Goal: Contribute content

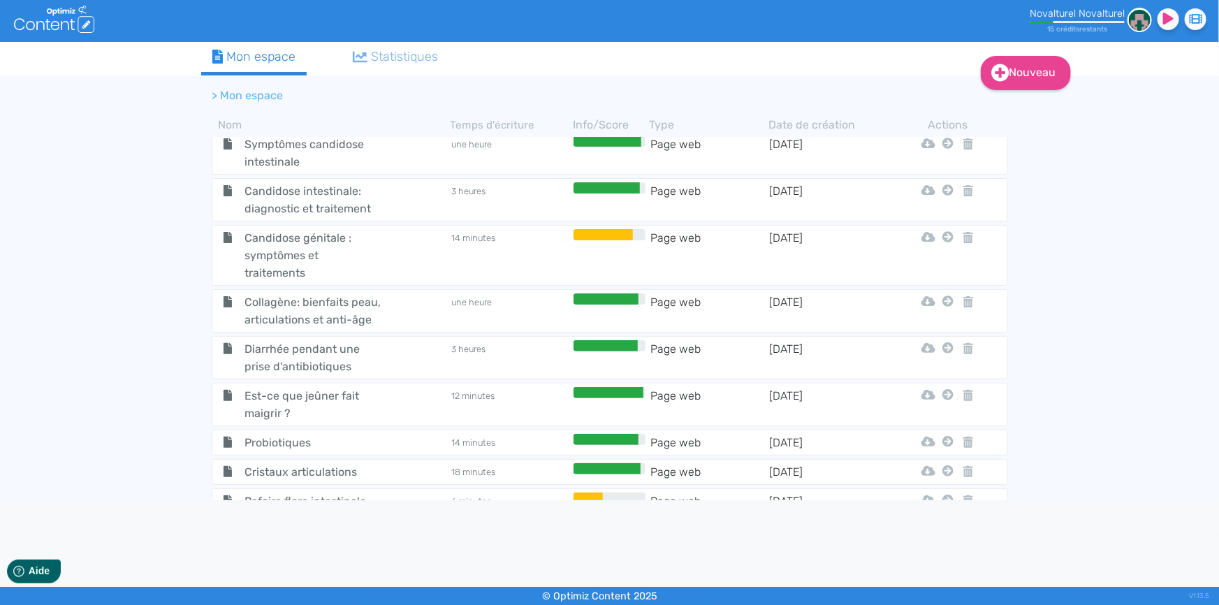
scroll to position [1152, 0]
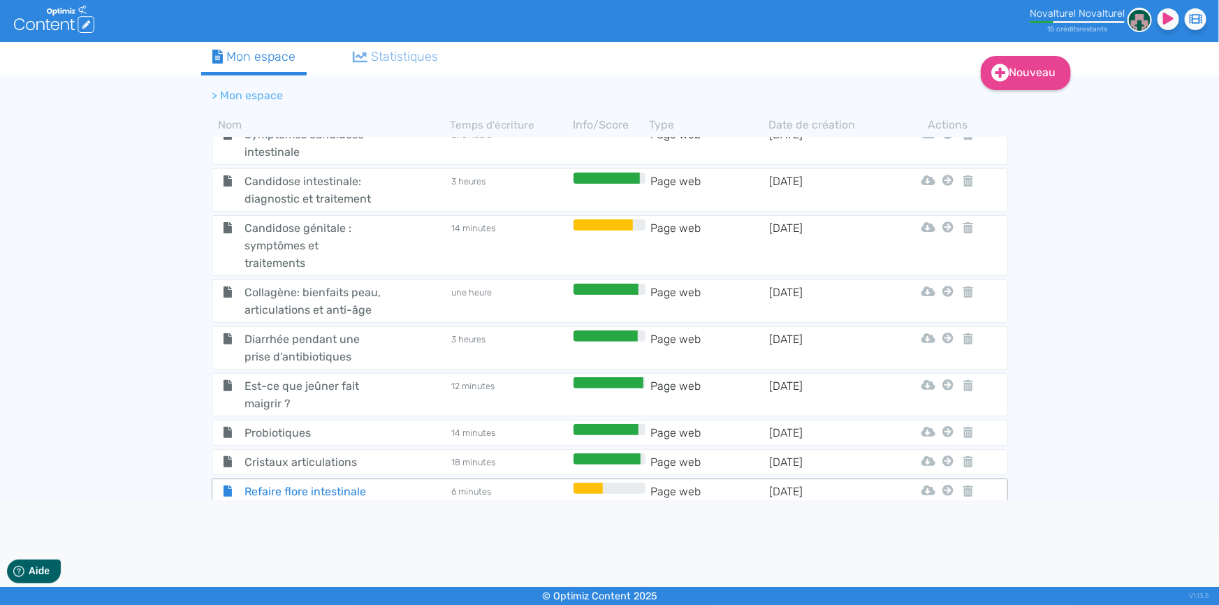
click at [304, 483] on span "Refaire flore intestinale" at bounding box center [312, 491] width 157 height 17
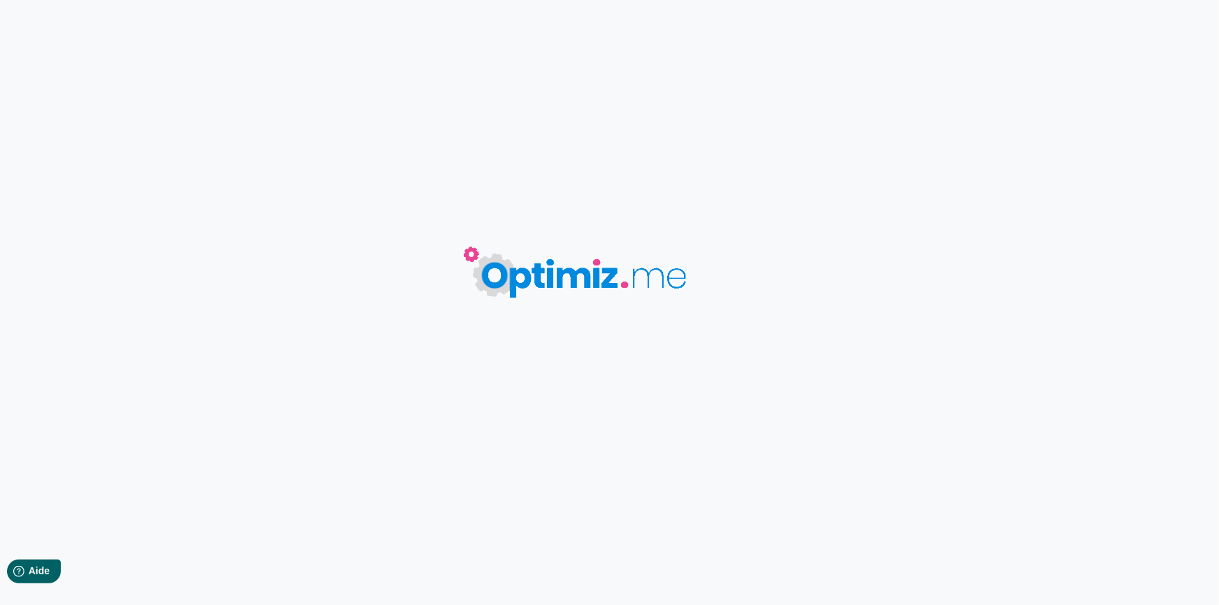
type input "Refaire flore intestinale"
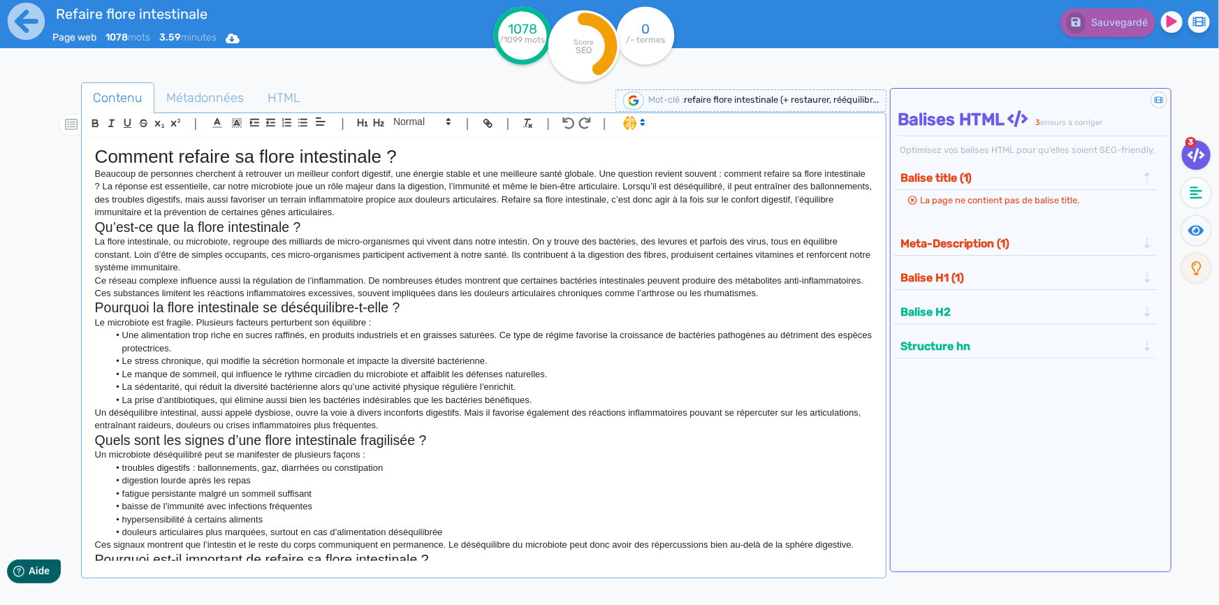
click at [219, 365] on li "Le stress chronique, qui modifie la sécrétion hormonale et impacte la diversité…" at bounding box center [490, 361] width 764 height 13
click at [522, 474] on li "digestion lourde après les repas" at bounding box center [490, 480] width 764 height 13
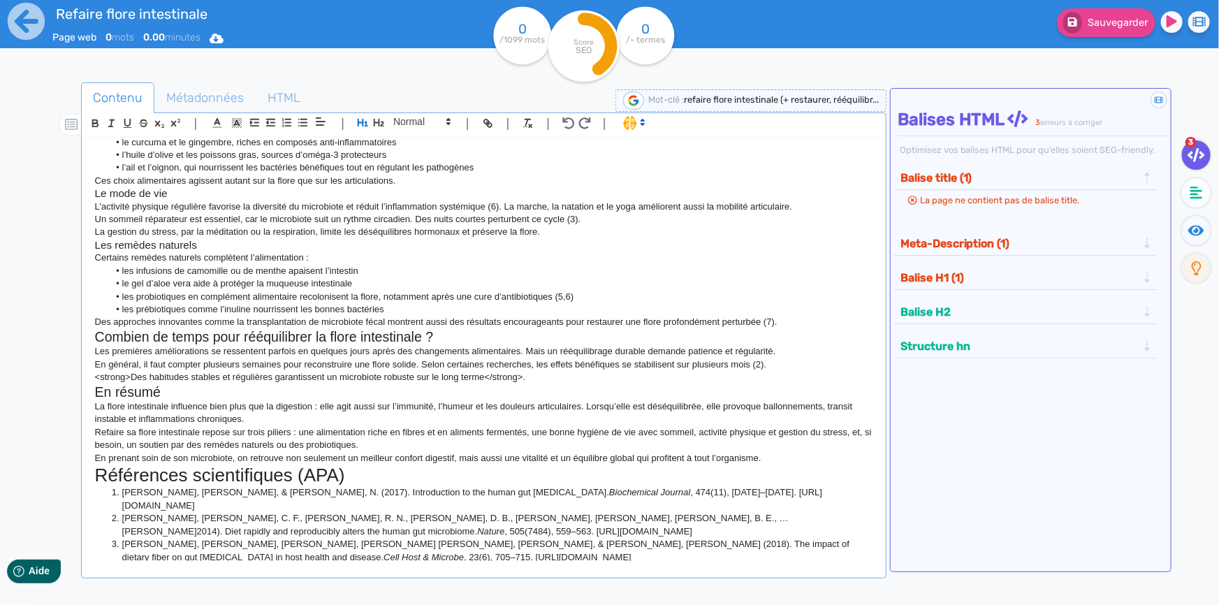
scroll to position [565, 0]
drag, startPoint x: 349, startPoint y: 474, endPoint x: 305, endPoint y: 475, distance: 44.0
click at [305, 475] on h1 "Références scientifiques (APA)" at bounding box center [483, 475] width 777 height 22
click at [399, 398] on h2 "En résumé" at bounding box center [483, 391] width 777 height 16
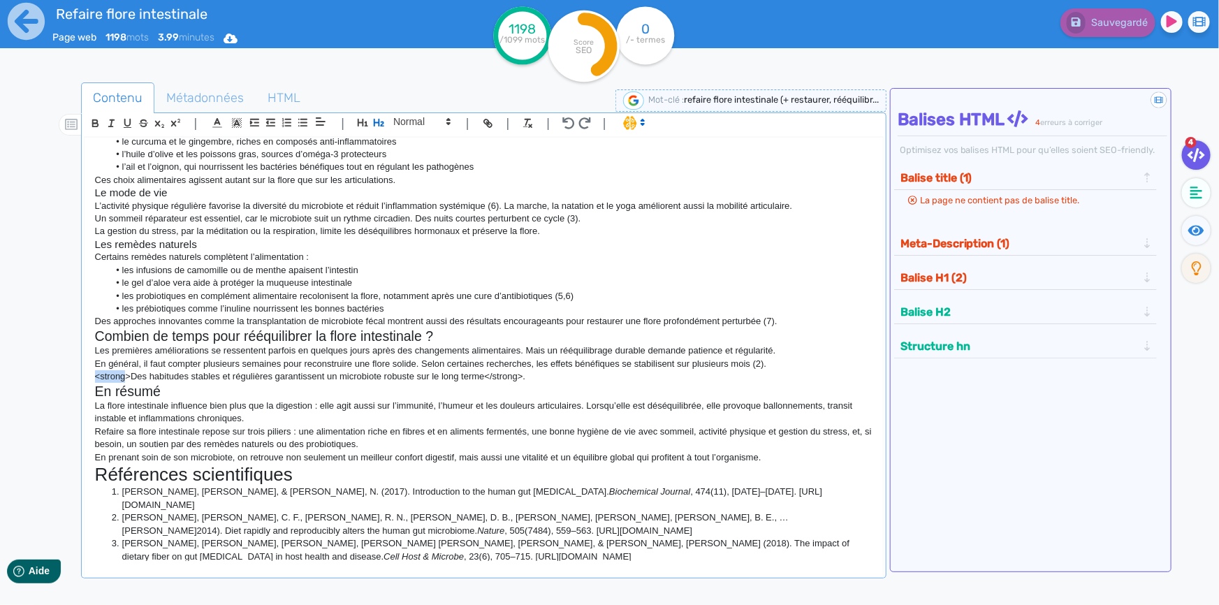
drag, startPoint x: 127, startPoint y: 376, endPoint x: 93, endPoint y: 377, distance: 34.2
click at [93, 377] on div "Comment refaire sa flore intestinale ? Beaucoup de personnes cherchent à retrou…" at bounding box center [484, 349] width 798 height 423
drag, startPoint x: 488, startPoint y: 373, endPoint x: 449, endPoint y: 372, distance: 39.1
click at [449, 372] on p "Des habitudes stables et régulières garantissent un microbiote robuste sur le l…" at bounding box center [483, 376] width 777 height 13
click at [532, 395] on h2 "En résumé" at bounding box center [483, 391] width 777 height 16
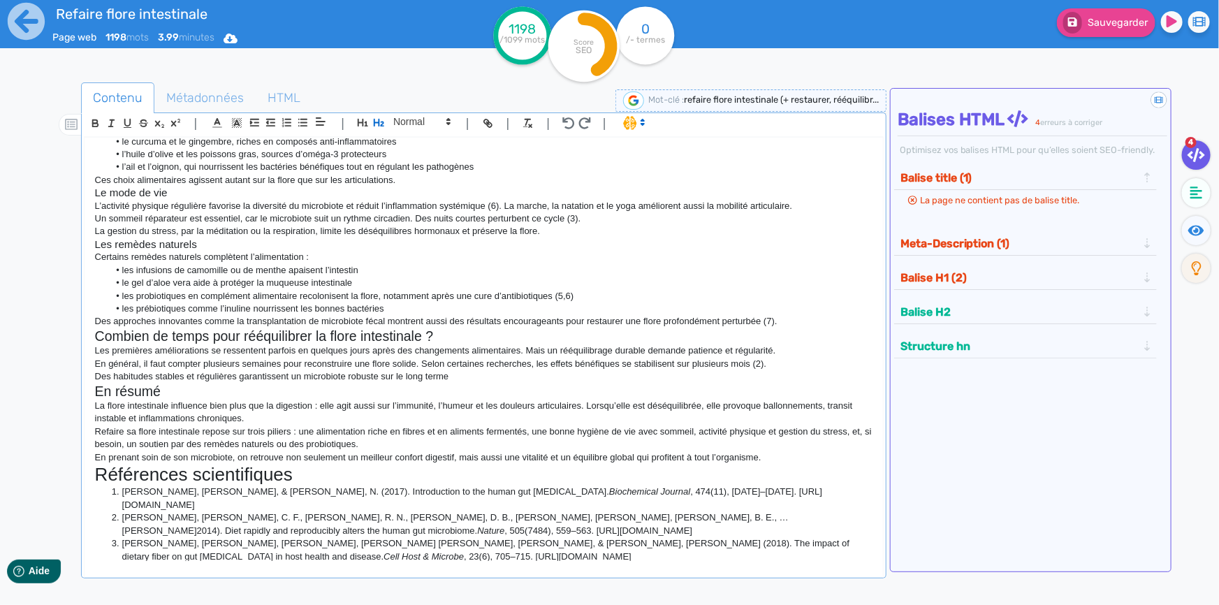
scroll to position [311, 0]
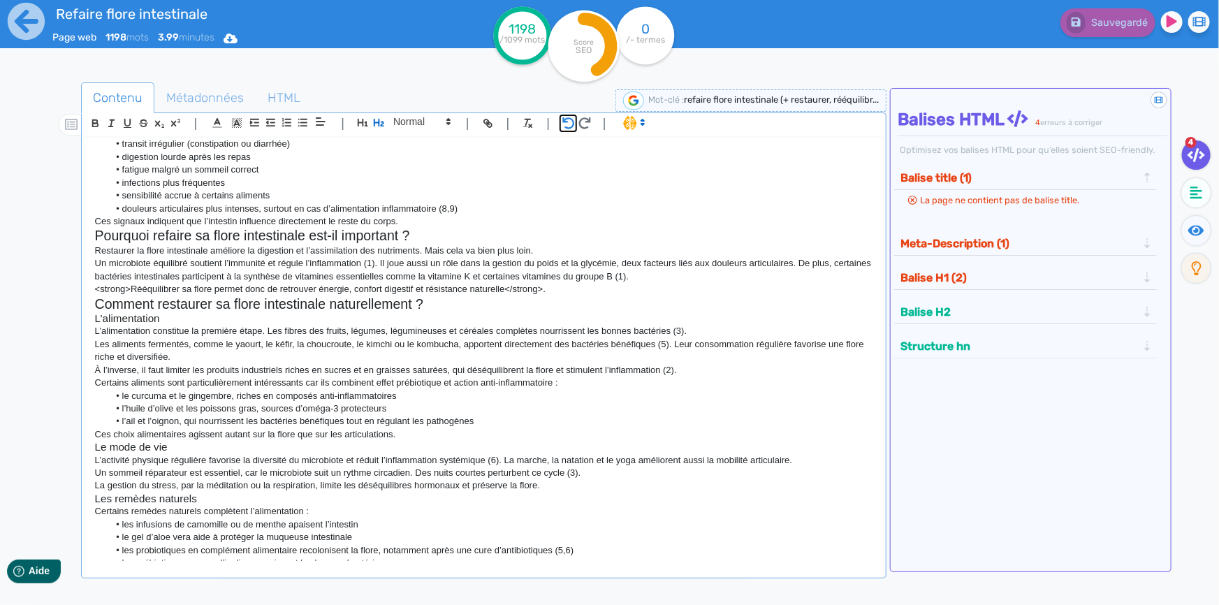
click at [572, 126] on icon "button" at bounding box center [569, 123] width 12 height 12
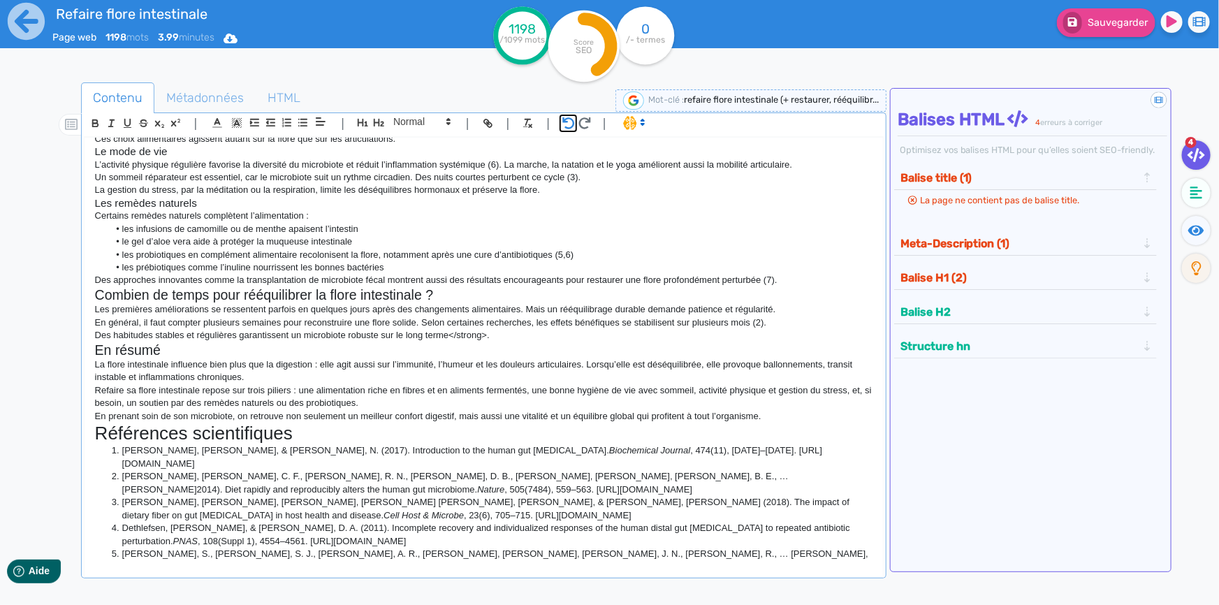
click at [572, 126] on icon "button" at bounding box center [569, 123] width 12 height 12
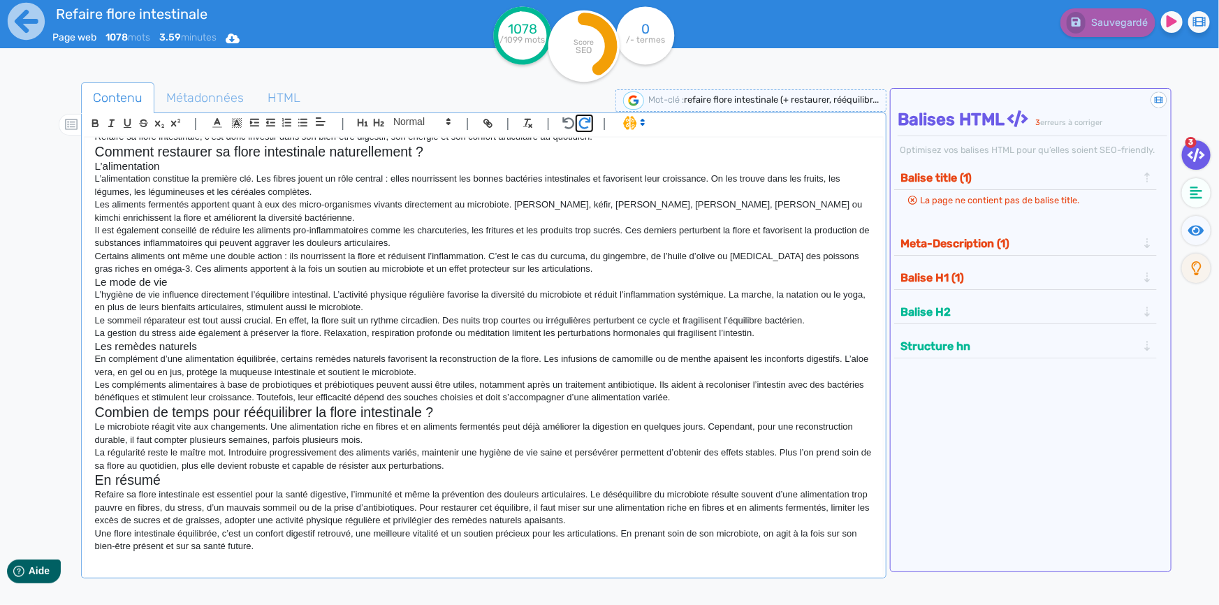
click at [582, 124] on icon "button" at bounding box center [584, 123] width 13 height 12
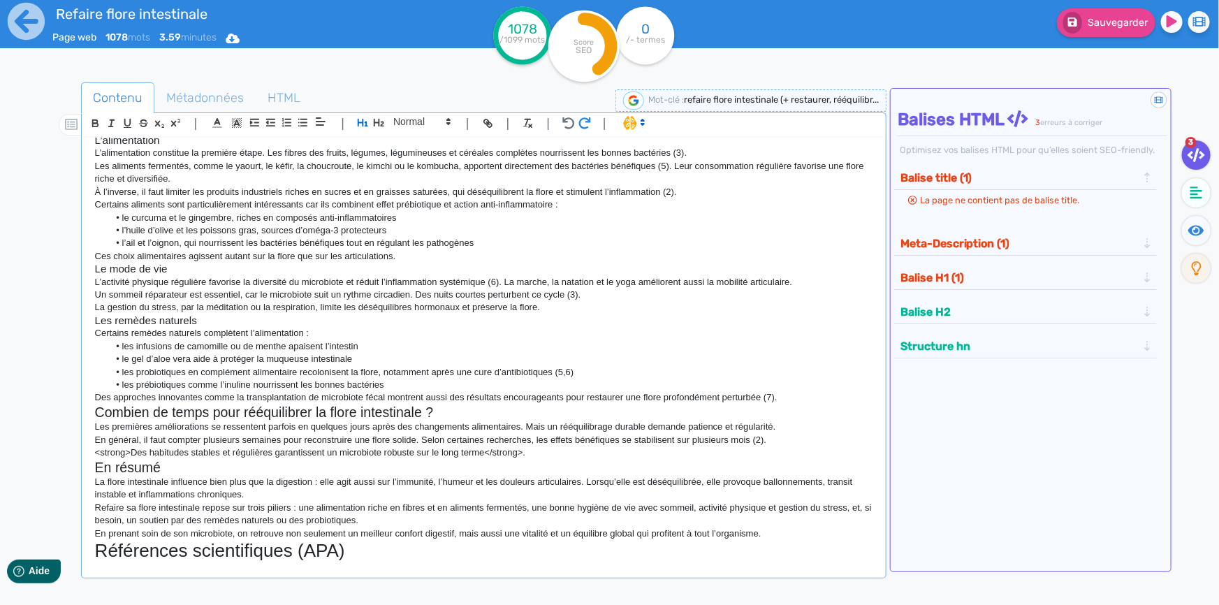
scroll to position [765, 0]
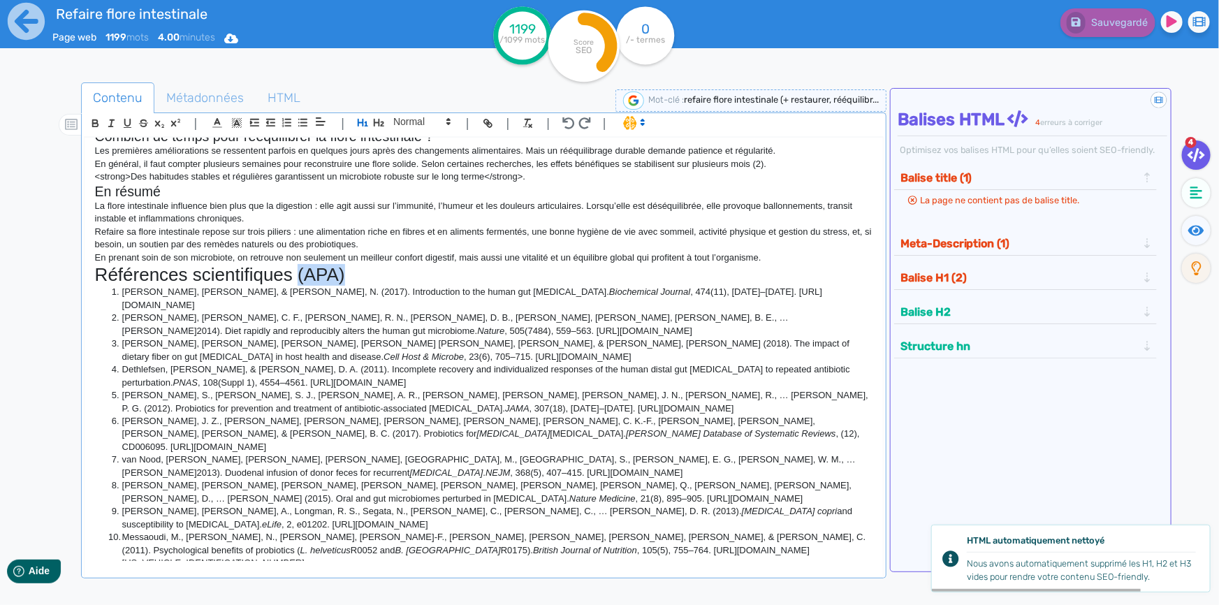
drag, startPoint x: 353, startPoint y: 273, endPoint x: 300, endPoint y: 273, distance: 53.8
click at [300, 273] on h1 "Références scientifiques (APA)" at bounding box center [483, 275] width 777 height 22
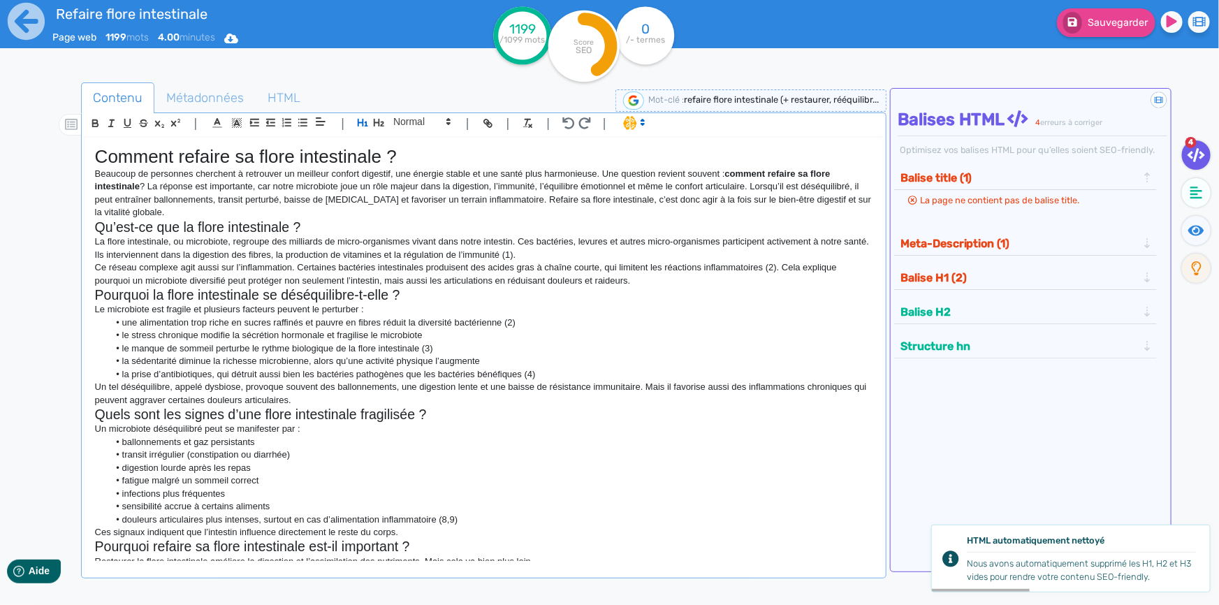
scroll to position [0, 0]
click at [280, 157] on h1 "Comment refaire sa flore intestinale ?" at bounding box center [483, 157] width 777 height 22
click at [363, 126] on icon "button" at bounding box center [363, 123] width 10 height 8
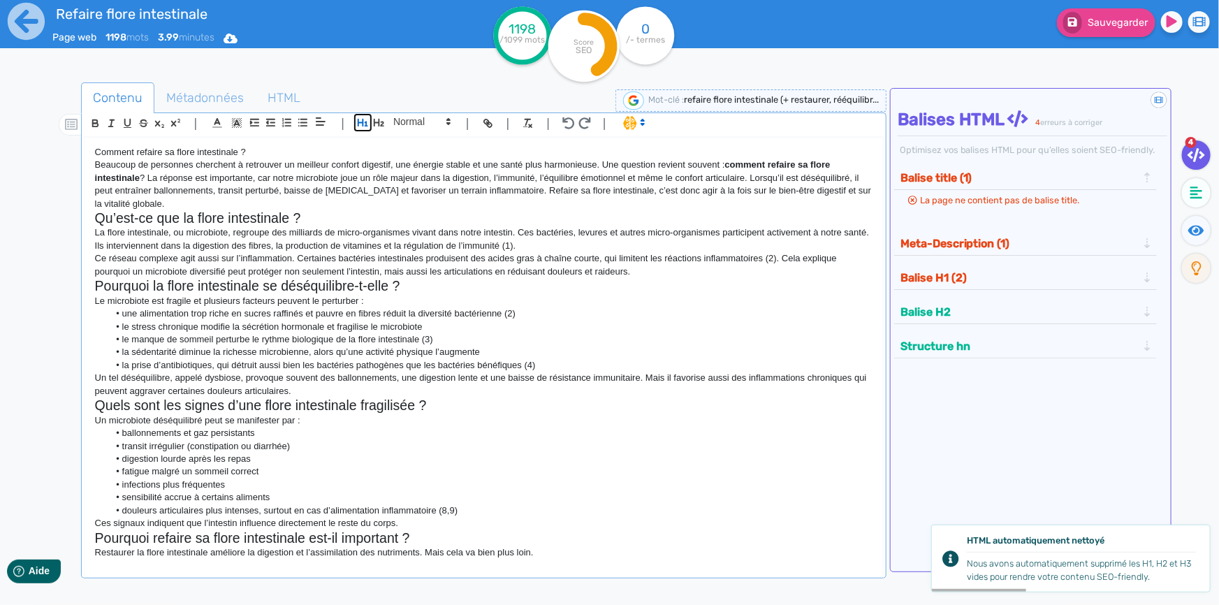
click at [363, 126] on icon "button" at bounding box center [363, 123] width 10 height 8
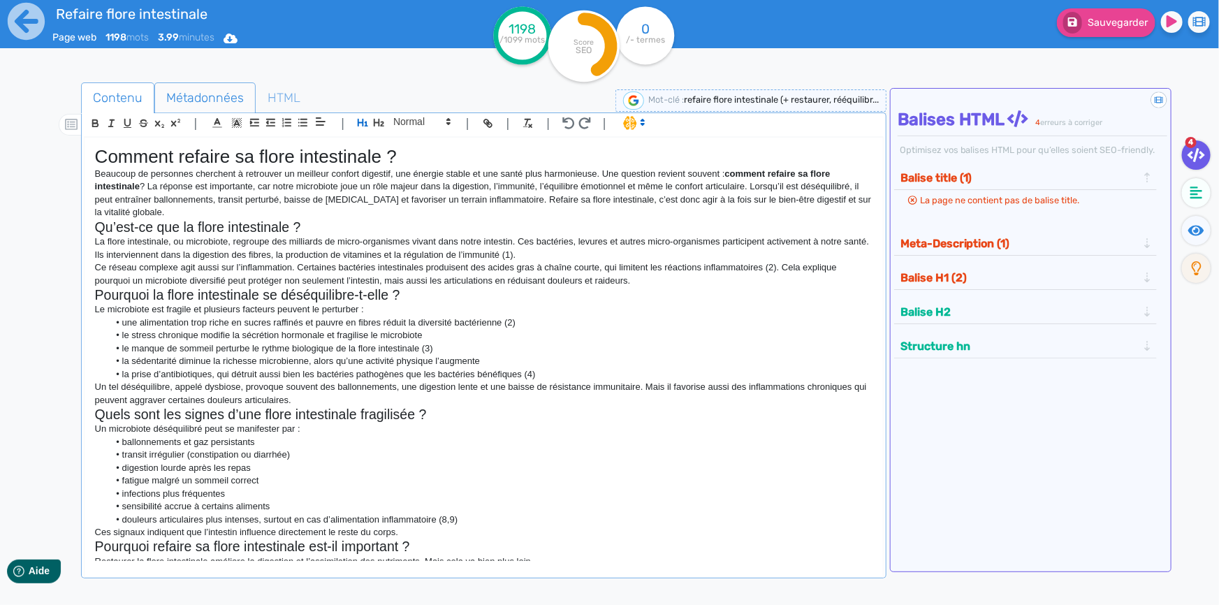
click at [182, 100] on span "Métadonnées" at bounding box center [205, 98] width 100 height 38
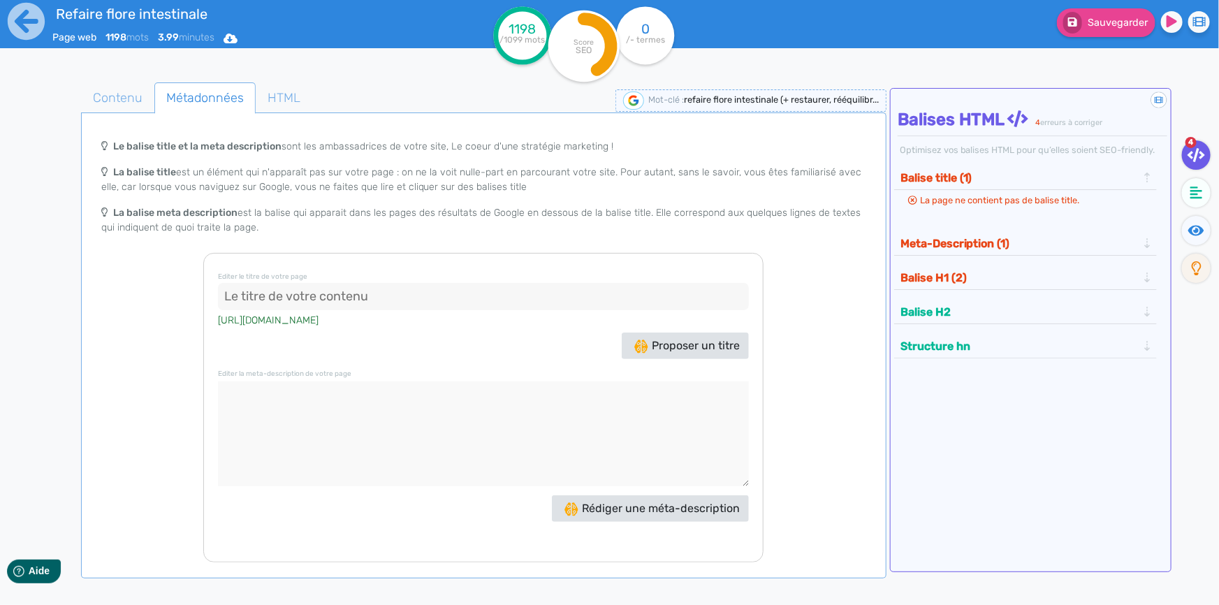
click at [440, 286] on input at bounding box center [483, 297] width 531 height 28
click at [645, 342] on span "Proposer un titre" at bounding box center [686, 345] width 105 height 13
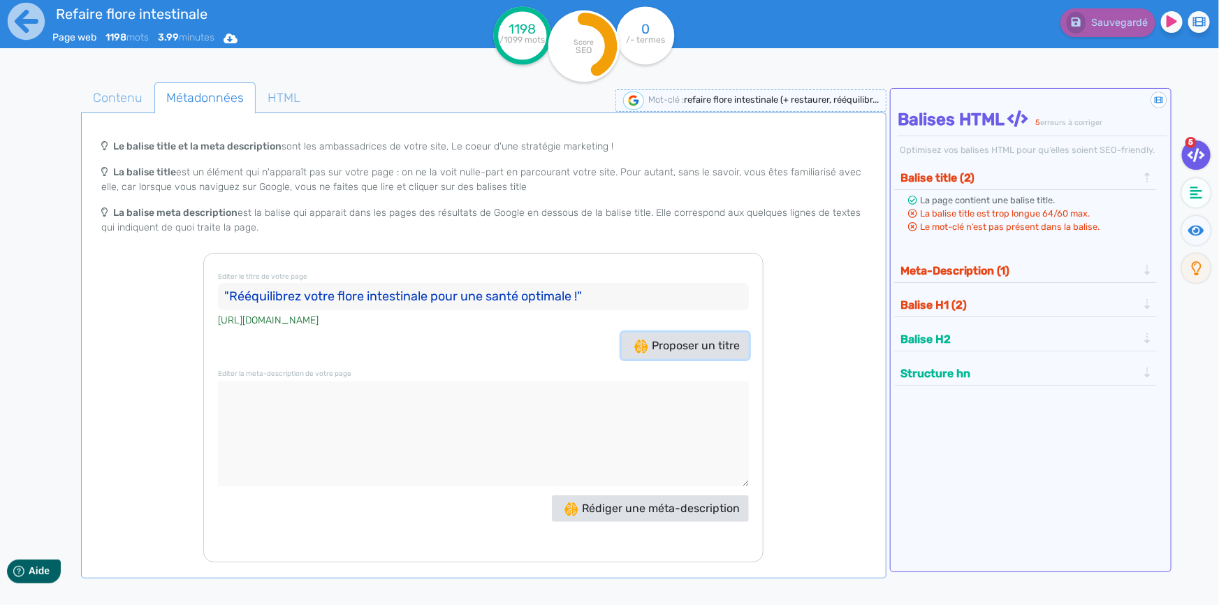
click at [669, 340] on span "Proposer un titre" at bounding box center [686, 345] width 105 height 13
drag, startPoint x: 565, startPoint y: 295, endPoint x: 222, endPoint y: 289, distance: 343.0
click at [222, 289] on input ""Refaire votre flore intestinale : restaurer et rééquilibrer !"" at bounding box center [483, 297] width 531 height 28
paste input "refaire sa flore intestinale efficacement"
type input "refaire sa flore intestinale efficacement"
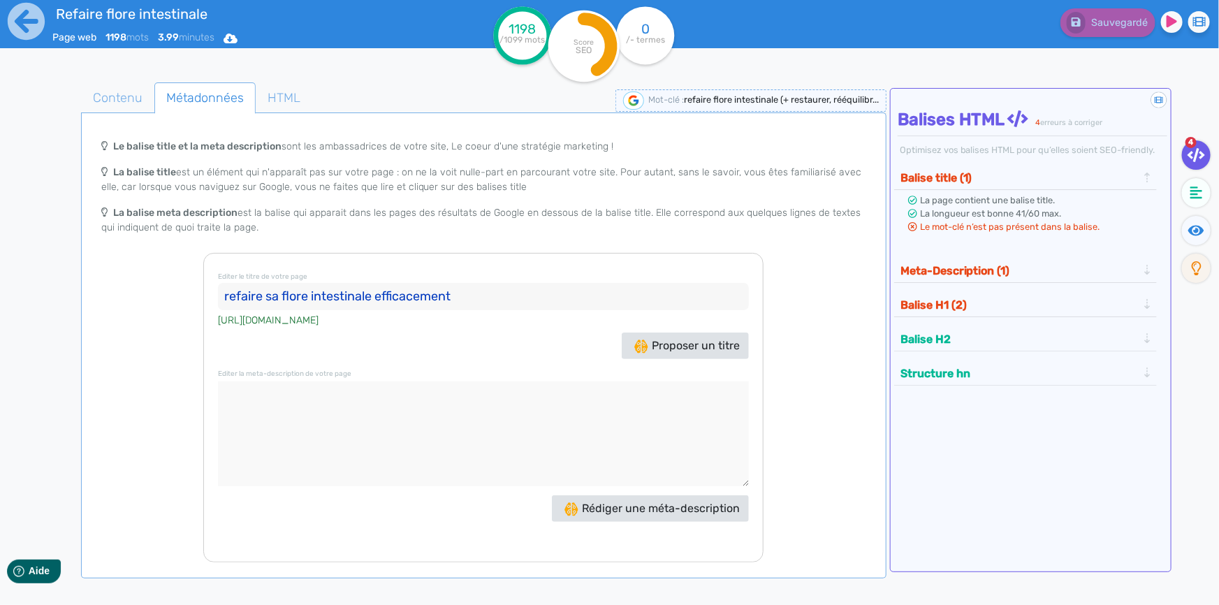
click at [410, 407] on textarea at bounding box center [483, 433] width 531 height 105
click at [631, 511] on span "Rédiger une méta-description" at bounding box center [651, 507] width 175 height 13
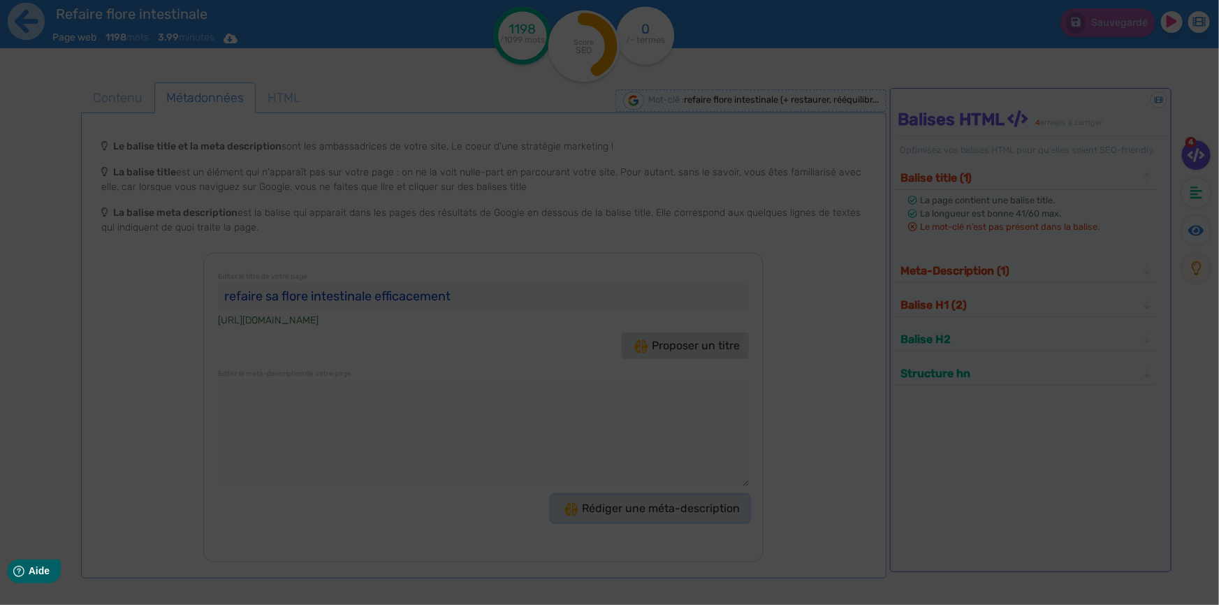
type textarea "Découvrez comment refaire, restaurer et rééquilibrer votre flore intestinale po…"
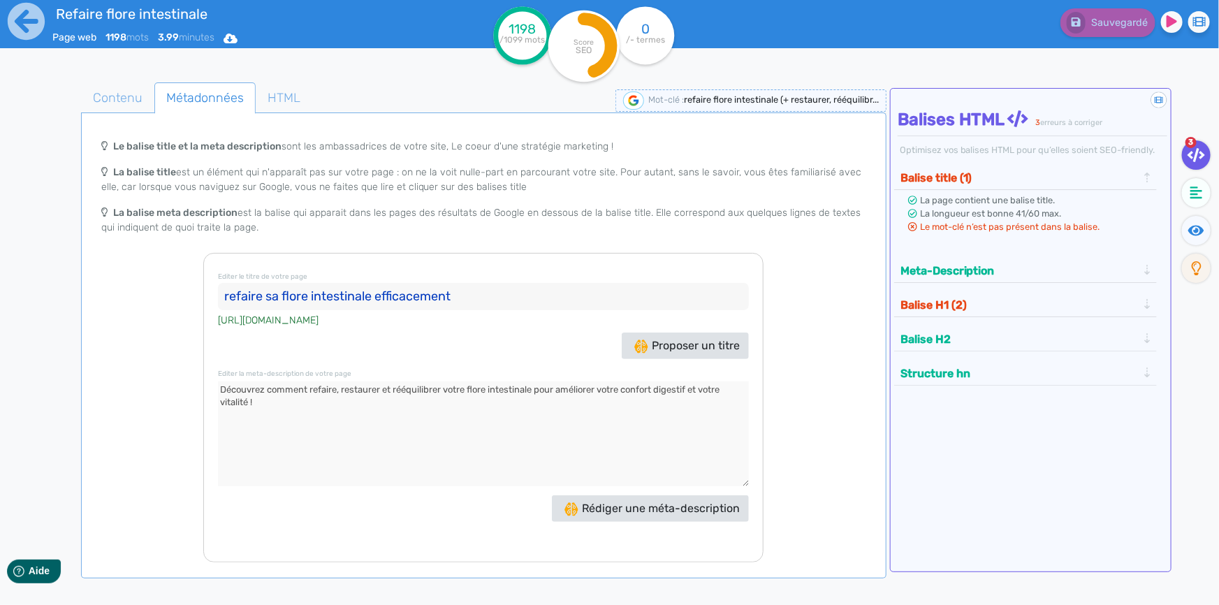
click at [295, 411] on textarea at bounding box center [483, 433] width 531 height 105
click at [107, 101] on span "Contenu" at bounding box center [118, 98] width 72 height 38
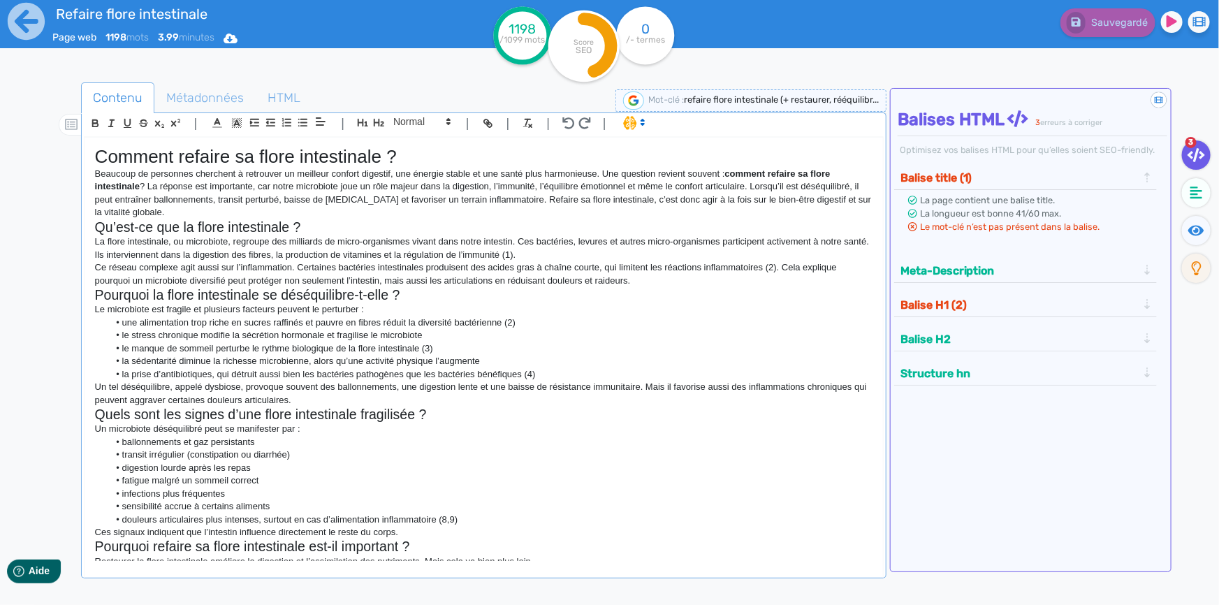
click at [300, 158] on h1 "Comment refaire sa flore intestinale ?" at bounding box center [483, 157] width 777 height 22
click at [310, 157] on h1 "Comment refaire sa flore intestinale ?" at bounding box center [483, 157] width 777 height 22
click at [988, 230] on span "Le mot-clé n’est pas présent dans la balise." at bounding box center [1009, 226] width 179 height 10
click at [940, 222] on span "Le mot-clé n’est pas présent dans la balise." at bounding box center [1009, 226] width 179 height 10
click at [925, 296] on button "Balise H1 (2)" at bounding box center [1019, 304] width 246 height 23
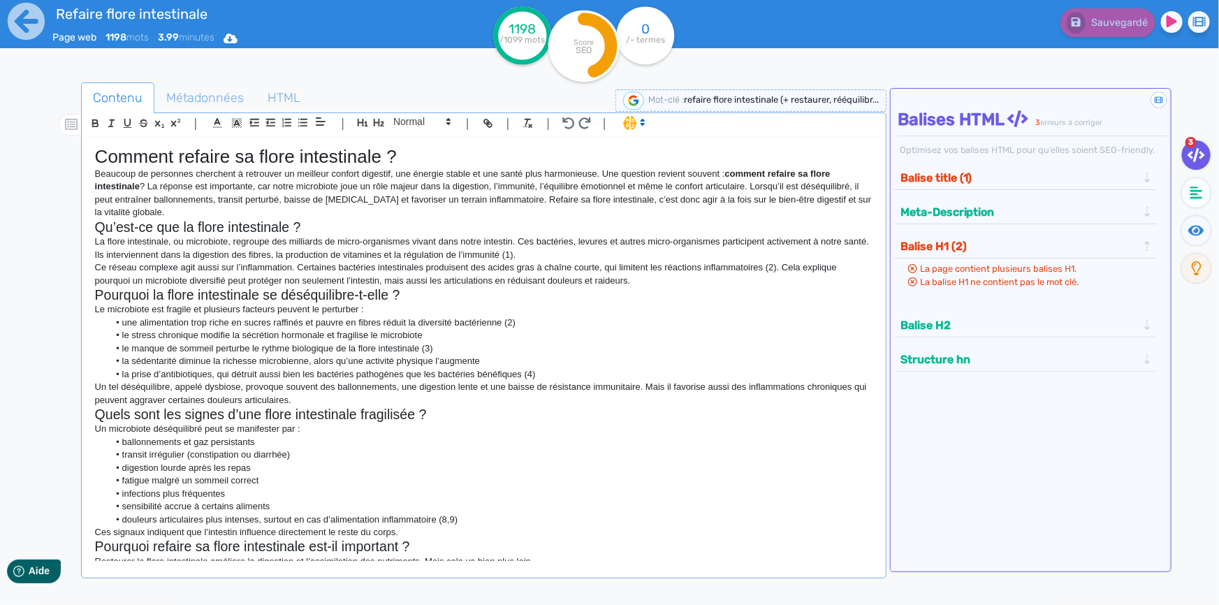
click at [272, 226] on h2 "Qu’est-ce que la flore intestinale ?" at bounding box center [483, 227] width 777 height 16
click at [334, 289] on h2 "Pourquoi la flore intestinale se déséquilibre-t-elle ?" at bounding box center [483, 295] width 777 height 16
click at [379, 124] on icon "button" at bounding box center [379, 123] width 10 height 8
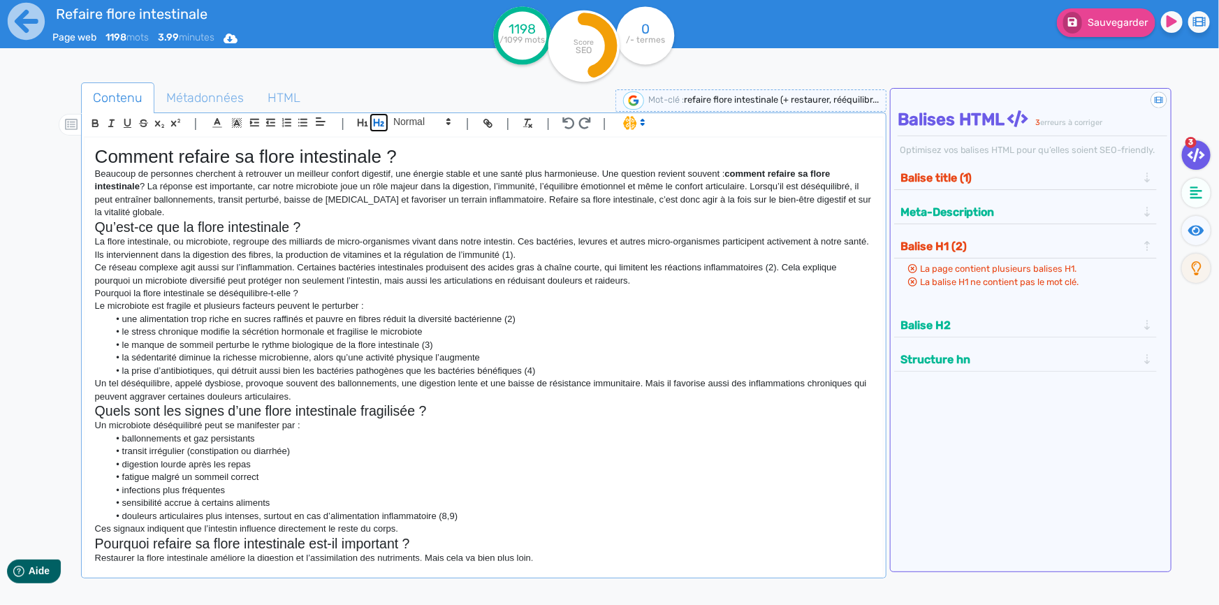
click at [380, 126] on icon "button" at bounding box center [379, 123] width 10 height 8
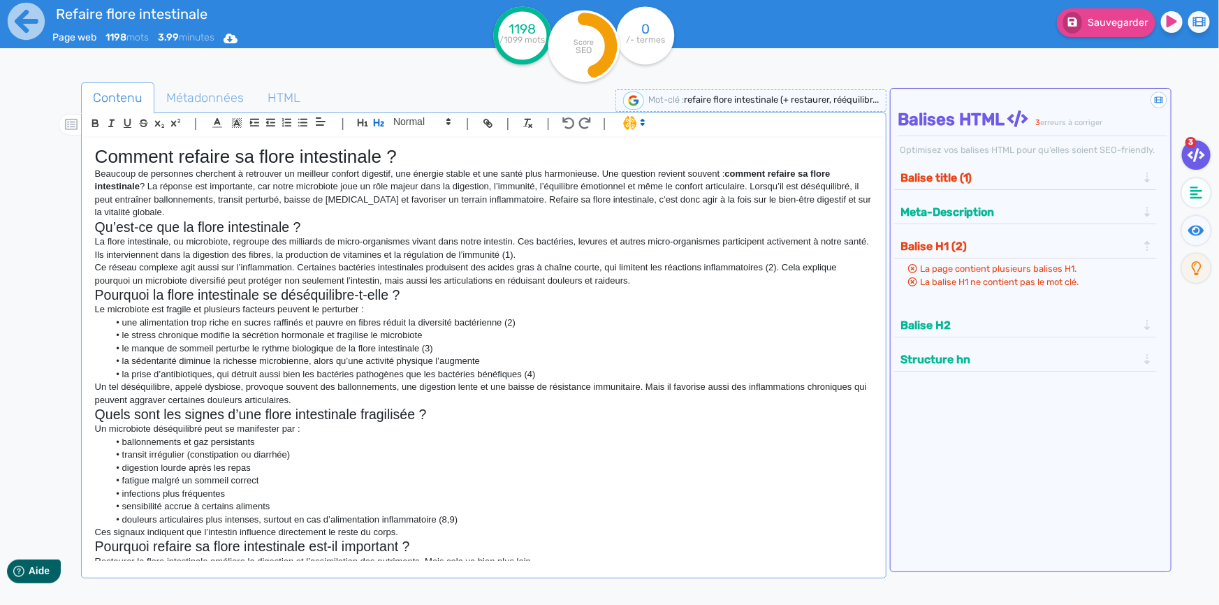
click at [317, 415] on h2 "Quels sont les signes d’une flore intestinale fragilisée ?" at bounding box center [483, 414] width 777 height 16
click at [358, 161] on h1 "Comment refaire sa flore intestinale ?" at bounding box center [483, 157] width 777 height 22
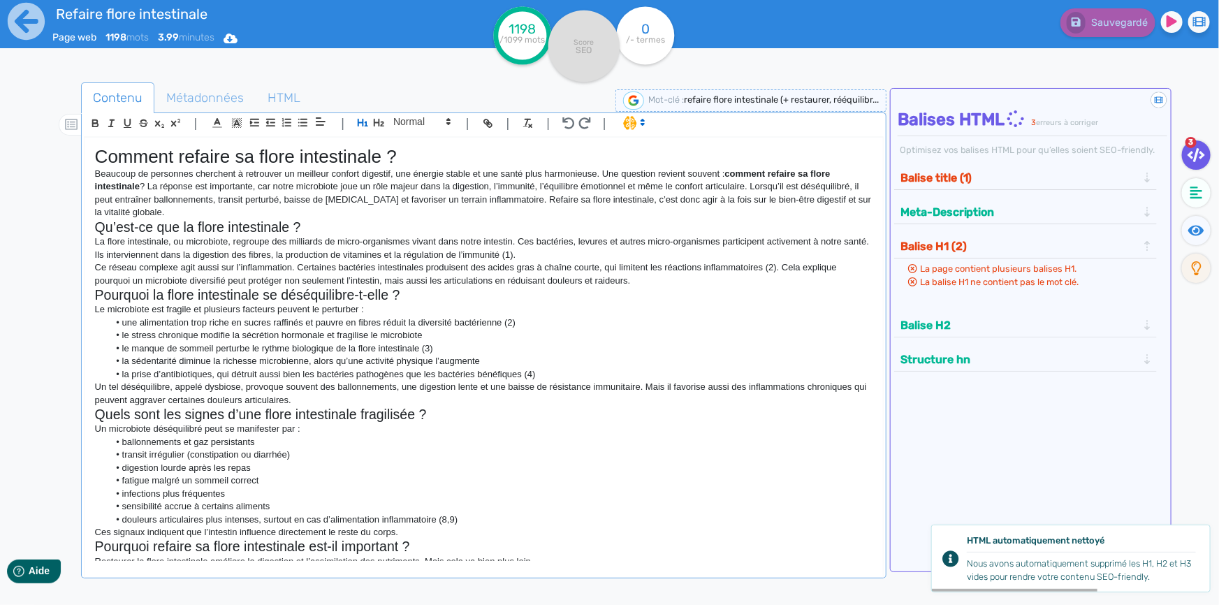
click at [351, 359] on li "la sédentarité diminue la richesse microbienne, alors qu’une activité physique …" at bounding box center [490, 361] width 764 height 13
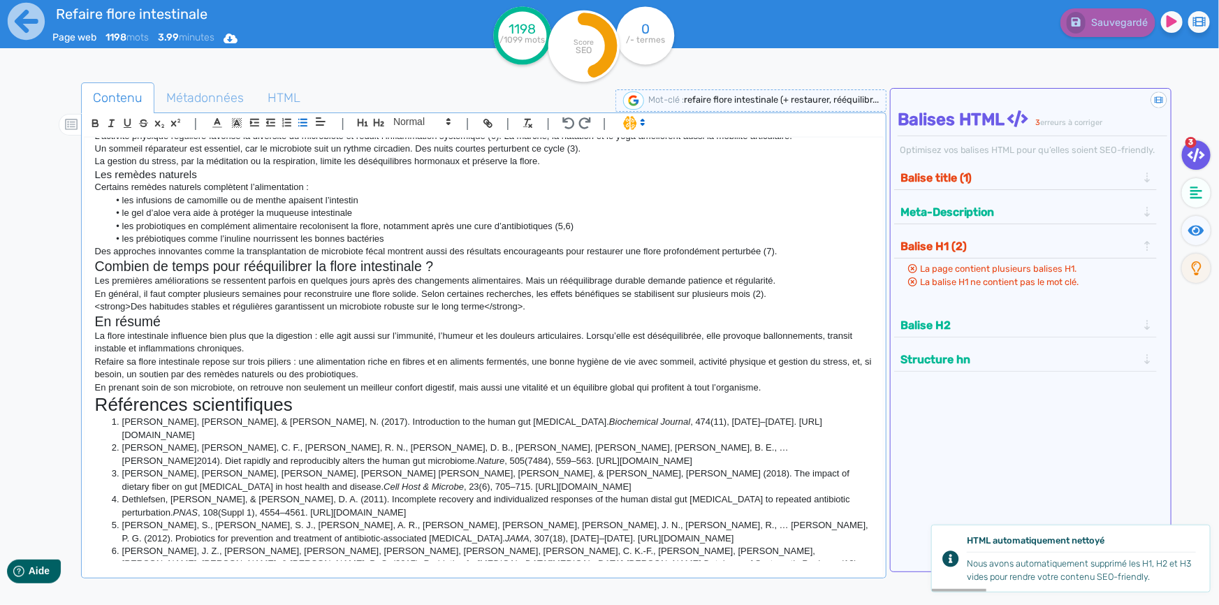
scroll to position [698, 0]
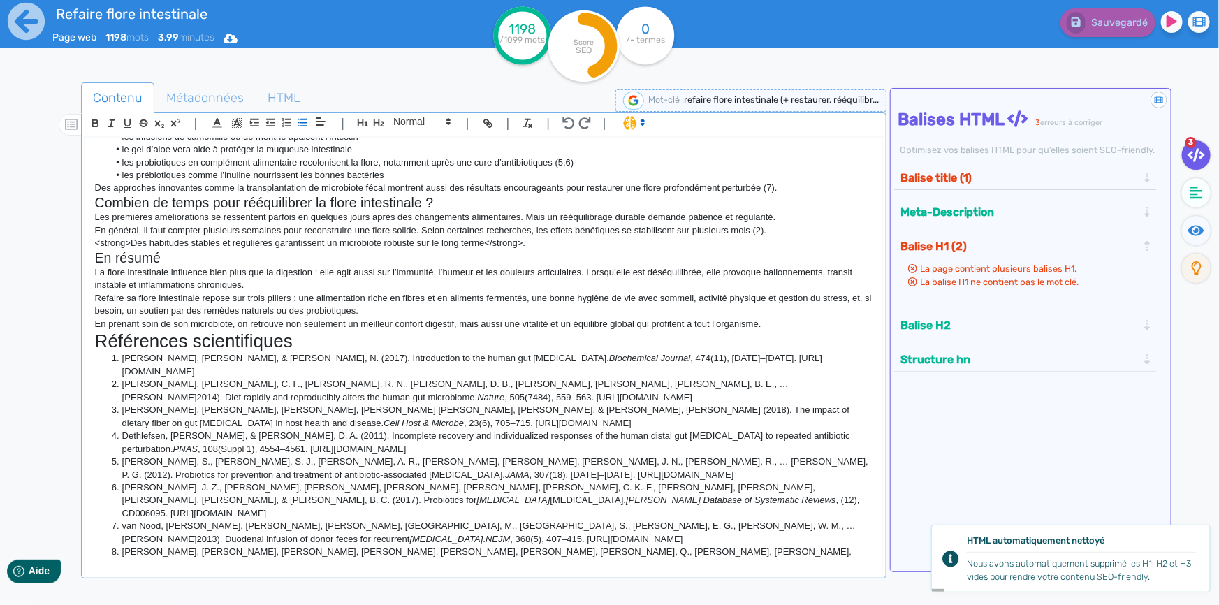
click at [279, 335] on h1 "Références scientifiques" at bounding box center [483, 341] width 777 height 22
click at [380, 120] on icon "button" at bounding box center [379, 123] width 12 height 12
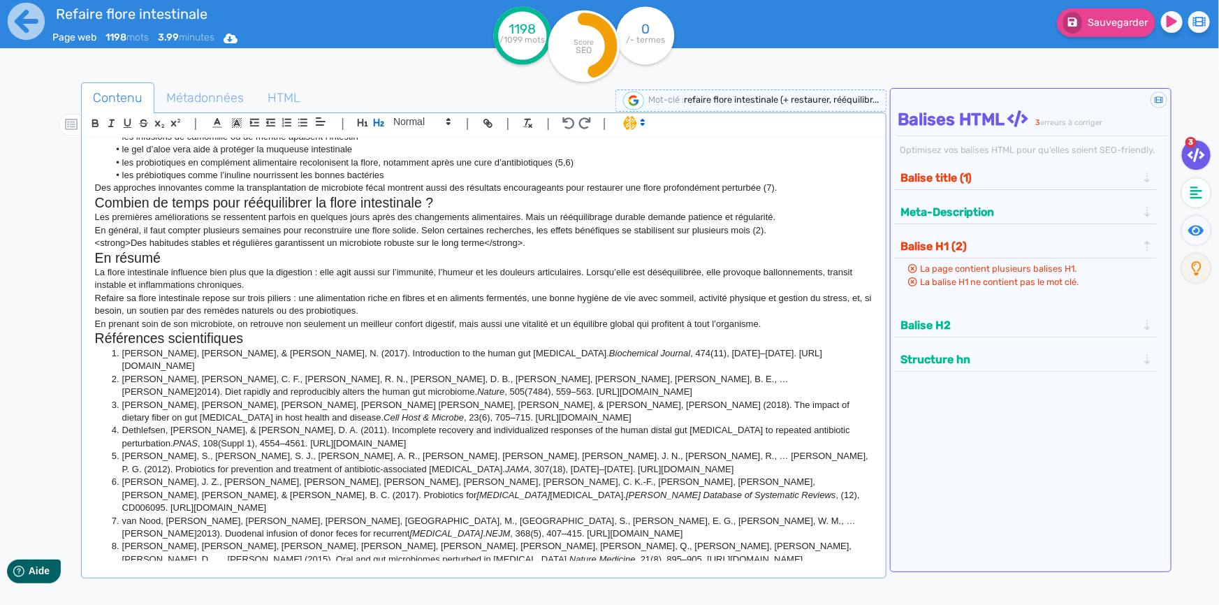
click at [145, 258] on h2 "En résumé" at bounding box center [483, 258] width 777 height 16
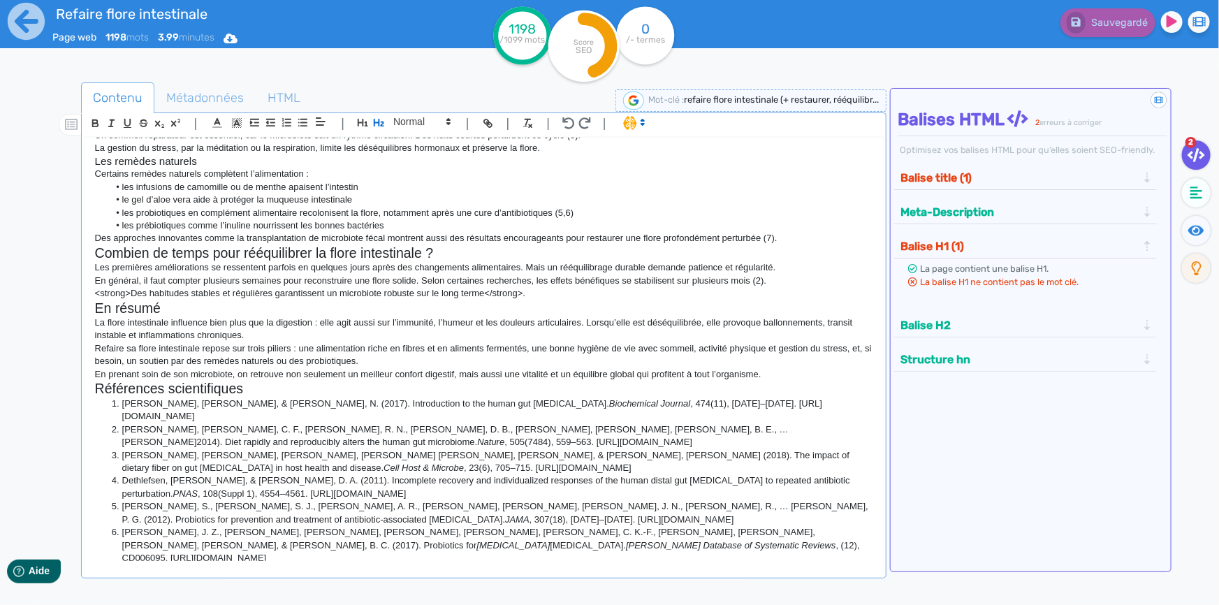
scroll to position [635, 0]
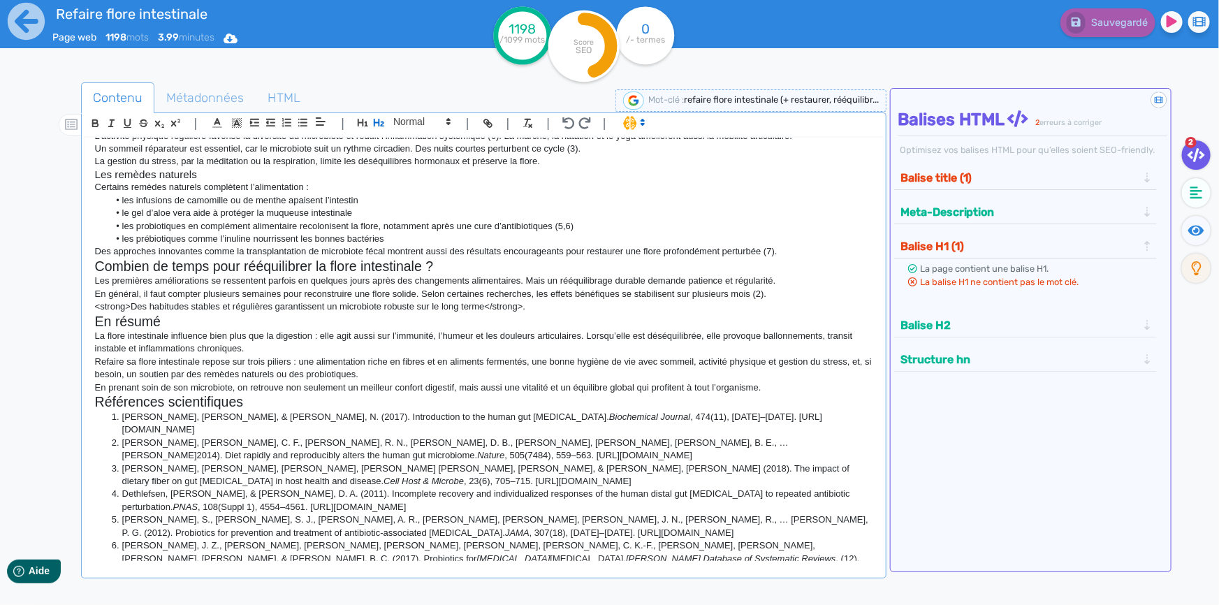
click at [291, 269] on h2 "Combien de temps pour rééquilibrer la flore intestinale ?" at bounding box center [483, 266] width 777 height 16
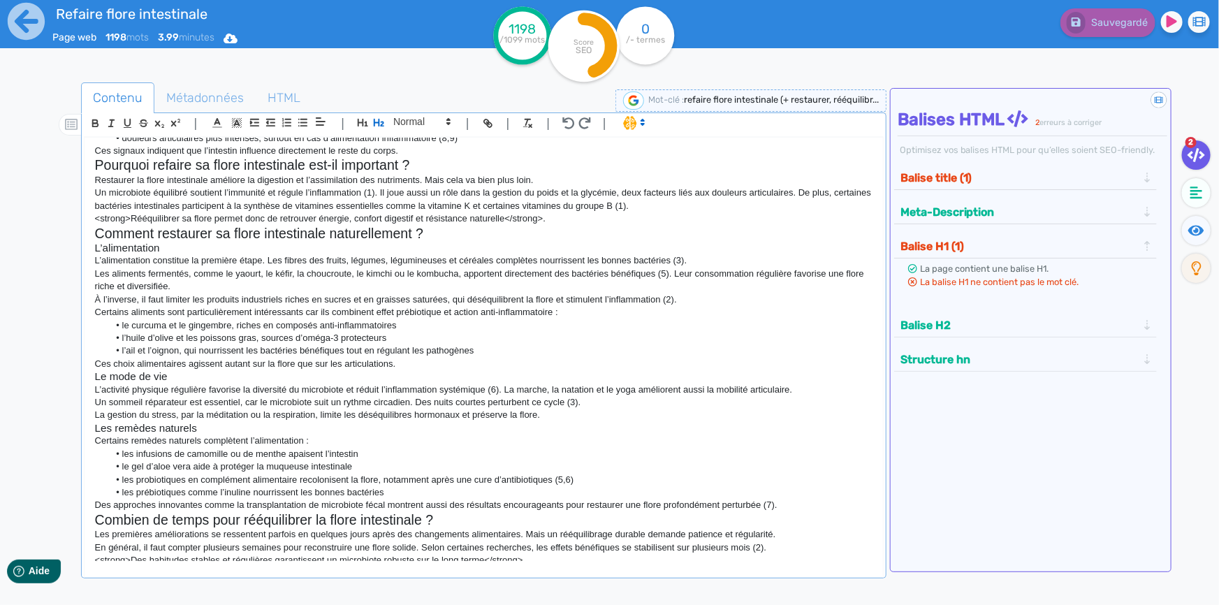
scroll to position [381, 0]
click at [316, 230] on h2 "Comment restaurer sa flore intestinale naturellement ?" at bounding box center [483, 234] width 777 height 16
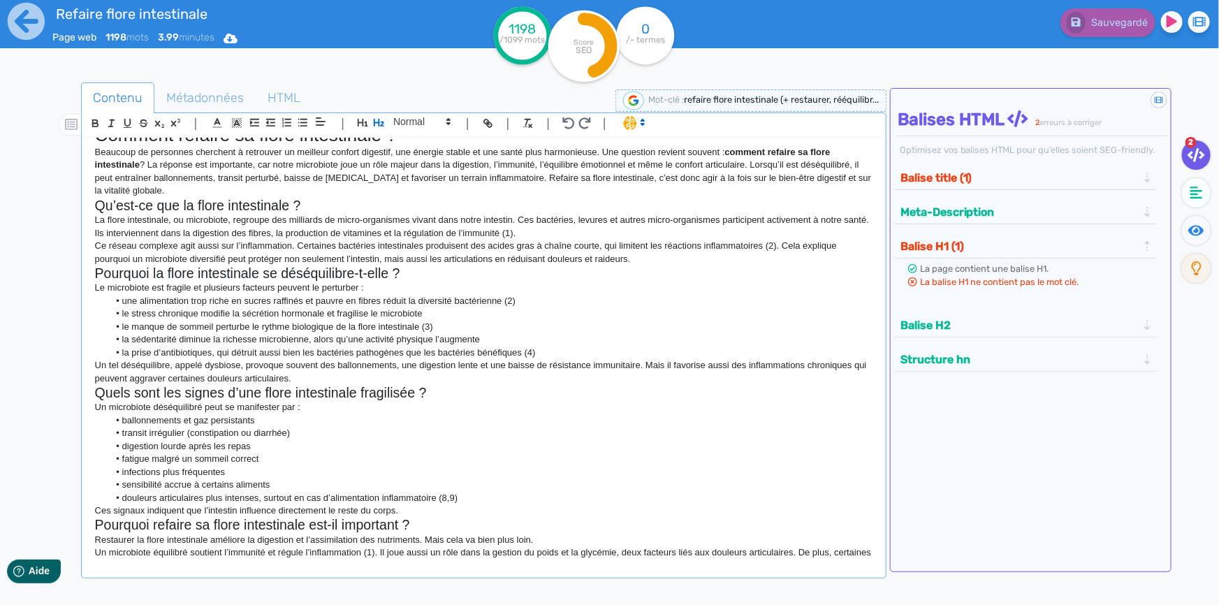
scroll to position [0, 0]
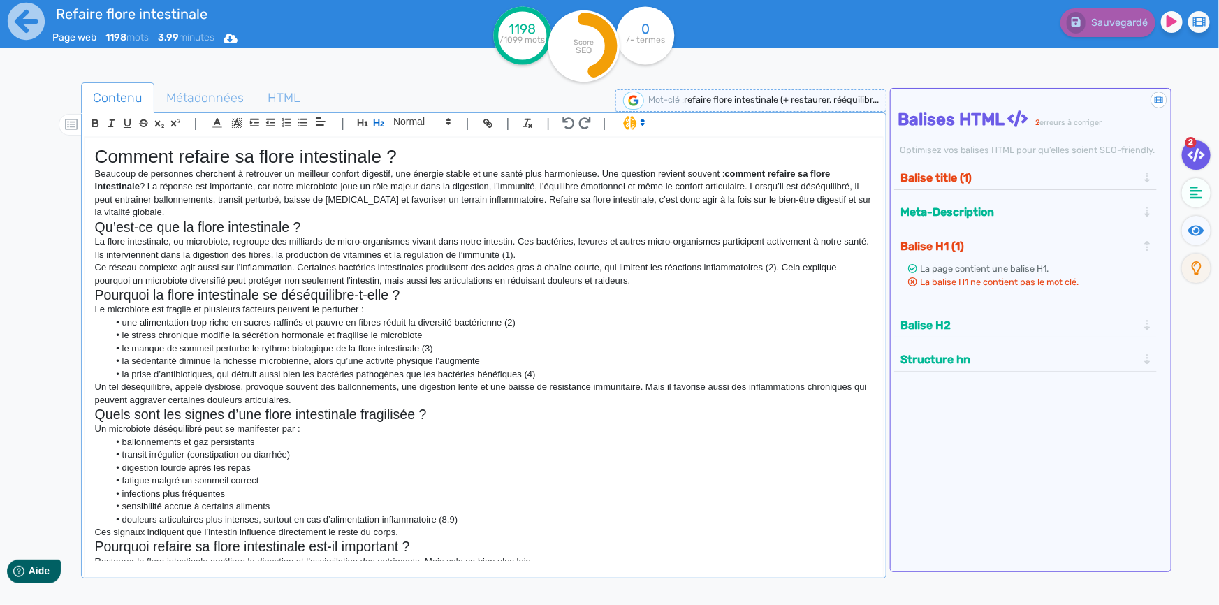
click at [337, 156] on h1 "Comment refaire sa flore intestinale ?" at bounding box center [483, 157] width 777 height 22
click at [828, 98] on span "refaire flore intestinale (+ restaurer, rééquilibr..." at bounding box center [781, 99] width 195 height 10
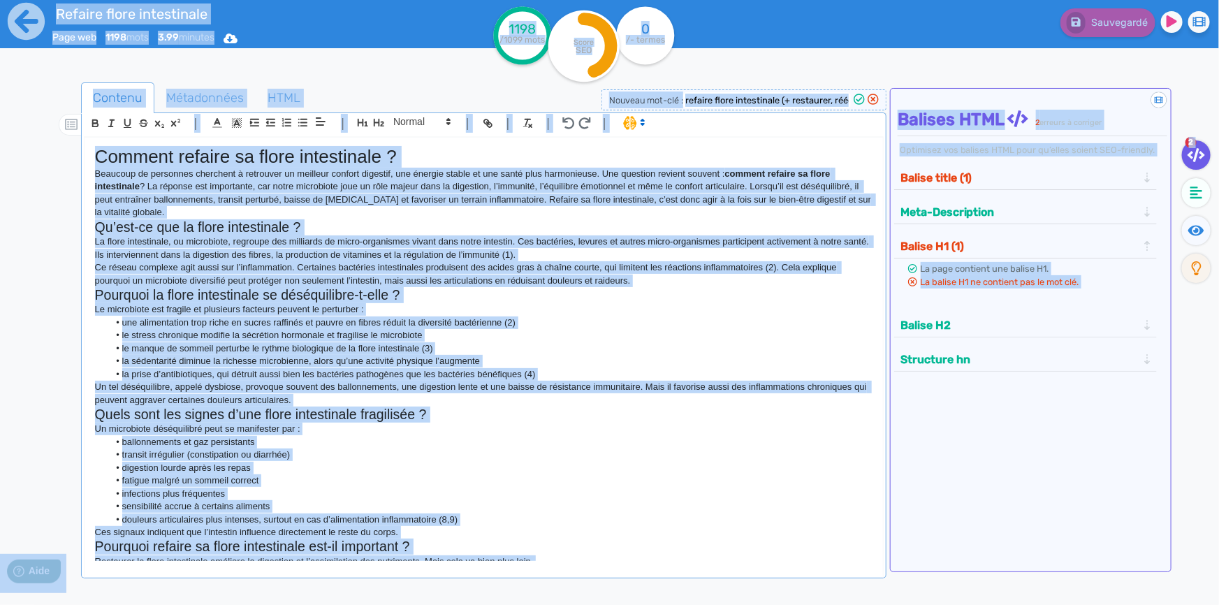
click at [828, 98] on input "refaire flore intestinale (+ restaurer, rééquilibrer)" at bounding box center [767, 100] width 168 height 16
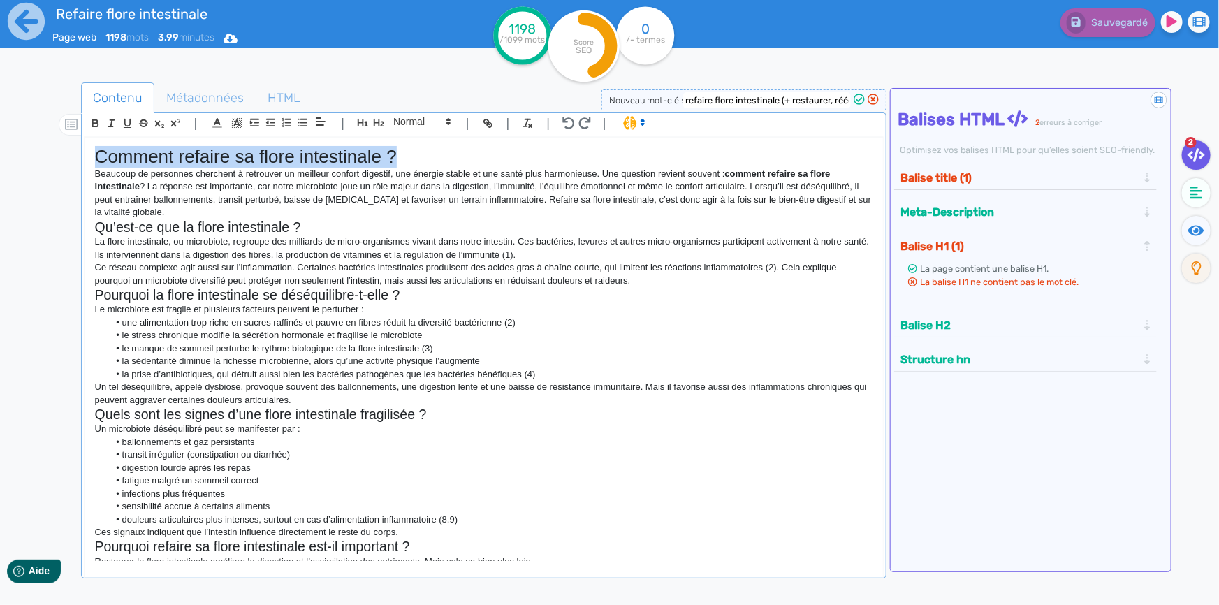
drag, startPoint x: 404, startPoint y: 161, endPoint x: 91, endPoint y: 150, distance: 313.1
click at [91, 150] on div "Comment refaire sa flore intestinale ? Beaucoup de personnes cherchent à retrou…" at bounding box center [484, 349] width 798 height 423
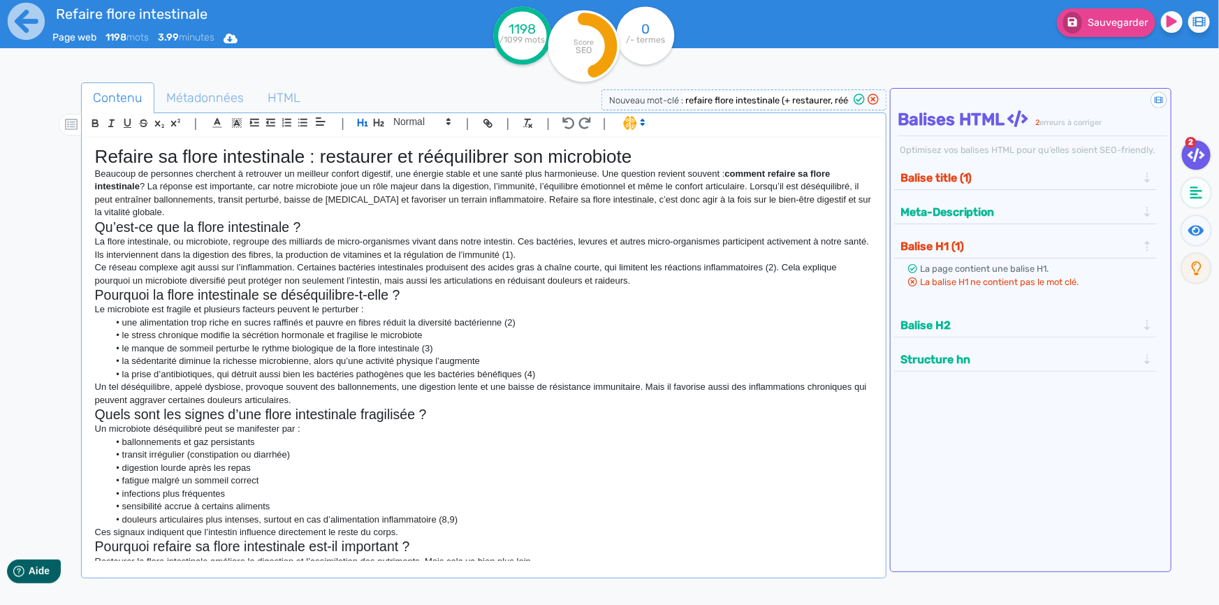
click at [484, 156] on h1 "Refaire sa flore intestinale : restaurer et rééquilibrer son microbiote" at bounding box center [483, 157] width 777 height 22
click at [596, 196] on p "Beaucoup de personnes cherchent à retrouver un meilleur confort digestif, une é…" at bounding box center [483, 194] width 777 height 52
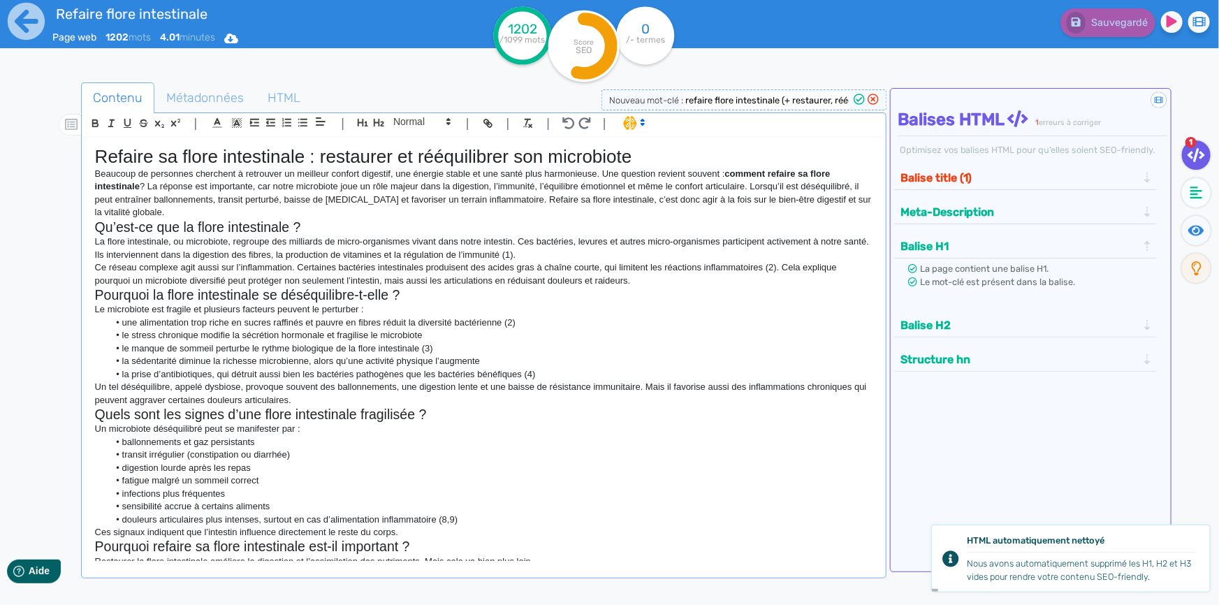
click at [951, 175] on button "Balise title (1)" at bounding box center [1019, 177] width 246 height 23
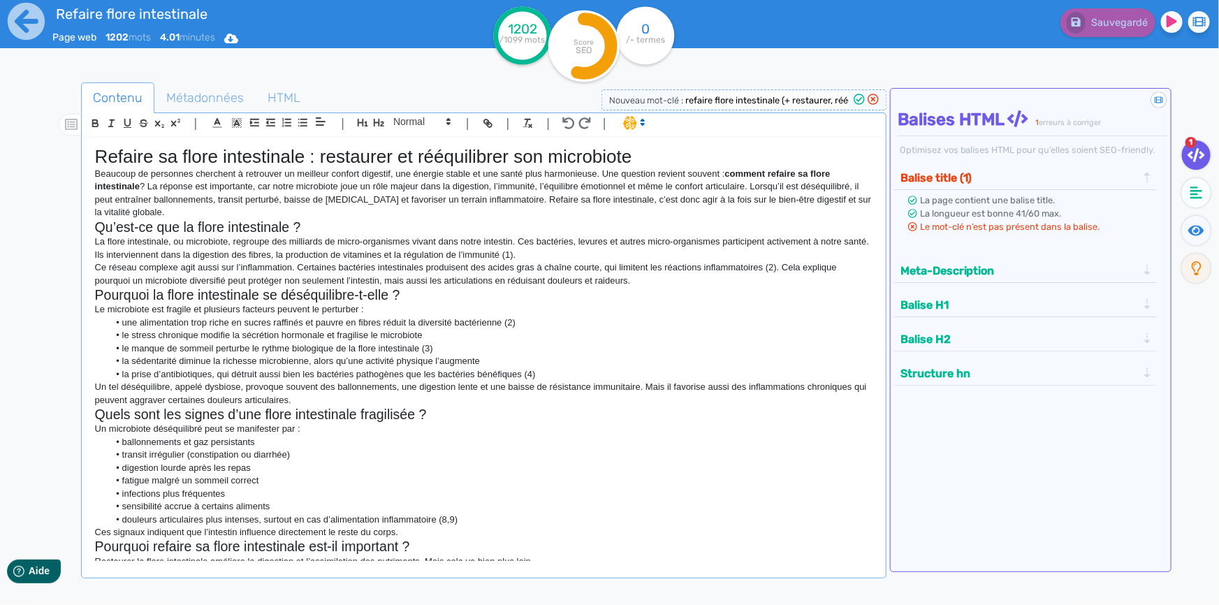
click at [965, 224] on span "Le mot-clé n’est pas présent dans la balise." at bounding box center [1009, 226] width 179 height 10
click at [1201, 151] on icon at bounding box center [1195, 155] width 17 height 14
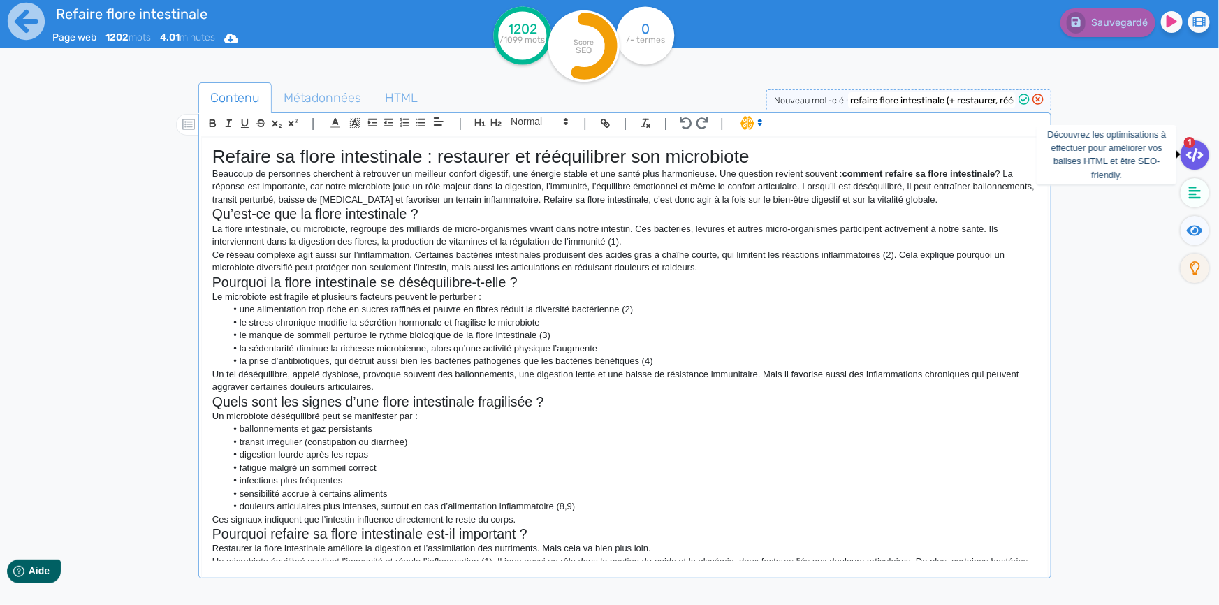
click at [1201, 151] on icon at bounding box center [1194, 155] width 17 height 14
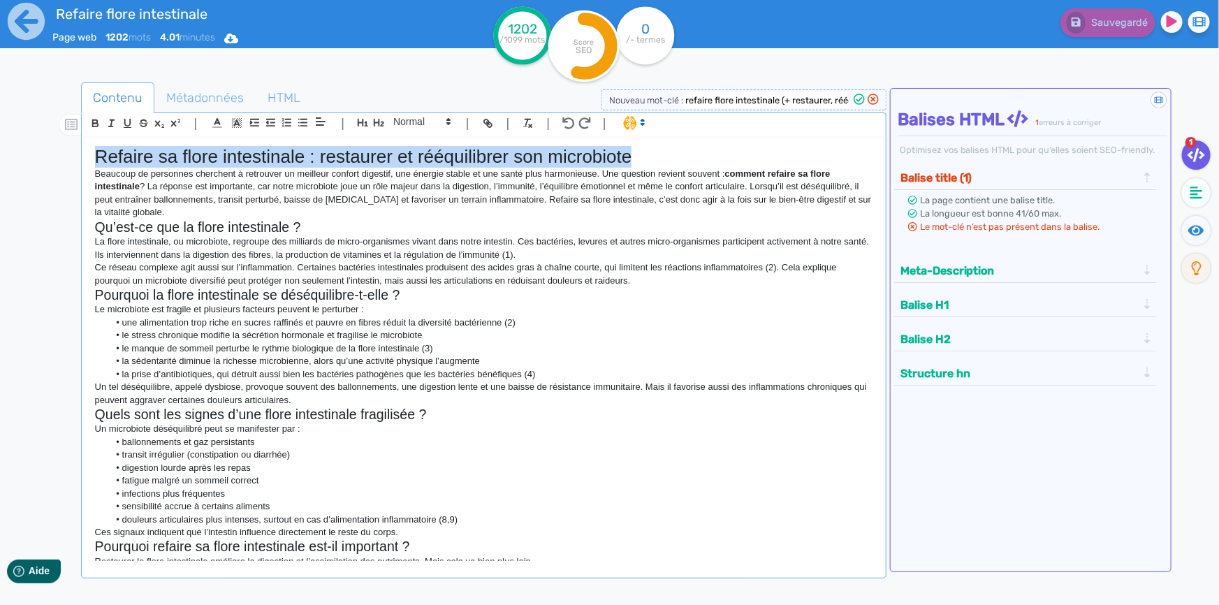
drag, startPoint x: 636, startPoint y: 157, endPoint x: 98, endPoint y: 161, distance: 538.5
click at [98, 161] on h1 "Refaire sa flore intestinale : restaurer et rééquilibrer son microbiote" at bounding box center [483, 157] width 777 height 22
copy h1 "Refaire sa flore intestinale : restaurer et rééquilibrer son microbiote"
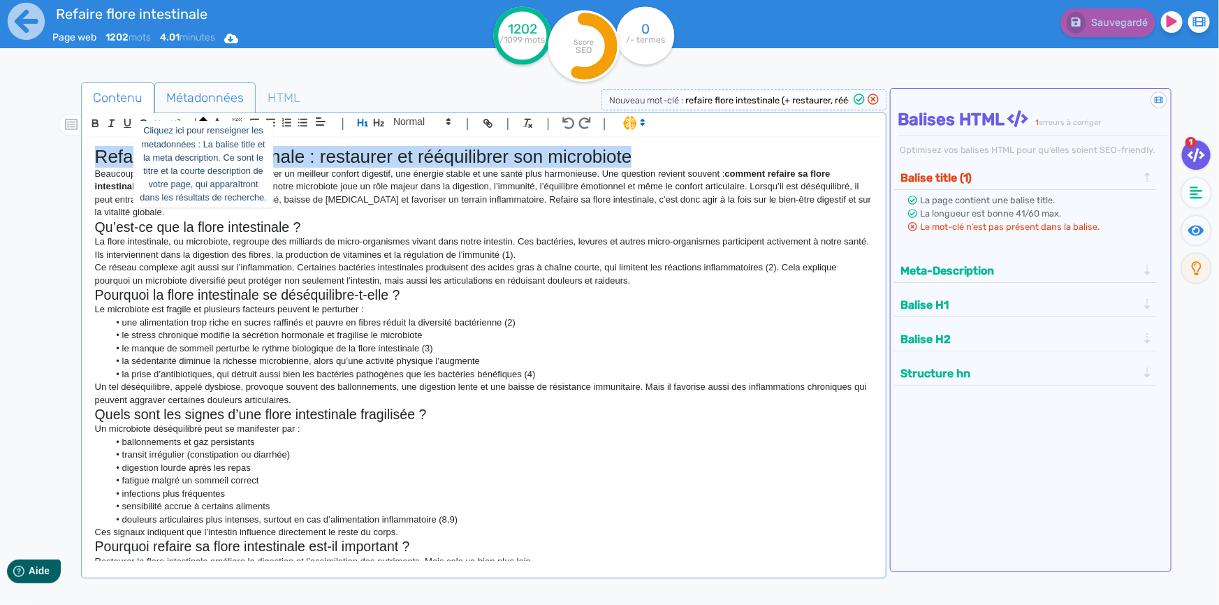
click at [216, 97] on span "Métadonnées" at bounding box center [205, 98] width 100 height 38
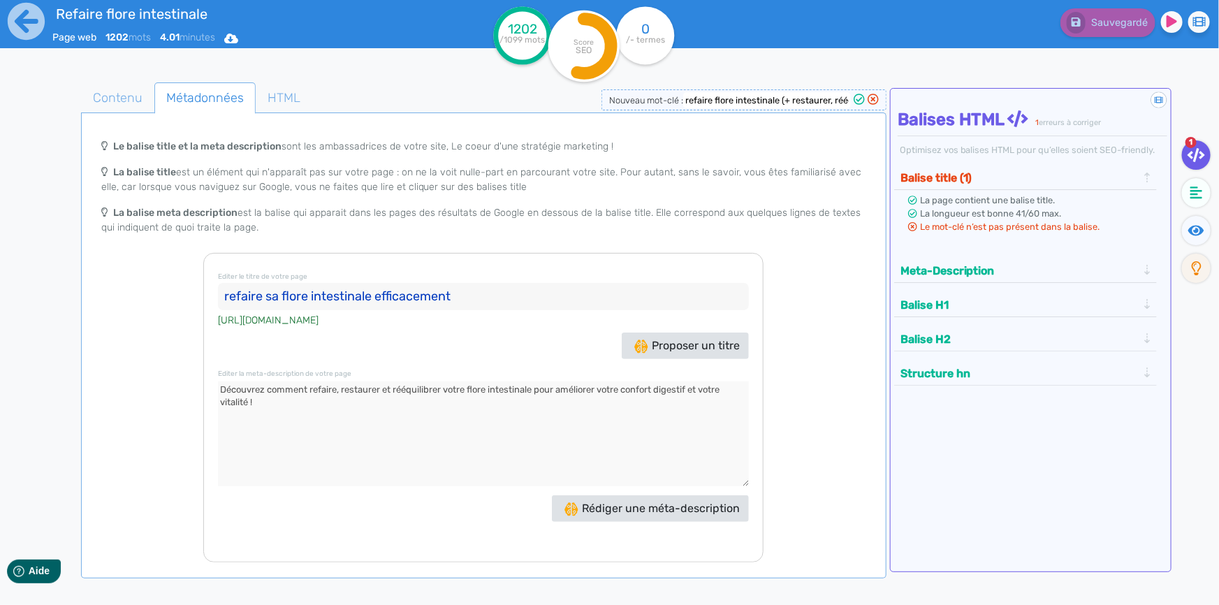
click at [385, 293] on input "refaire sa flore intestinale efficacement" at bounding box center [483, 297] width 531 height 28
drag, startPoint x: 473, startPoint y: 293, endPoint x: 219, endPoint y: 307, distance: 254.6
click at [219, 307] on input "refaire sa flore intestinale efficacement" at bounding box center [483, 297] width 531 height 28
paste input "Refaire sa flore intestinale : restaurer et rééquilibrer son microbiote"
click at [796, 247] on div "Le balise title et la meta description sont les ambassadrices de votre site, Le…" at bounding box center [484, 192] width 800 height 121
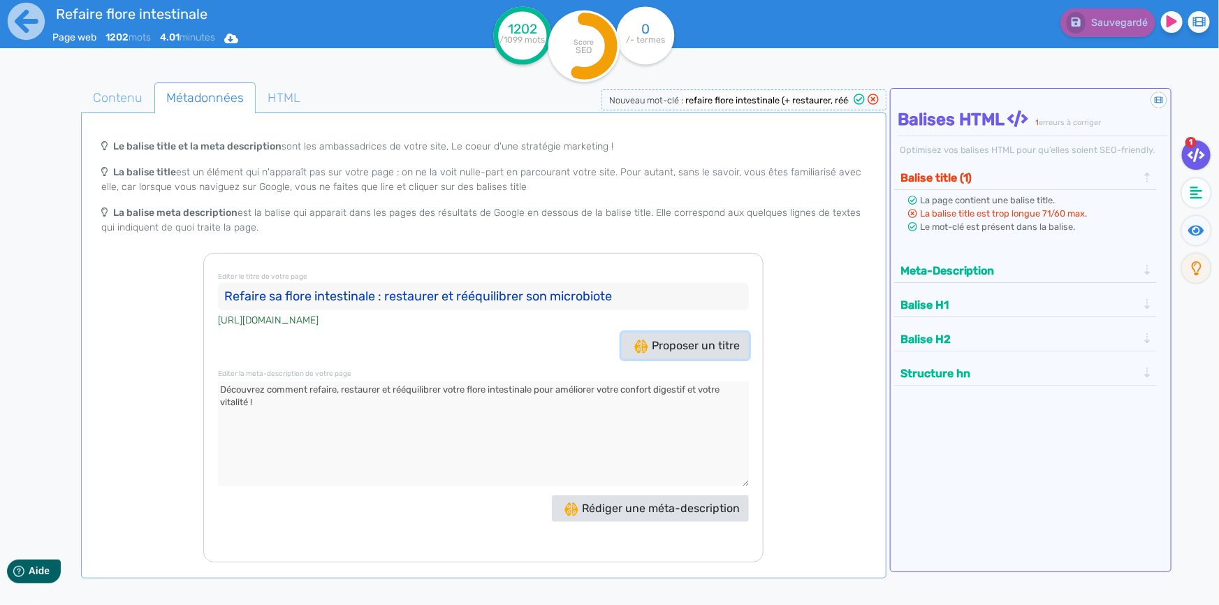
click at [691, 339] on span "Proposer un titre" at bounding box center [686, 345] width 105 height 13
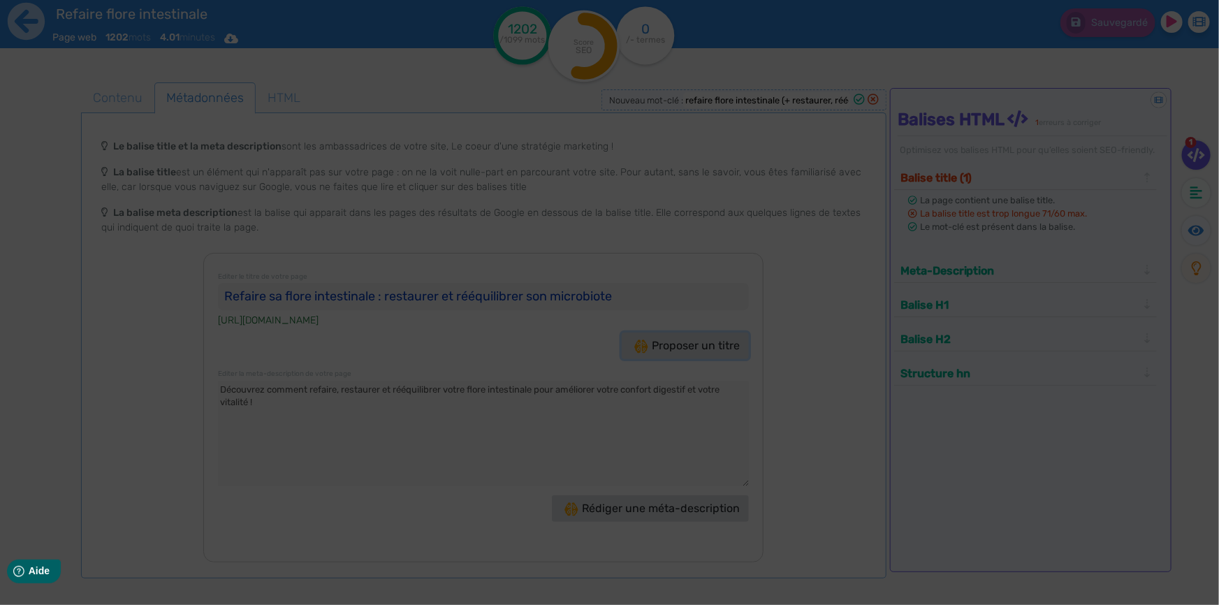
type input "Refaire sa flore intestinale : restaurer et rééquilibrer !"
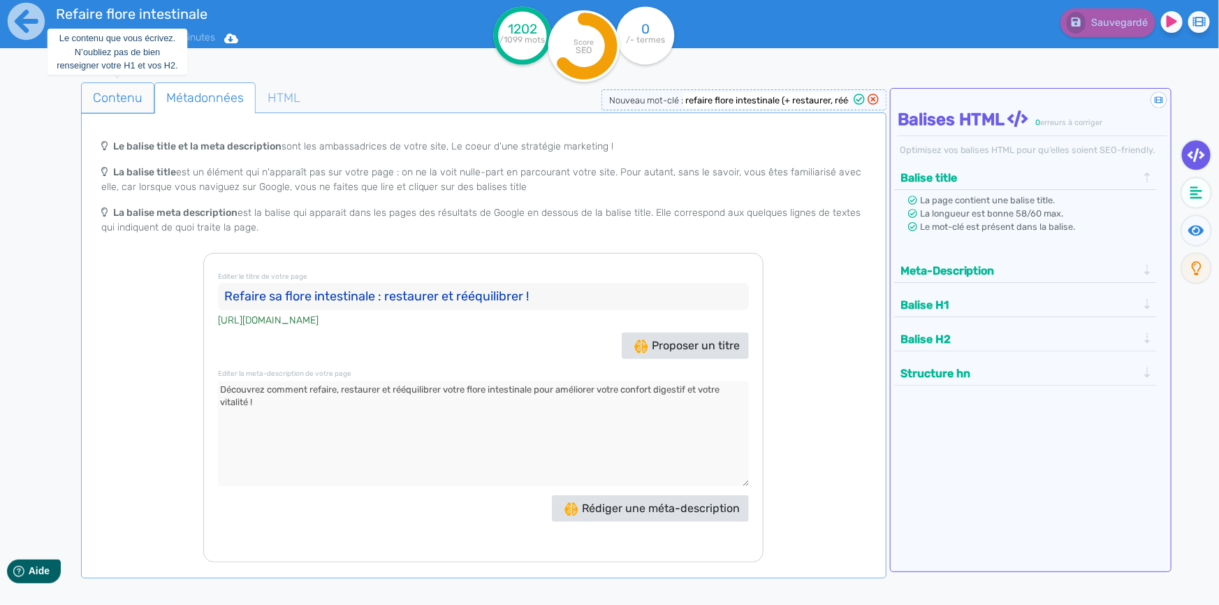
click at [126, 99] on span "Contenu" at bounding box center [118, 98] width 72 height 38
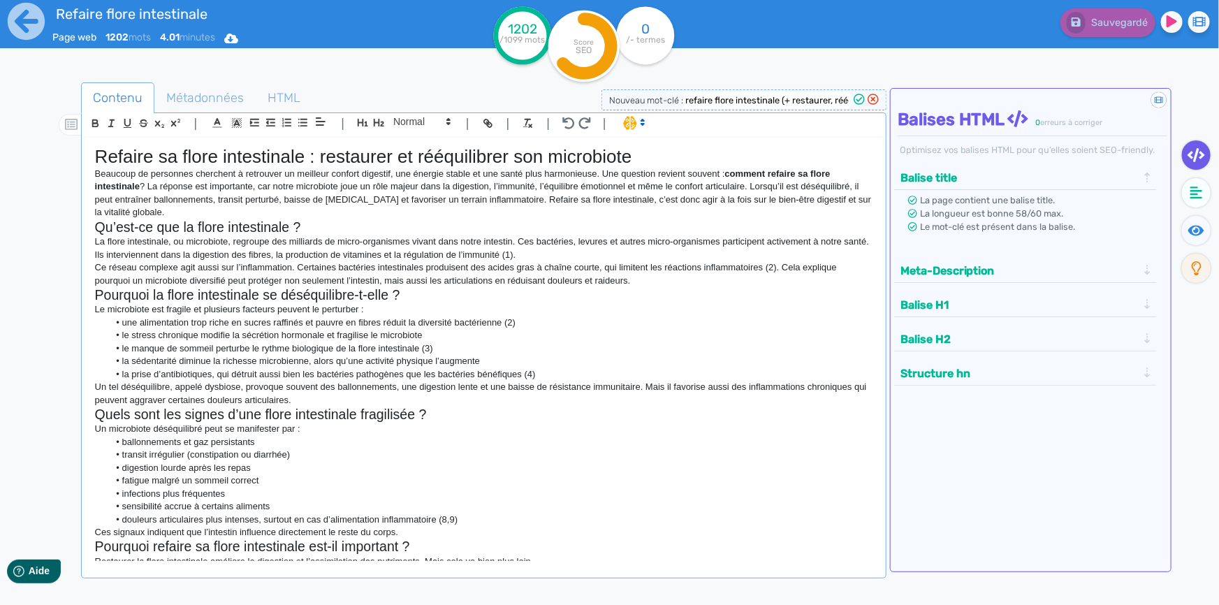
click at [662, 223] on h2 "Qu’est-ce que la flore intestinale ?" at bounding box center [483, 227] width 777 height 16
click at [647, 52] on circle at bounding box center [645, 35] width 58 height 58
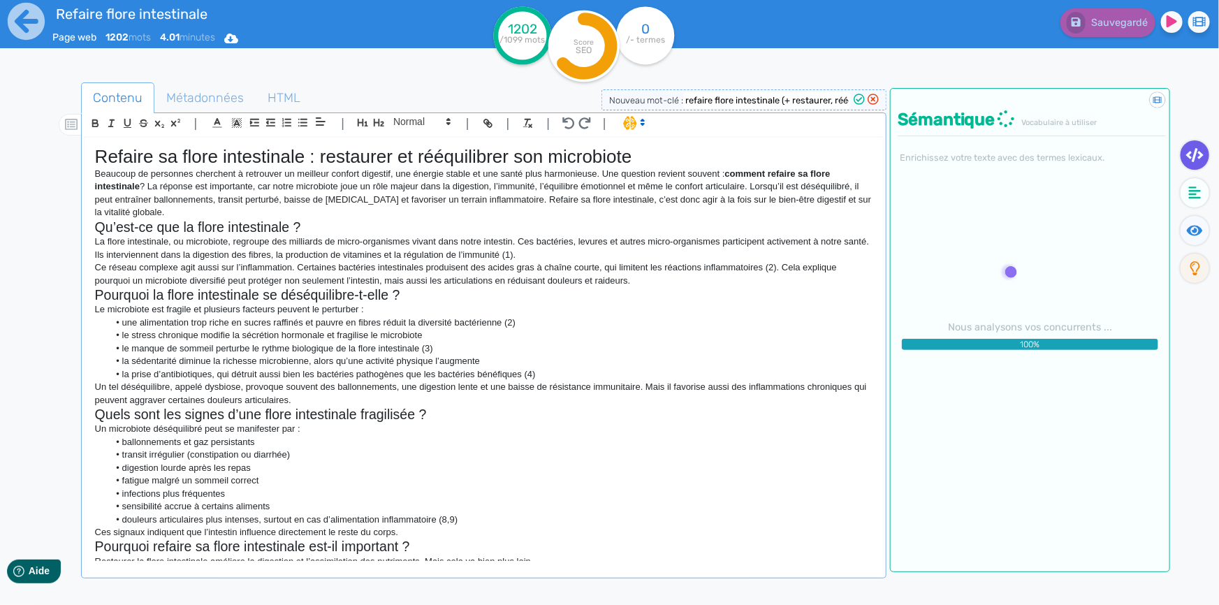
click at [628, 327] on li "une alimentation trop riche en sucres raffinés et pauvre en fibres réduit la di…" at bounding box center [490, 322] width 764 height 13
click at [1197, 225] on icon at bounding box center [1195, 230] width 16 height 10
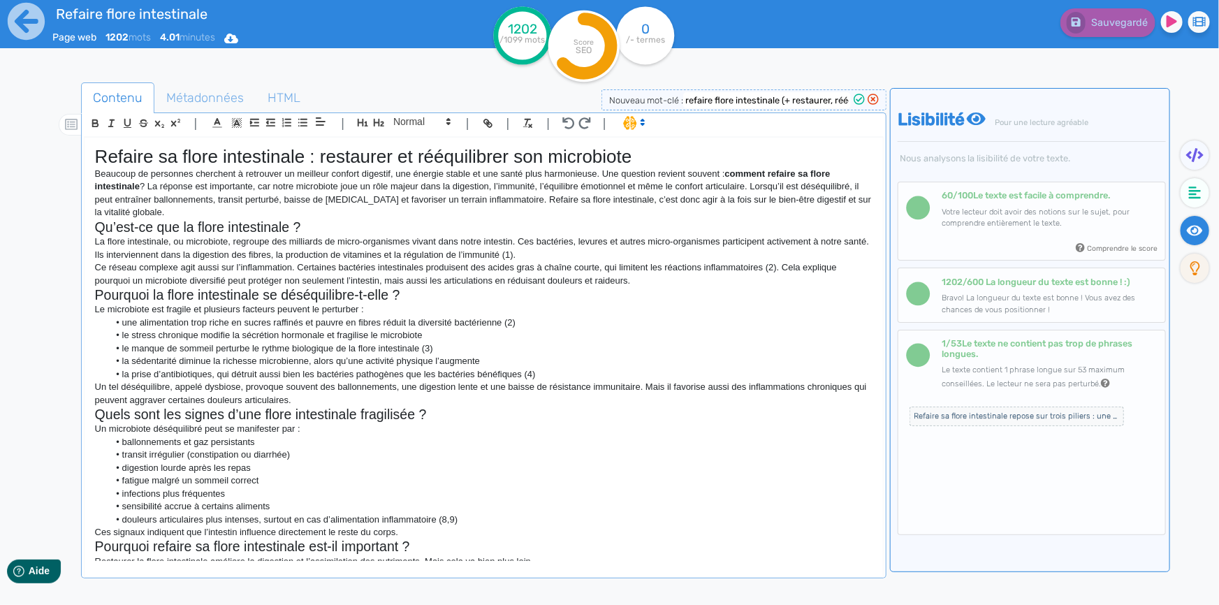
click at [338, 233] on h2 "Qu’est-ce que la flore intestinale ?" at bounding box center [483, 227] width 777 height 16
drag, startPoint x: 314, startPoint y: 223, endPoint x: 97, endPoint y: 224, distance: 216.5
click at [97, 224] on h2 "Qu’est-ce que la flore intestinale ?" at bounding box center [483, 227] width 777 height 16
click at [142, 228] on h2 "Refaire flore intestinale : comprendre et rééquilibrer le microbiote" at bounding box center [483, 227] width 777 height 16
click at [416, 300] on h2 "Pourquoi la flore intestinale se déséquilibre-t-elle ?" at bounding box center [483, 295] width 777 height 16
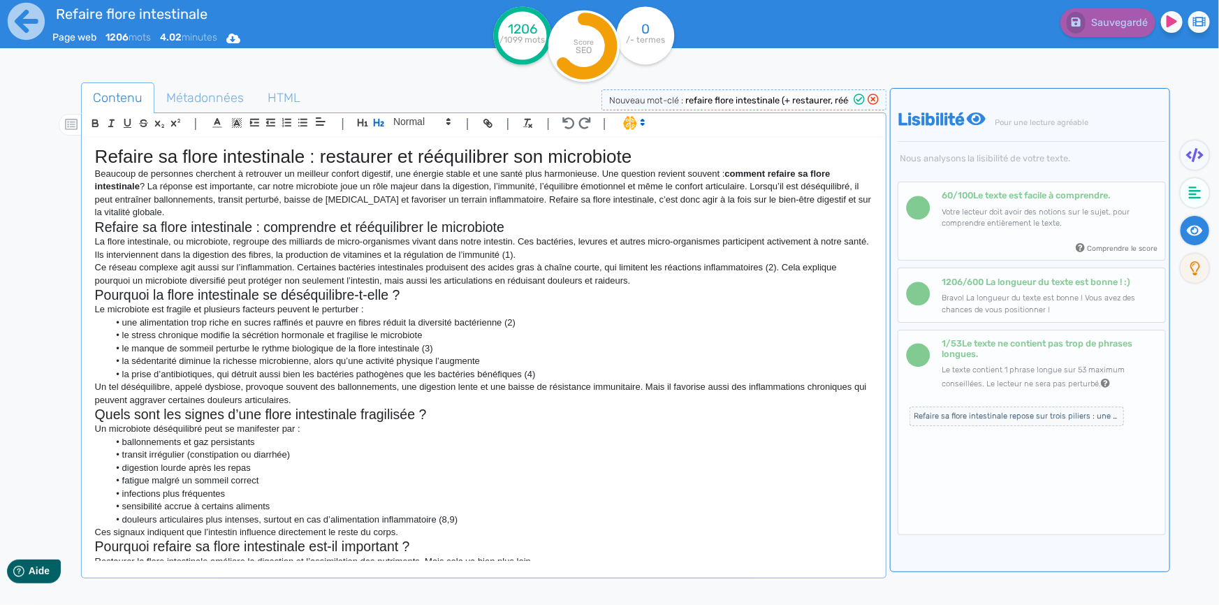
click at [405, 300] on h2 "Pourquoi la flore intestinale se déséquilibre-t-elle ?" at bounding box center [483, 295] width 777 height 16
click at [401, 413] on h2 "Quels sont les signes d’une flore intestinale fragilisée ?" at bounding box center [483, 414] width 777 height 16
drag, startPoint x: 789, startPoint y: 104, endPoint x: 780, endPoint y: 102, distance: 9.3
click at [780, 102] on input "refaire flore intestinale (+ restaurer, rééquilibrer)" at bounding box center [767, 100] width 168 height 16
type input "refaire flore intestinale restaurer, rééquilibrer)"
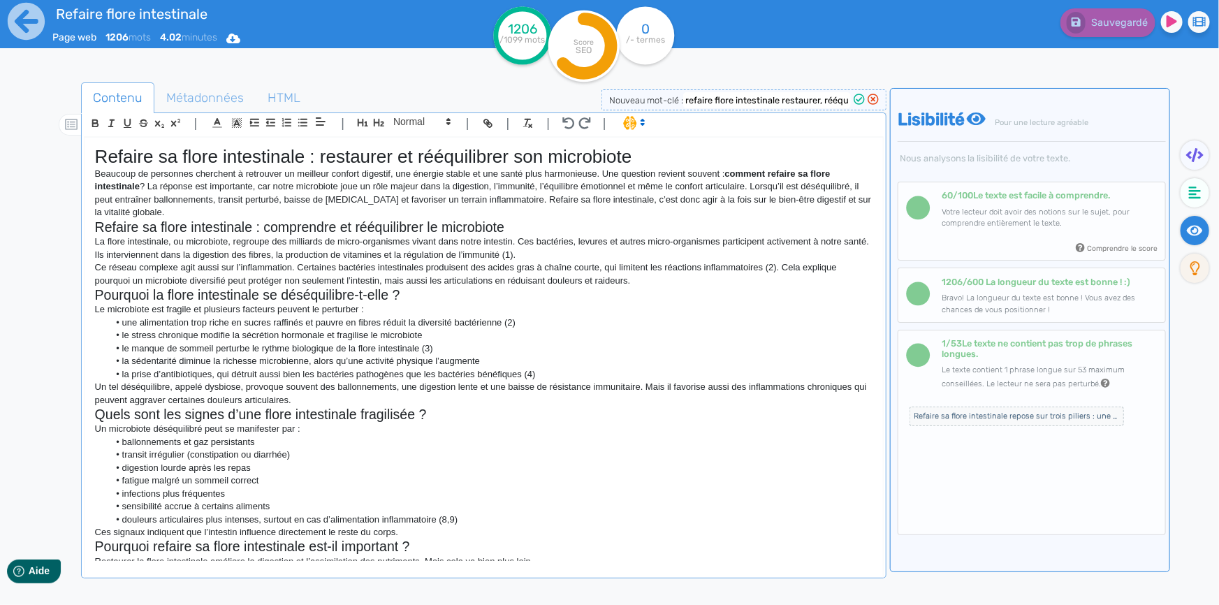
click at [860, 100] on icon at bounding box center [858, 99] width 11 height 11
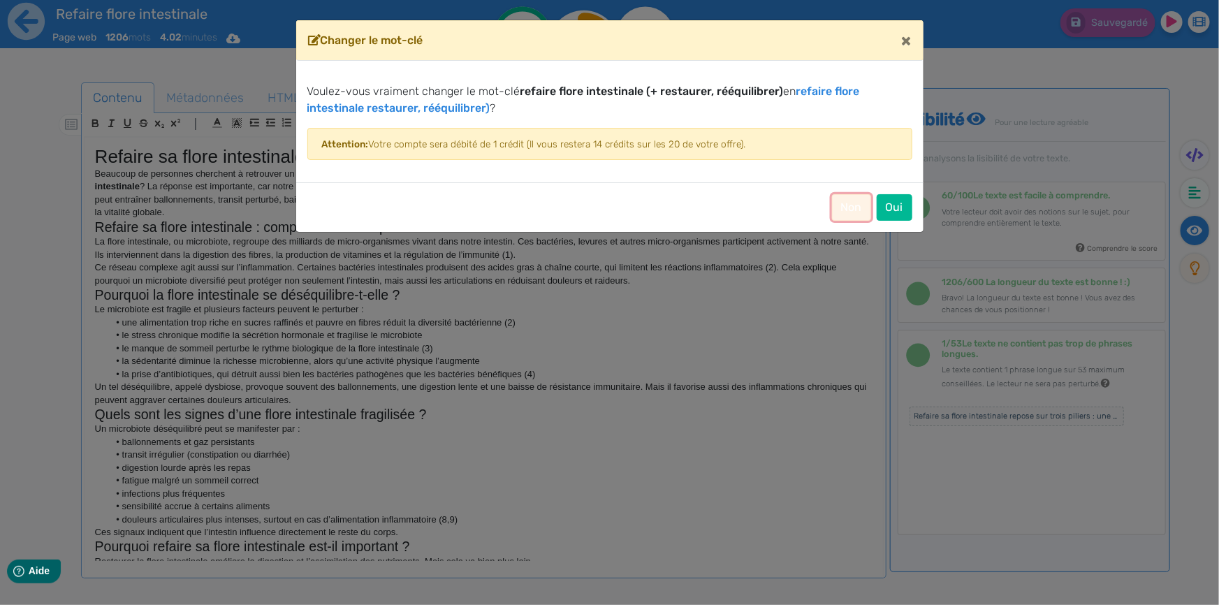
click at [859, 201] on button "Non" at bounding box center [851, 207] width 39 height 27
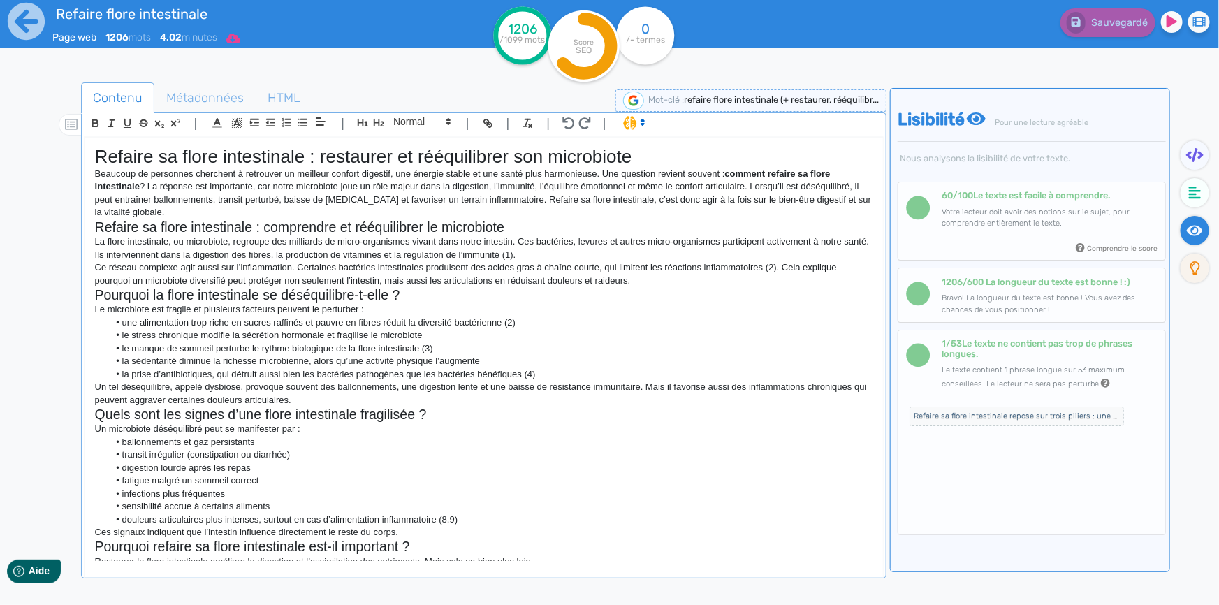
click at [240, 41] on icon at bounding box center [233, 39] width 14 height 10
click at [233, 122] on button "Word" at bounding box center [229, 118] width 112 height 22
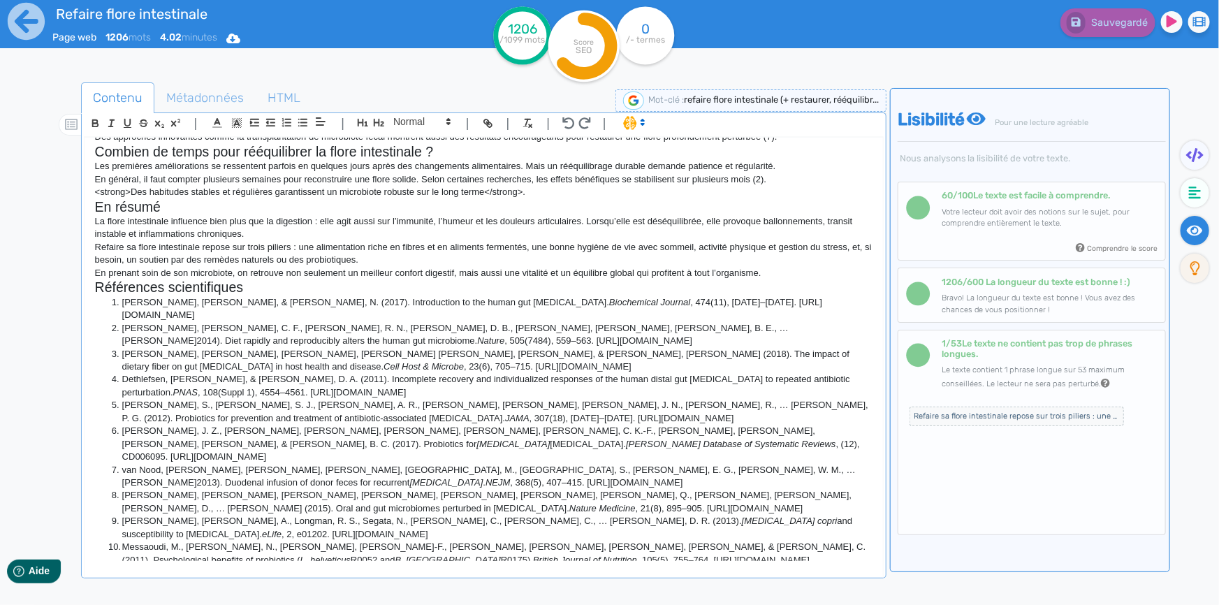
scroll to position [759, 0]
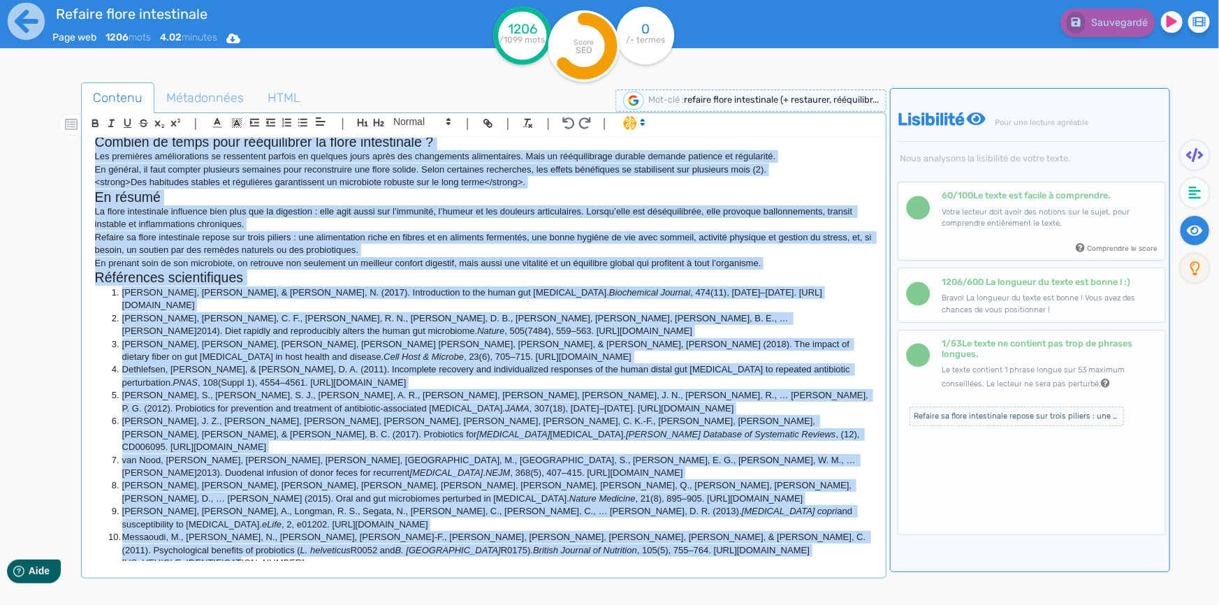
drag, startPoint x: 95, startPoint y: 176, endPoint x: 544, endPoint y: 527, distance: 569.7
click at [544, 527] on div "Refaire sa flore intestinale : restaurer et rééquilibrer son microbiote Beaucou…" at bounding box center [484, 349] width 798 height 423
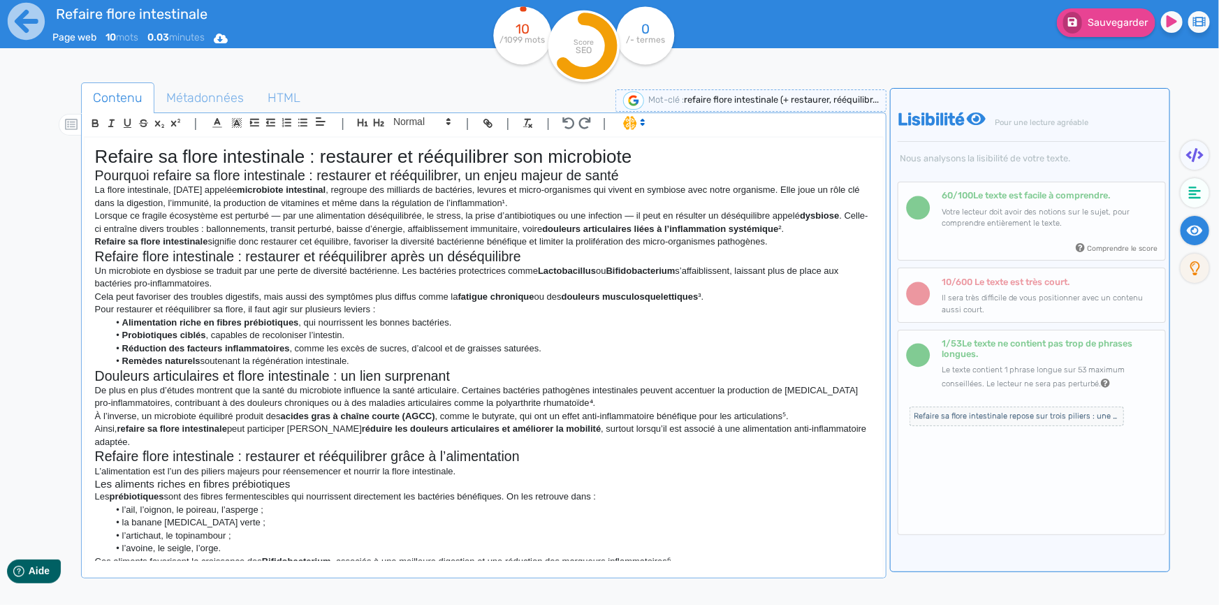
scroll to position [724, 0]
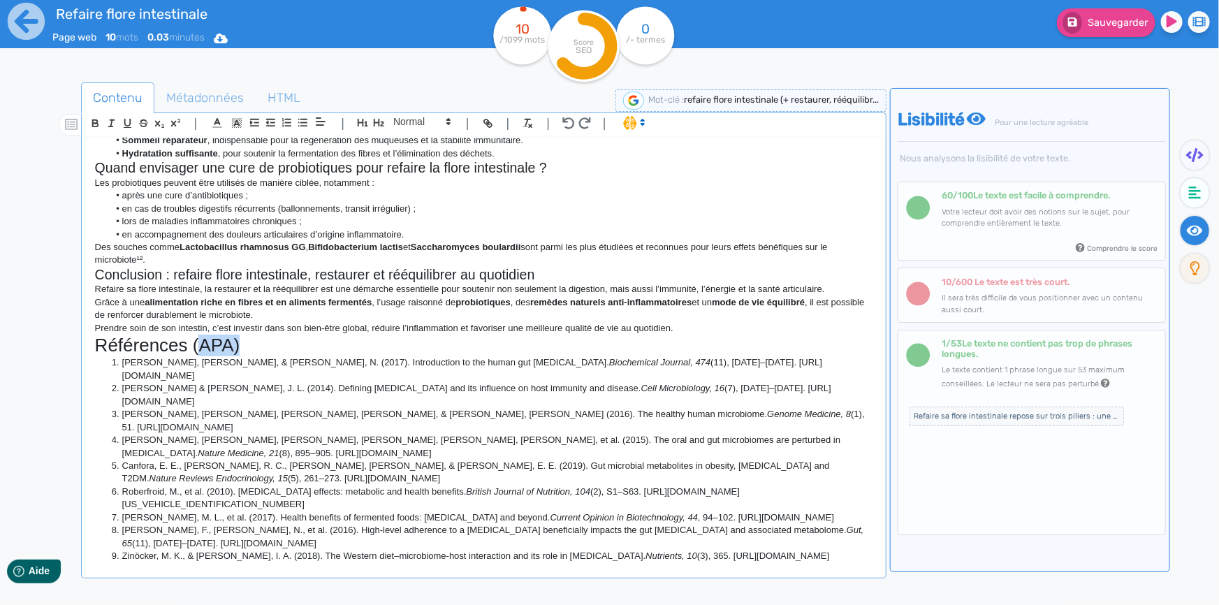
drag, startPoint x: 237, startPoint y: 332, endPoint x: 196, endPoint y: 332, distance: 41.2
click at [196, 335] on h1 "Références (APA)" at bounding box center [483, 346] width 777 height 22
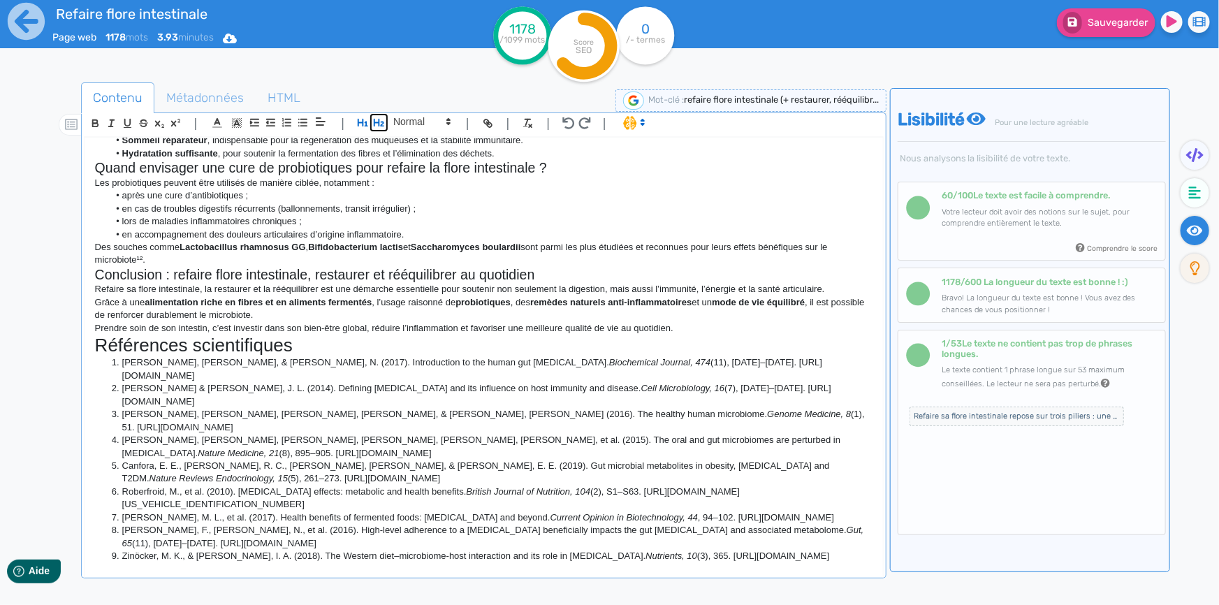
click at [379, 126] on icon "button" at bounding box center [379, 123] width 10 height 8
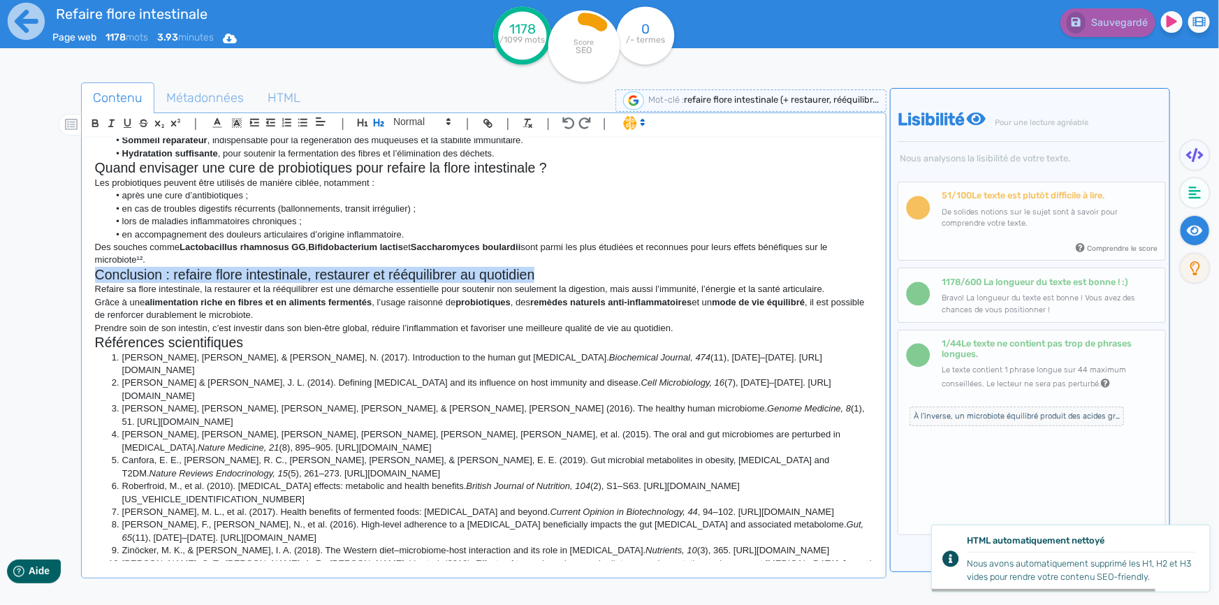
drag, startPoint x: 538, startPoint y: 265, endPoint x: 92, endPoint y: 266, distance: 445.6
click at [92, 266] on div "Refaire sa flore intestinale : restaurer et rééquilibrer son microbiote Pourquo…" at bounding box center [484, 349] width 798 height 423
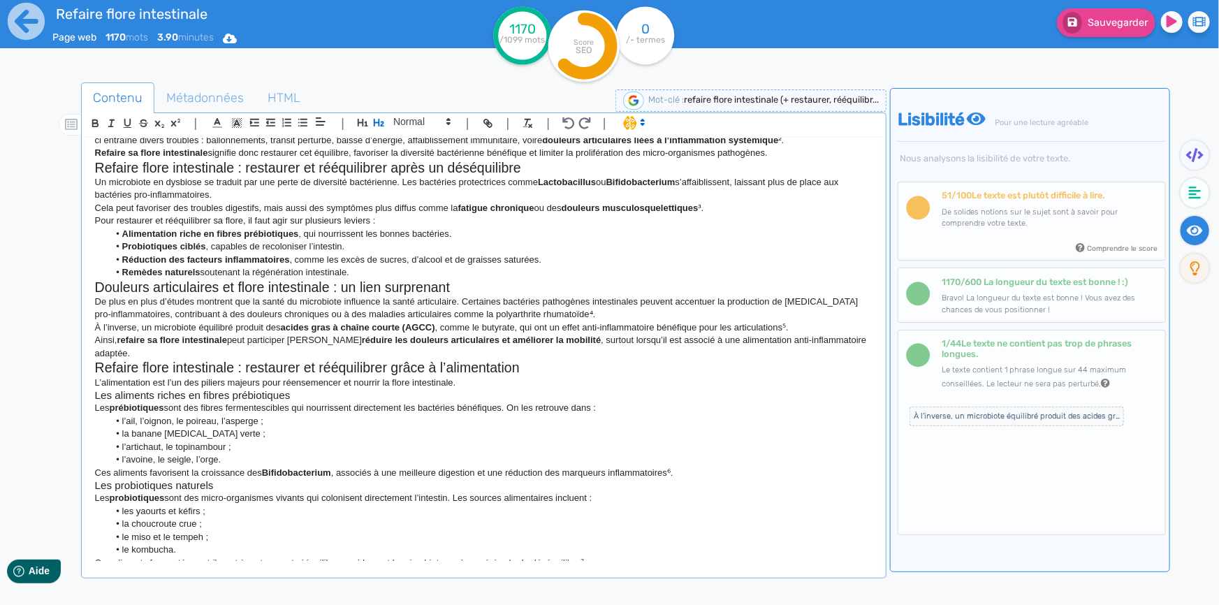
scroll to position [0, 0]
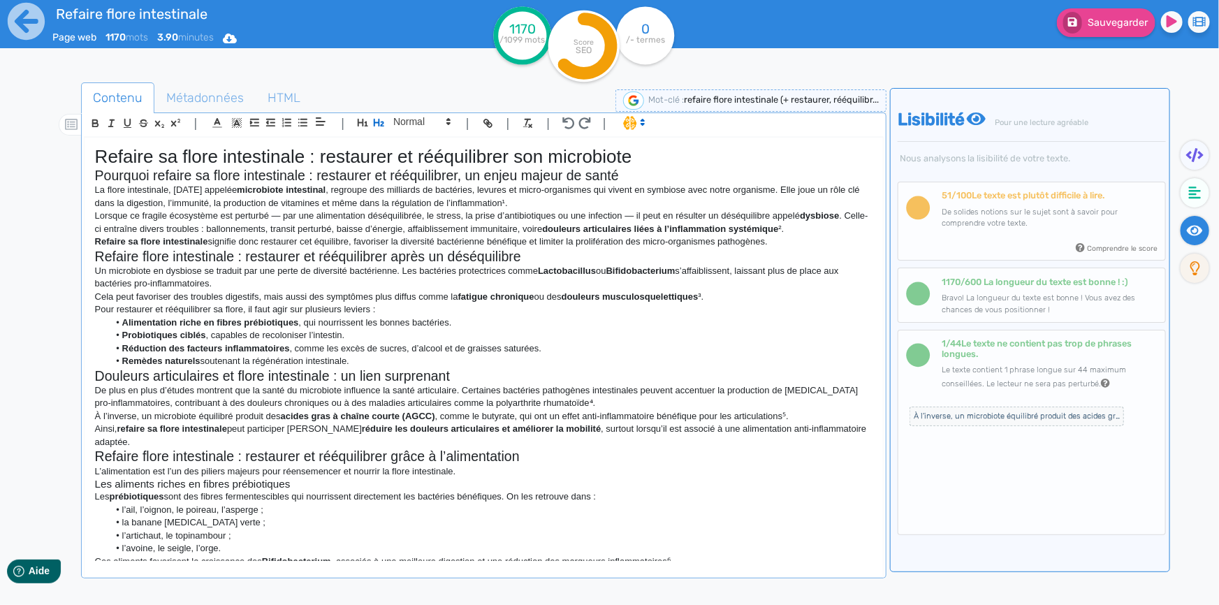
click at [339, 149] on h1 "Refaire sa flore intestinale : restaurer et rééquilibrer son microbiote" at bounding box center [483, 157] width 777 height 22
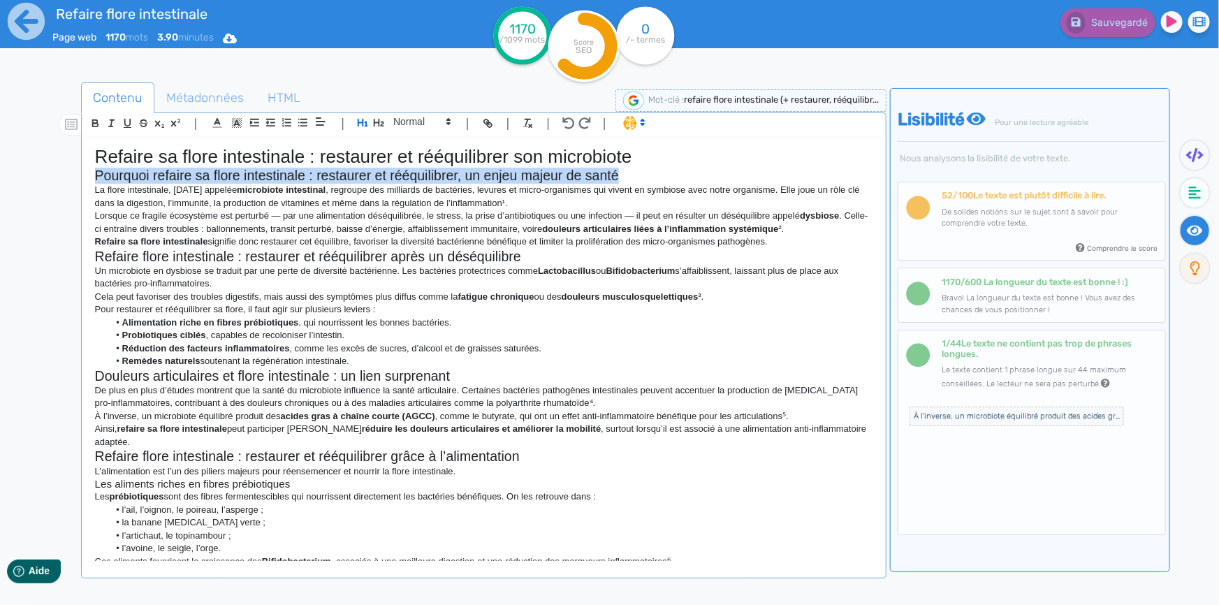
drag, startPoint x: 623, startPoint y: 175, endPoint x: 97, endPoint y: 180, distance: 525.9
click at [97, 180] on h2 "Pourquoi refaire sa flore intestinale : restaurer et rééquilibrer, un enjeu maj…" at bounding box center [483, 176] width 777 height 16
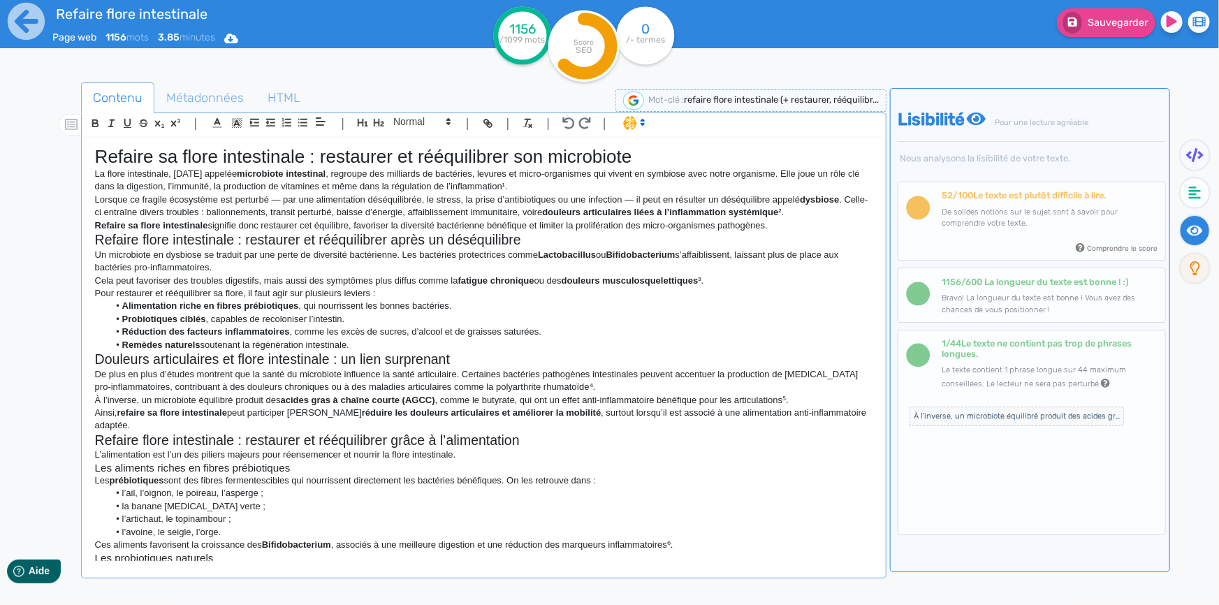
click at [474, 279] on strong "fatigue chronique" at bounding box center [496, 280] width 76 height 10
click at [563, 120] on icon "button" at bounding box center [569, 123] width 12 height 12
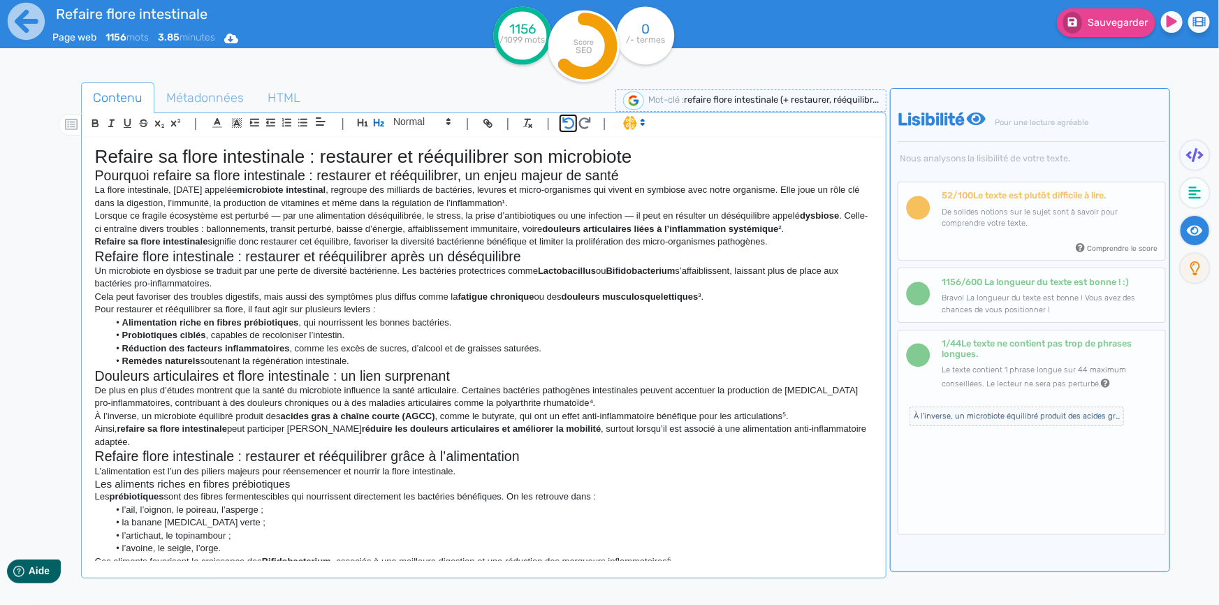
click at [563, 120] on icon "button" at bounding box center [569, 123] width 12 height 12
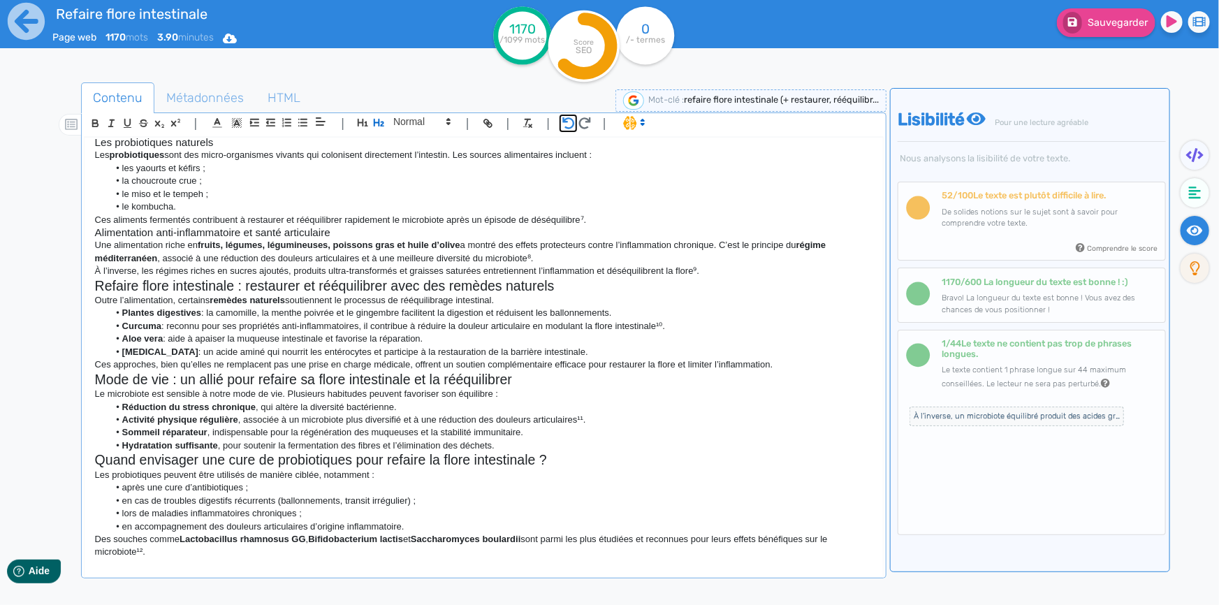
click at [563, 120] on icon "button" at bounding box center [569, 123] width 12 height 12
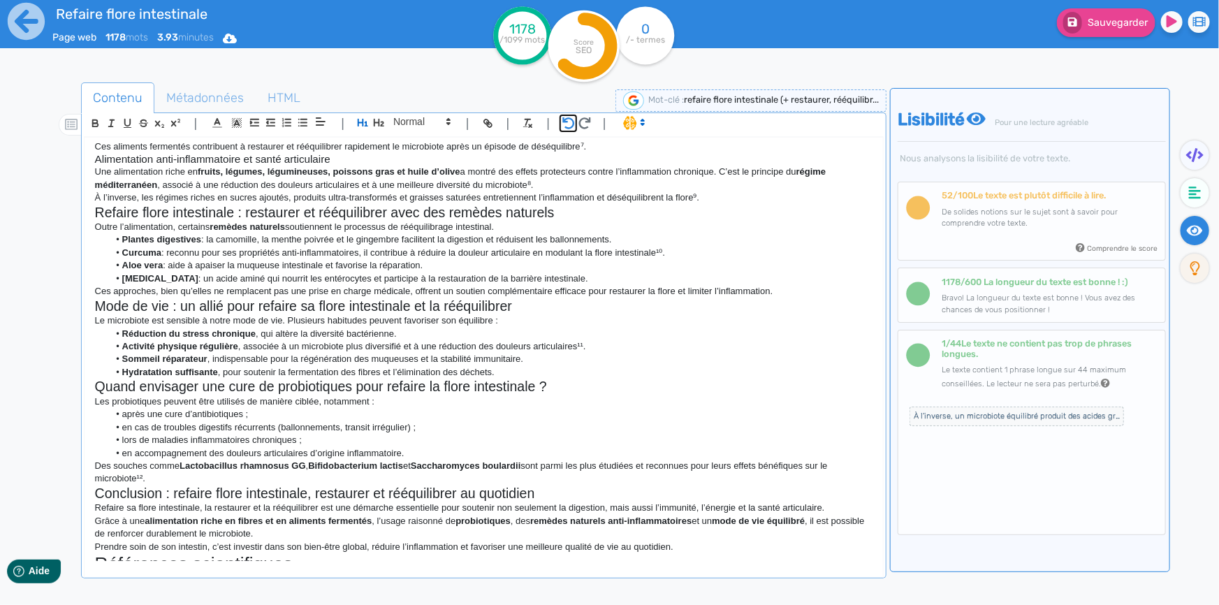
click at [563, 120] on icon "button" at bounding box center [569, 123] width 12 height 12
click at [572, 120] on icon "button" at bounding box center [569, 123] width 12 height 12
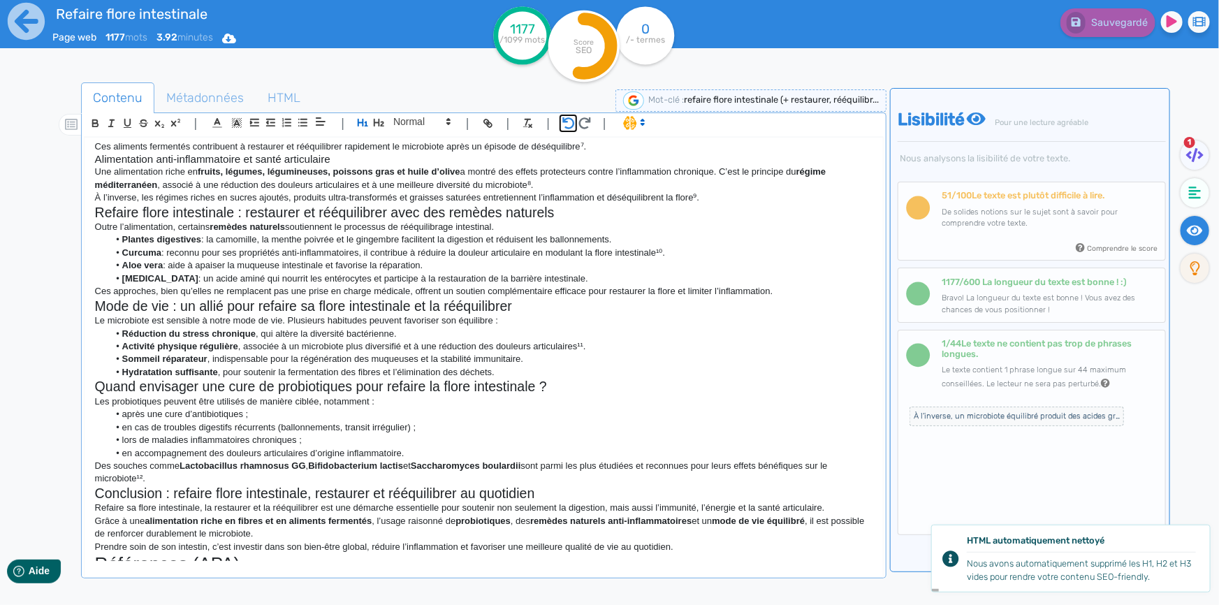
click at [573, 126] on icon "button" at bounding box center [569, 123] width 12 height 12
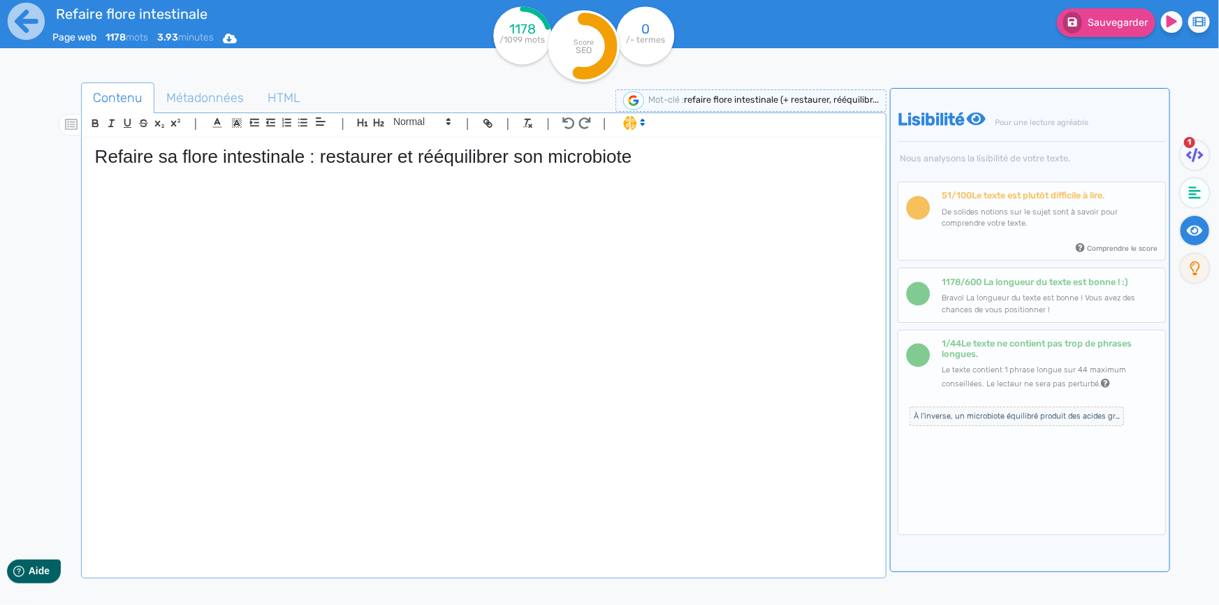
scroll to position [0, 0]
click at [570, 126] on icon "button" at bounding box center [569, 123] width 12 height 12
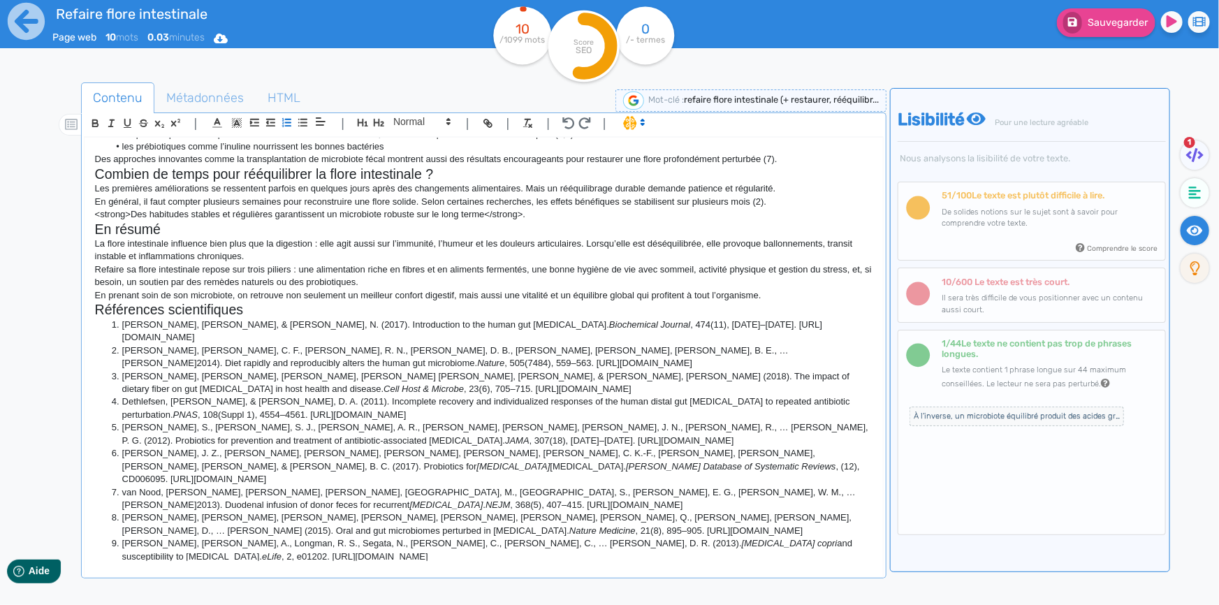
click at [717, 344] on li "David, L. A., Maurice, C. F., Carmody, R. N., Gootenberg, D. B., Button, J. E.,…" at bounding box center [490, 357] width 764 height 26
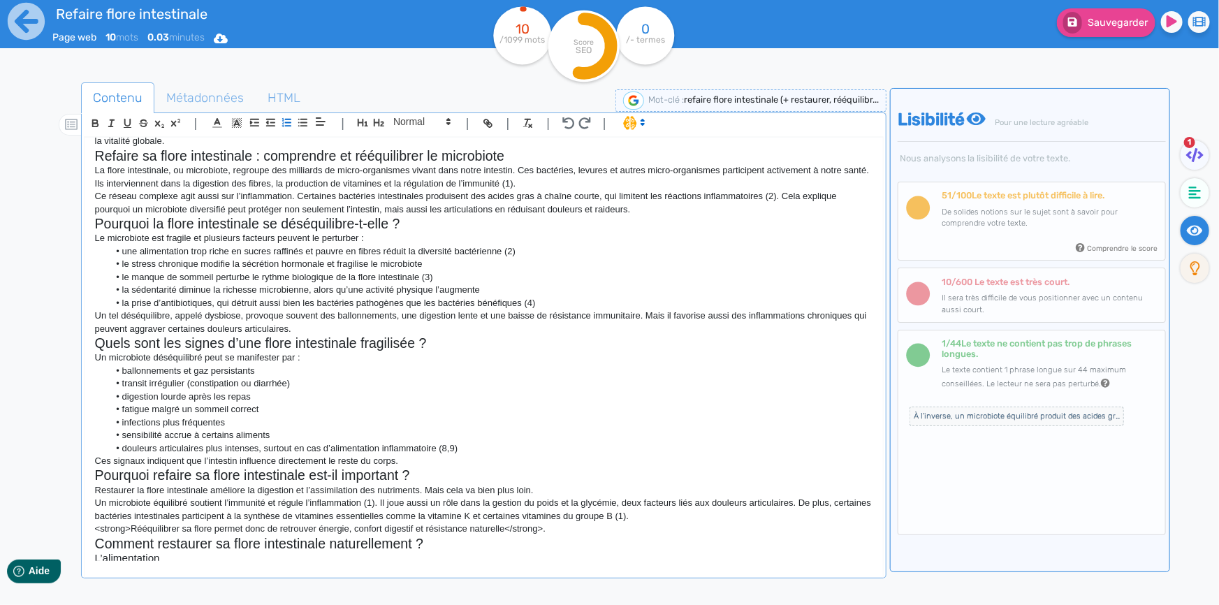
scroll to position [0, 0]
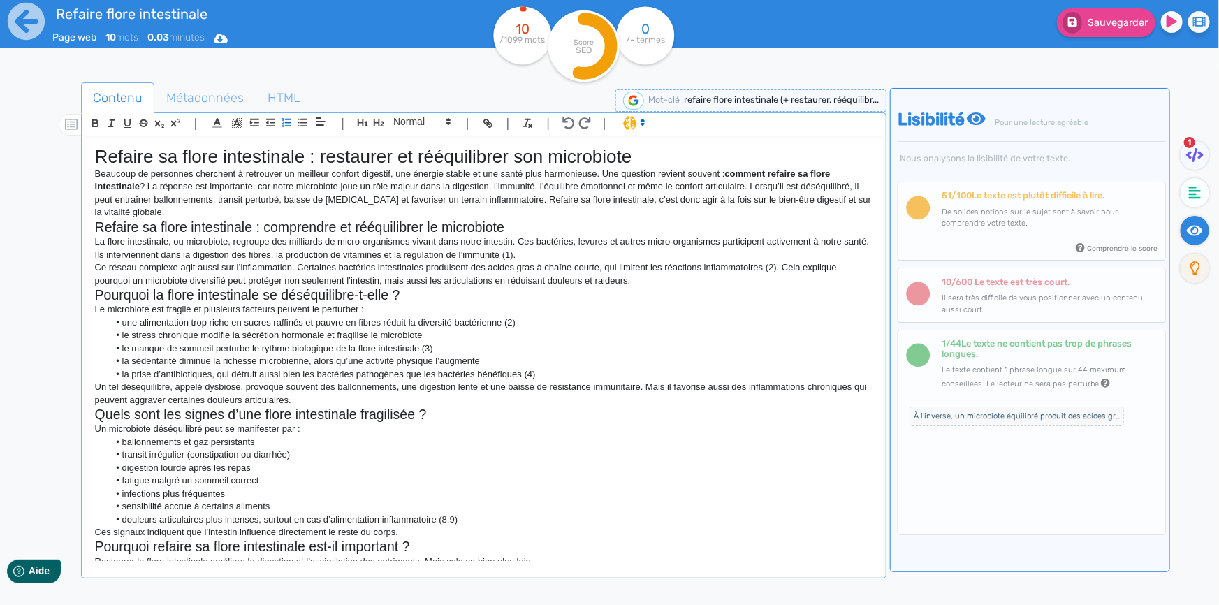
click at [545, 329] on li "le stress chronique modifie la sécrétion hormonale et fragilise le microbiote" at bounding box center [490, 335] width 764 height 13
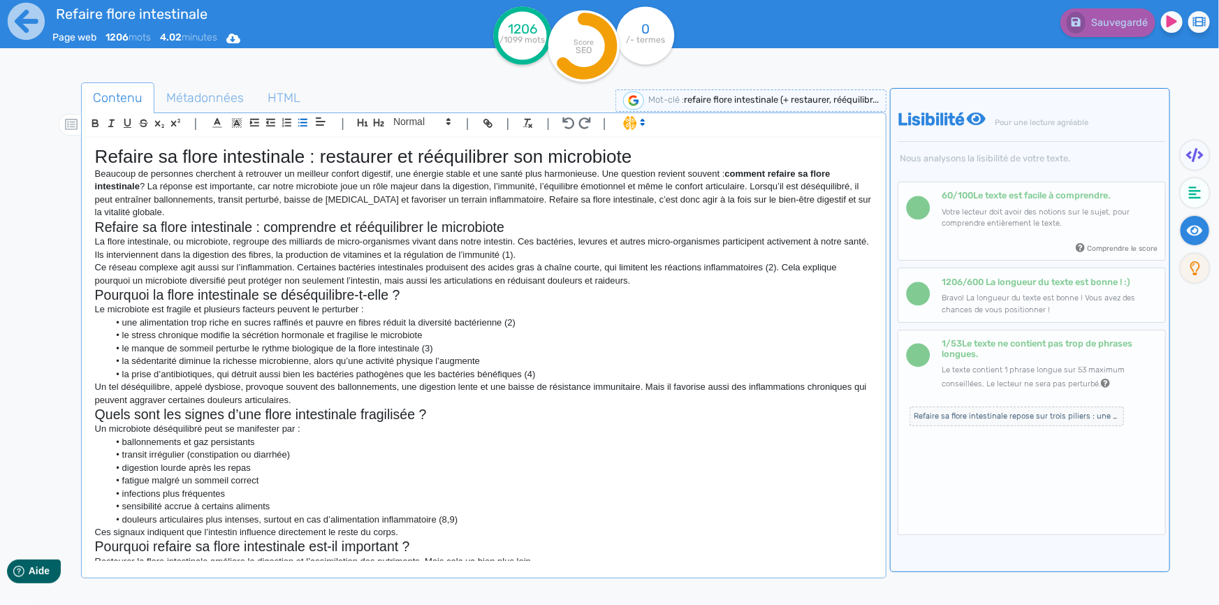
click at [545, 329] on li "le stress chronique modifie la sécrétion hormonale et fragilise le microbiote" at bounding box center [490, 335] width 764 height 13
click at [182, 97] on span "Métadonnées" at bounding box center [205, 98] width 100 height 38
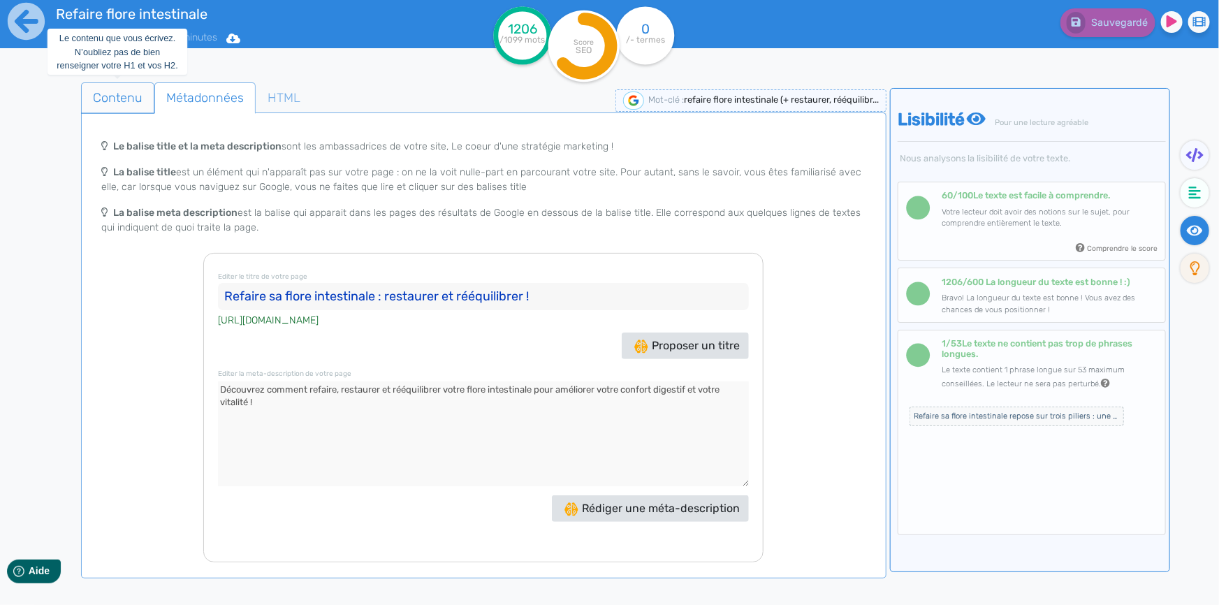
click at [119, 101] on span "Contenu" at bounding box center [118, 98] width 72 height 38
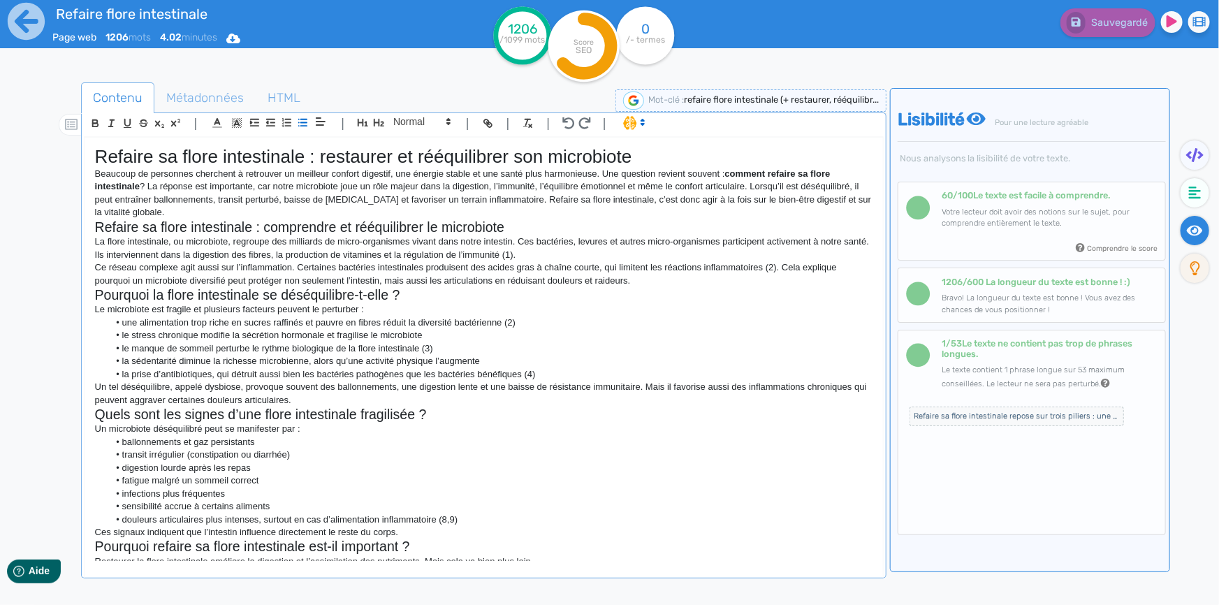
click at [361, 198] on p "Beaucoup de personnes cherchent à retrouver un meilleur confort digestif, une é…" at bounding box center [483, 194] width 777 height 52
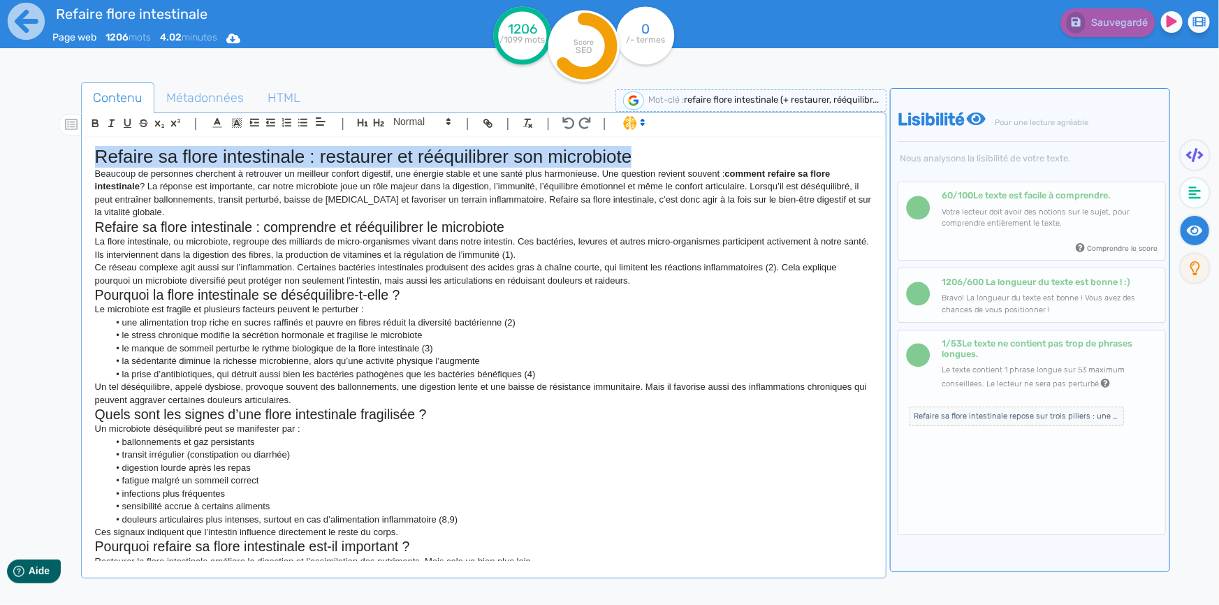
drag, startPoint x: 643, startPoint y: 155, endPoint x: 45, endPoint y: 164, distance: 597.9
click at [45, 164] on div "Contenu Métadonnées HTML | | H3 H4 H5 H6 Normal | | | | Refaire sa flore intest…" at bounding box center [630, 386] width 1178 height 614
copy h1 "Refaire sa flore intestinale : restaurer et rééquilibrer son microbiote"
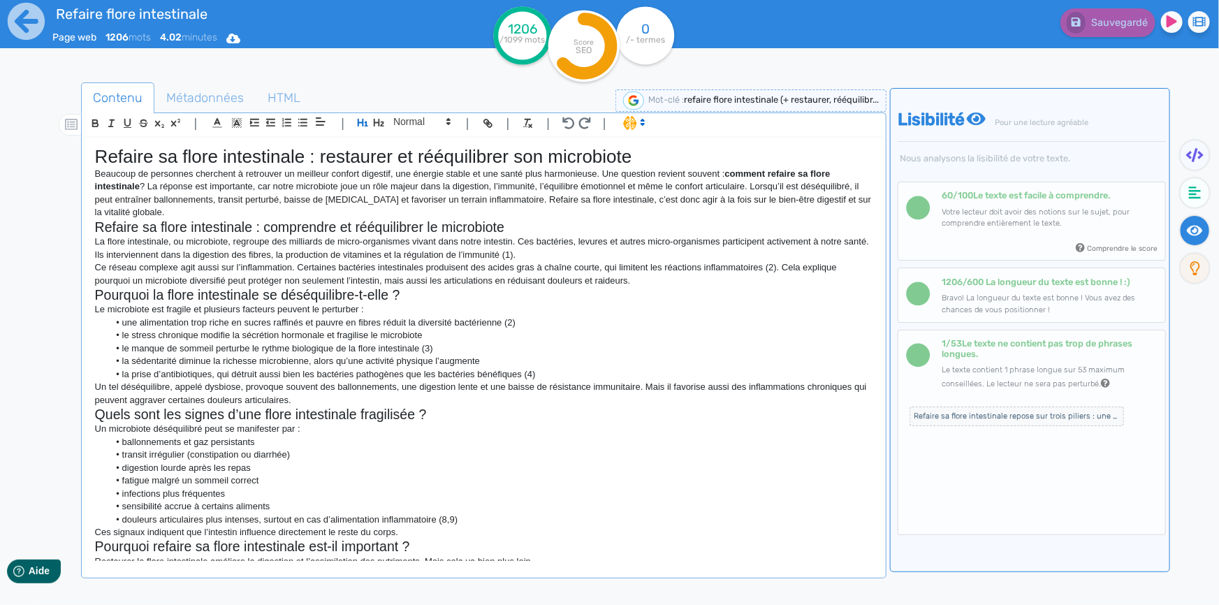
click at [562, 291] on h2 "Pourquoi la flore intestinale se déséquilibre-t-elle ?" at bounding box center [483, 295] width 777 height 16
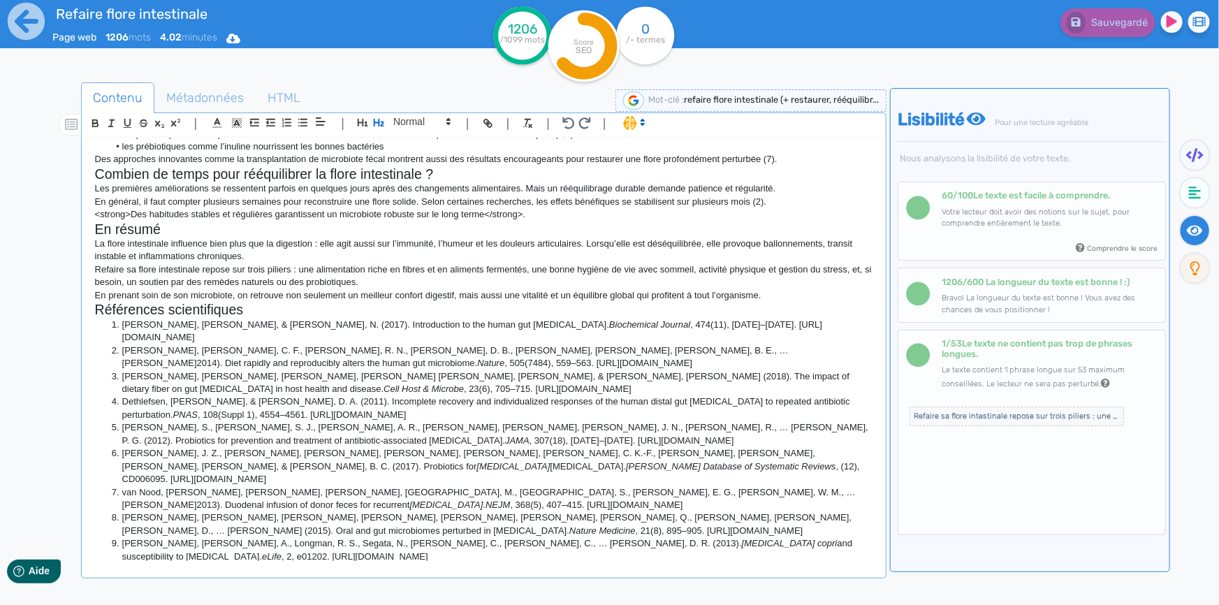
scroll to position [759, 0]
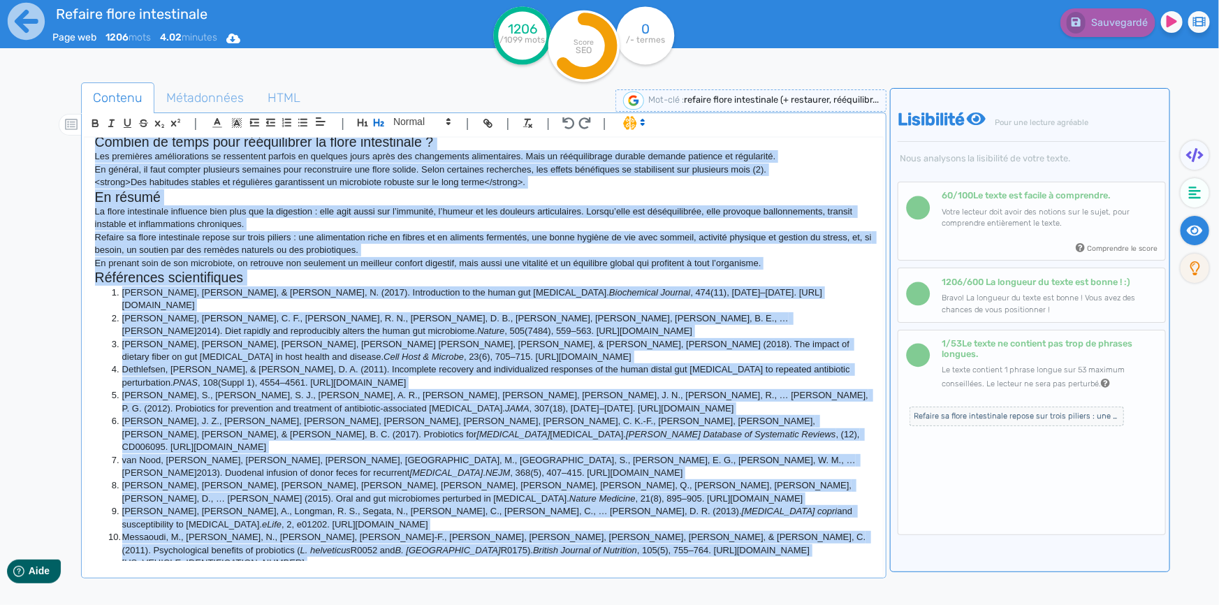
drag, startPoint x: 95, startPoint y: 176, endPoint x: 445, endPoint y: 533, distance: 499.8
click at [445, 533] on div "Refaire sa flore intestinale : restaurer et rééquilibrer son microbiote Beaucou…" at bounding box center [484, 349] width 798 height 423
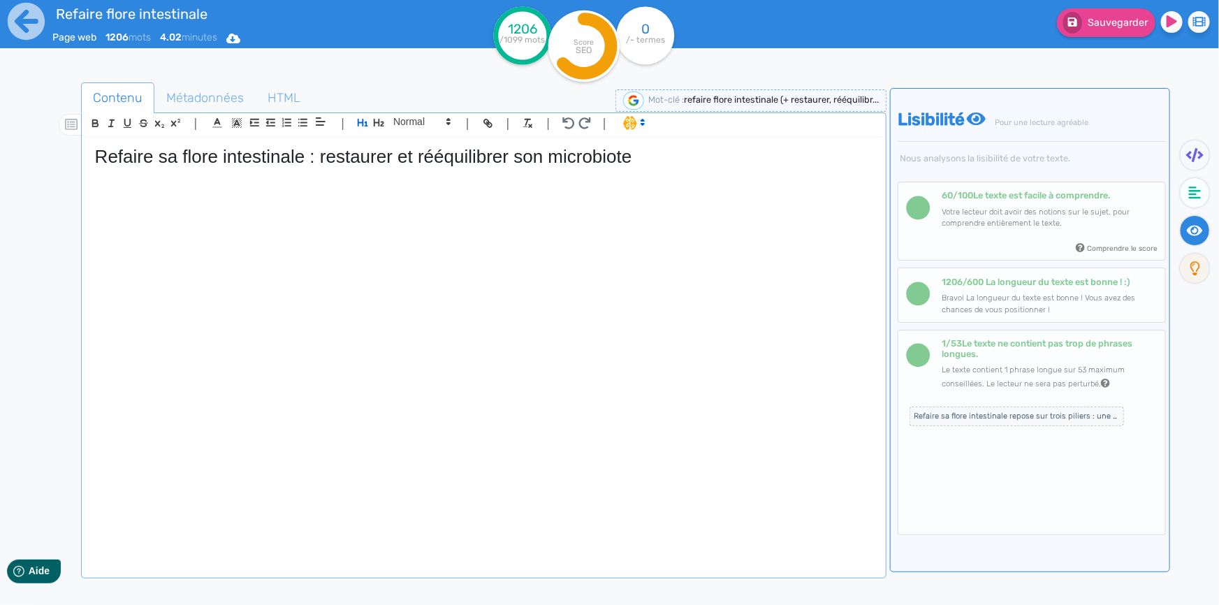
scroll to position [519, 0]
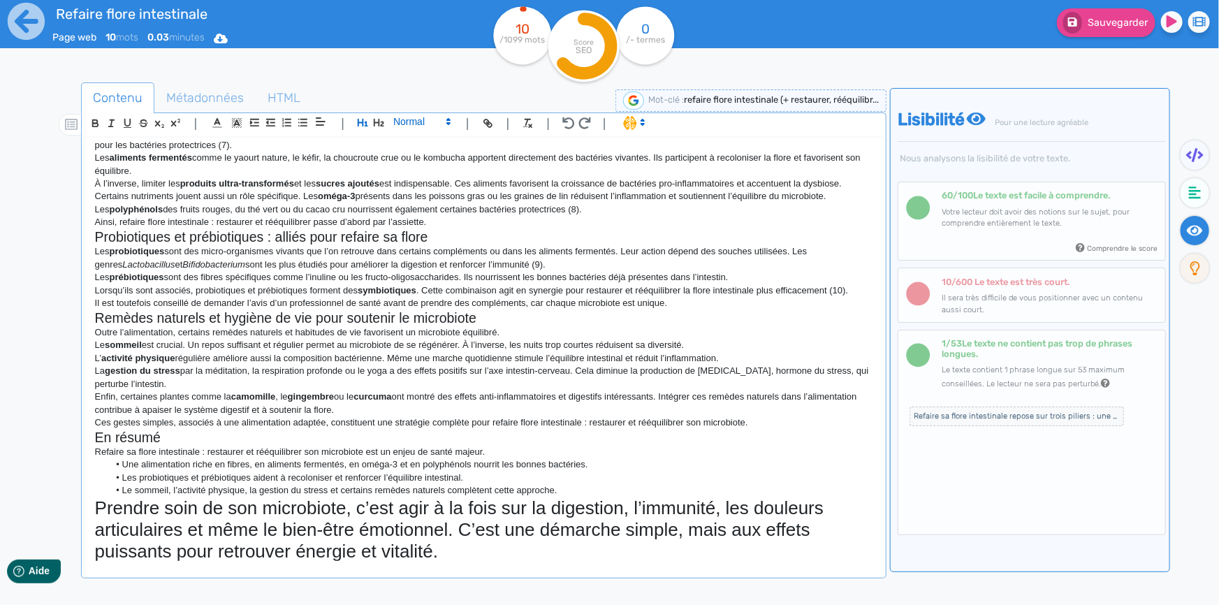
click at [419, 125] on span at bounding box center [421, 121] width 68 height 17
click at [423, 235] on span at bounding box center [421, 234] width 56 height 22
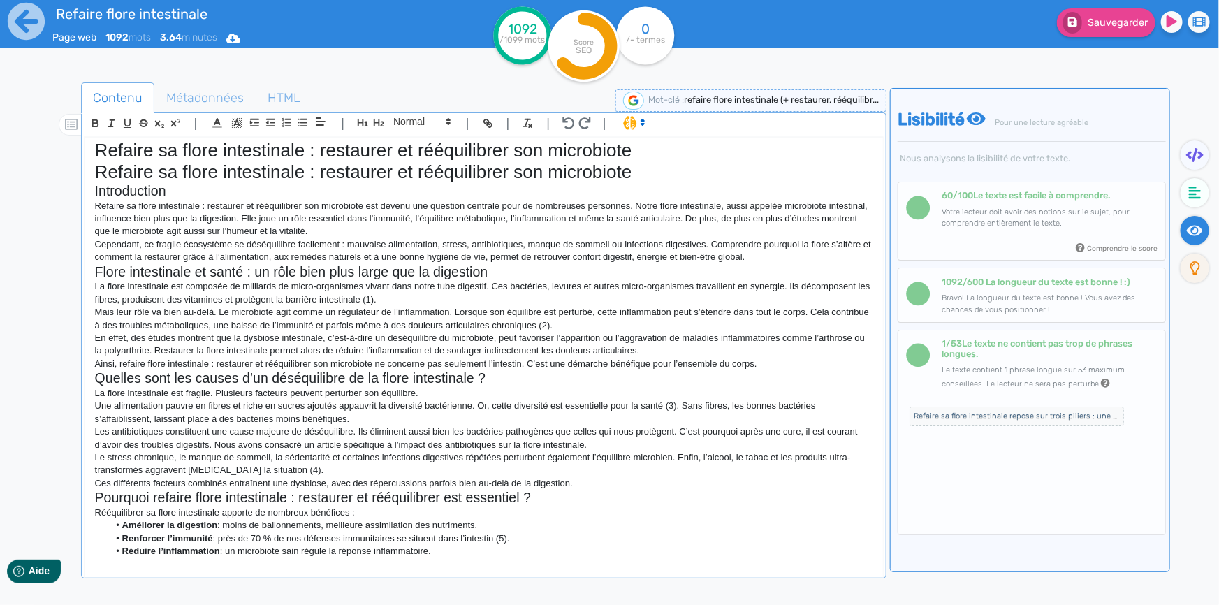
scroll to position [0, 0]
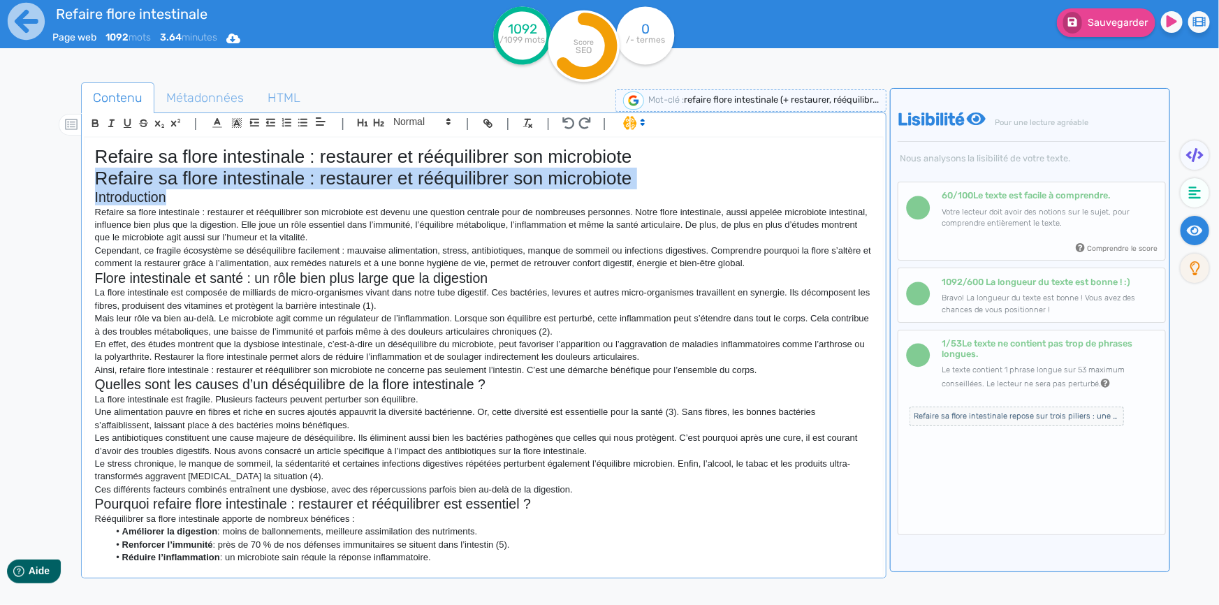
drag, startPoint x: 181, startPoint y: 196, endPoint x: 89, endPoint y: 184, distance: 92.3
click at [89, 184] on div "Refaire sa flore intestinale : restaurer et rééquilibrer son microbiote Refaire…" at bounding box center [484, 349] width 798 height 423
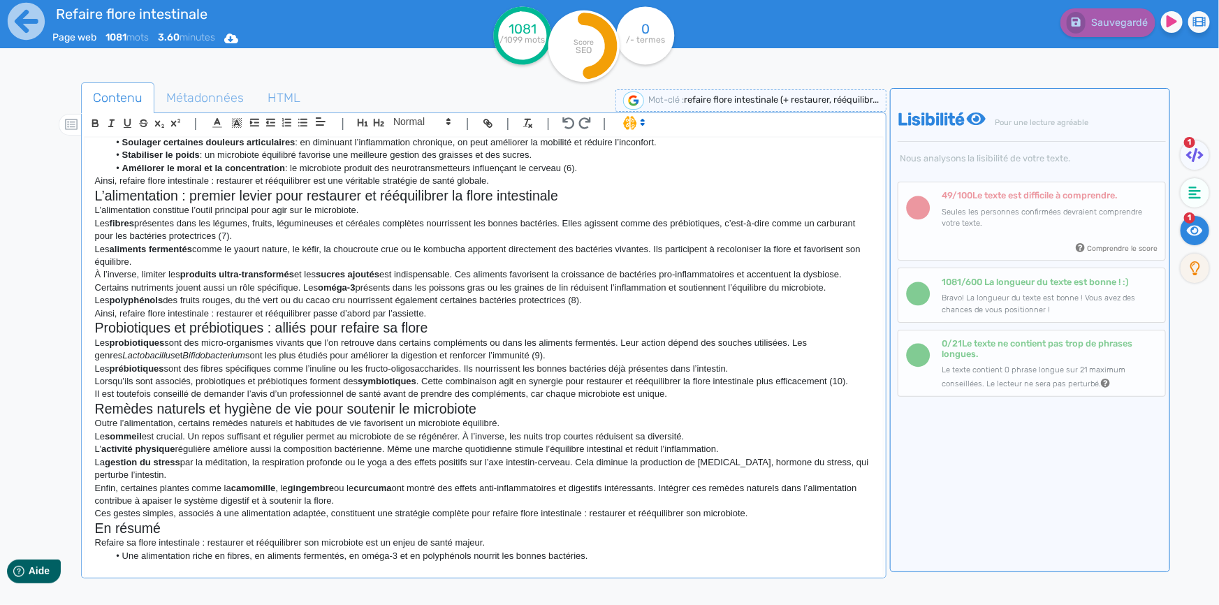
scroll to position [450, 0]
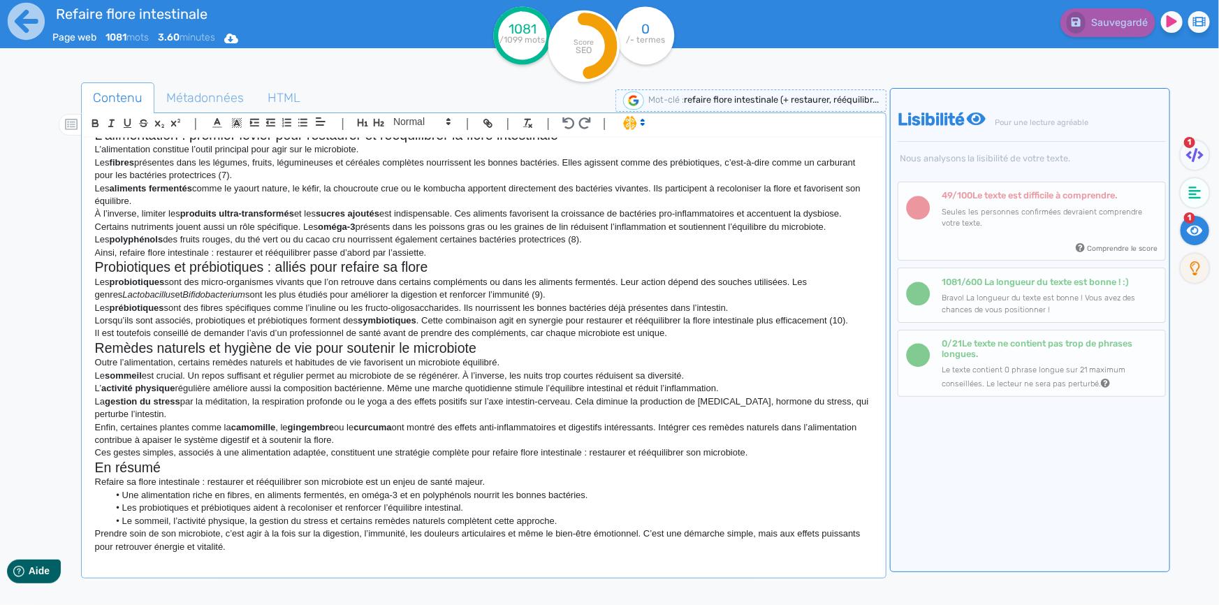
click at [263, 550] on p "Prendre soin de son microbiote, c’est agir à la fois sur la digestion, l’immuni…" at bounding box center [483, 540] width 777 height 26
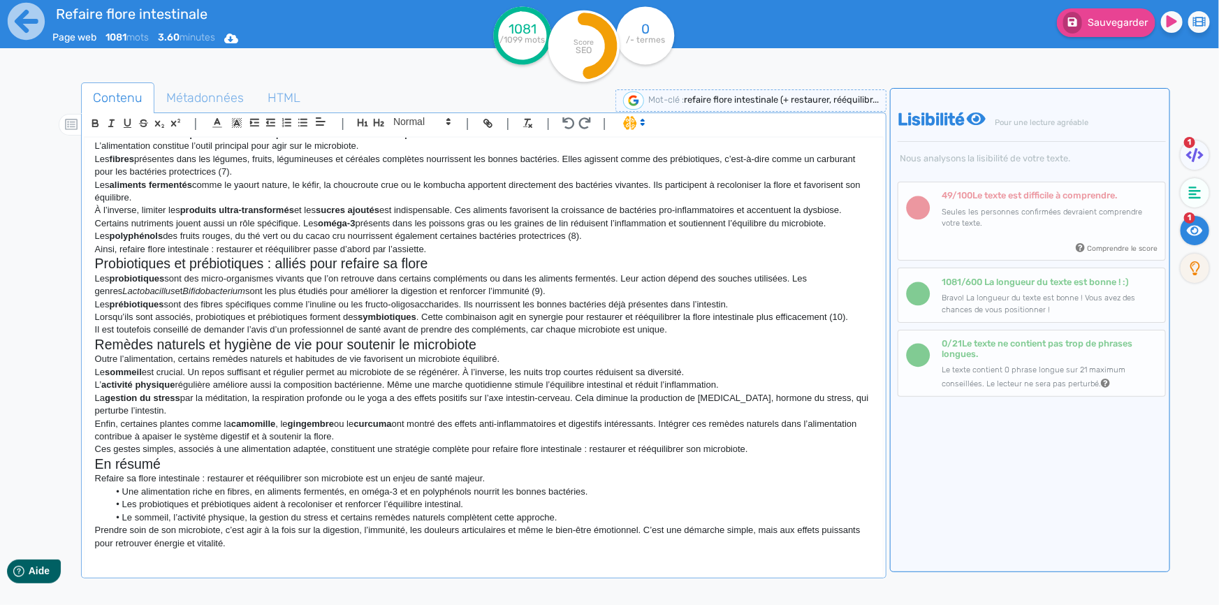
scroll to position [677, 0]
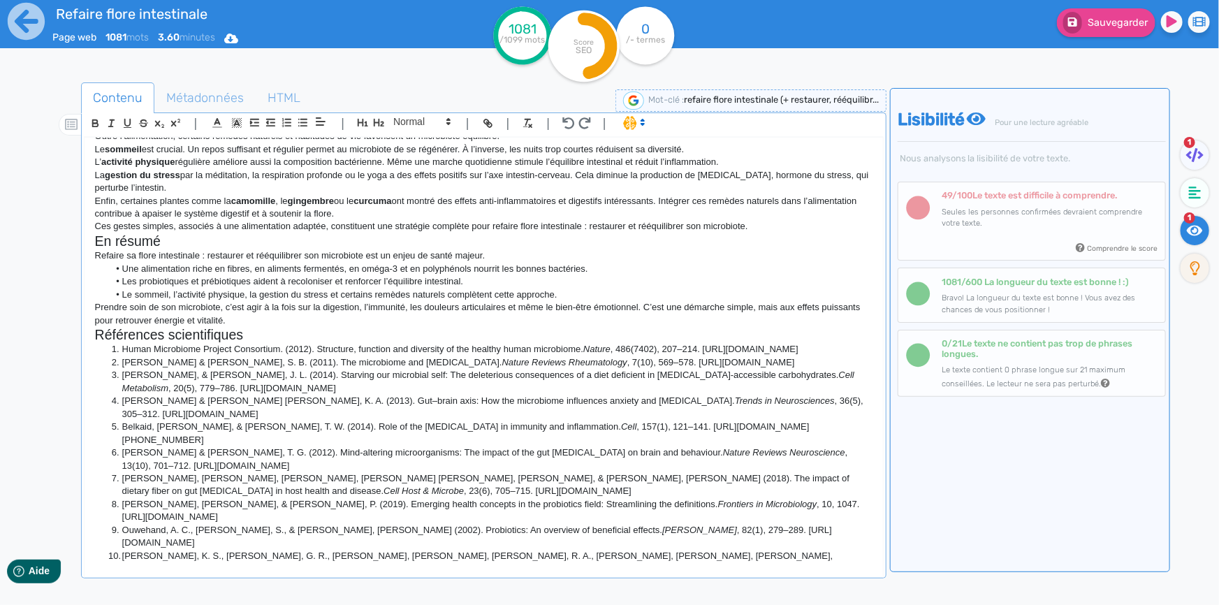
click at [337, 524] on li "Ouwehand, A. C., Salminen, S., & Isolauri, E. (2002). Probiotics: An overview o…" at bounding box center [490, 537] width 764 height 26
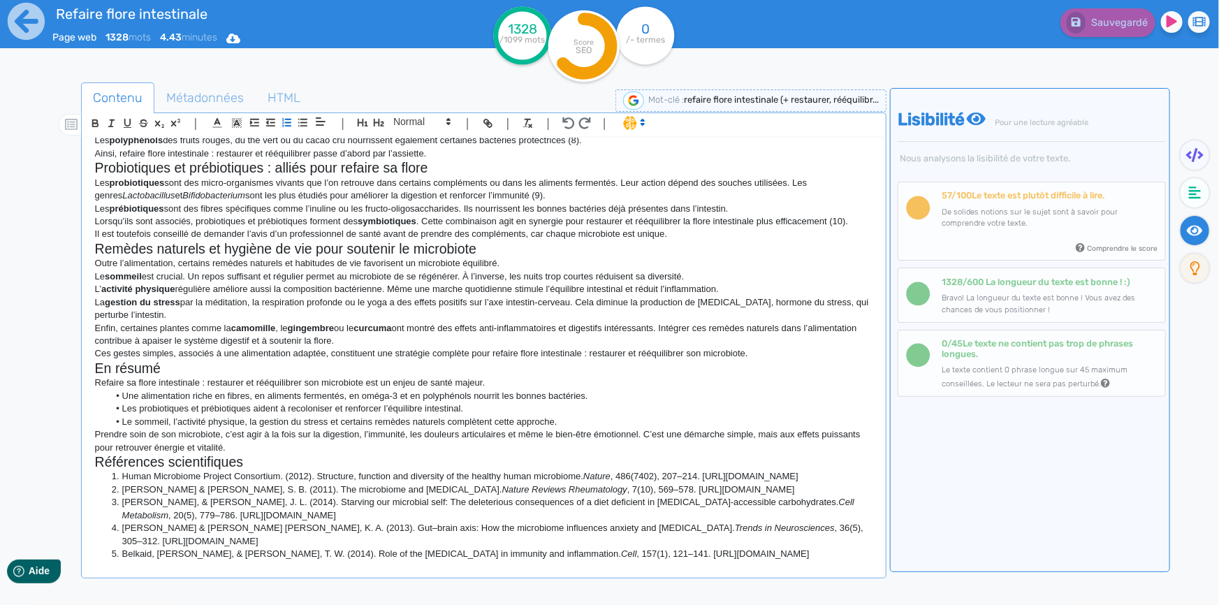
scroll to position [486, 0]
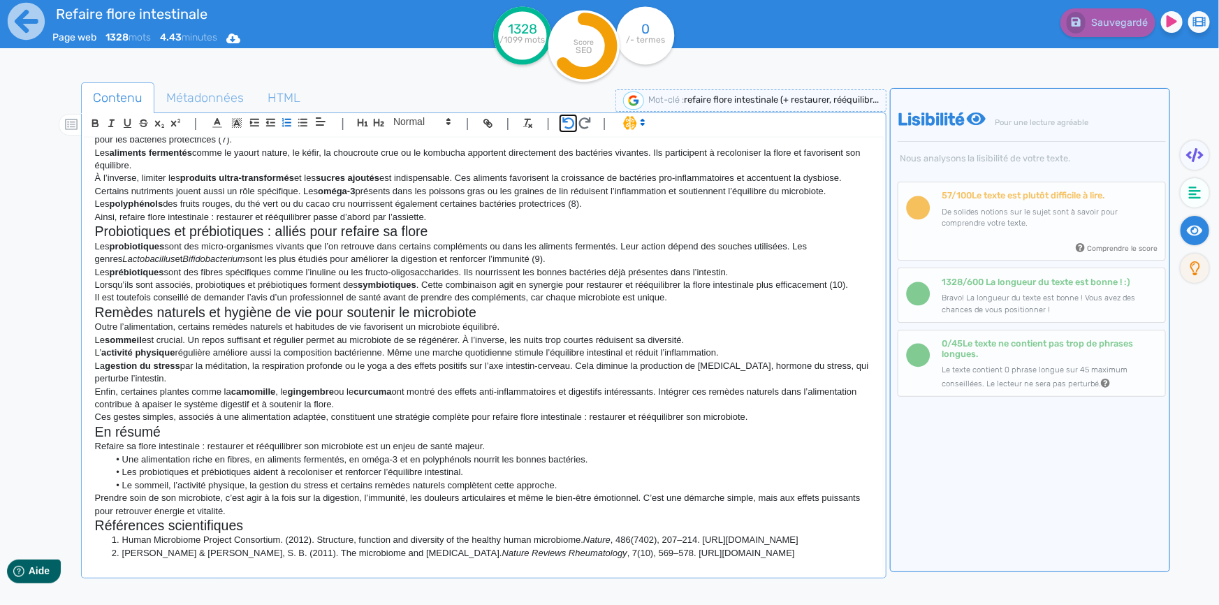
click at [568, 123] on icon "button" at bounding box center [568, 123] width 13 height 12
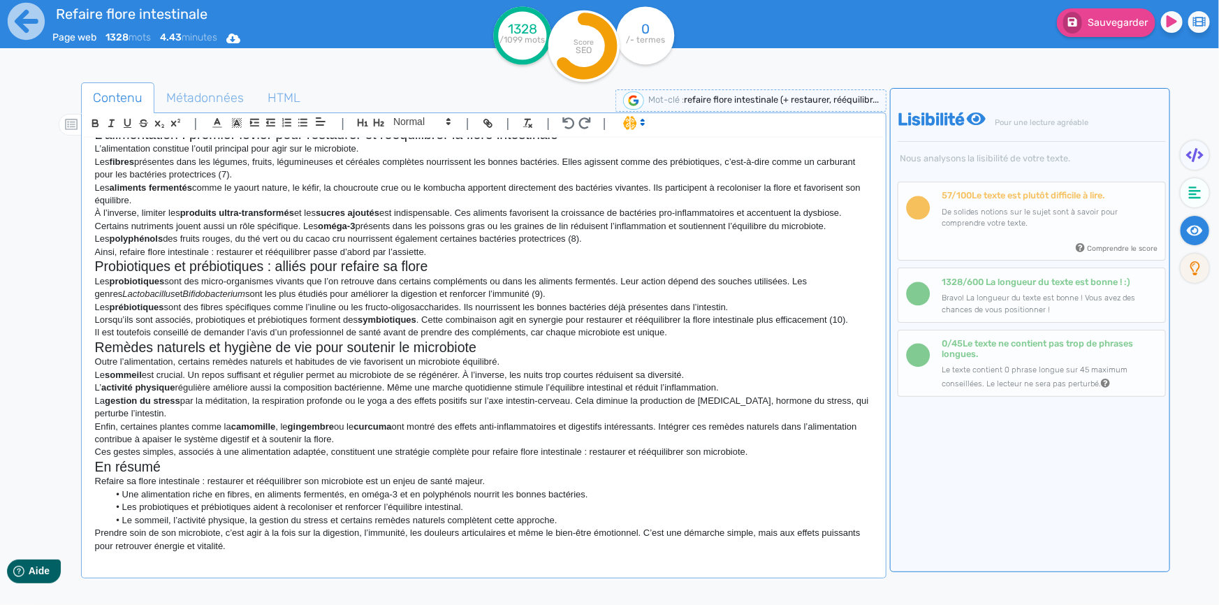
scroll to position [450, 0]
click at [569, 127] on icon "button" at bounding box center [569, 123] width 12 height 12
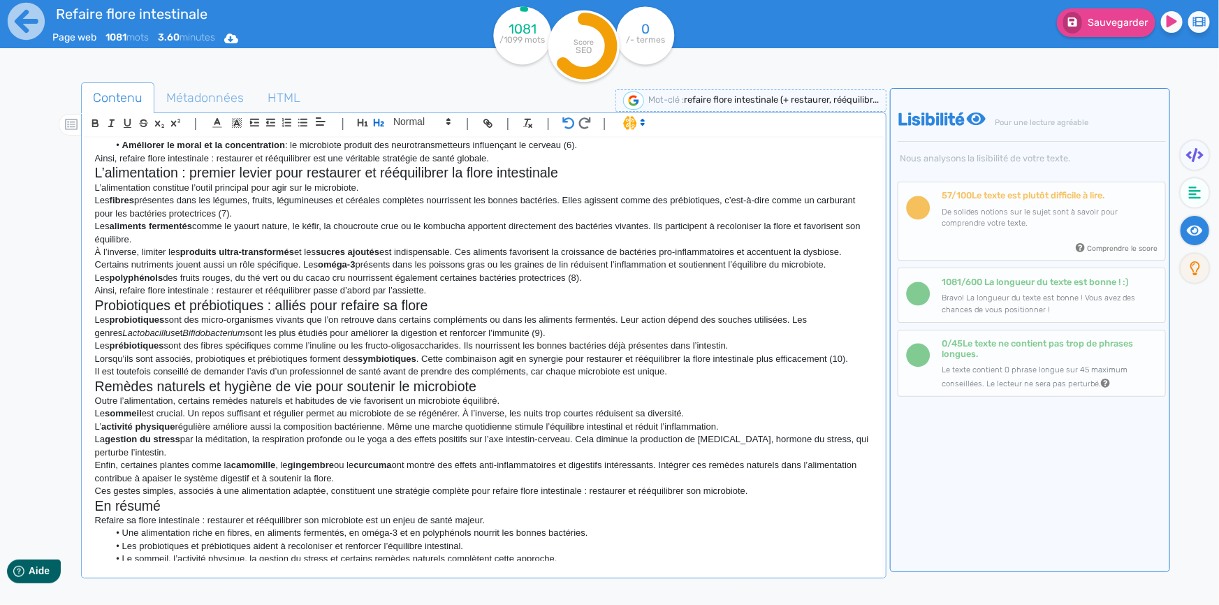
scroll to position [52, 0]
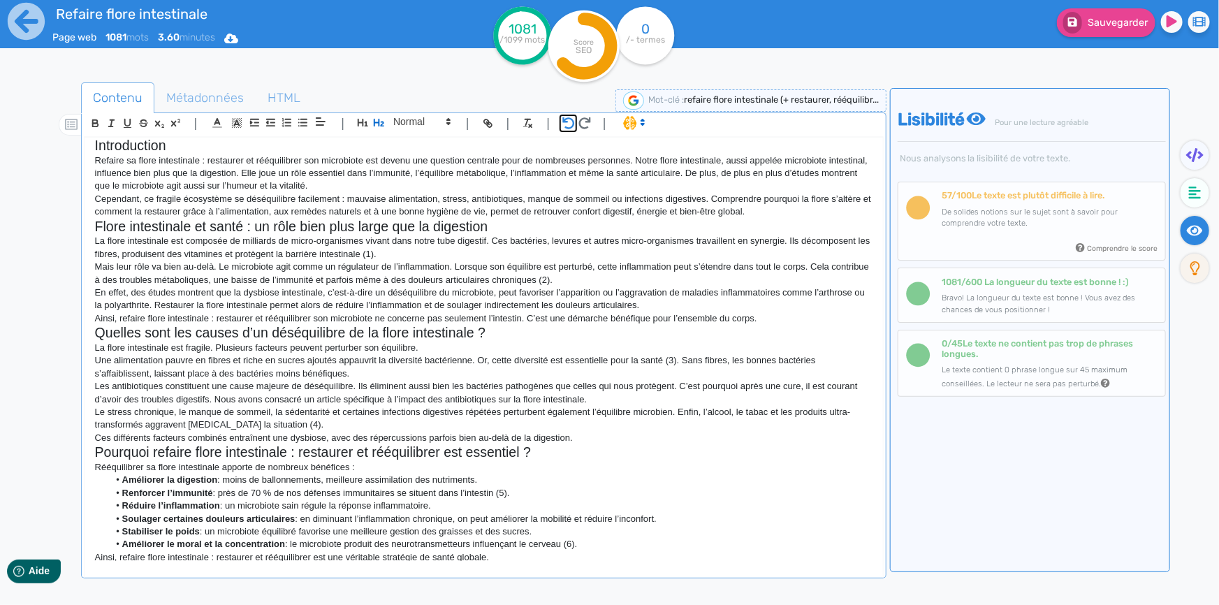
click at [569, 127] on icon "button" at bounding box center [569, 123] width 12 height 12
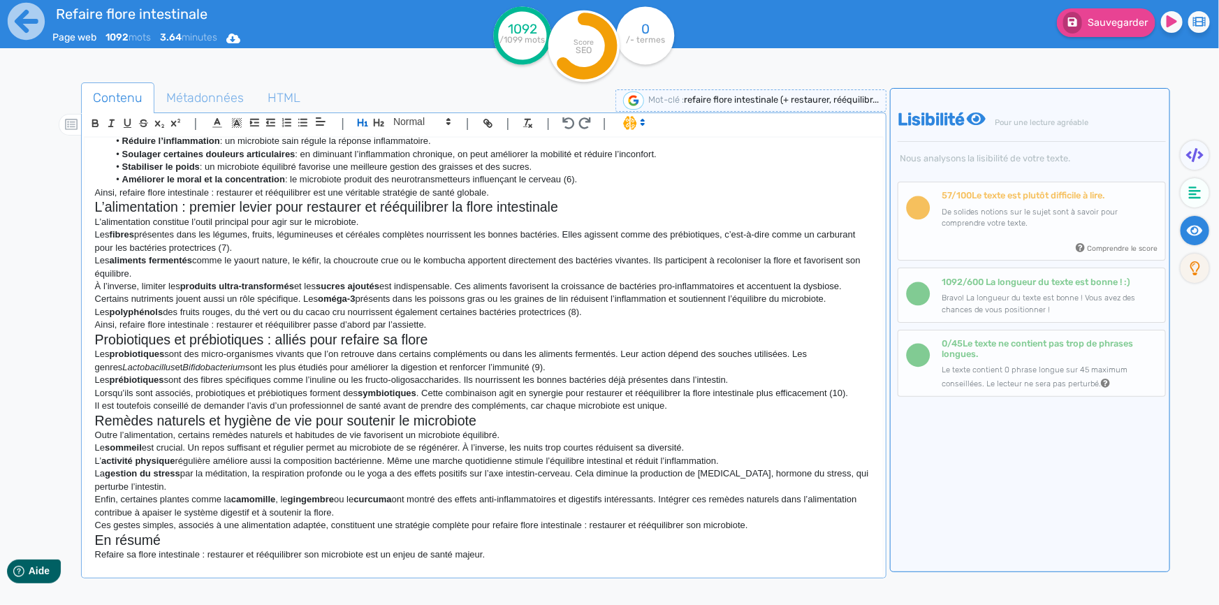
scroll to position [202, 0]
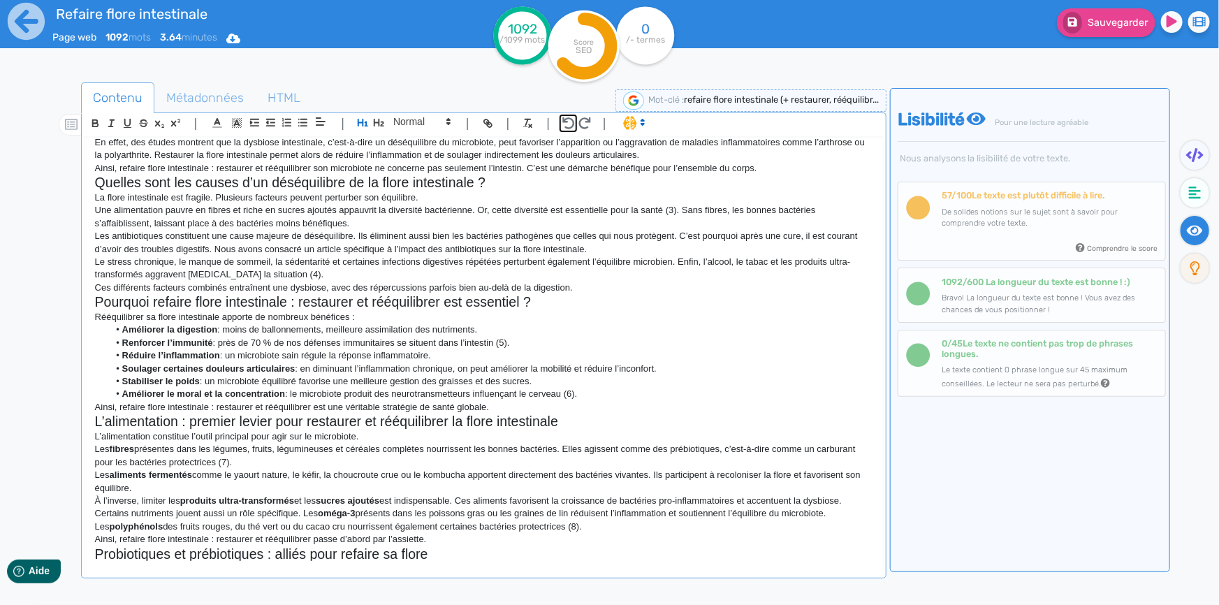
click at [567, 129] on button "button" at bounding box center [568, 123] width 16 height 16
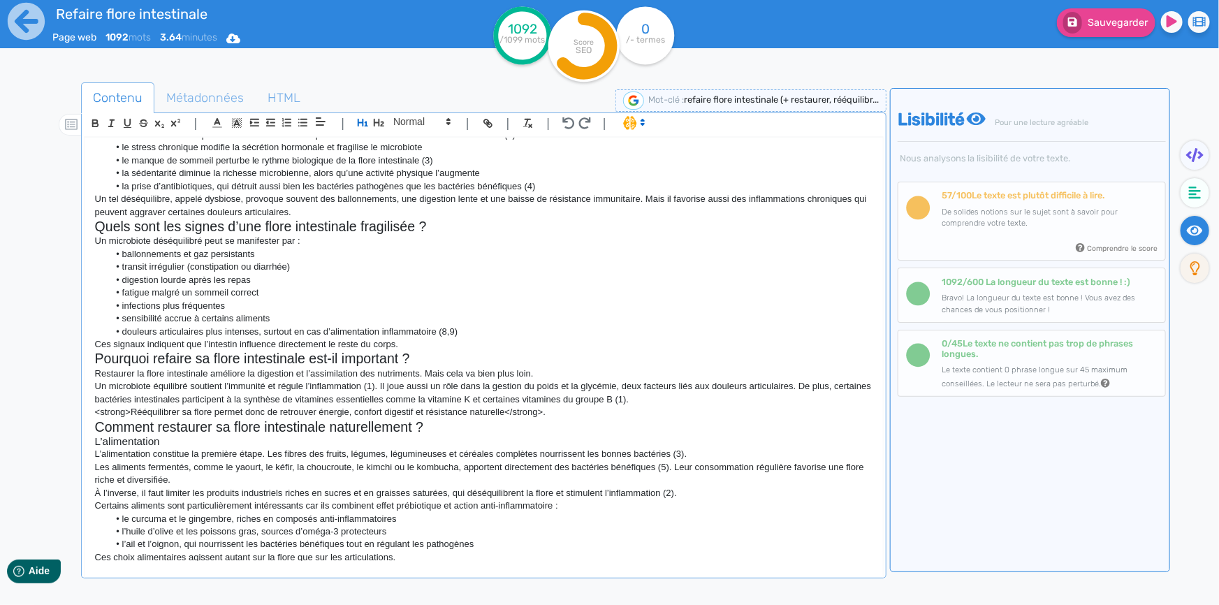
scroll to position [0, 0]
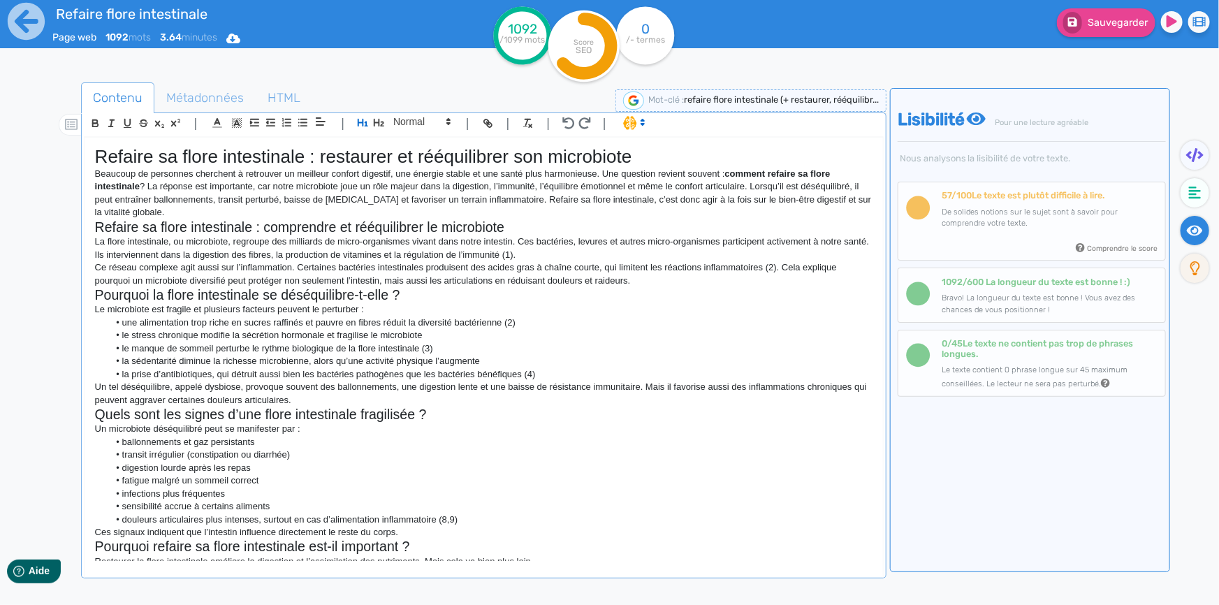
click at [573, 258] on p "La flore intestinale, ou microbiote, regroupe des milliards de micro-organismes…" at bounding box center [483, 248] width 777 height 26
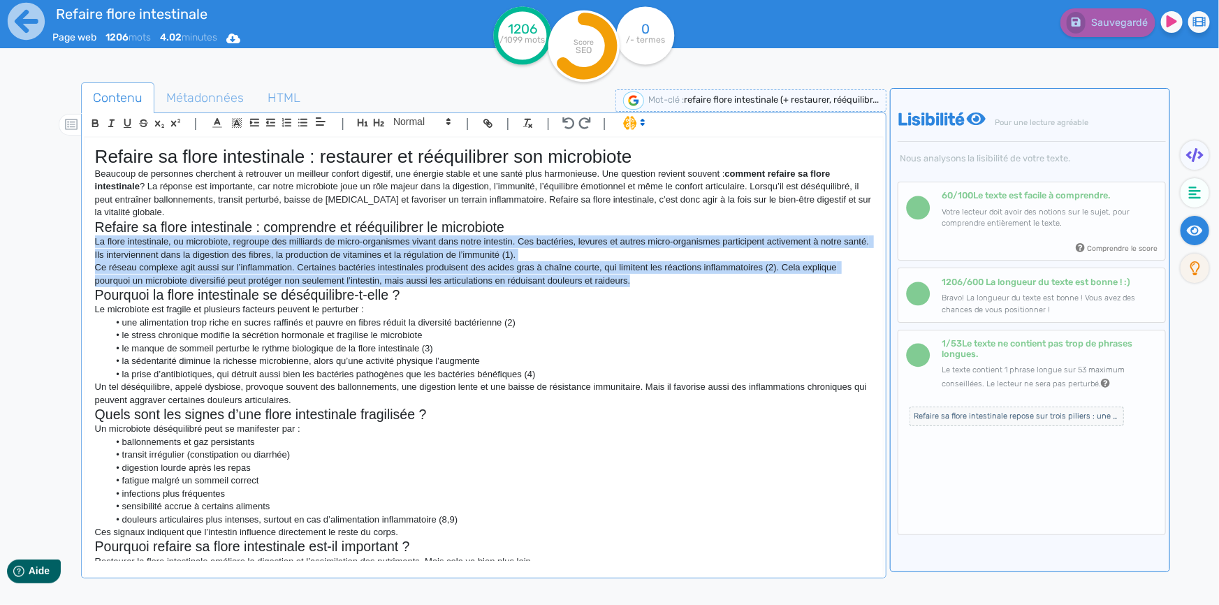
drag, startPoint x: 638, startPoint y: 280, endPoint x: 97, endPoint y: 237, distance: 542.9
click at [97, 237] on div "Refaire sa flore intestinale : restaurer et rééquilibrer son microbiote Beaucou…" at bounding box center [484, 349] width 798 height 423
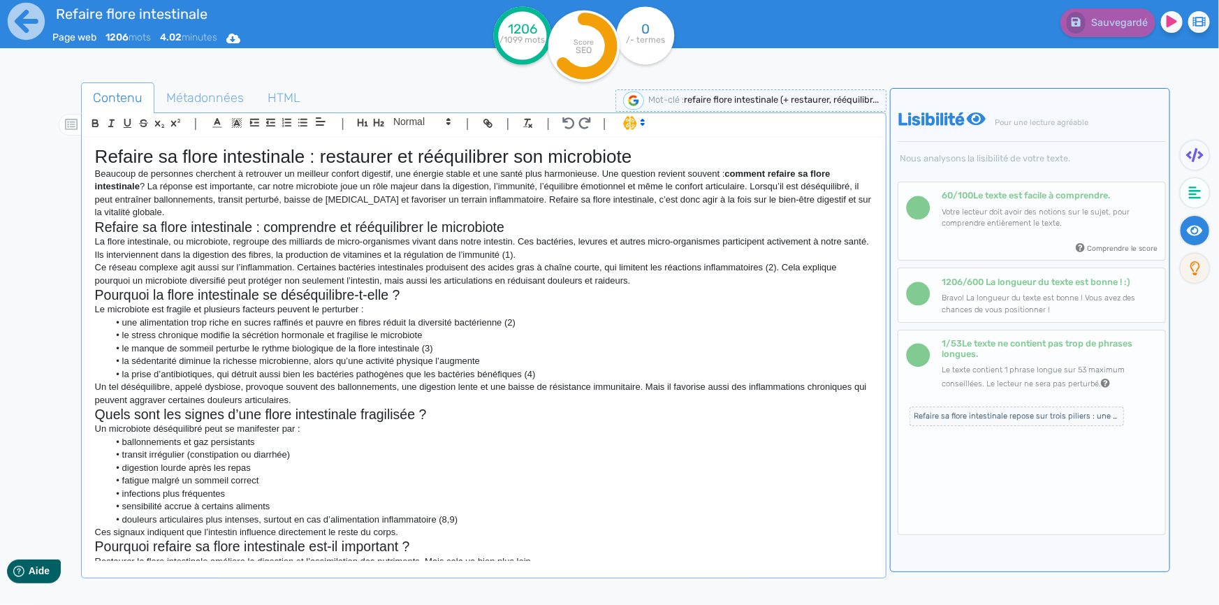
click at [642, 119] on icon at bounding box center [642, 122] width 13 height 13
click at [645, 173] on span at bounding box center [648, 174] width 50 height 22
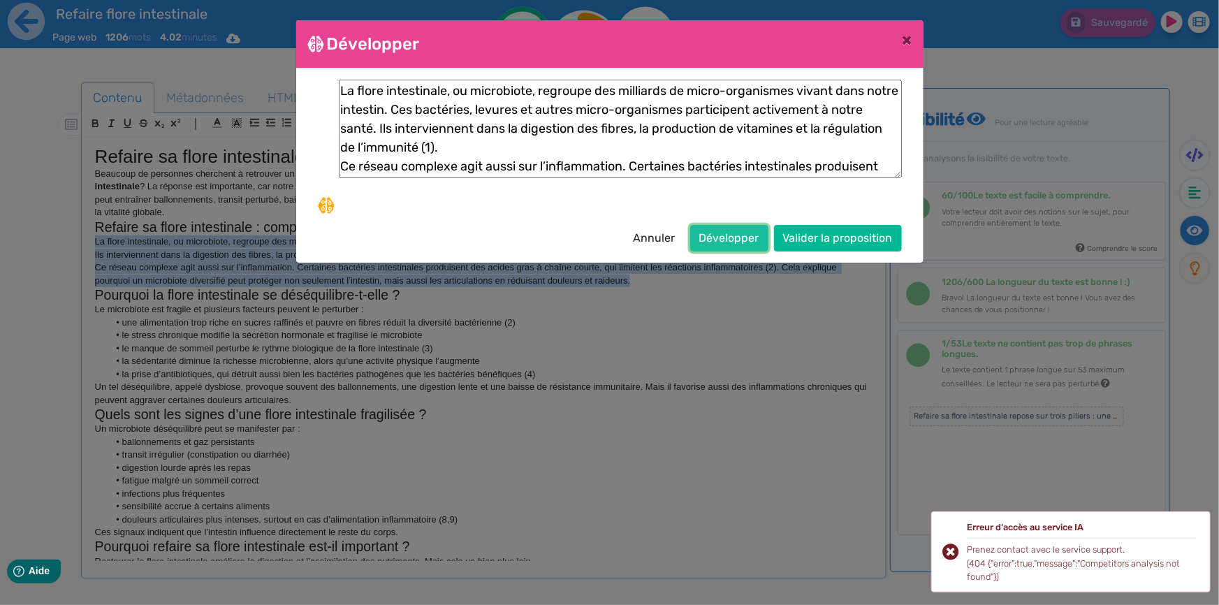
click at [710, 239] on button "Développer" at bounding box center [729, 238] width 78 height 27
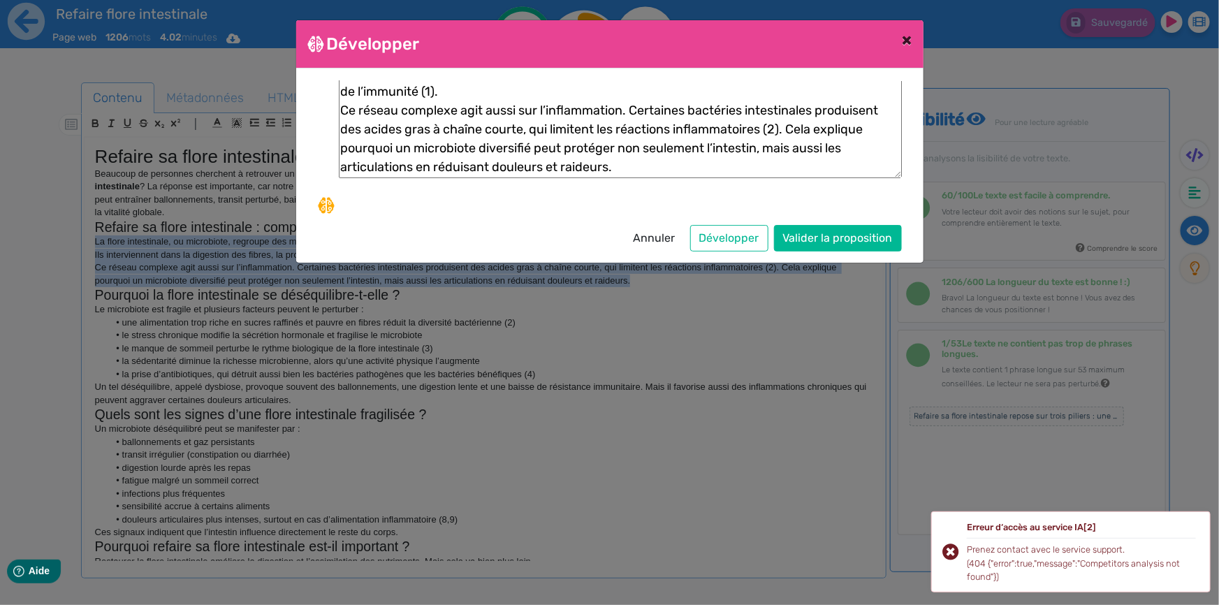
click at [900, 39] on button "×" at bounding box center [907, 39] width 32 height 39
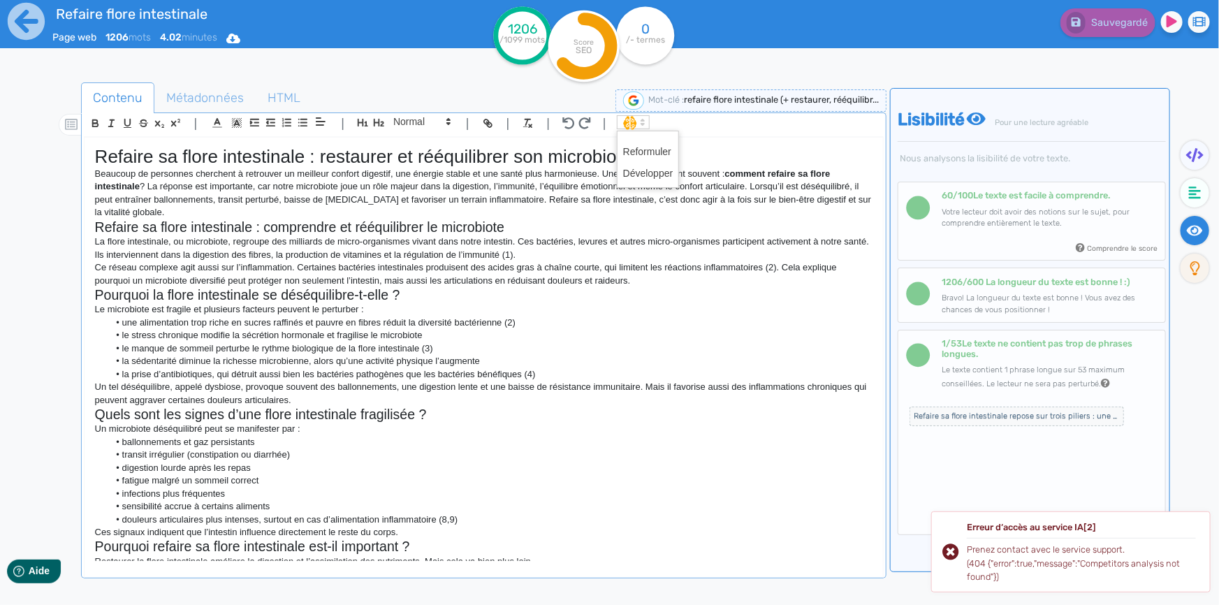
click at [642, 119] on polygon at bounding box center [642, 119] width 3 height 1
click at [642, 149] on span at bounding box center [648, 152] width 50 height 22
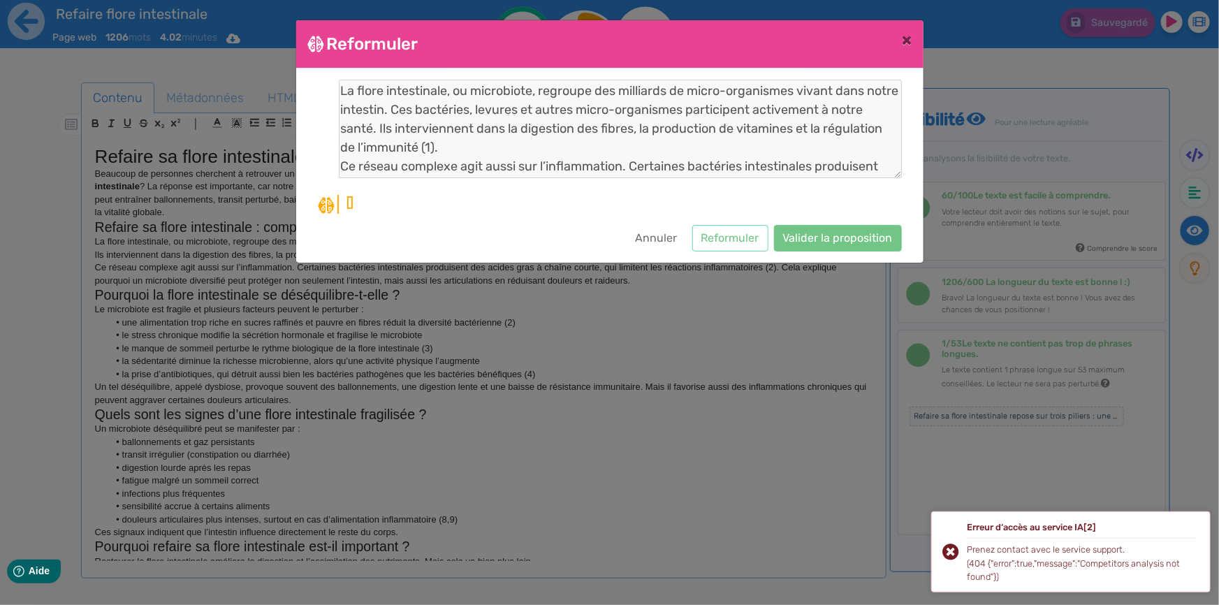
click at [951, 552] on div "Erreur d‘accès au service IA [2] Prenez contact avec le service support. (404 {…" at bounding box center [1070, 551] width 279 height 81
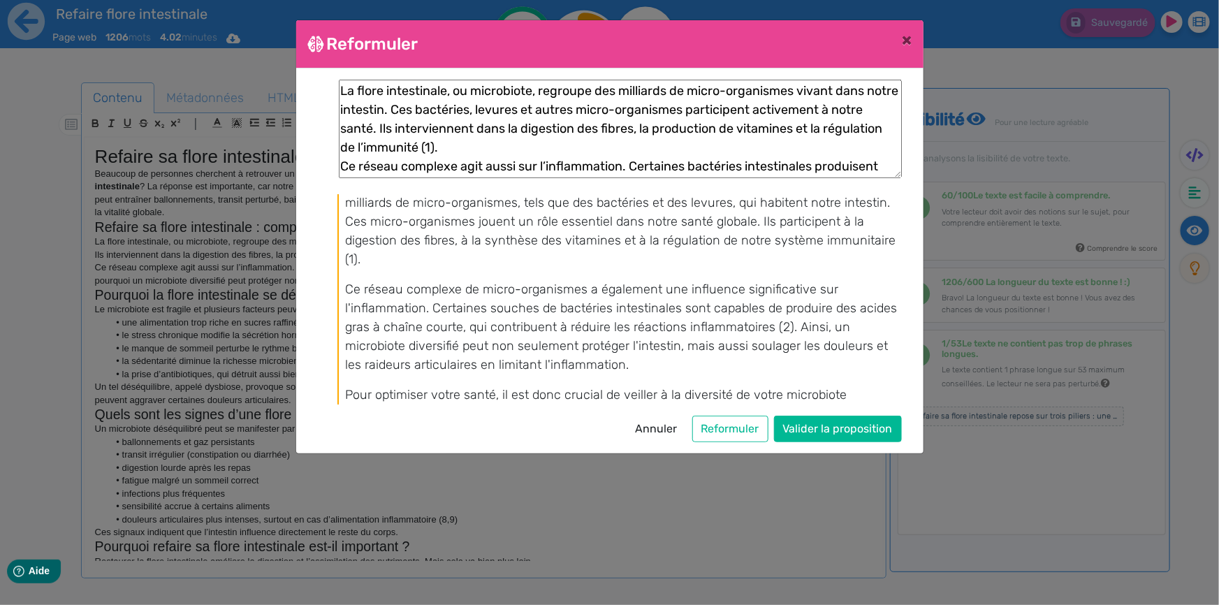
scroll to position [38, 0]
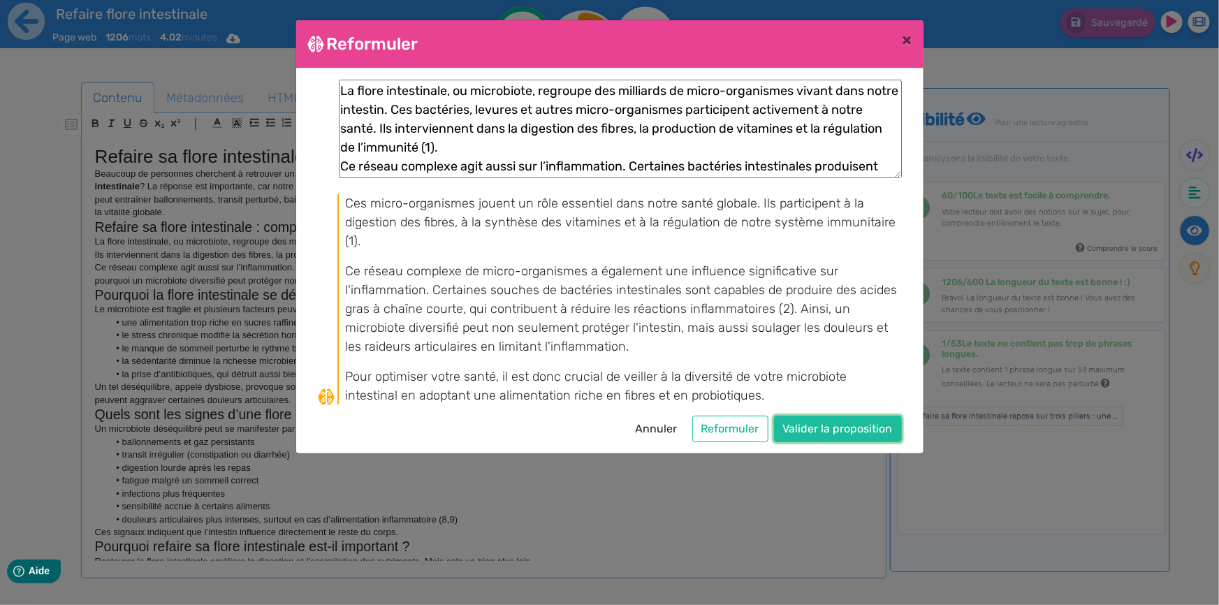
click at [843, 429] on button "Valider la proposition" at bounding box center [838, 429] width 128 height 27
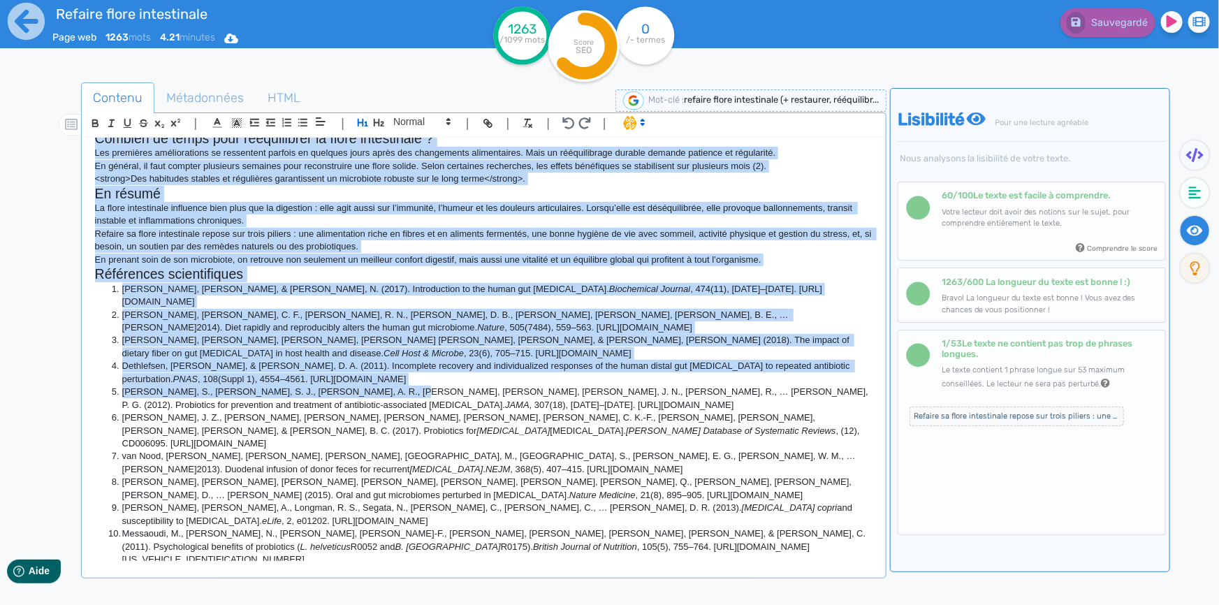
scroll to position [798, 0]
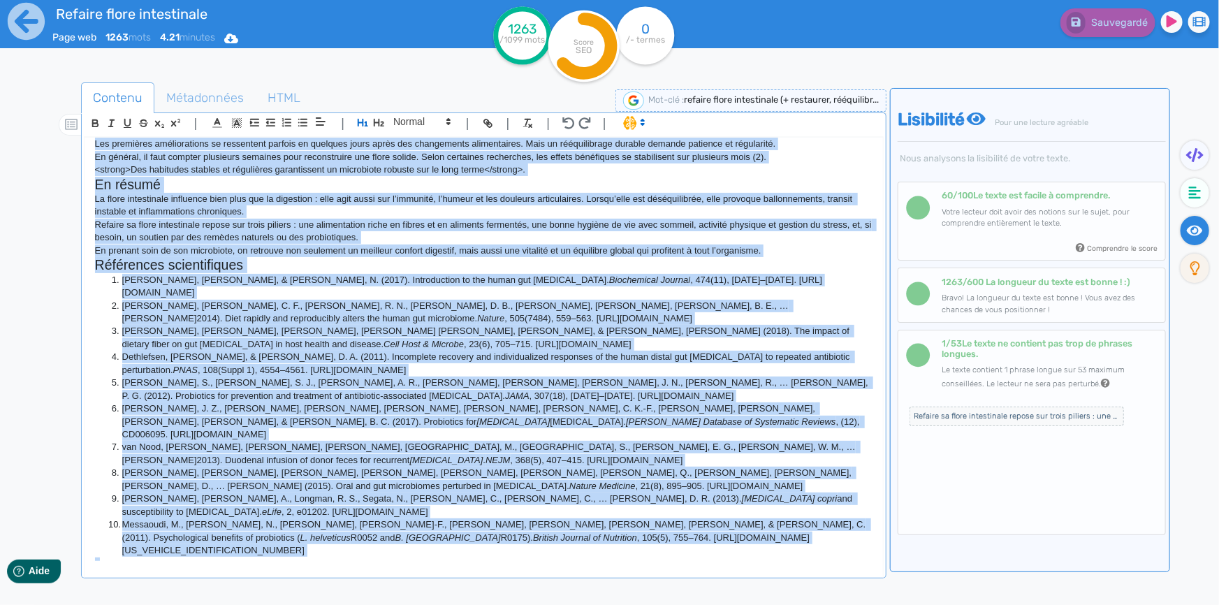
drag, startPoint x: 94, startPoint y: 179, endPoint x: 453, endPoint y: 538, distance: 507.2
click at [453, 538] on div "Refaire sa flore intestinale : restaurer et rééquilibrer son microbiote Beaucou…" at bounding box center [484, 349] width 798 height 423
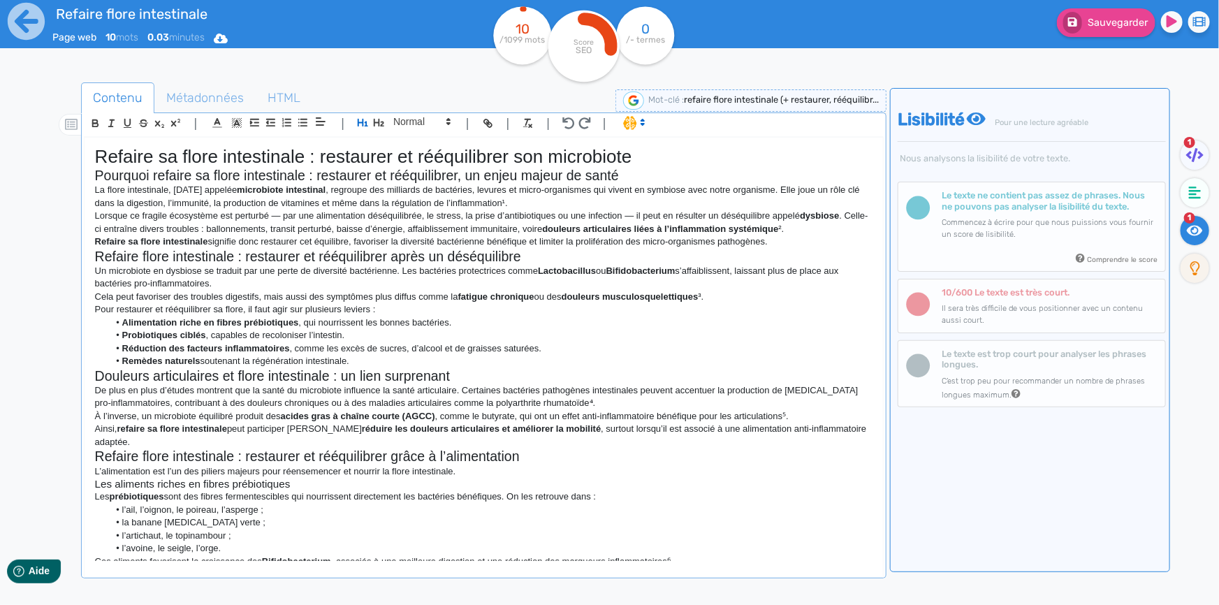
scroll to position [733, 0]
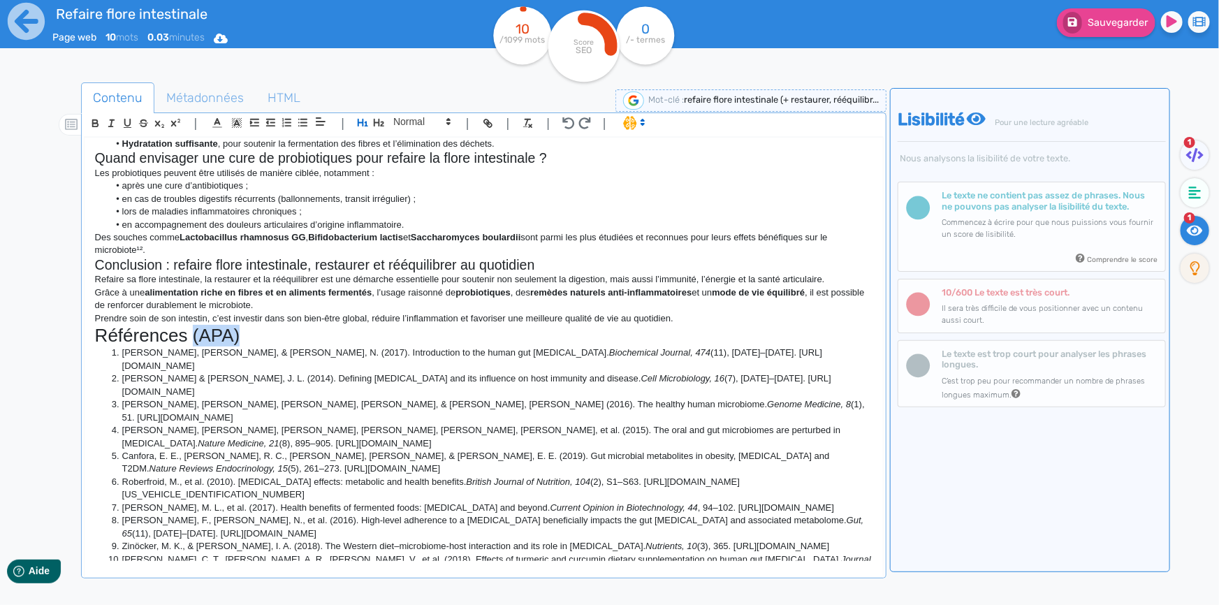
drag, startPoint x: 254, startPoint y: 322, endPoint x: 192, endPoint y: 321, distance: 62.2
click at [192, 325] on h1 "Références (APA)" at bounding box center [483, 336] width 777 height 22
click at [416, 124] on span at bounding box center [421, 121] width 68 height 17
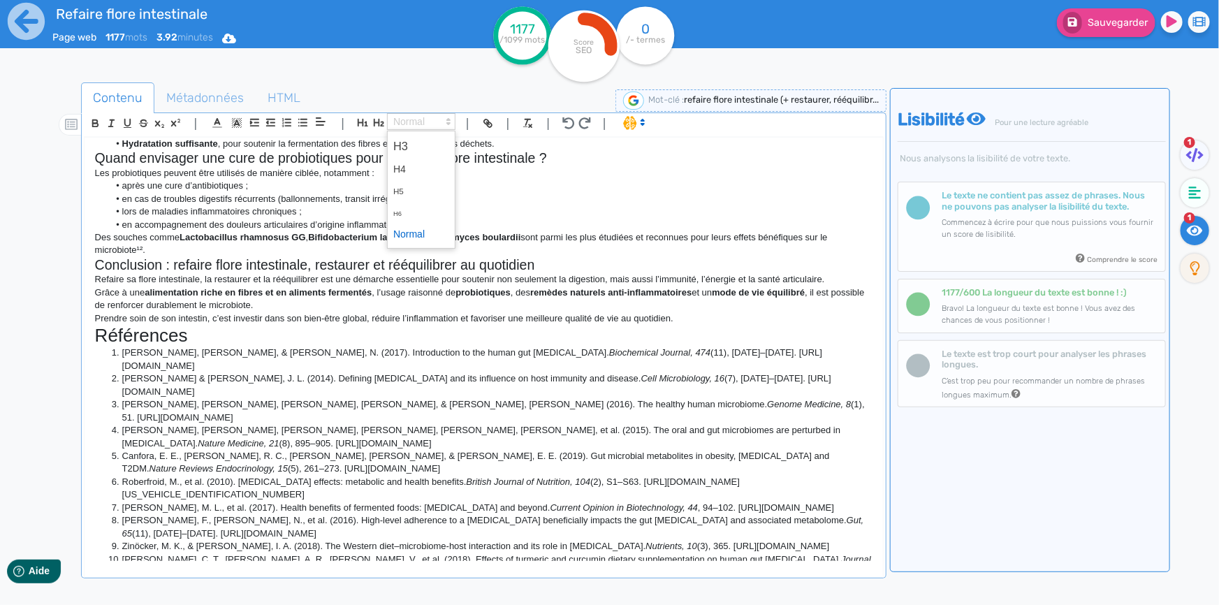
click at [413, 233] on span at bounding box center [421, 234] width 56 height 22
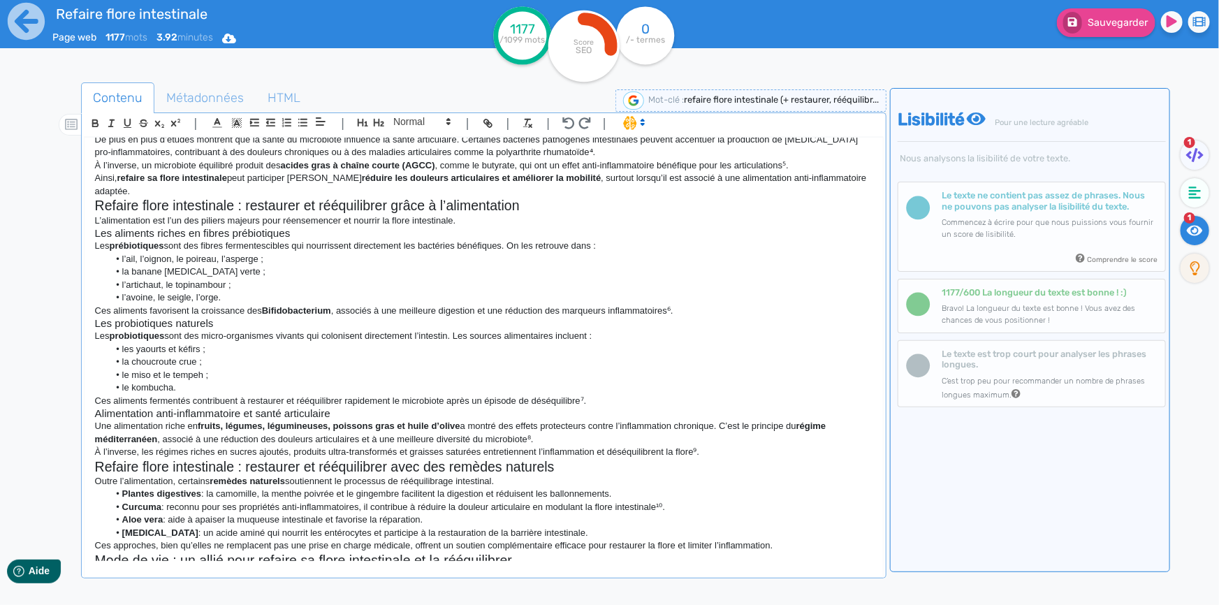
scroll to position [0, 0]
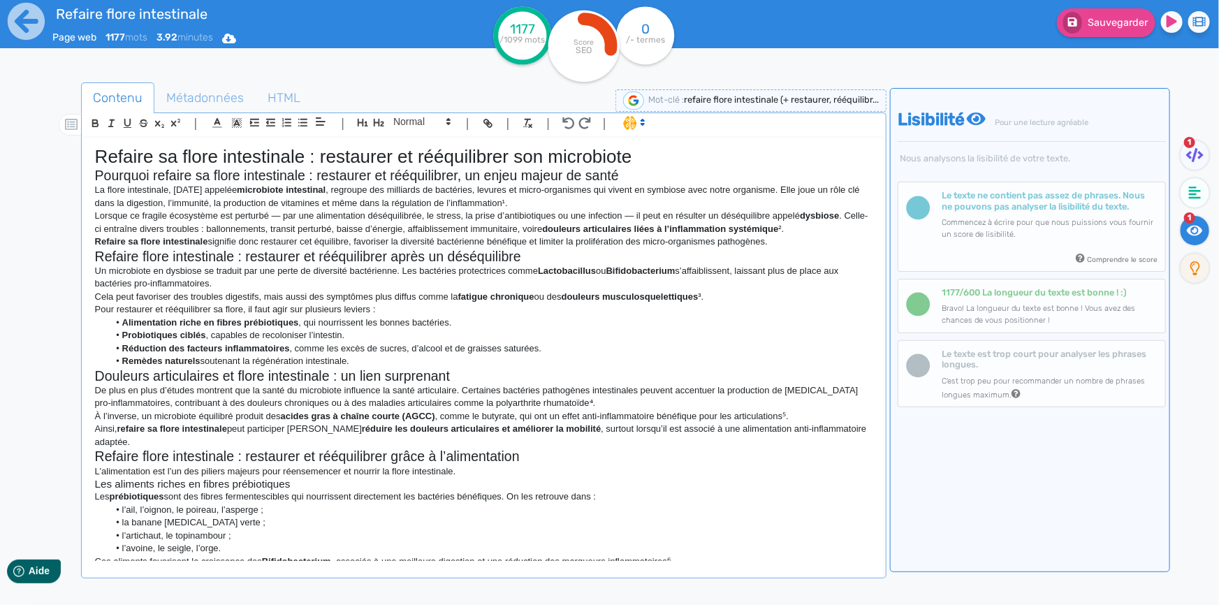
click at [250, 286] on p "Un microbiote en dysbiose se traduit par une perte de diversité bactérienne. Le…" at bounding box center [483, 278] width 777 height 26
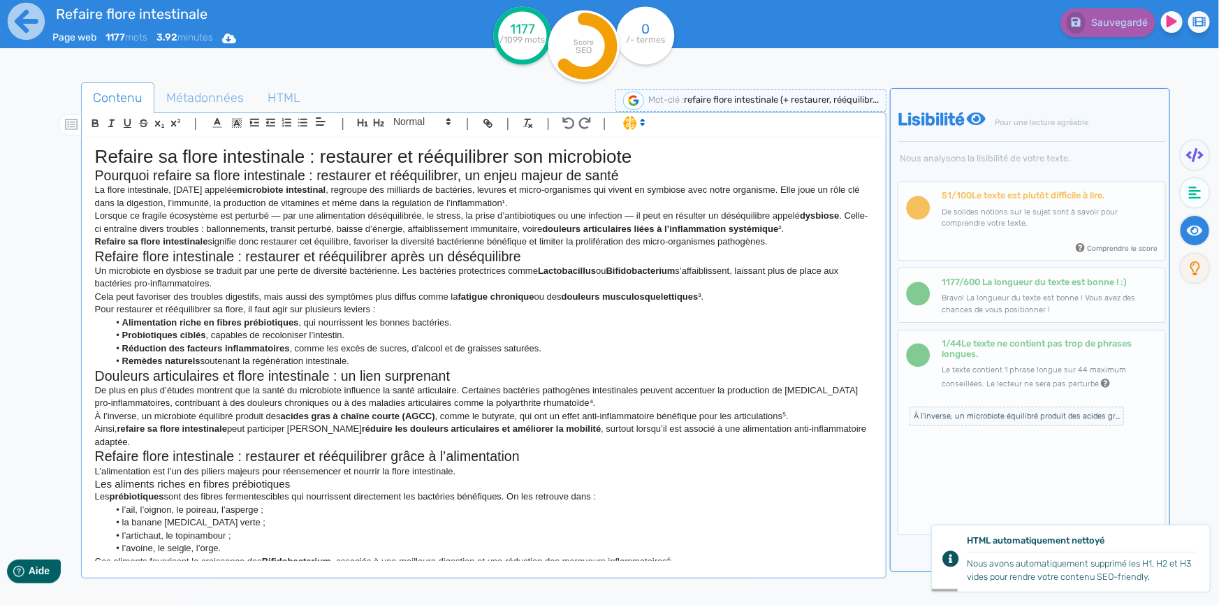
click at [105, 152] on h1 "Refaire sa flore intestinale : restaurer et rééquilibrer son microbiote" at bounding box center [483, 157] width 777 height 22
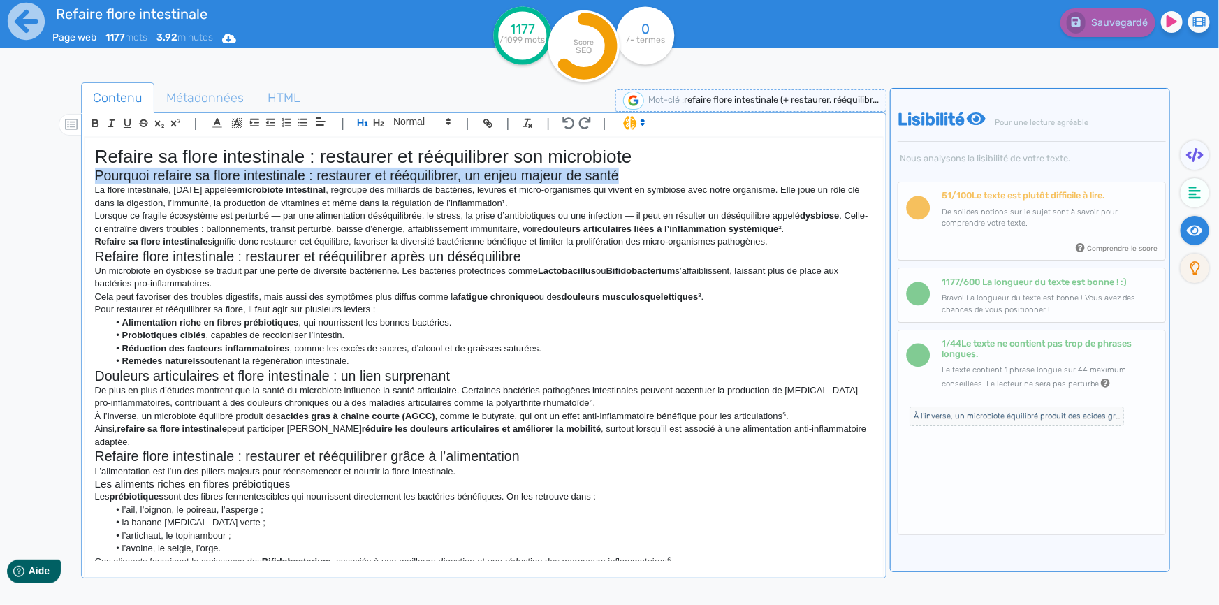
drag, startPoint x: 96, startPoint y: 173, endPoint x: 635, endPoint y: 175, distance: 538.5
click at [635, 175] on h2 "Pourquoi refaire sa flore intestinale : restaurer et rééquilibrer, un enjeu maj…" at bounding box center [483, 176] width 777 height 16
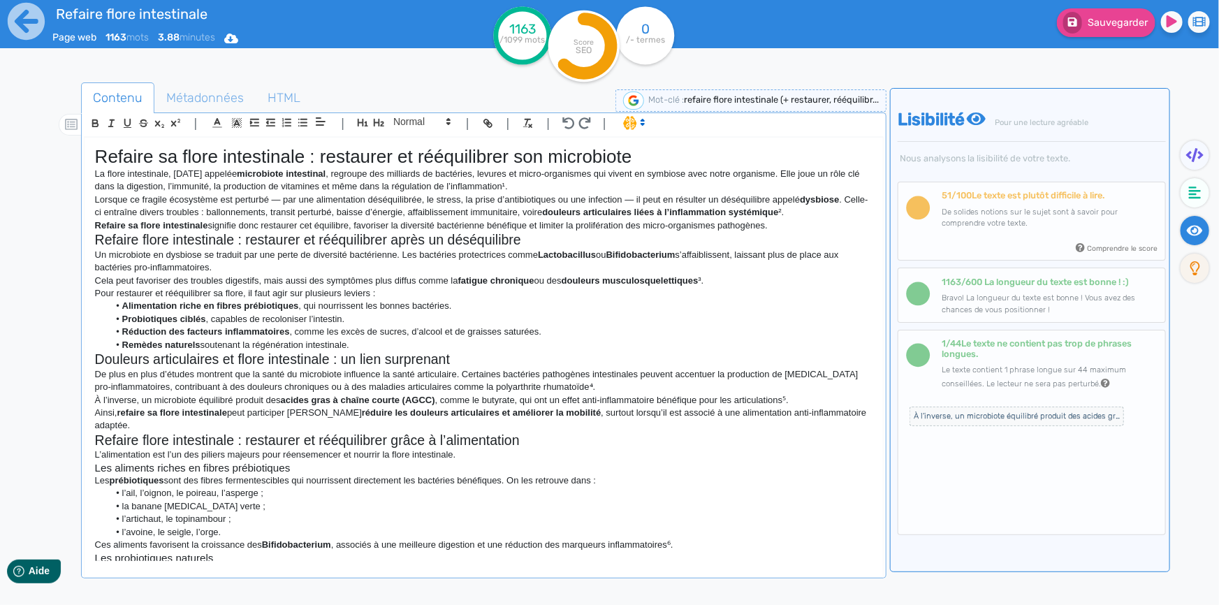
click at [768, 251] on p "Un microbiote en dysbiose se traduit par une perte de diversité bactérienne. Le…" at bounding box center [483, 262] width 777 height 26
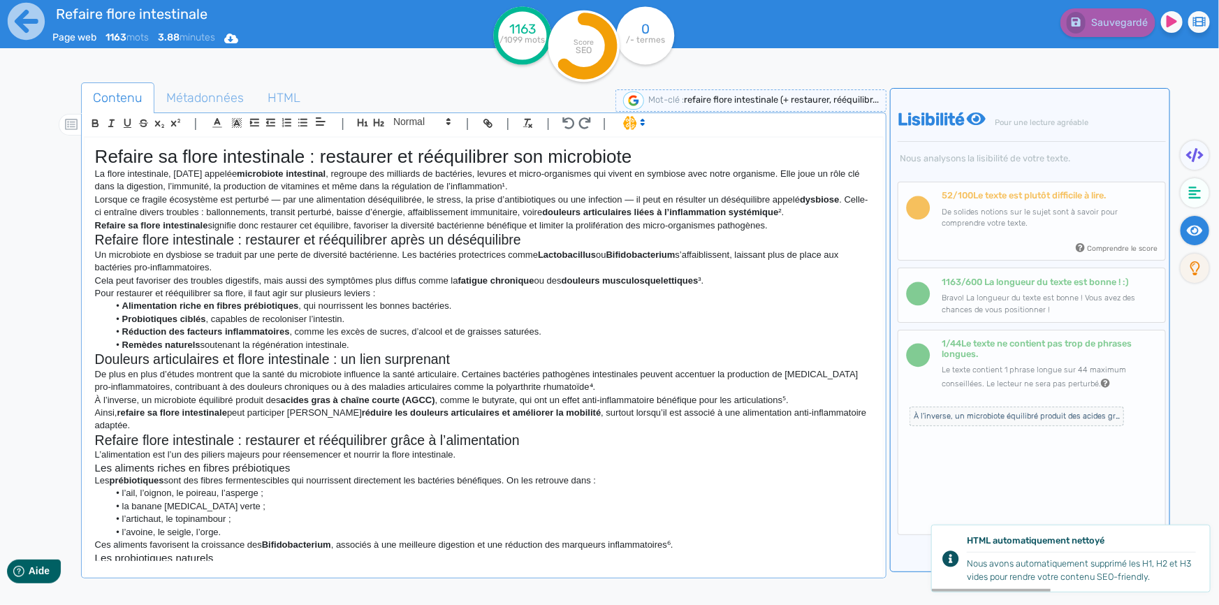
click at [95, 201] on p "Lorsque ce fragile écosystème est perturbé — par une alimentation déséquilibrée…" at bounding box center [483, 206] width 777 height 26
click at [142, 241] on h2 "Refaire flore intestinale : restaurer et rééquilibrer après un déséquilibre" at bounding box center [483, 240] width 777 height 16
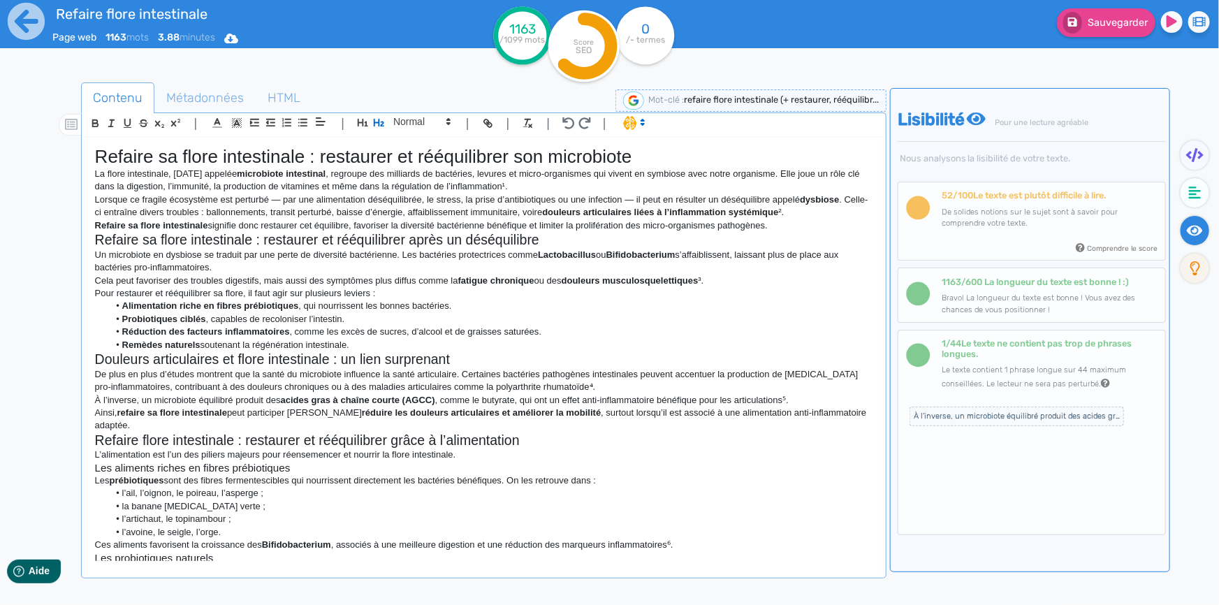
click at [142, 432] on h2 "Refaire flore intestinale : restaurer et rééquilibrer grâce à l’alimentation" at bounding box center [483, 440] width 777 height 16
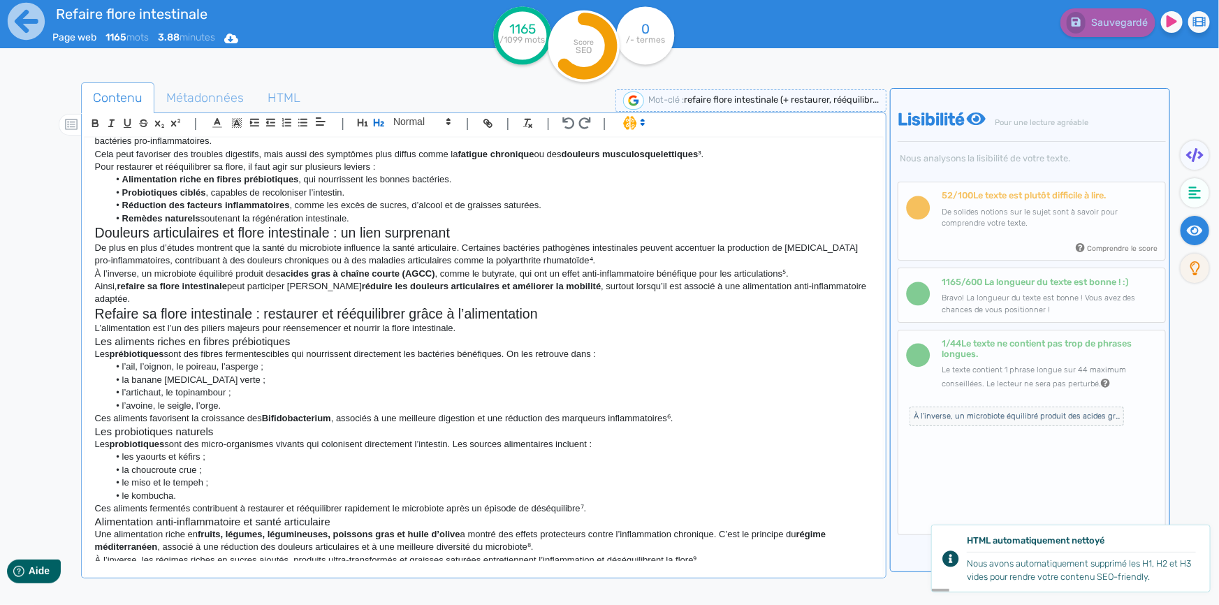
scroll to position [190, 0]
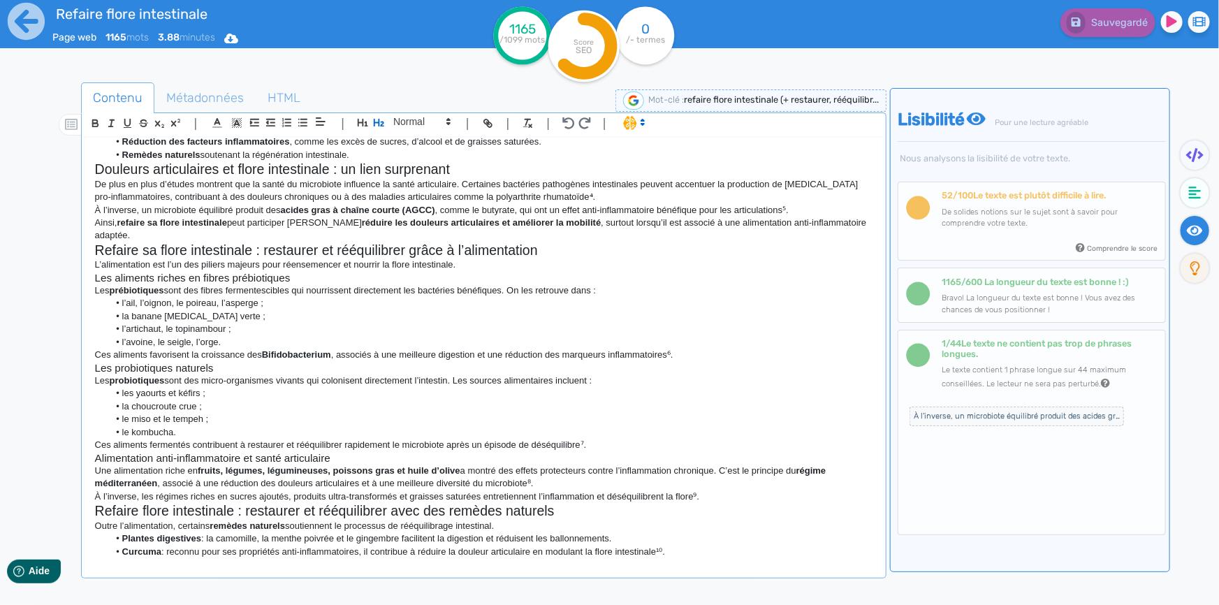
click at [140, 503] on h2 "Refaire flore intestinale : restaurer et rééquilibrer avec des remèdes naturels" at bounding box center [483, 511] width 777 height 16
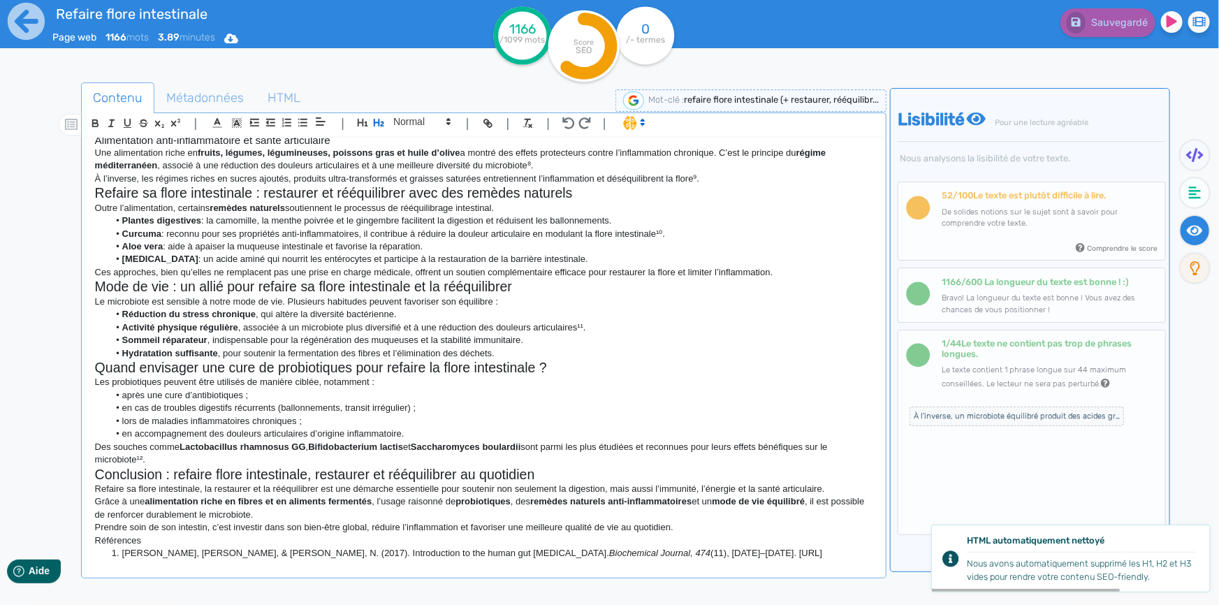
scroll to position [571, 0]
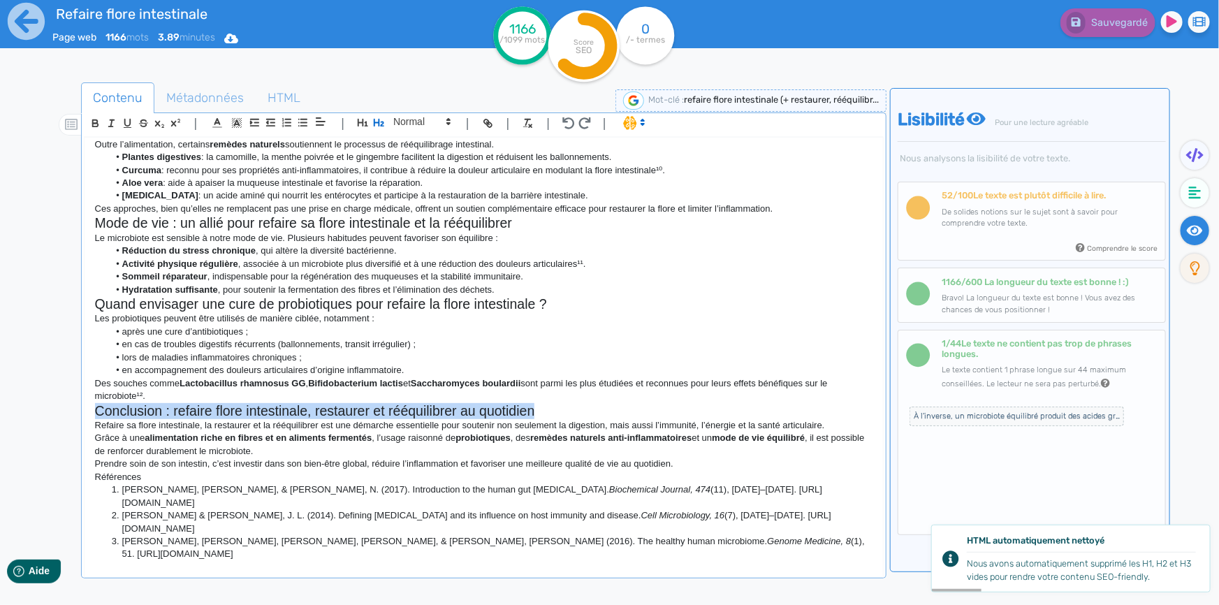
drag, startPoint x: 538, startPoint y: 398, endPoint x: 86, endPoint y: 403, distance: 451.9
click at [86, 403] on div "Refaire sa flore intestinale : restaurer et rééquilibrer son microbiote La flor…" at bounding box center [484, 349] width 798 height 423
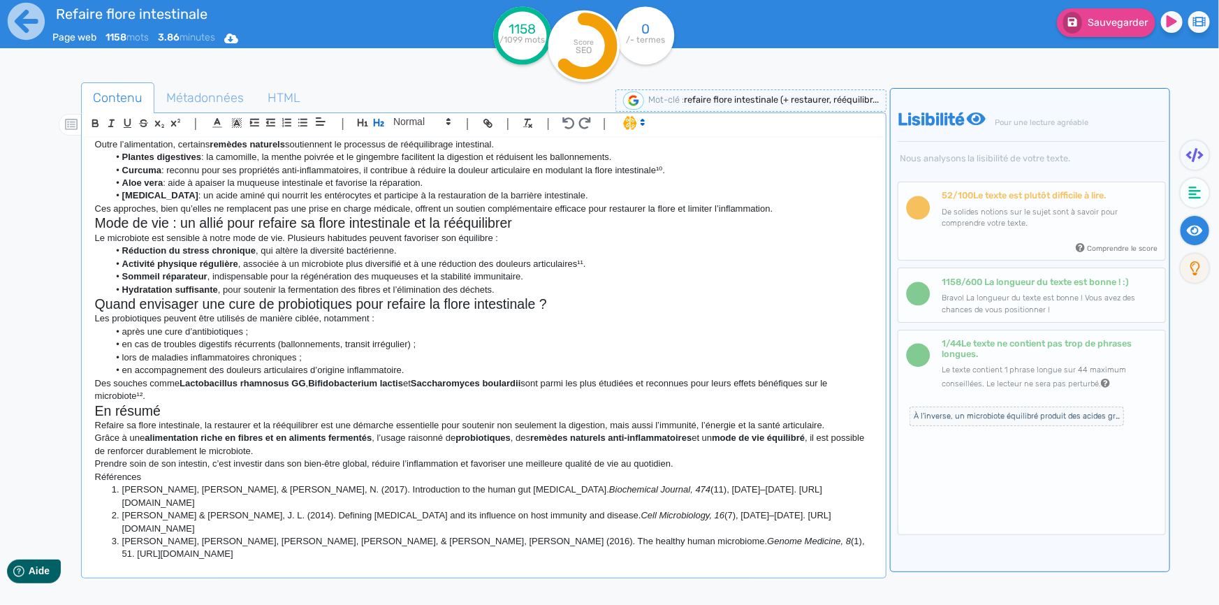
click at [489, 419] on p "Refaire sa flore intestinale, la restaurer et la rééquilibrer est une démarche …" at bounding box center [483, 425] width 777 height 13
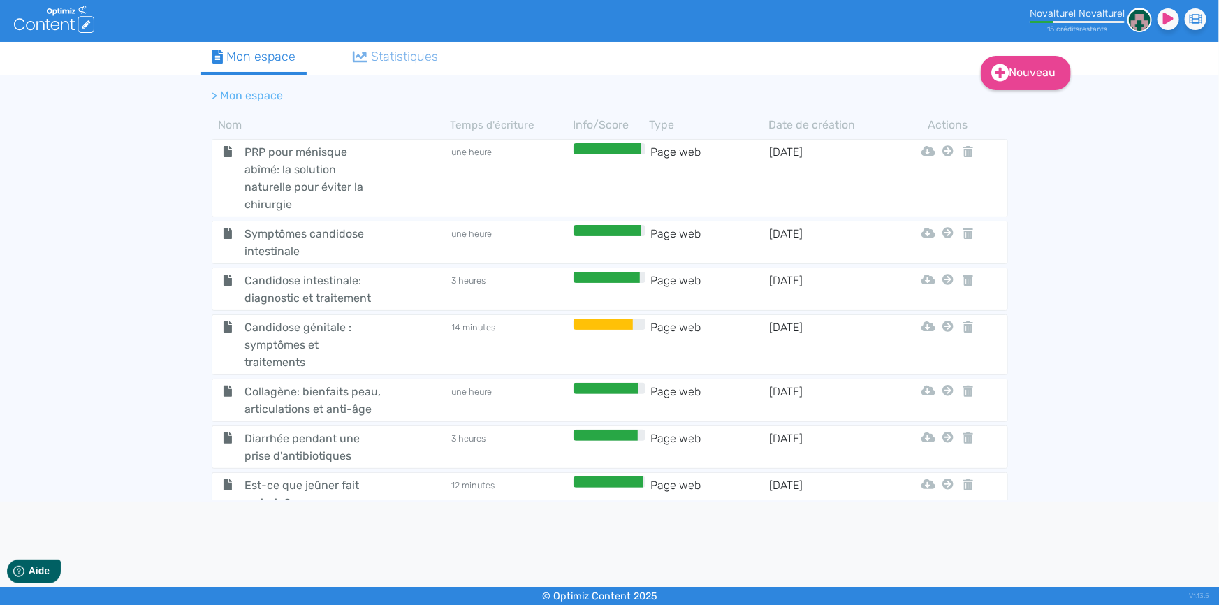
scroll to position [1152, 0]
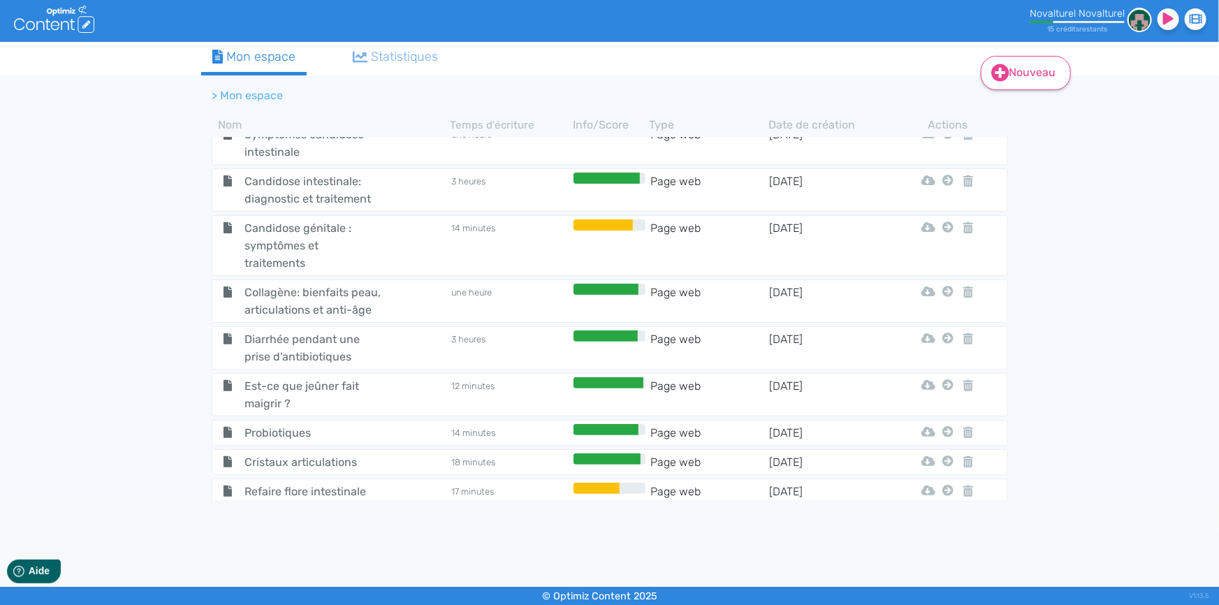
click at [995, 80] on icon at bounding box center [999, 72] width 17 height 17
click at [1020, 112] on button "Contenu" at bounding box center [1035, 107] width 112 height 22
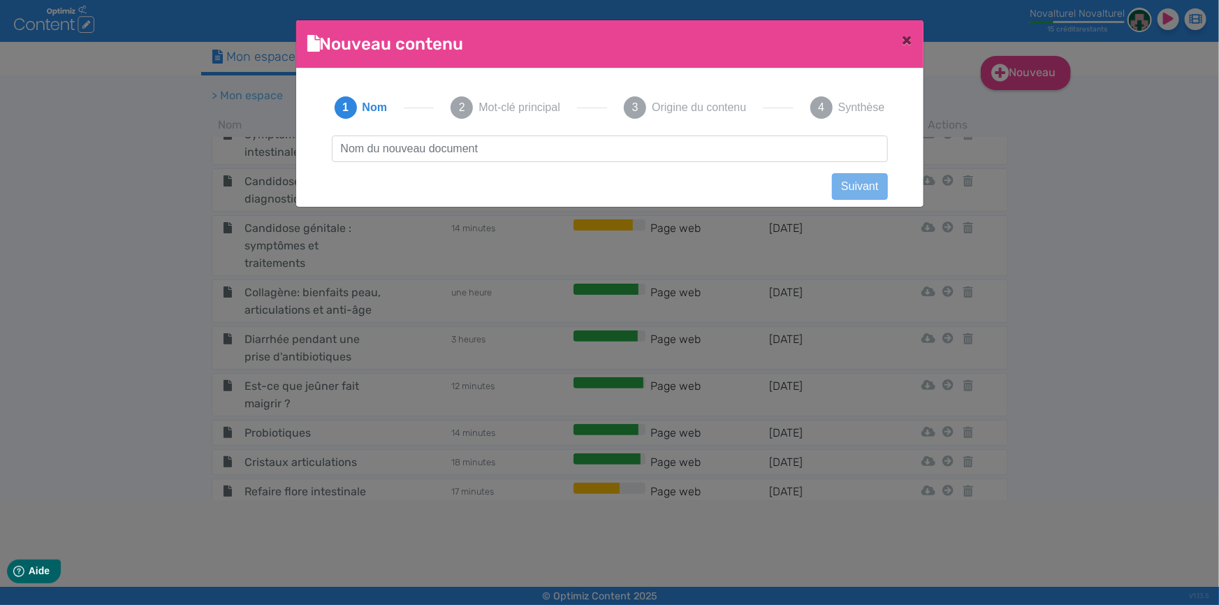
scroll to position [1, 0]
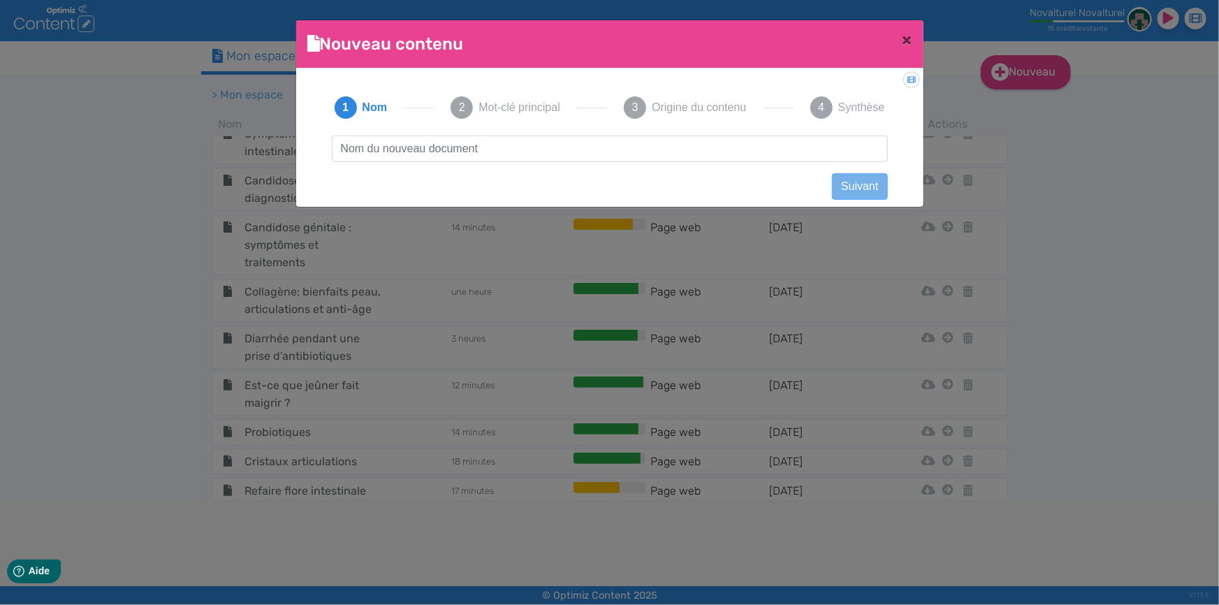
click at [528, 150] on input "text" at bounding box center [610, 148] width 556 height 27
click at [905, 41] on span "×" at bounding box center [907, 40] width 10 height 20
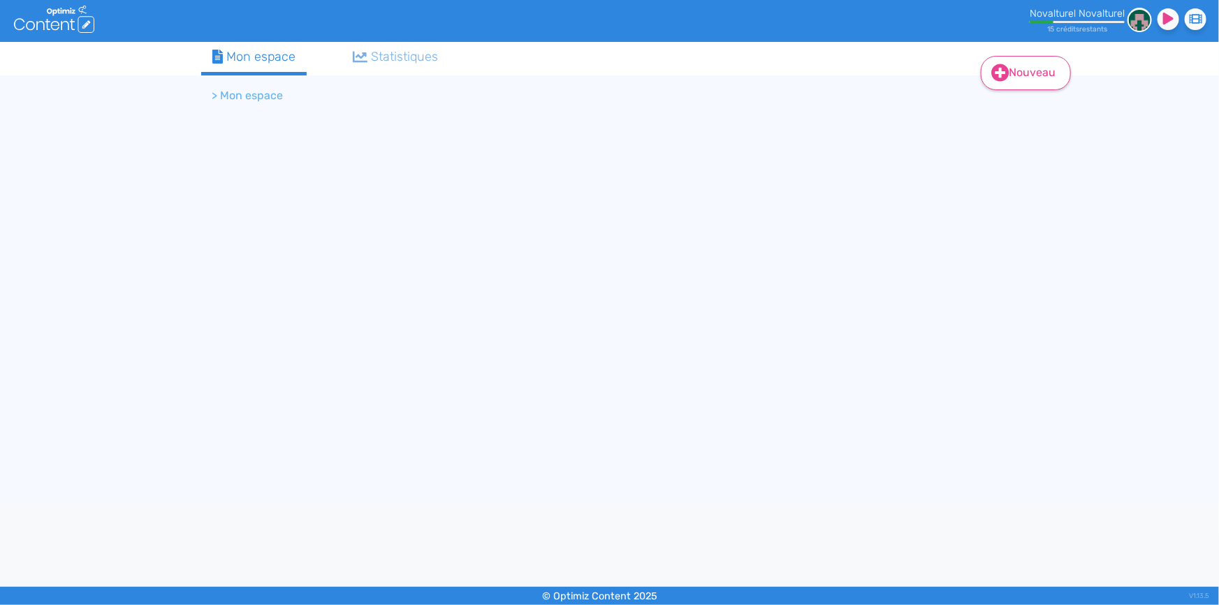
click at [1001, 68] on icon at bounding box center [999, 72] width 17 height 17
click at [1012, 103] on button "Contenu" at bounding box center [1035, 107] width 112 height 22
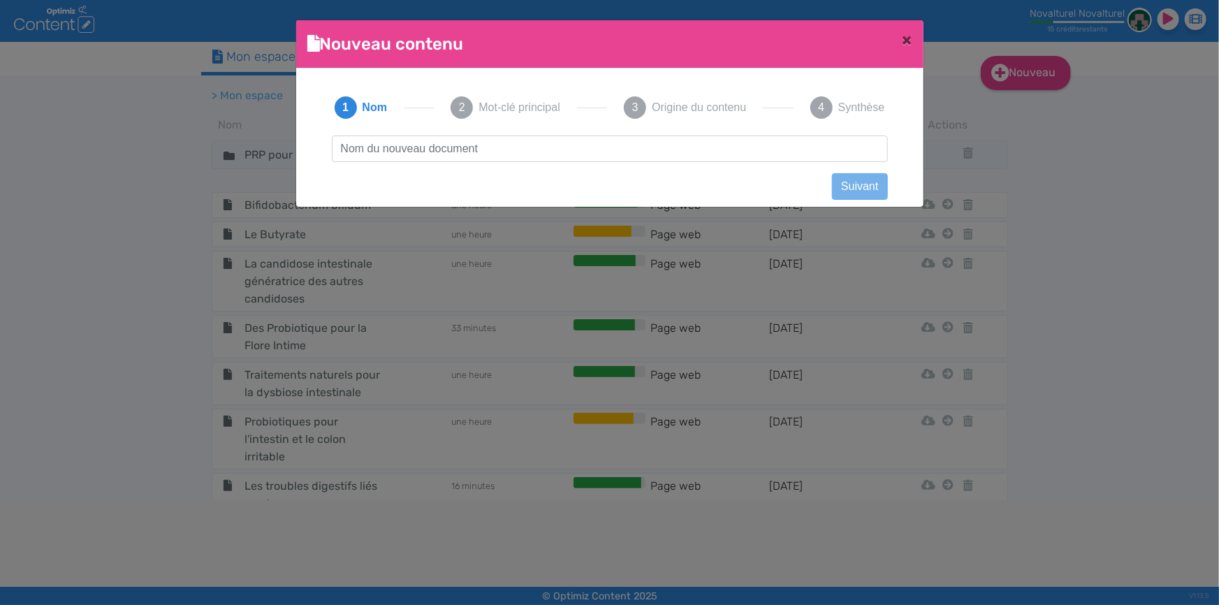
scroll to position [1, 0]
click at [538, 145] on input "text" at bounding box center [610, 148] width 556 height 27
type input "F"
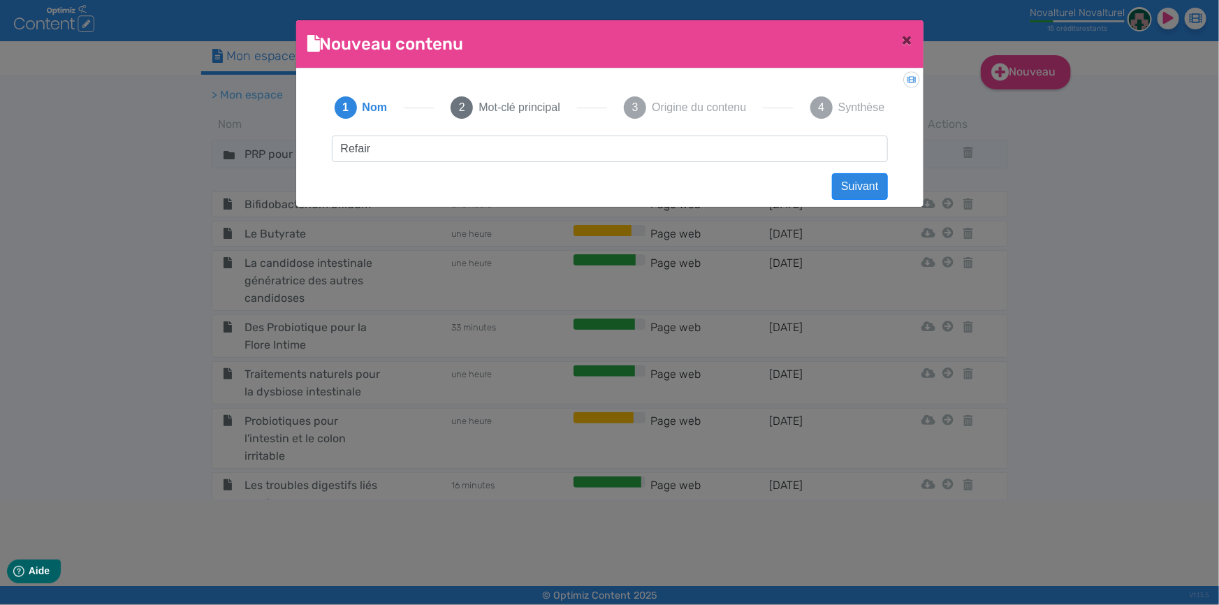
type input "Refaire flore intestinale"
click at [518, 110] on span "Mot-clé principal" at bounding box center [518, 107] width 81 height 17
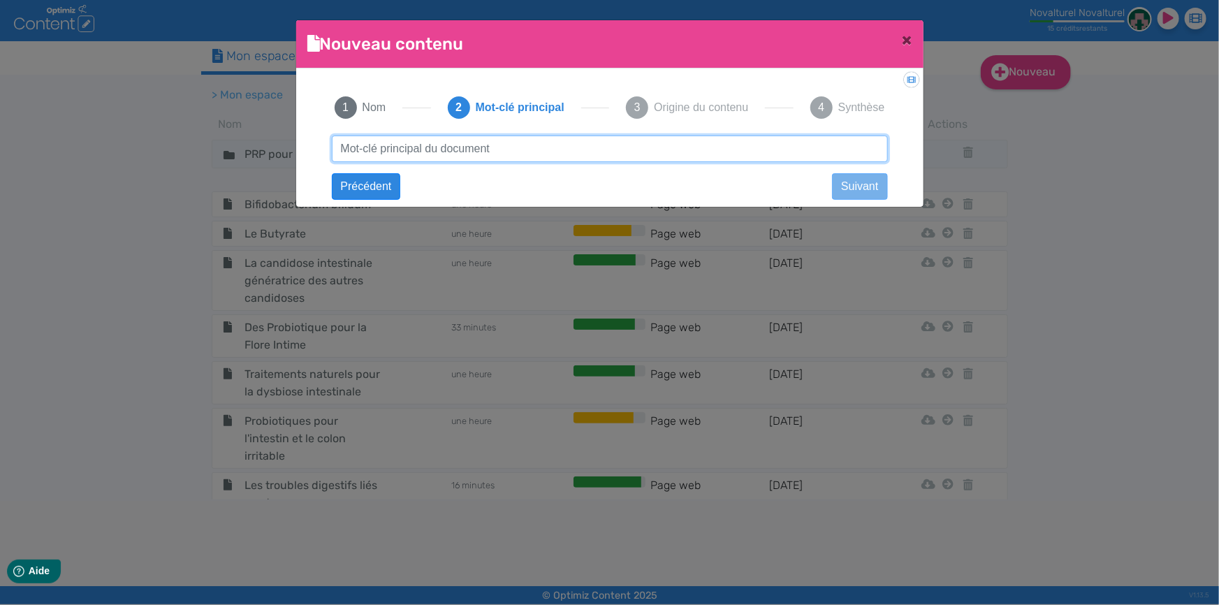
click at [518, 147] on input "text" at bounding box center [610, 148] width 556 height 27
type input "Refaire flore intestinale: restaurer et rééquilibrer"
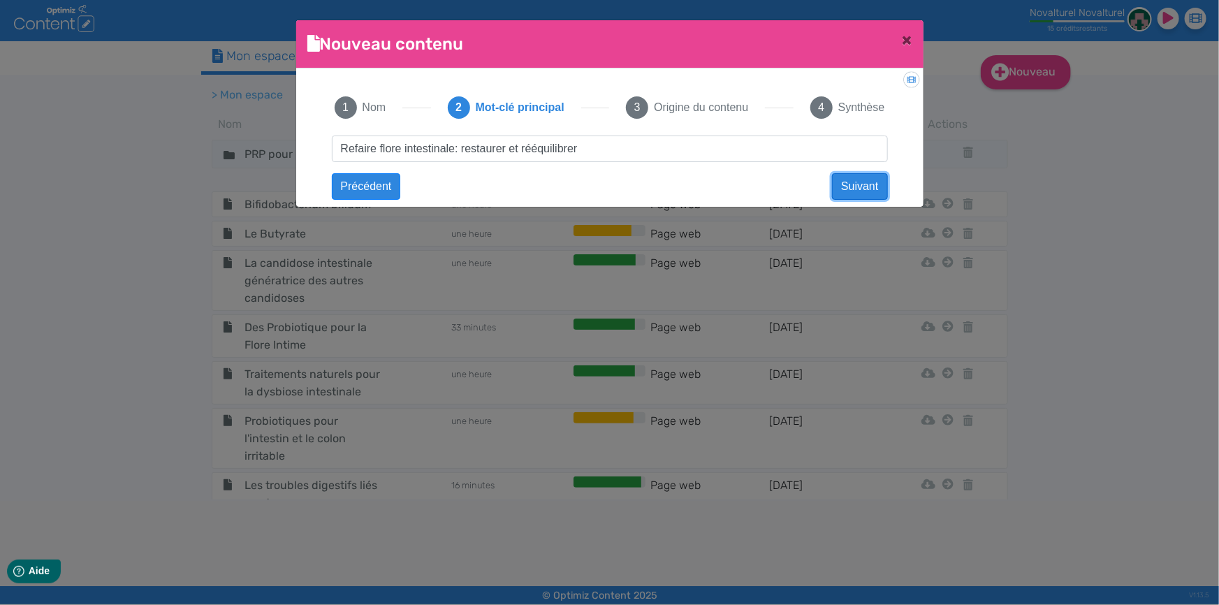
click at [869, 187] on button "Suivant" at bounding box center [859, 186] width 55 height 27
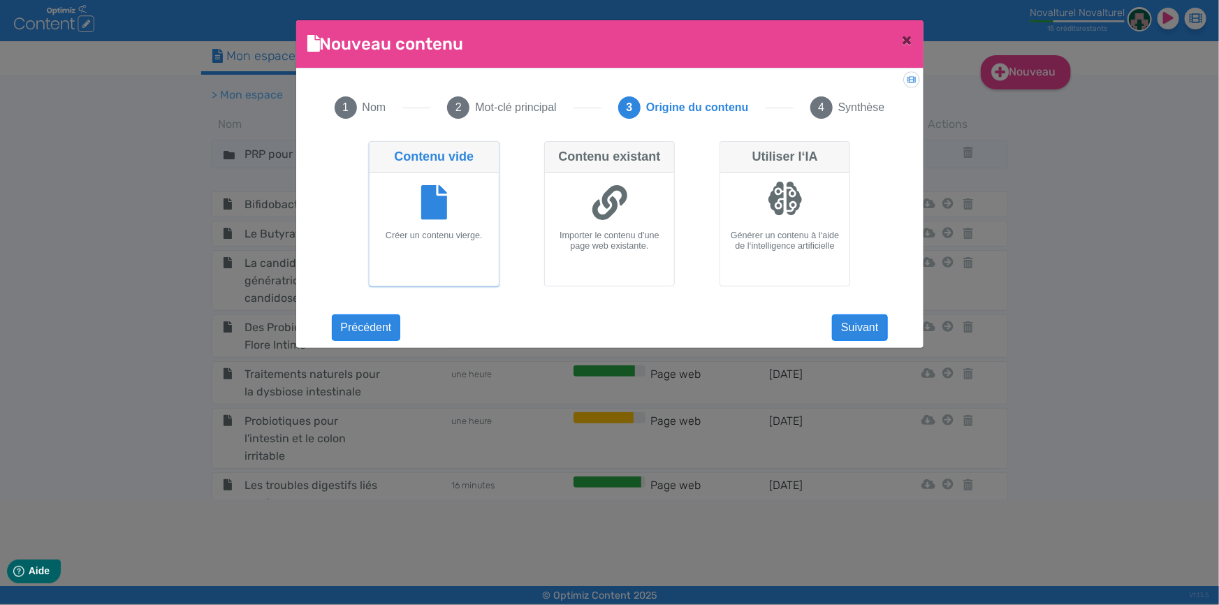
click at [432, 229] on div at bounding box center [434, 204] width 118 height 52
click at [378, 150] on input "Contenu vide Créer un contenu vierge." at bounding box center [373, 145] width 9 height 9
click at [880, 328] on button "Suivant" at bounding box center [859, 327] width 55 height 27
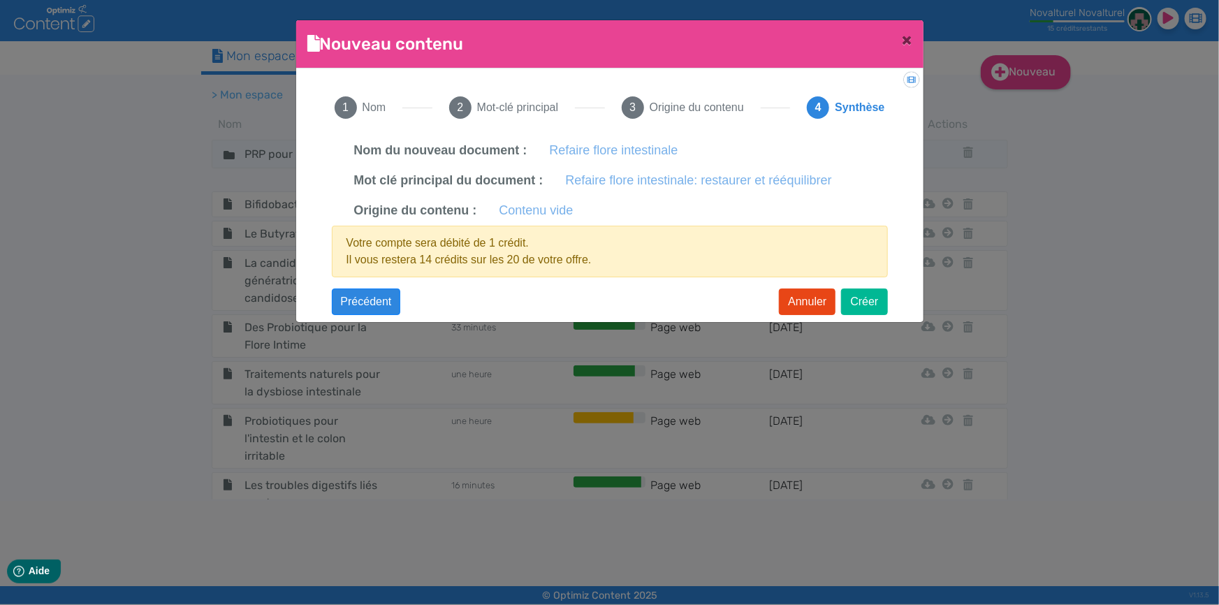
click at [696, 178] on label "Refaire flore intestinale: restaurer et rééquilibrer" at bounding box center [699, 180] width 266 height 19
click at [501, 112] on span "Mot-clé principal" at bounding box center [517, 107] width 81 height 17
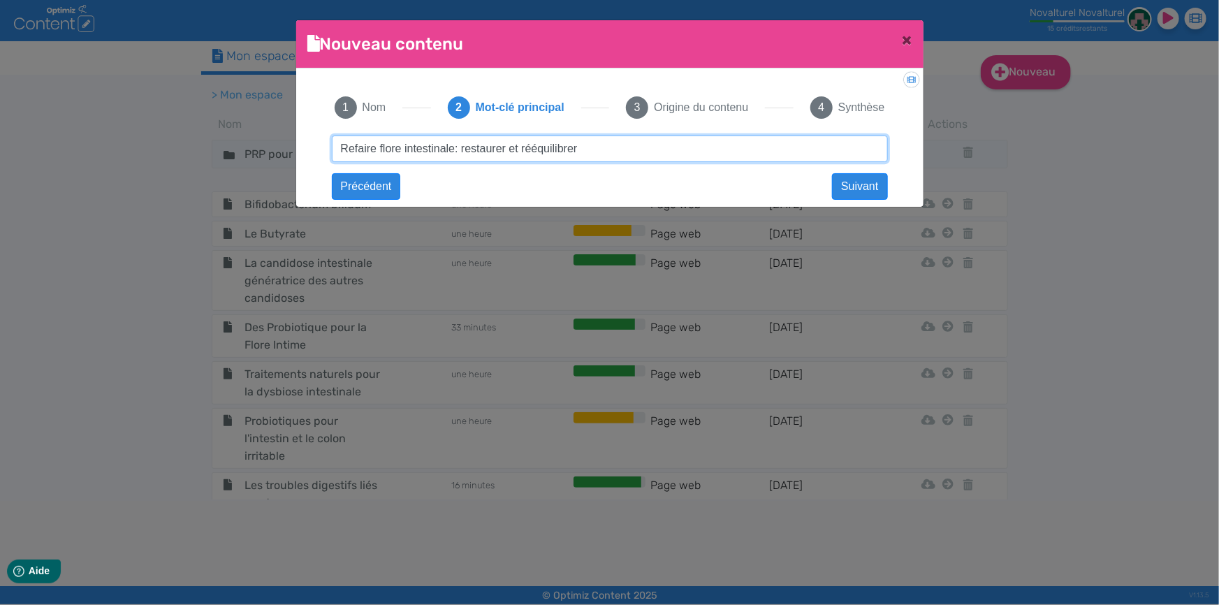
click at [457, 150] on input "Refaire flore intestinale: restaurer et rééquilibrer" at bounding box center [610, 148] width 556 height 27
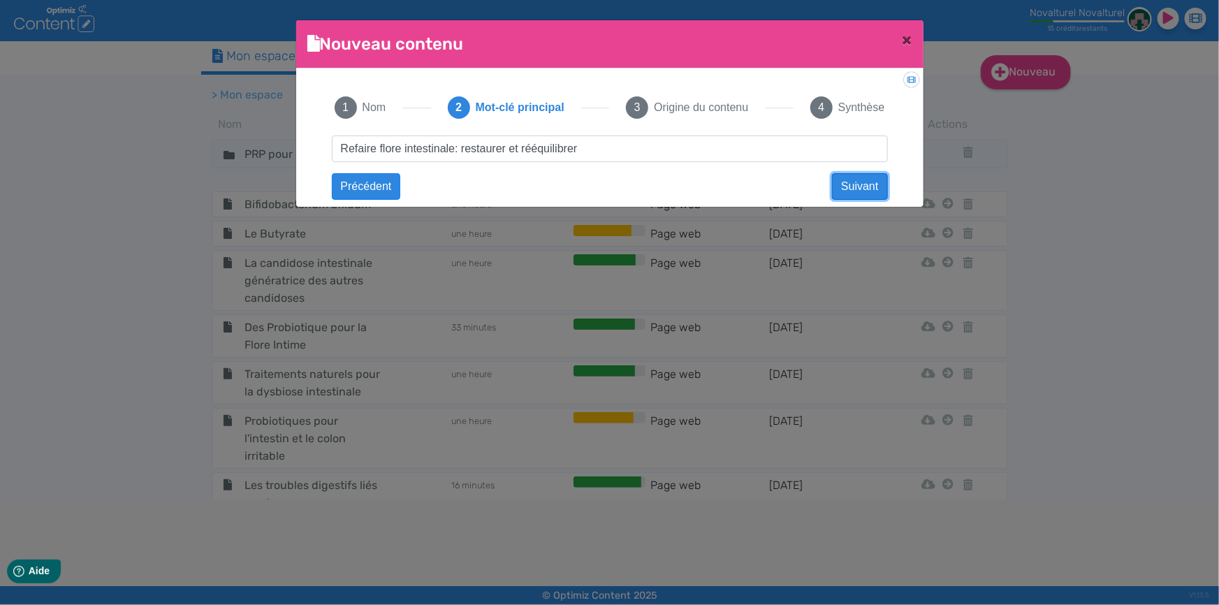
click at [868, 177] on button "Suivant" at bounding box center [859, 186] width 55 height 27
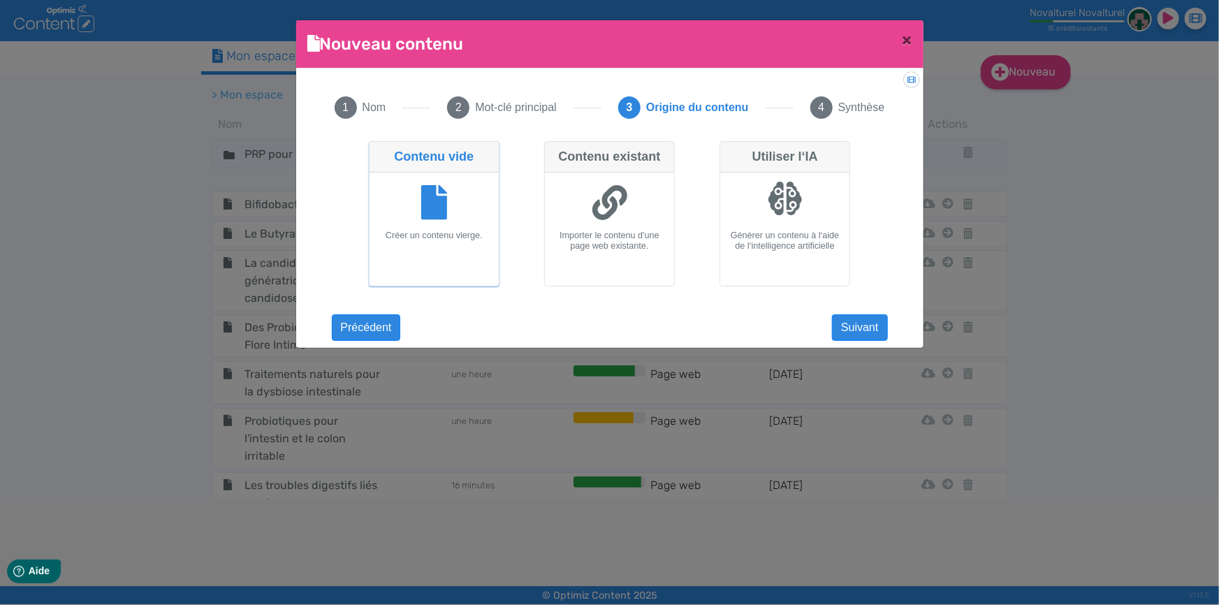
click at [474, 228] on div at bounding box center [434, 204] width 118 height 52
click at [378, 150] on input "Contenu vide Créer un contenu vierge." at bounding box center [373, 145] width 9 height 9
click at [866, 323] on button "Suivant" at bounding box center [859, 327] width 55 height 27
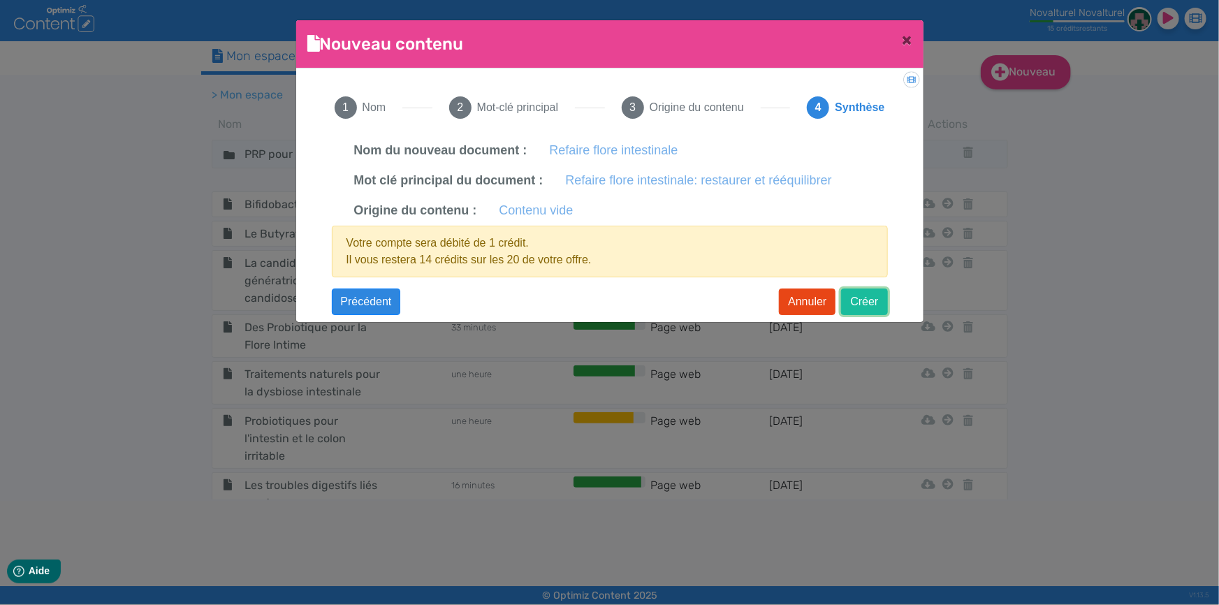
click at [869, 300] on button "Créer" at bounding box center [864, 301] width 46 height 27
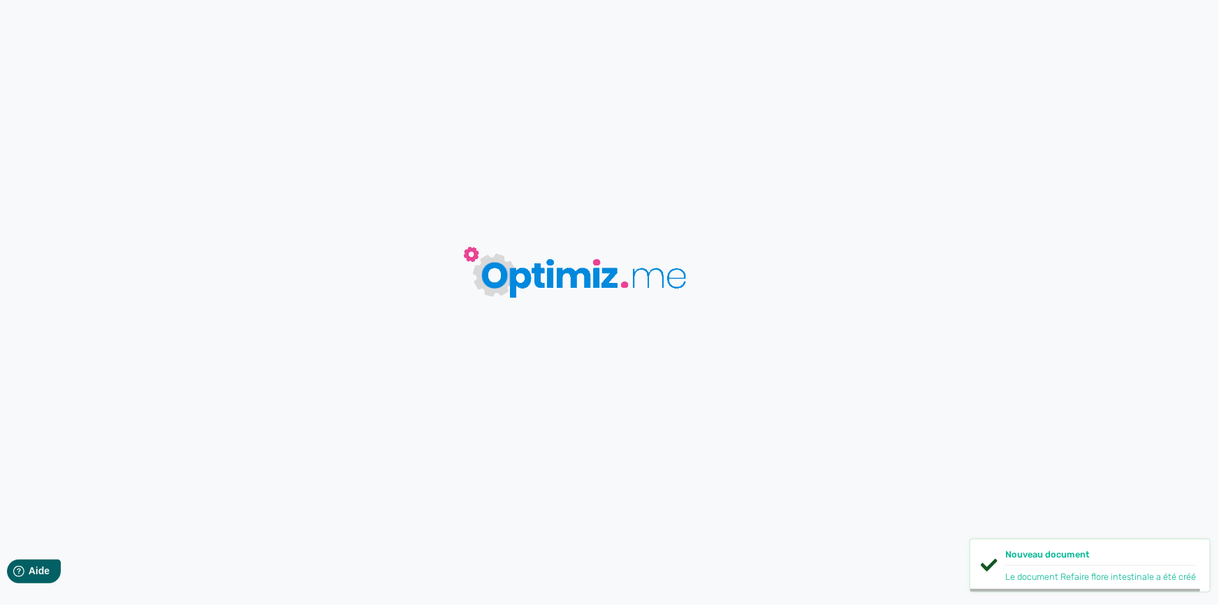
type input "Refaire flore intestinale"
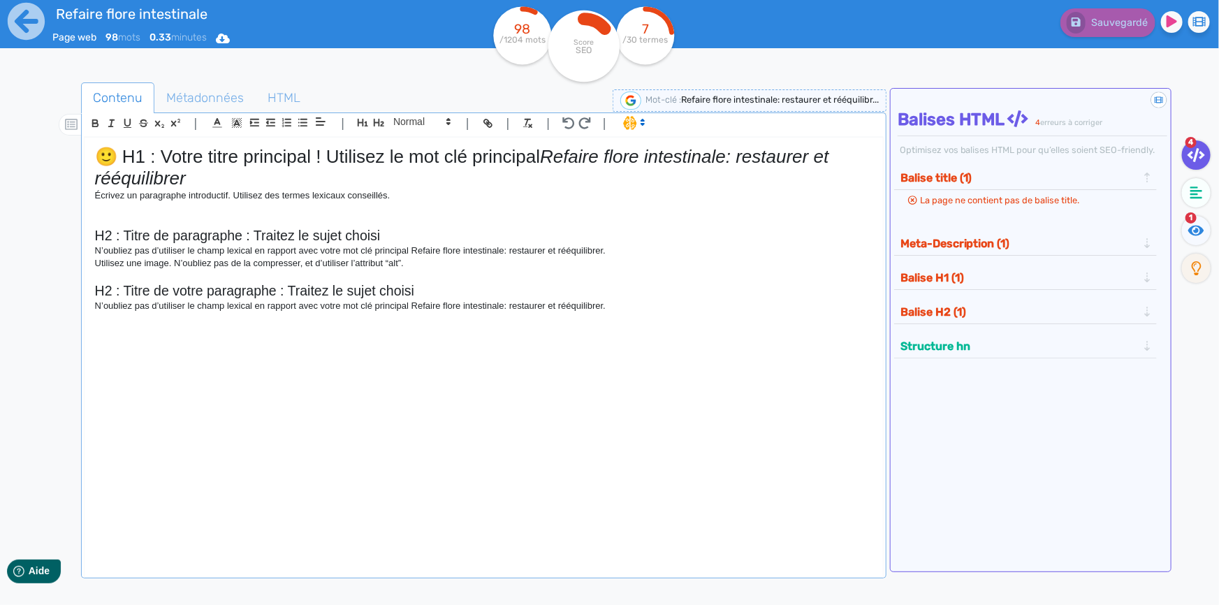
click at [482, 330] on div "🙂 H1 : Votre titre principal ! Utilisez le mot clé principal Refaire flore inte…" at bounding box center [484, 349] width 798 height 423
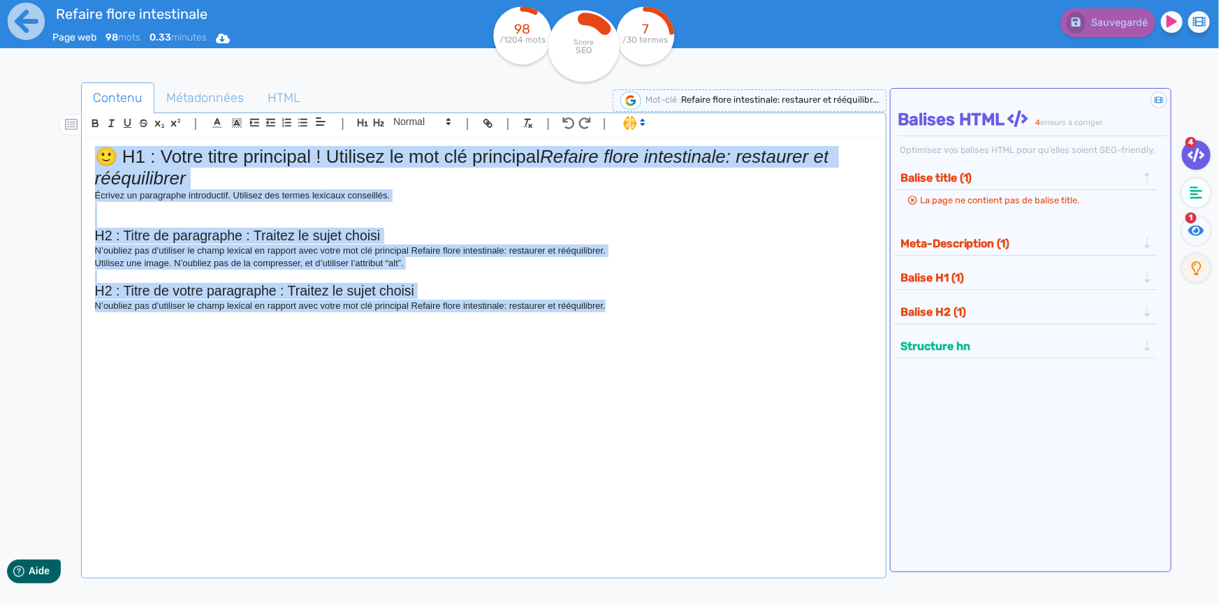
drag, startPoint x: 620, startPoint y: 302, endPoint x: 64, endPoint y: 157, distance: 574.4
click at [64, 157] on div "Contenu Métadonnées HTML | | H3 H4 H5 H6 Normal | | | | 🙂 H1 : Votre titre prin…" at bounding box center [630, 386] width 1178 height 614
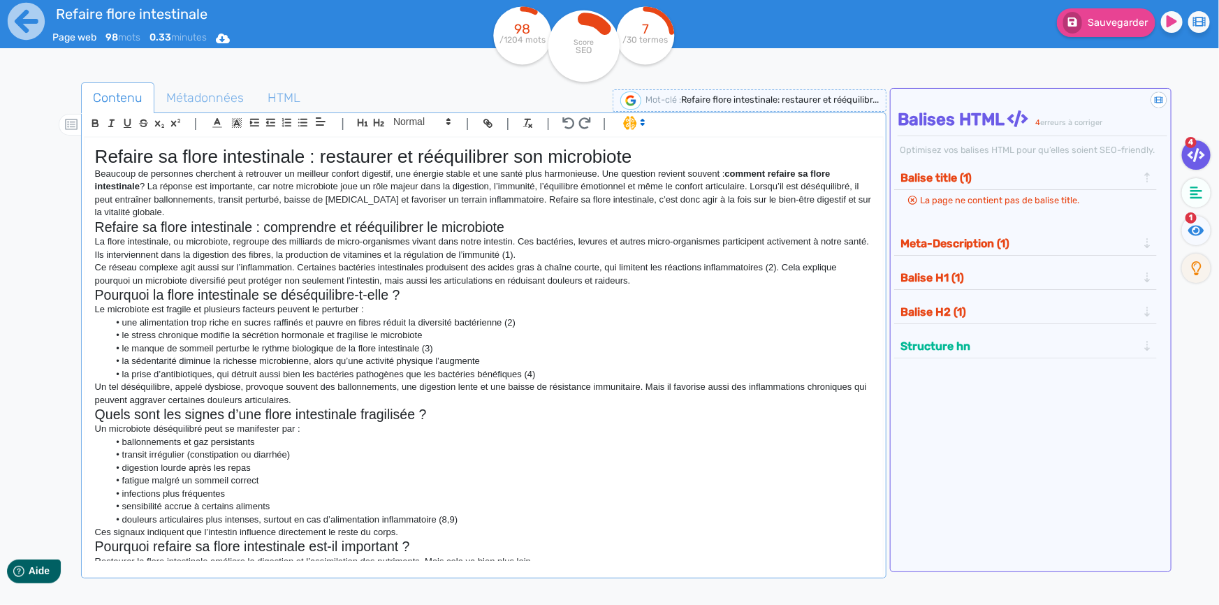
scroll to position [740, 0]
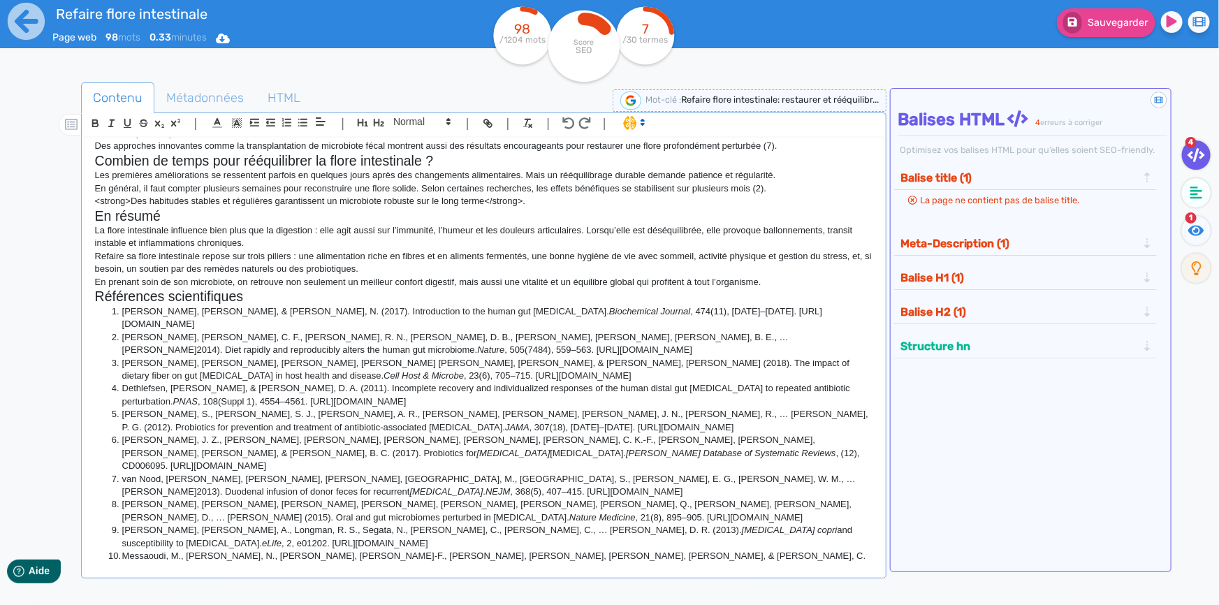
click at [223, 300] on h2 "Références scientifiques" at bounding box center [483, 296] width 777 height 16
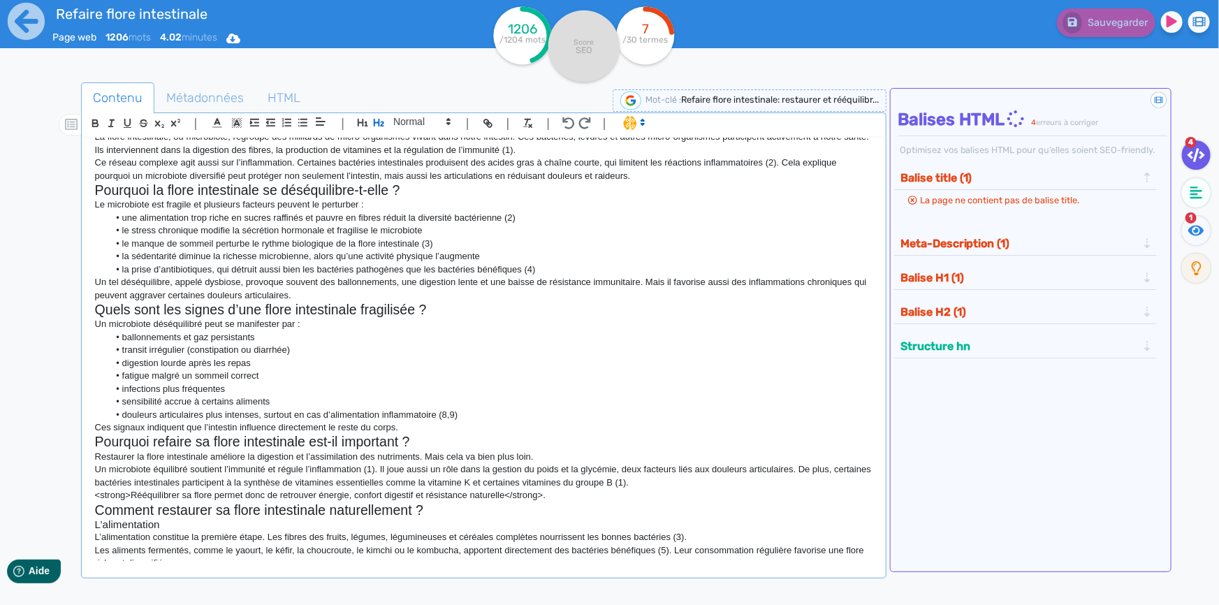
scroll to position [0, 0]
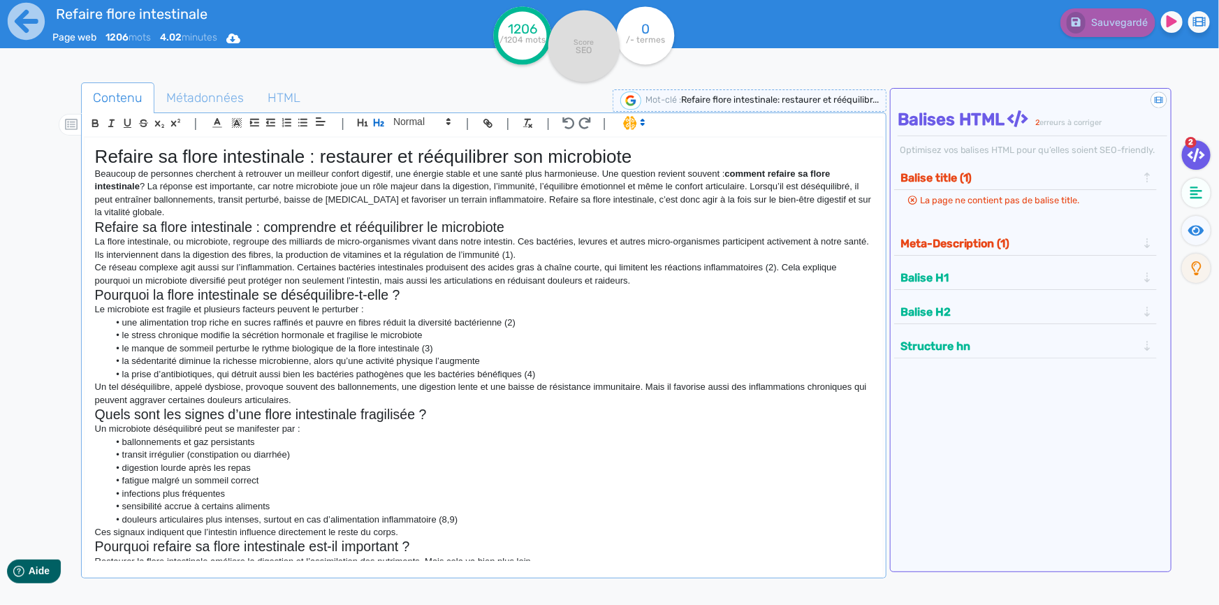
click at [332, 154] on h1 "Refaire sa flore intestinale : restaurer et rééquilibrer son microbiote" at bounding box center [483, 157] width 777 height 22
click at [226, 98] on span "Métadonnées" at bounding box center [205, 98] width 100 height 38
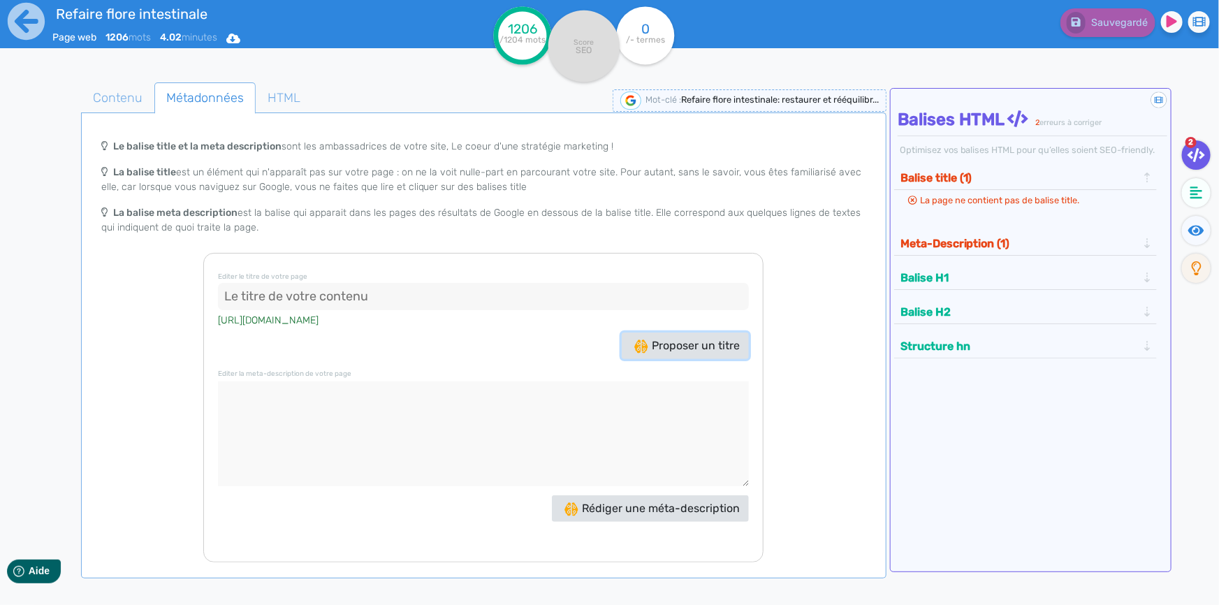
click at [663, 346] on span "Proposer un titre" at bounding box center [686, 345] width 105 height 13
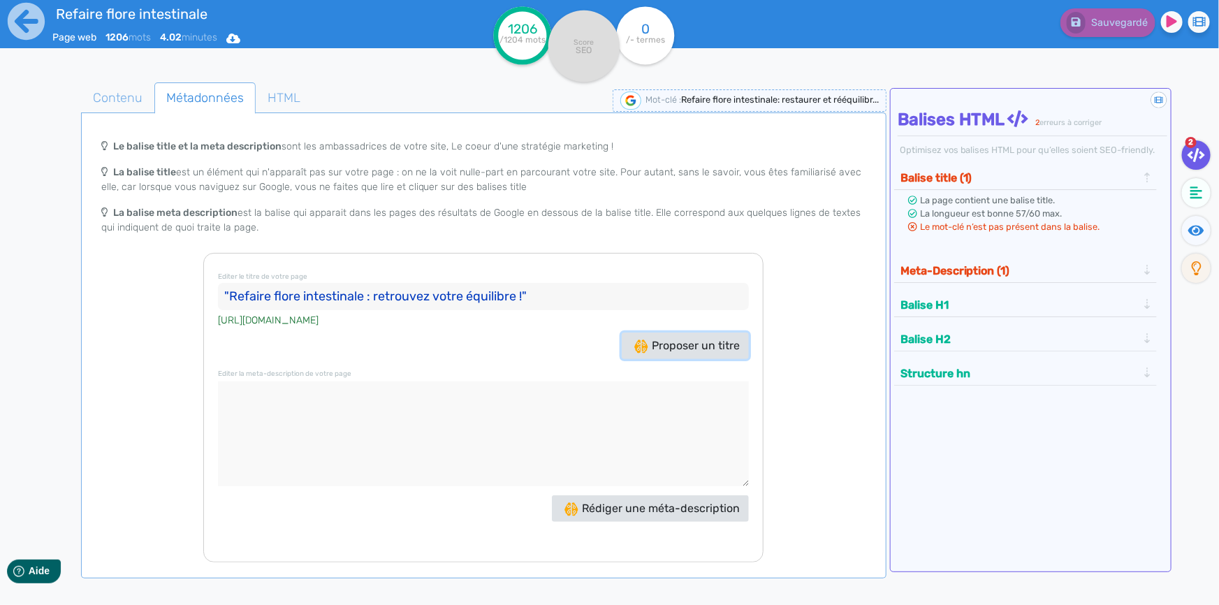
click at [651, 352] on button "Proposer un titre" at bounding box center [685, 345] width 127 height 27
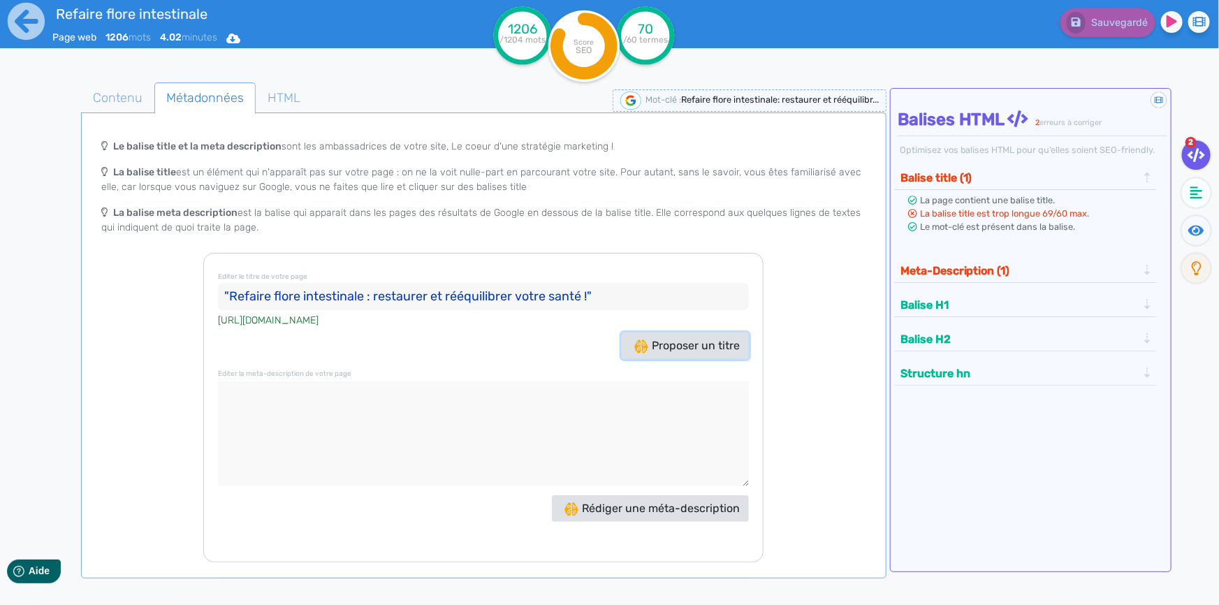
click at [689, 343] on span "Proposer un titre" at bounding box center [686, 345] width 105 height 13
drag, startPoint x: 583, startPoint y: 294, endPoint x: 510, endPoint y: 293, distance: 73.3
click at [510, 293] on input "Refaire flore intestinale : restaurer et rééquilibrer facilement !" at bounding box center [483, 297] width 531 height 28
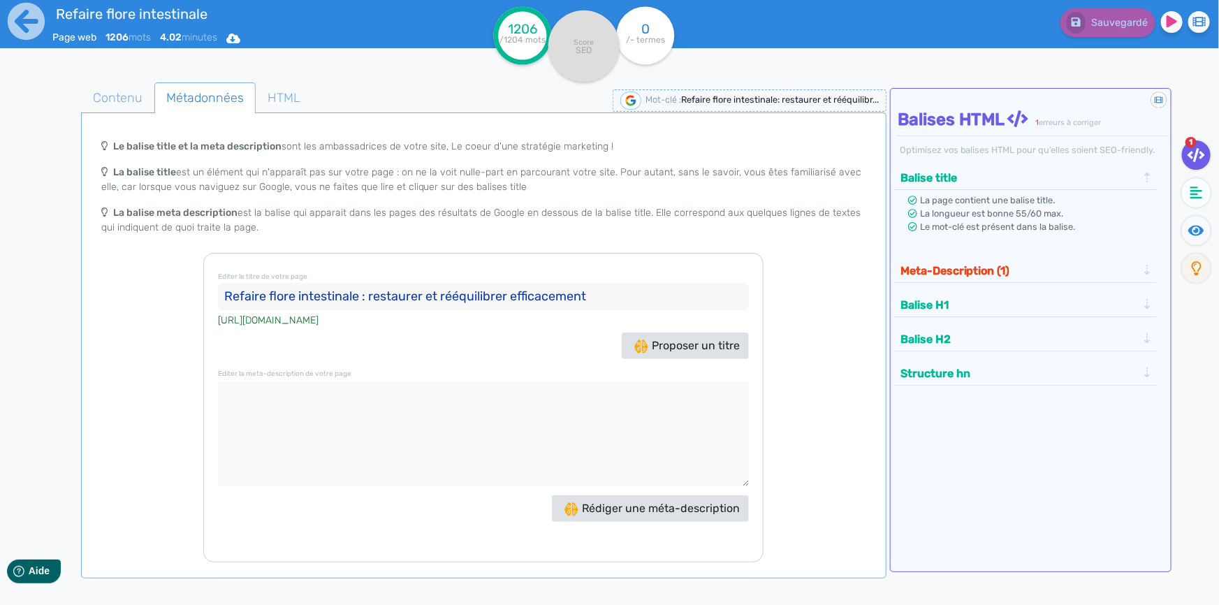
type input "Refaire flore intestinale : restaurer et rééquilibrer efficacement"
click at [624, 509] on span "Rédiger une méta-description" at bounding box center [651, 507] width 175 height 13
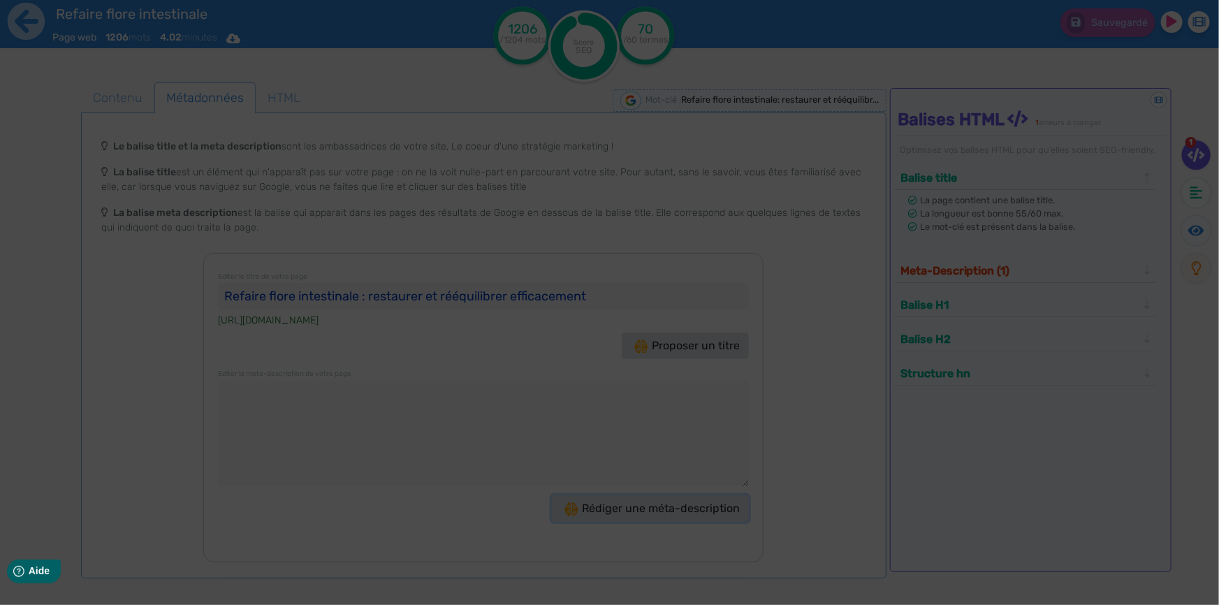
type textarea "Découvrez comment refaire votre flore intestinale : restaurez et rééquilibrez v…"
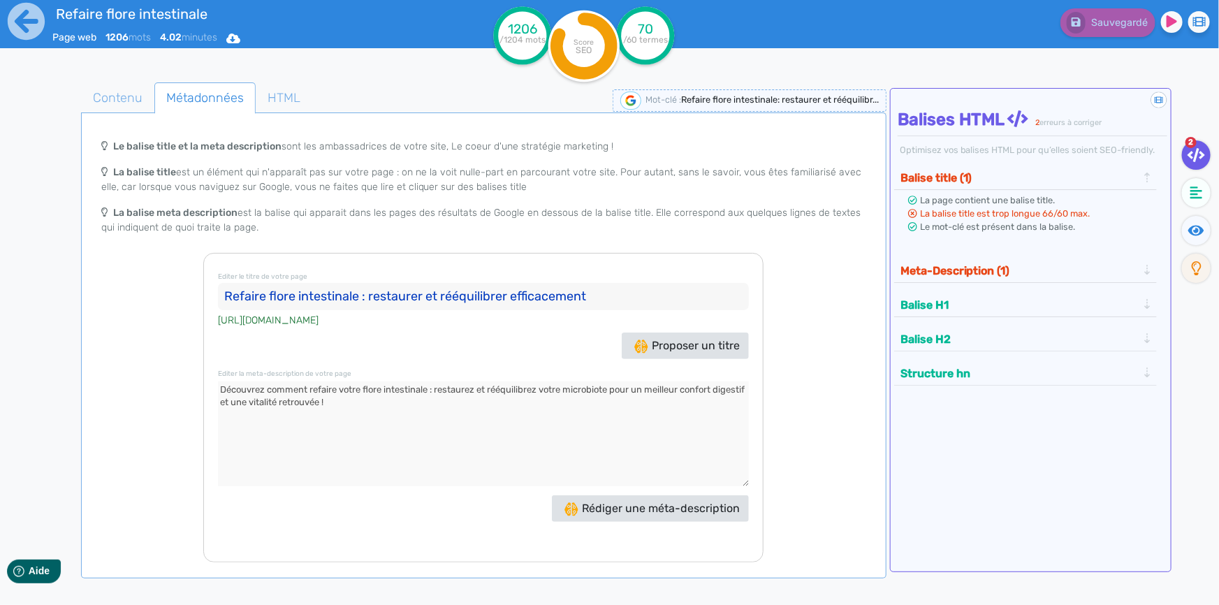
click at [447, 395] on textarea at bounding box center [483, 433] width 531 height 105
click at [471, 352] on div "Proposer un titre" at bounding box center [483, 345] width 538 height 27
click at [372, 402] on textarea at bounding box center [483, 433] width 531 height 105
drag, startPoint x: 372, startPoint y: 402, endPoint x: 211, endPoint y: 383, distance: 162.3
click at [211, 383] on div "Editer le titre de votre page Refaire flore intestinale : restaurer et rééquili…" at bounding box center [483, 407] width 560 height 309
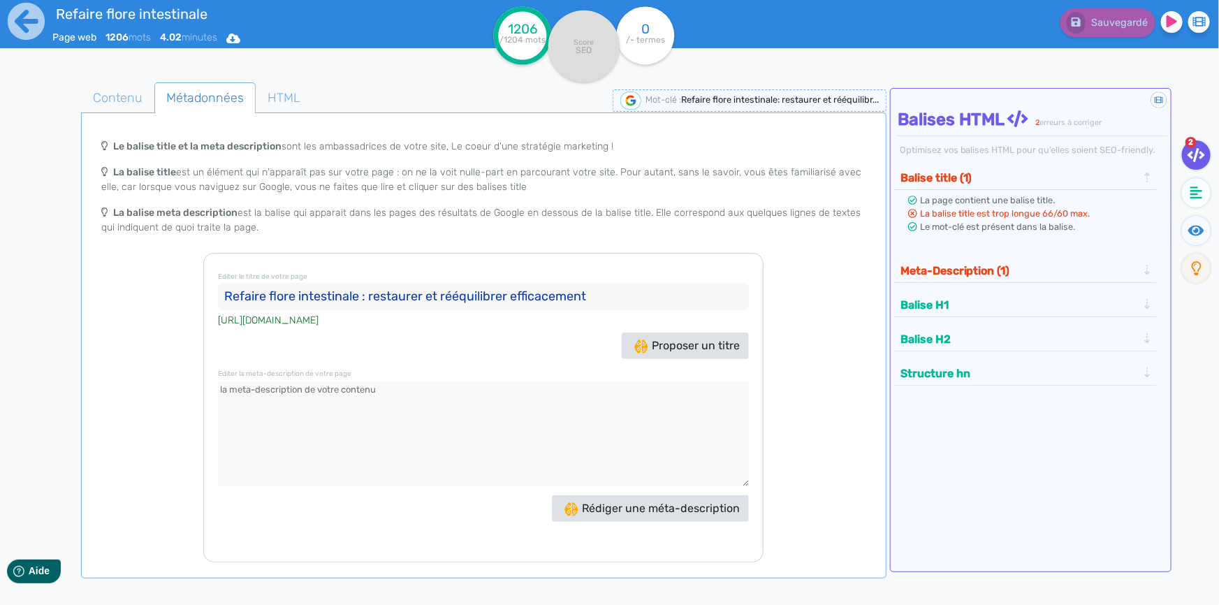
click at [595, 289] on input "Refaire flore intestinale : restaurer et rééquilibrer efficacement" at bounding box center [483, 297] width 531 height 28
type input "Refaire flore intestinale : restaurer et rééquilibrer efficacement"
click at [621, 258] on div "Editer le titre de votre page Refaire flore intestinale : restaurer et rééquili…" at bounding box center [483, 407] width 560 height 309
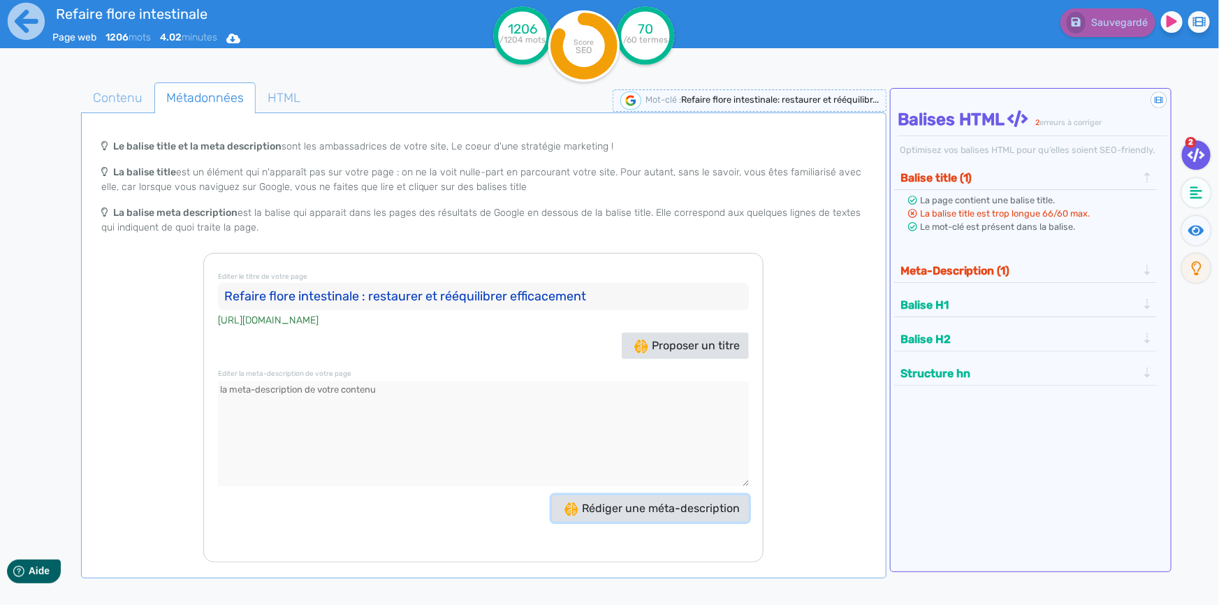
click at [678, 510] on span "Rédiger une méta-description" at bounding box center [651, 507] width 175 height 13
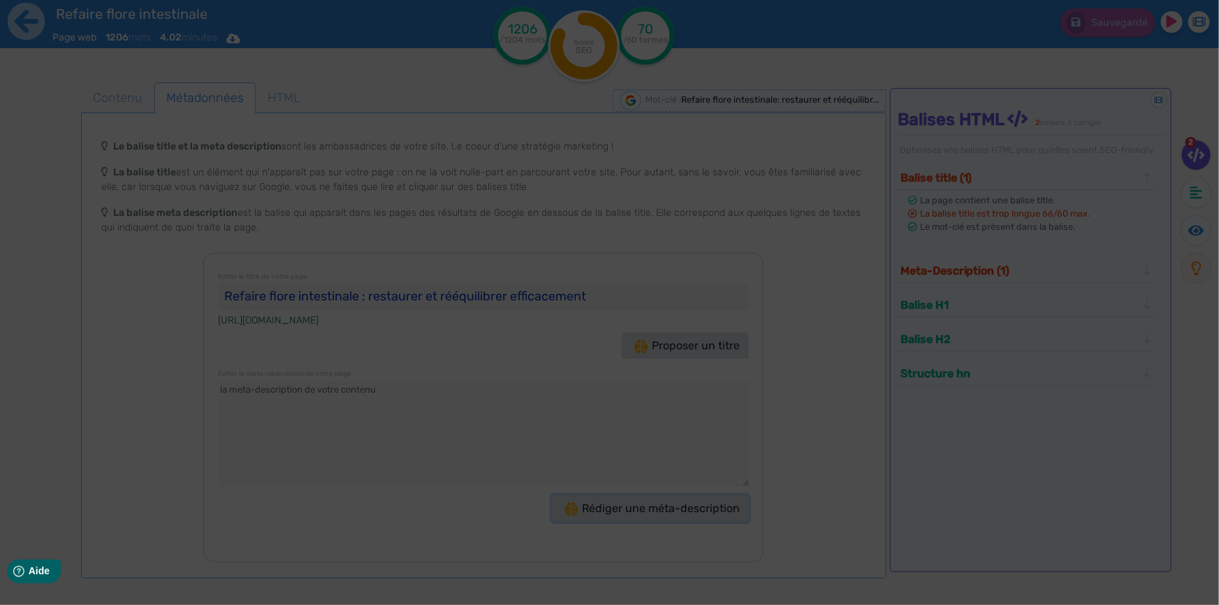
type textarea "Découvrez comment refaire votre flore intestinale : restaurez et rééquilibrez v…"
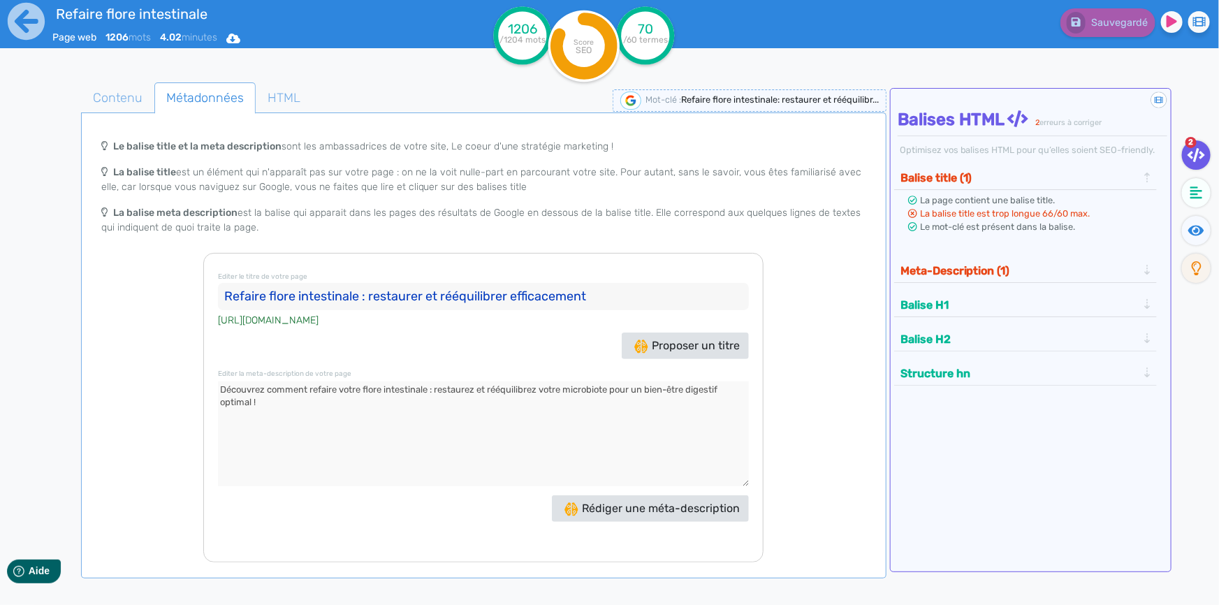
click at [515, 296] on input "Refaire flore intestinale : restaurer et rééquilibrer efficacement" at bounding box center [483, 297] width 531 height 28
drag, startPoint x: 510, startPoint y: 293, endPoint x: 603, endPoint y: 299, distance: 93.1
click at [603, 299] on input "Refaire flore intestinale : restaurer et rééquilibrer efficacement" at bounding box center [483, 297] width 531 height 28
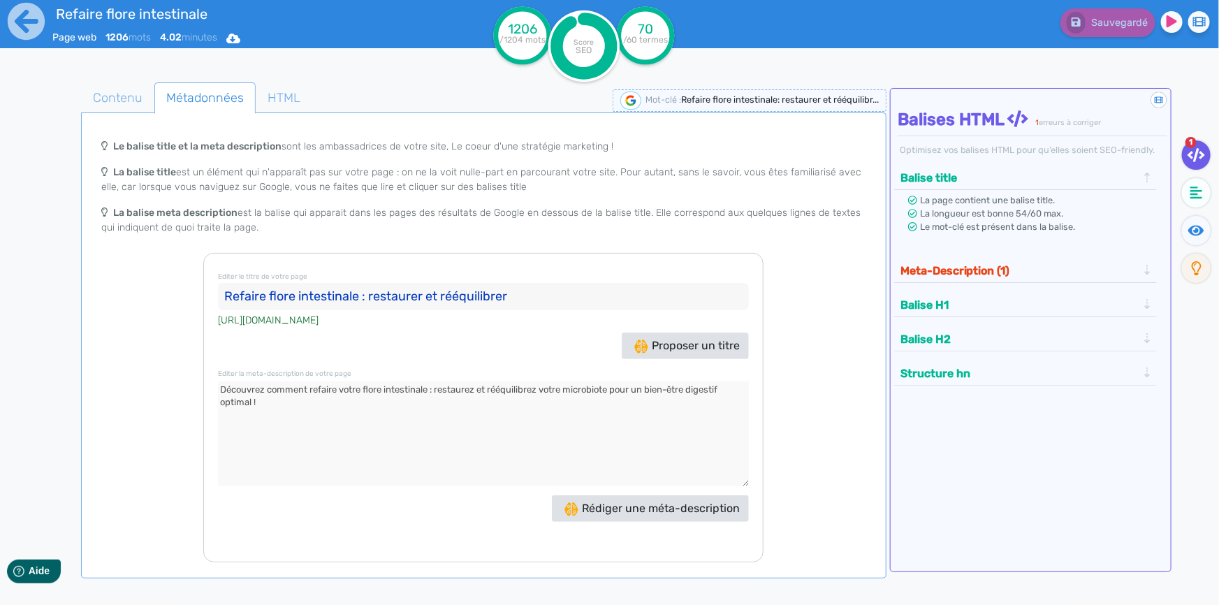
type input "Refaire flore intestinale : restaurer et rééquilibrer"
click at [518, 453] on textarea at bounding box center [483, 433] width 531 height 105
click at [610, 508] on span "Rédiger une méta-description" at bounding box center [651, 507] width 175 height 13
click at [798, 433] on div "Le balise title et la meta description sont les ambassadrices de votre site, Le…" at bounding box center [484, 347] width 800 height 430
click at [945, 265] on button "Meta-Description (1)" at bounding box center [1019, 270] width 246 height 23
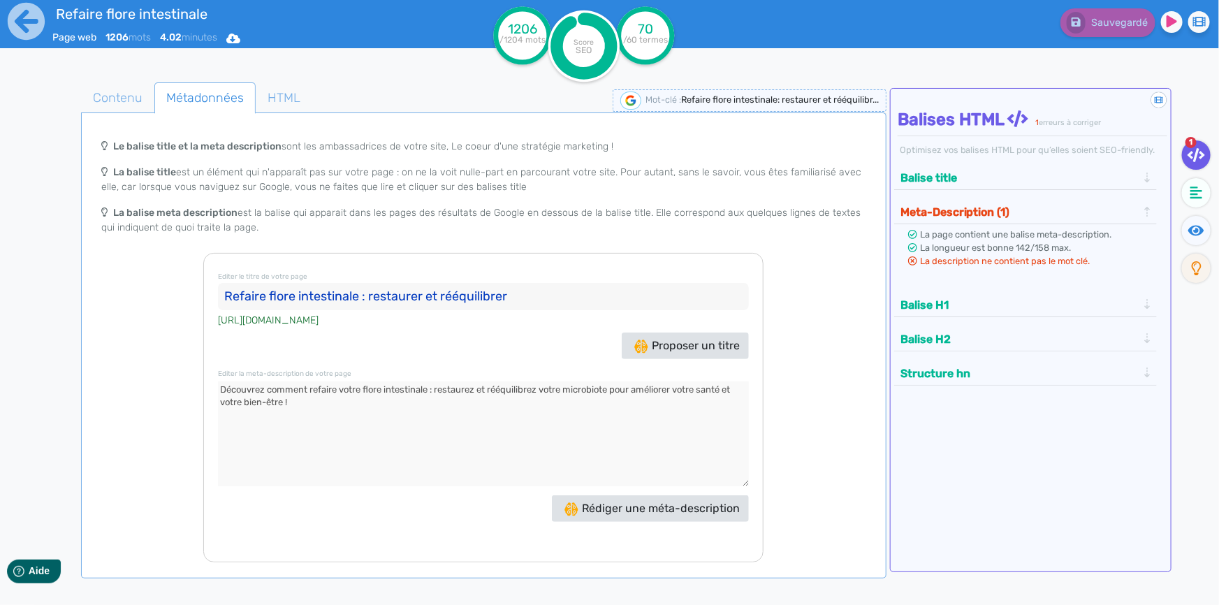
click at [951, 263] on span "La description ne contient pas le mot clé." at bounding box center [1005, 261] width 170 height 10
click at [677, 415] on textarea at bounding box center [483, 433] width 531 height 105
click at [110, 99] on span "Contenu" at bounding box center [118, 98] width 72 height 38
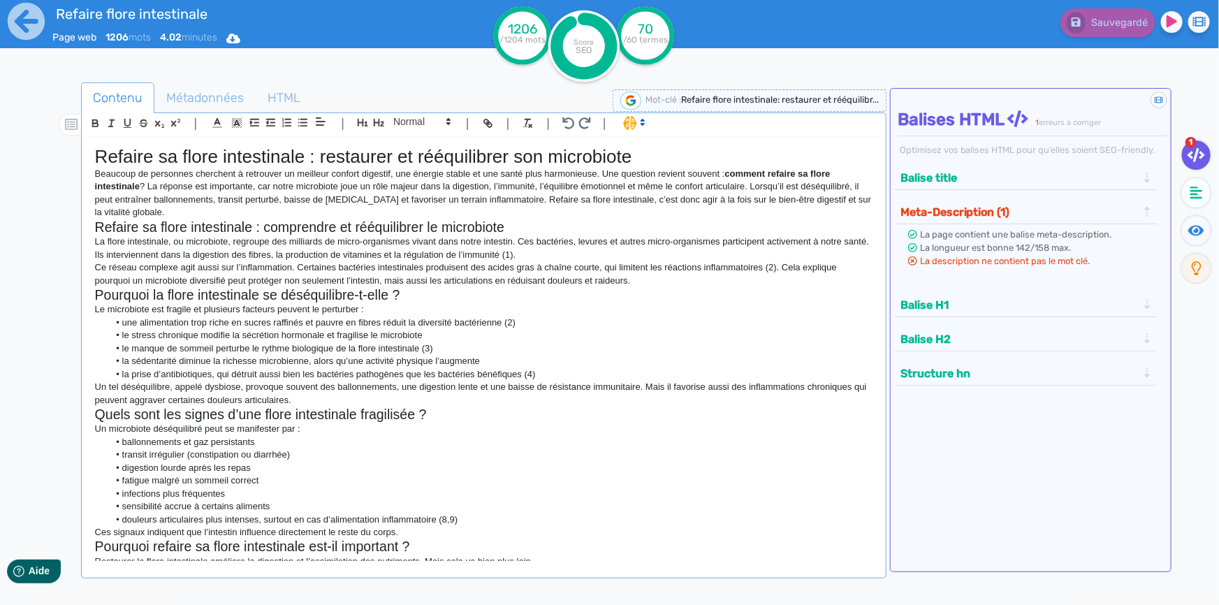
click at [531, 338] on li "le stress chronique modifie la sécrétion hormonale et fragilise le microbiote" at bounding box center [490, 335] width 764 height 13
click at [1194, 156] on icon at bounding box center [1195, 155] width 17 height 14
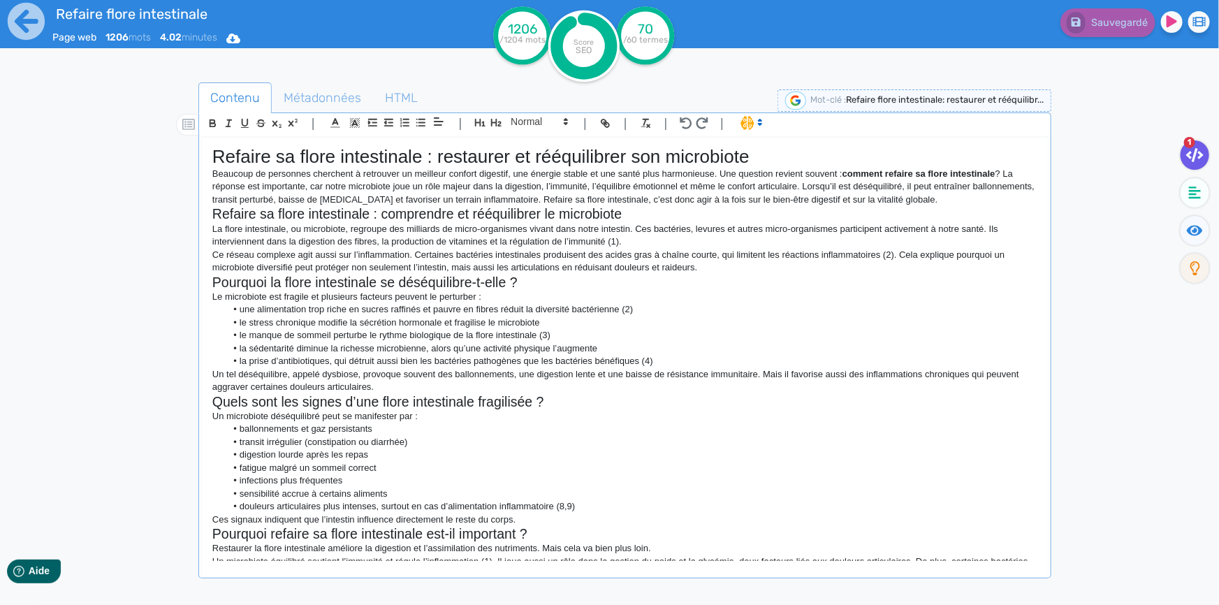
click at [1194, 156] on icon at bounding box center [1194, 155] width 17 height 14
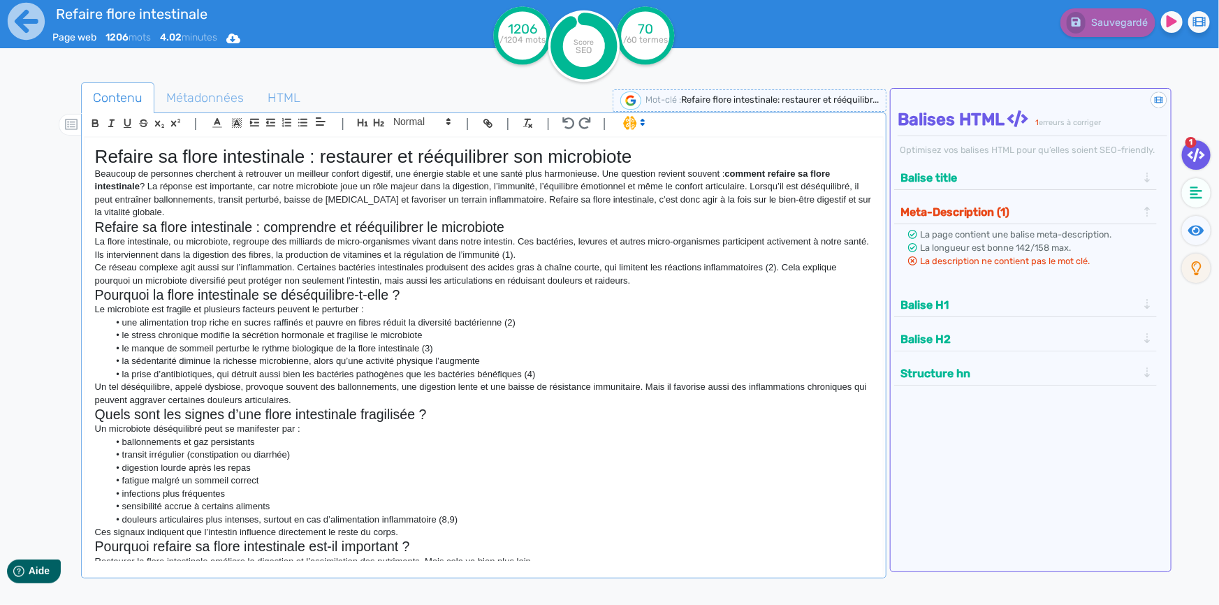
click at [974, 210] on button "Meta-Description (1)" at bounding box center [1019, 211] width 246 height 23
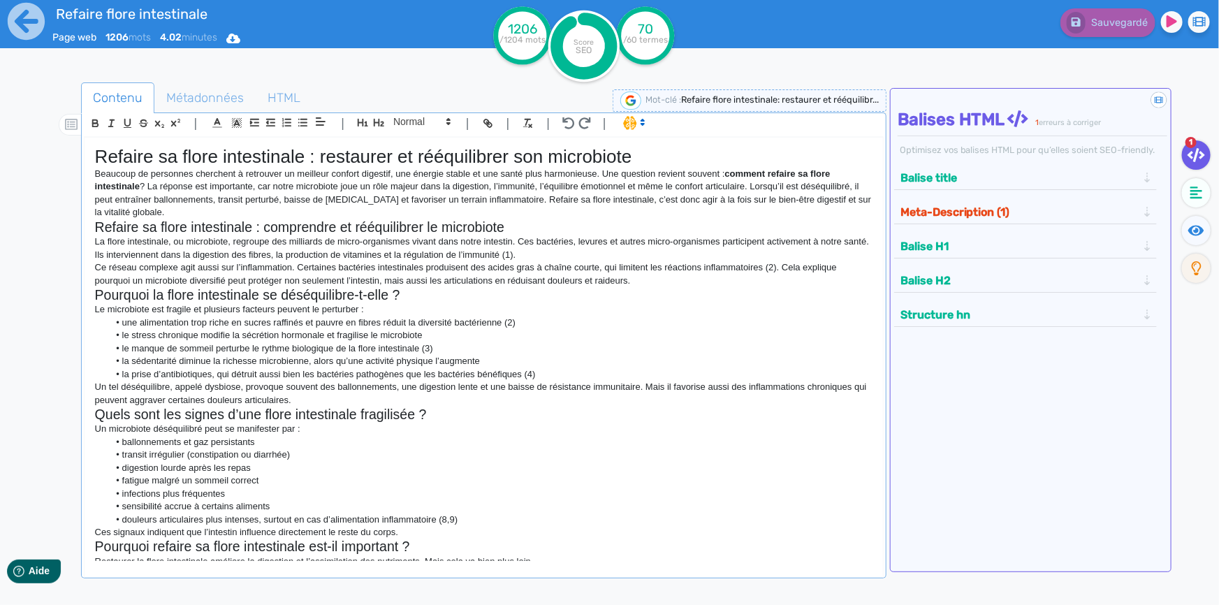
click at [974, 210] on button "Meta-Description (1)" at bounding box center [1019, 211] width 246 height 23
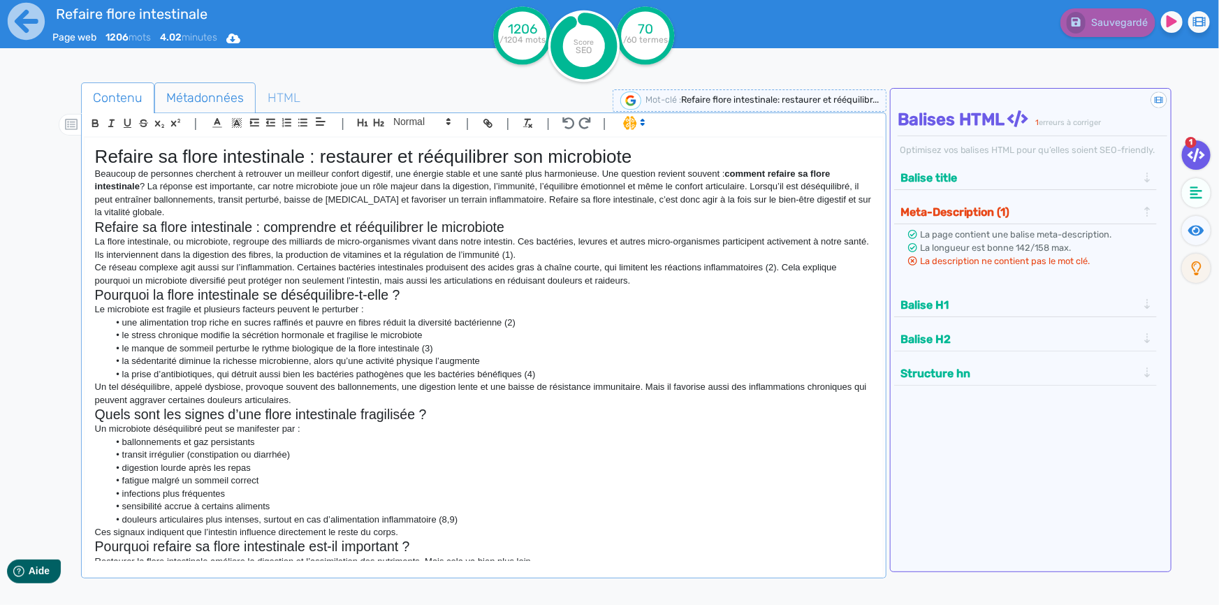
click at [227, 94] on span "Métadonnées" at bounding box center [205, 98] width 100 height 38
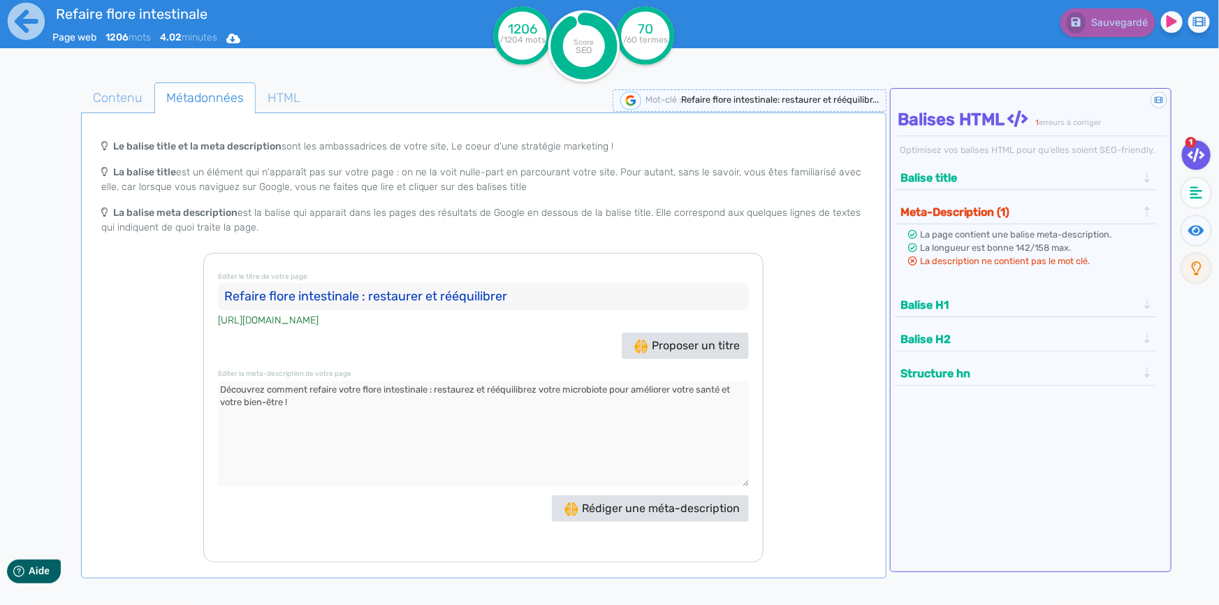
click at [485, 414] on textarea at bounding box center [483, 433] width 531 height 105
drag, startPoint x: 317, startPoint y: 402, endPoint x: 214, endPoint y: 389, distance: 104.2
click at [214, 389] on div "Editer le titre de votre page Refaire flore intestinale : restaurer et rééquili…" at bounding box center [483, 407] width 560 height 309
click at [392, 422] on textarea at bounding box center [483, 433] width 531 height 105
drag, startPoint x: 610, startPoint y: 390, endPoint x: 194, endPoint y: 377, distance: 415.8
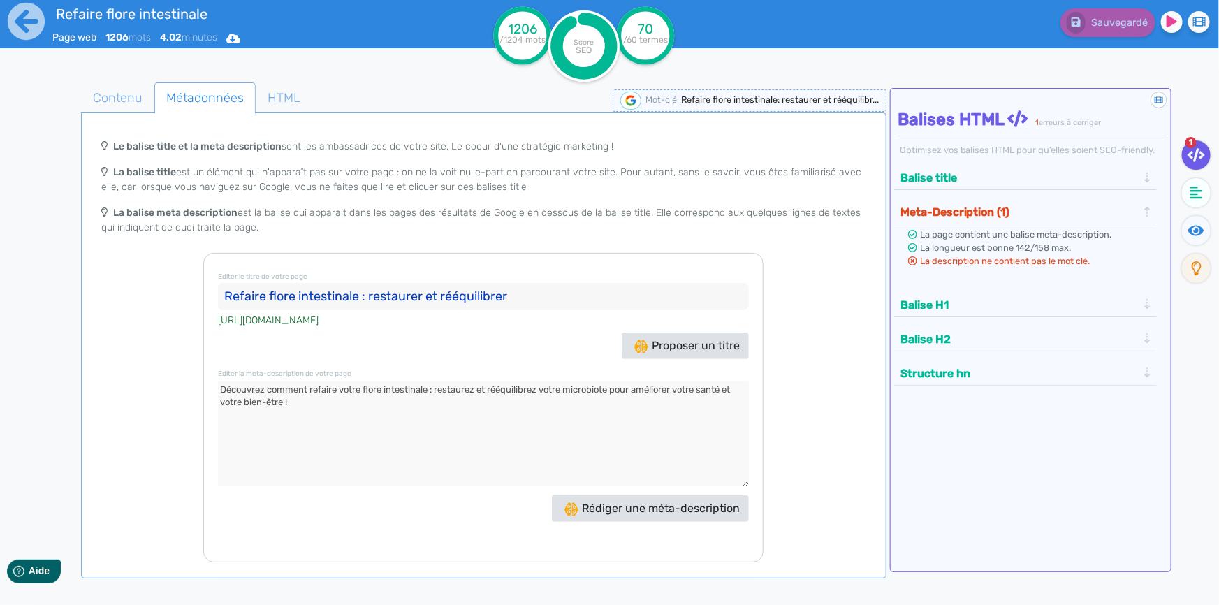
click at [194, 377] on div "Le balise title et la meta description sont les ambassadrices de votre site, Le…" at bounding box center [484, 347] width 800 height 430
paste textarea "la flore intestinale, la restaurer et la rééquilibrer grâce à l’alimentation, a…"
drag, startPoint x: 542, startPoint y: 391, endPoint x: 299, endPoint y: 409, distance: 243.7
click at [299, 409] on textarea at bounding box center [483, 433] width 531 height 105
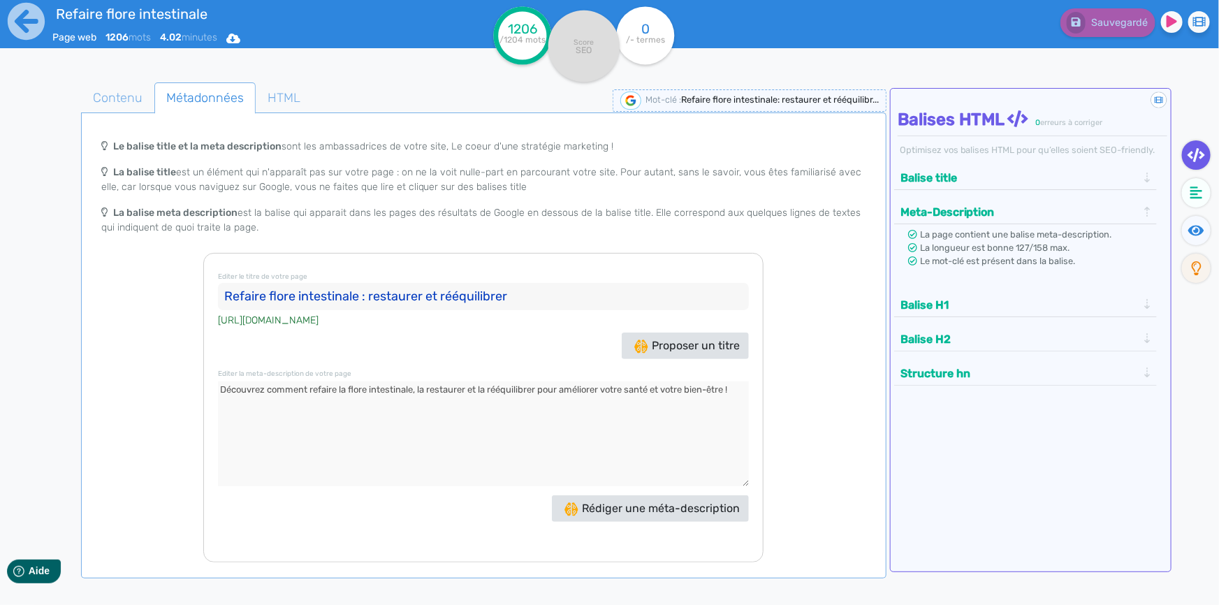
type textarea "Découvrez comment refaire la flore intestinale, la restaurer et la rééquilibrer…"
click at [793, 431] on div "Le balise title et la meta description sont les ambassadrices de votre site, Le…" at bounding box center [484, 347] width 800 height 430
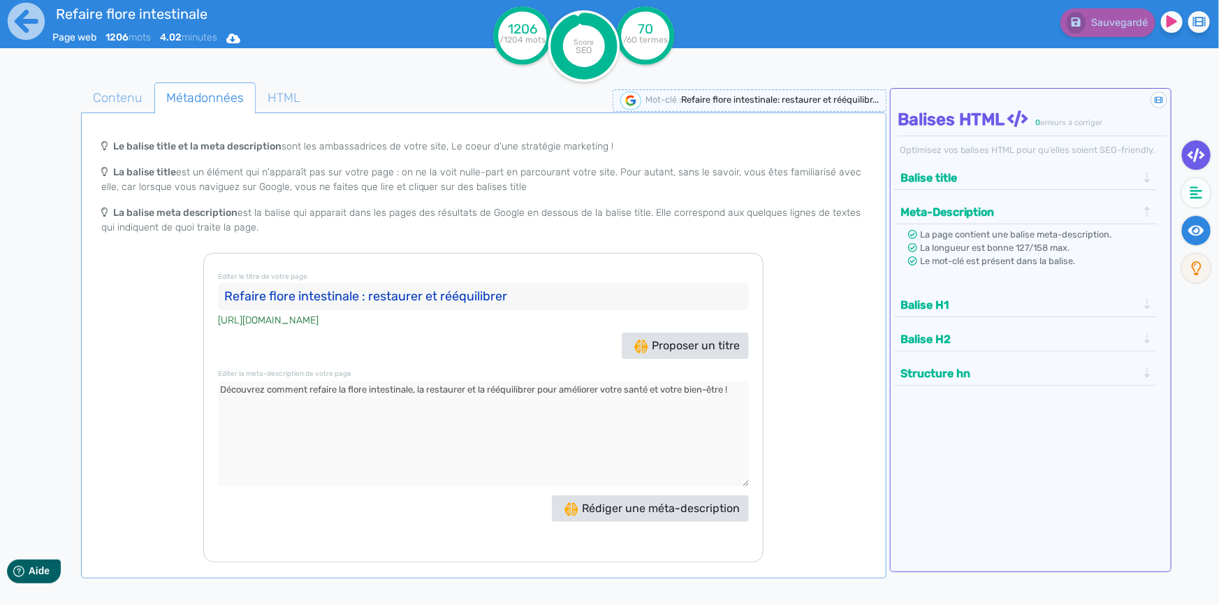
click at [1187, 230] on fa-icon at bounding box center [1196, 230] width 29 height 29
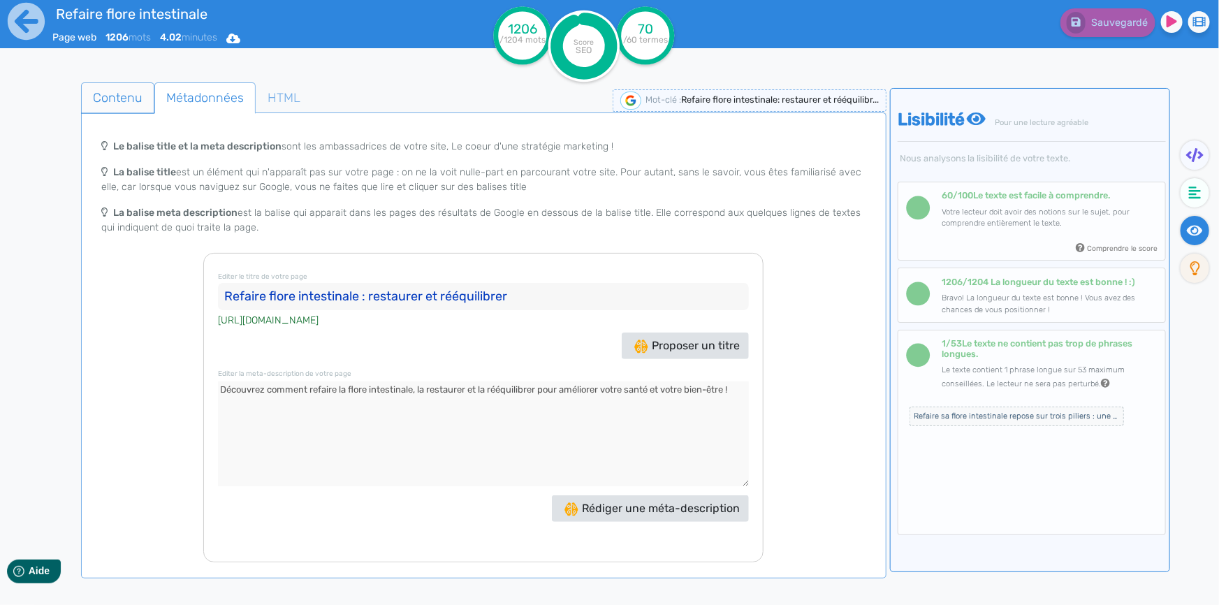
click at [124, 94] on span "Contenu" at bounding box center [118, 98] width 72 height 38
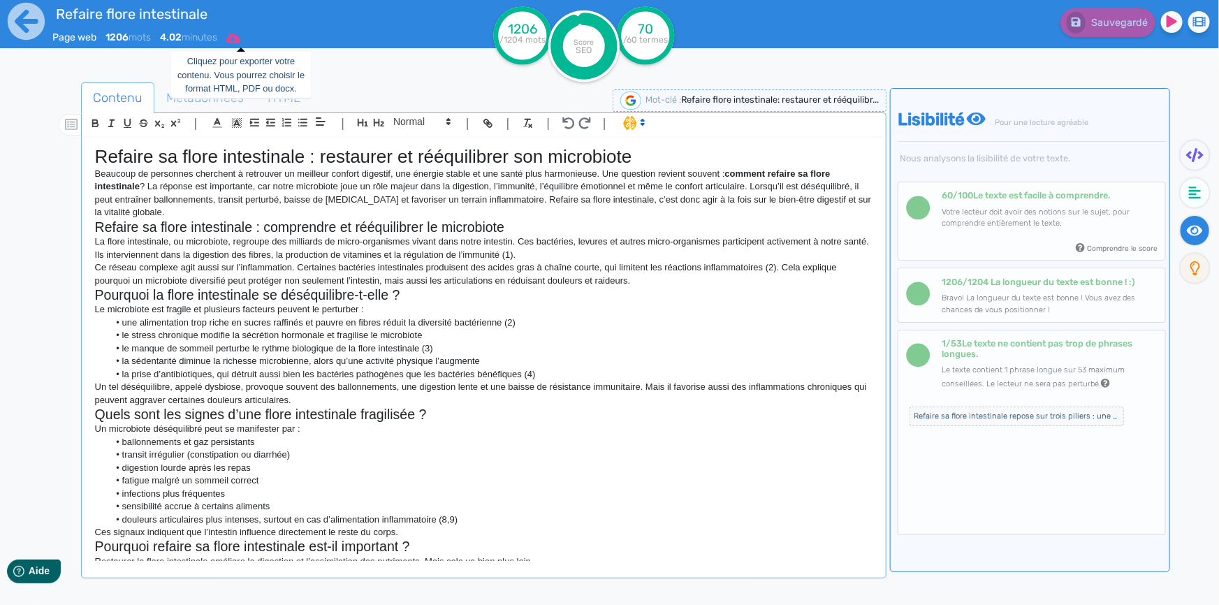
click at [240, 43] on icon at bounding box center [233, 38] width 14 height 11
click at [261, 119] on button "Word" at bounding box center [229, 118] width 112 height 22
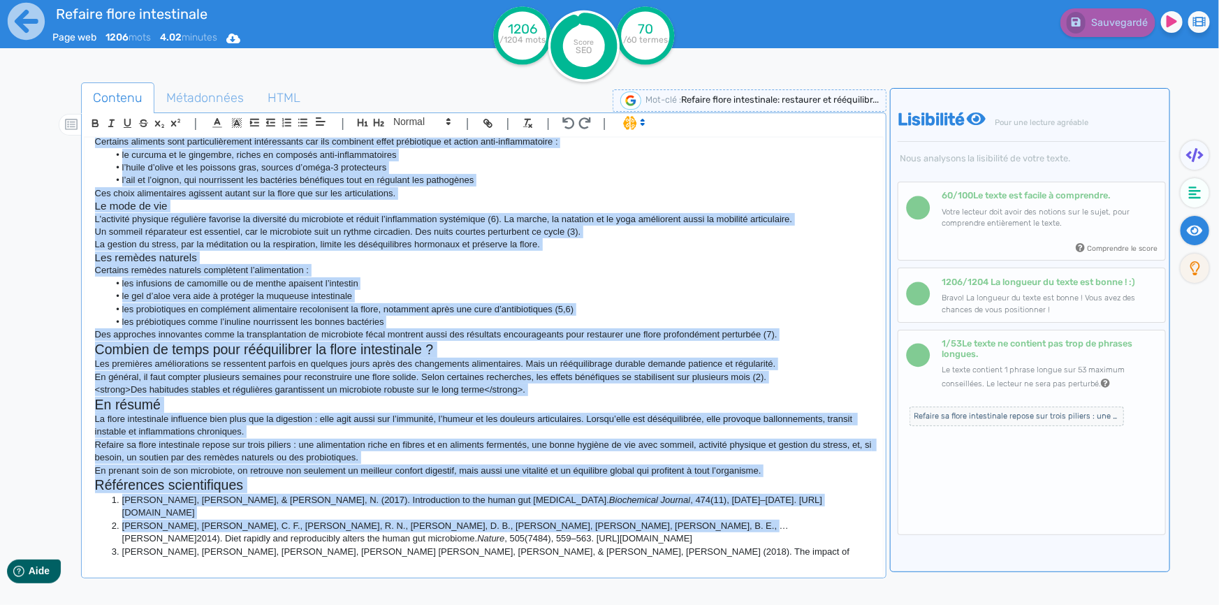
scroll to position [750, 0]
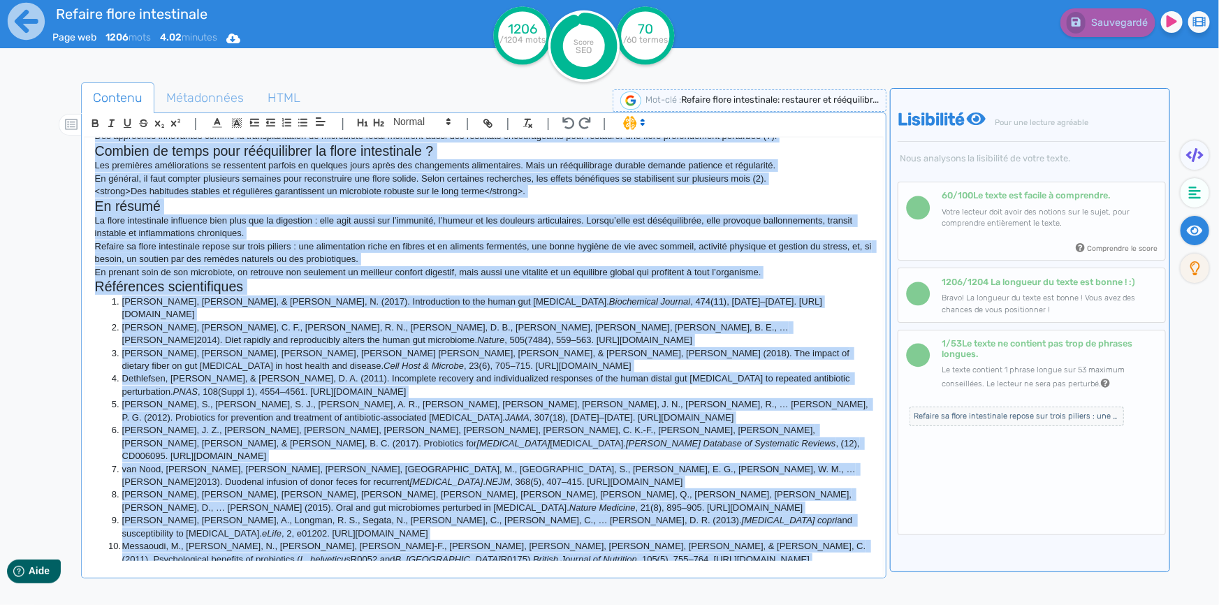
drag, startPoint x: 89, startPoint y: 172, endPoint x: 661, endPoint y: 536, distance: 677.7
click at [661, 536] on div "Refaire sa flore intestinale : restaurer et rééquilibrer son microbiote Beaucou…" at bounding box center [484, 349] width 798 height 423
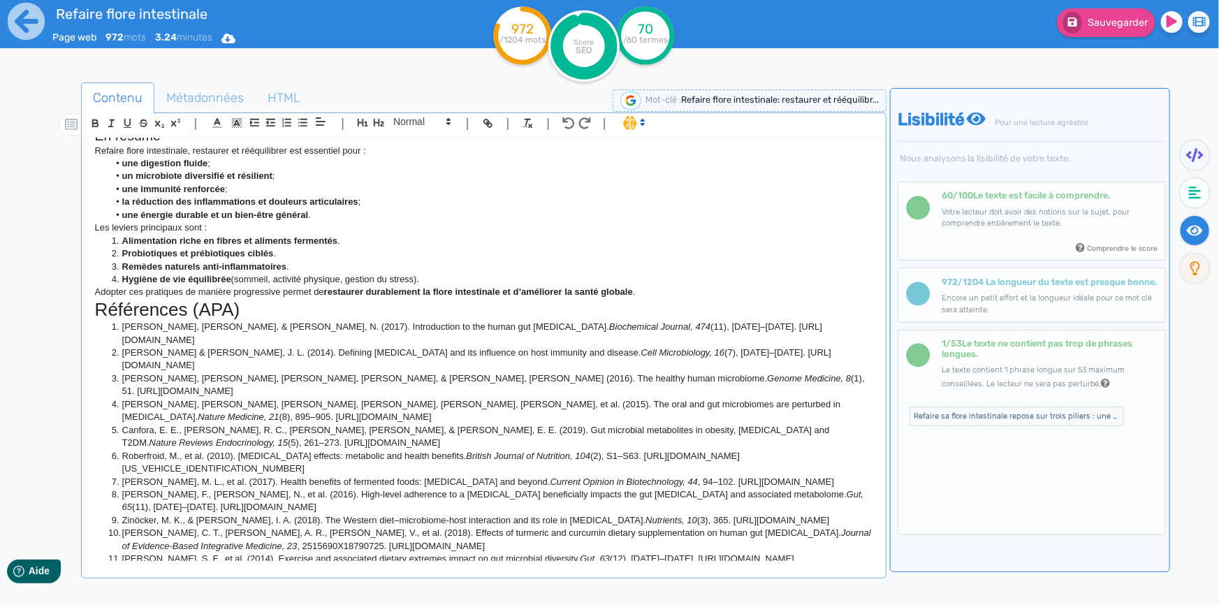
scroll to position [678, 0]
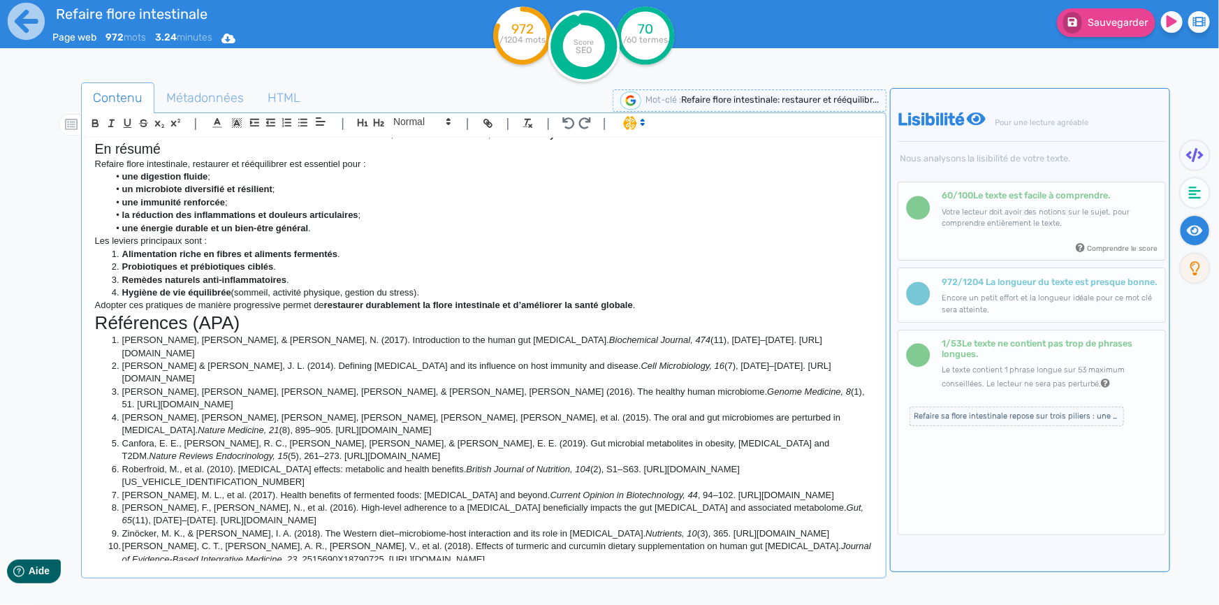
click at [261, 315] on h1 "Références (APA)" at bounding box center [483, 323] width 777 height 22
click at [371, 120] on button "button" at bounding box center [379, 123] width 16 height 16
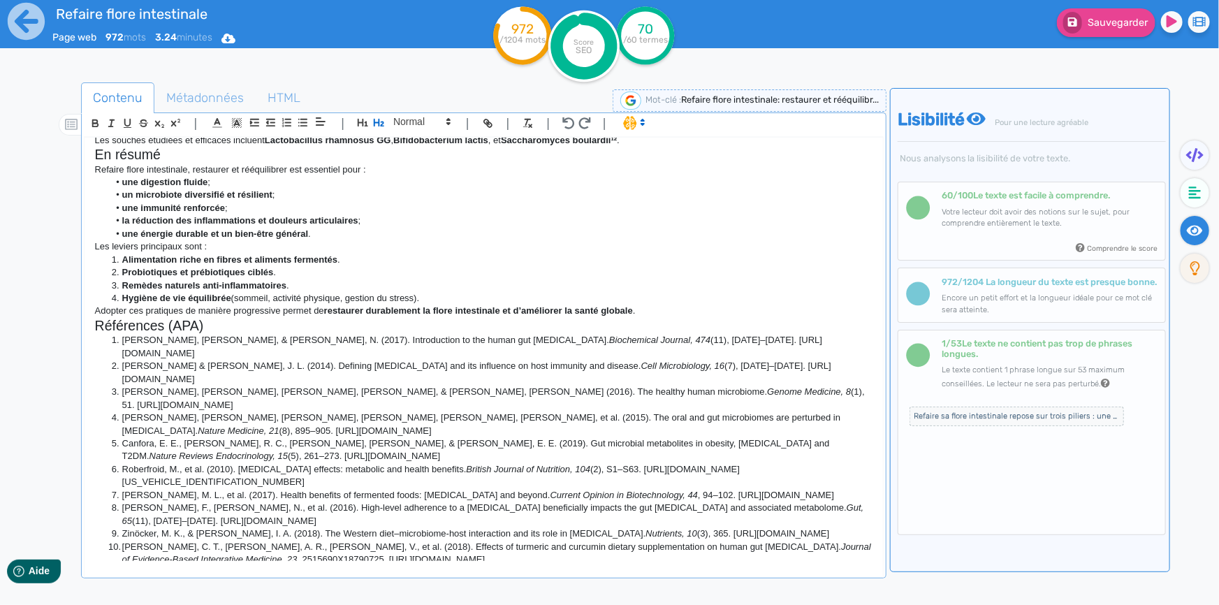
click at [218, 324] on h2 "Références (APA)" at bounding box center [483, 326] width 777 height 16
click at [218, 324] on h2 "Références" at bounding box center [483, 326] width 777 height 16
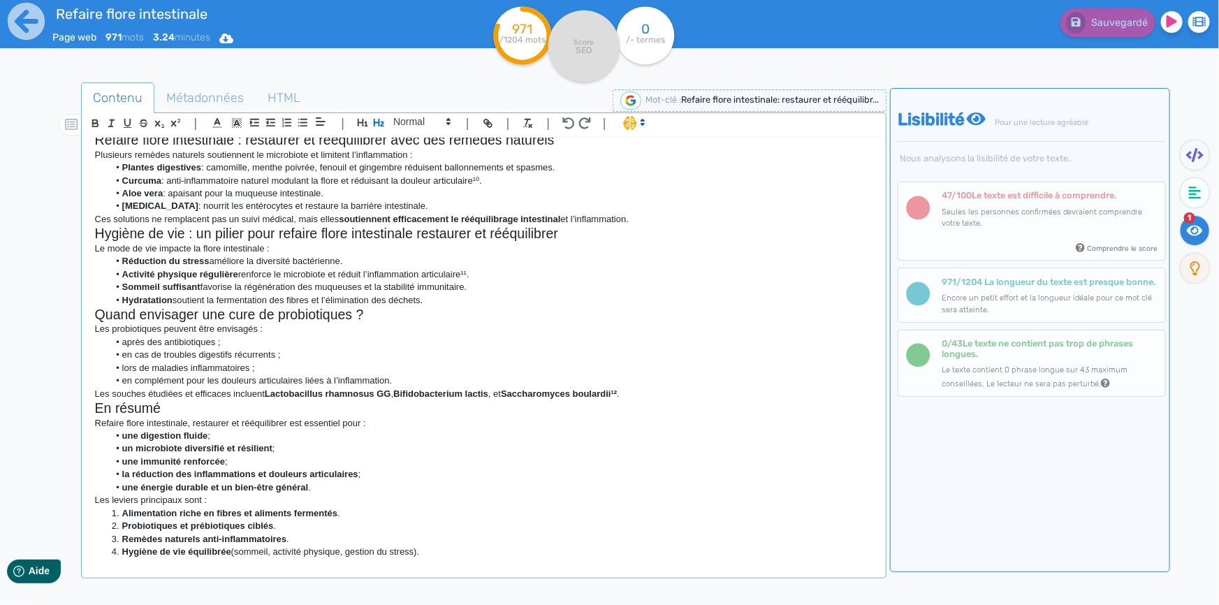
click at [401, 284] on li "Sommeil suffisant favorise la régénération des muqueuses et la stabilité immuni…" at bounding box center [490, 287] width 764 height 13
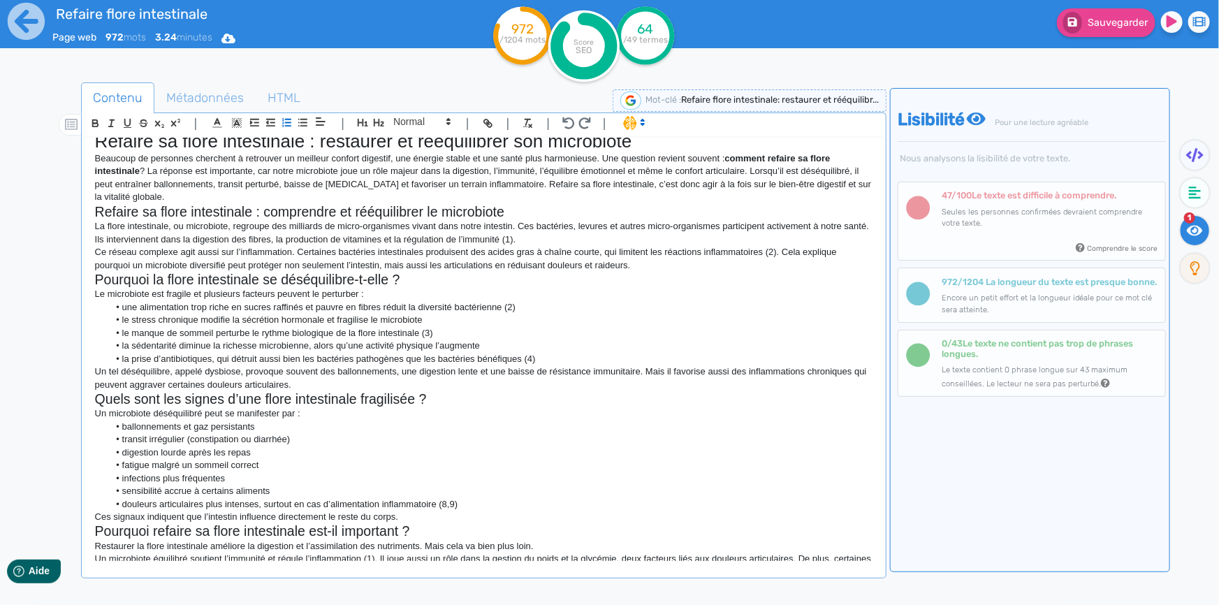
scroll to position [0, 0]
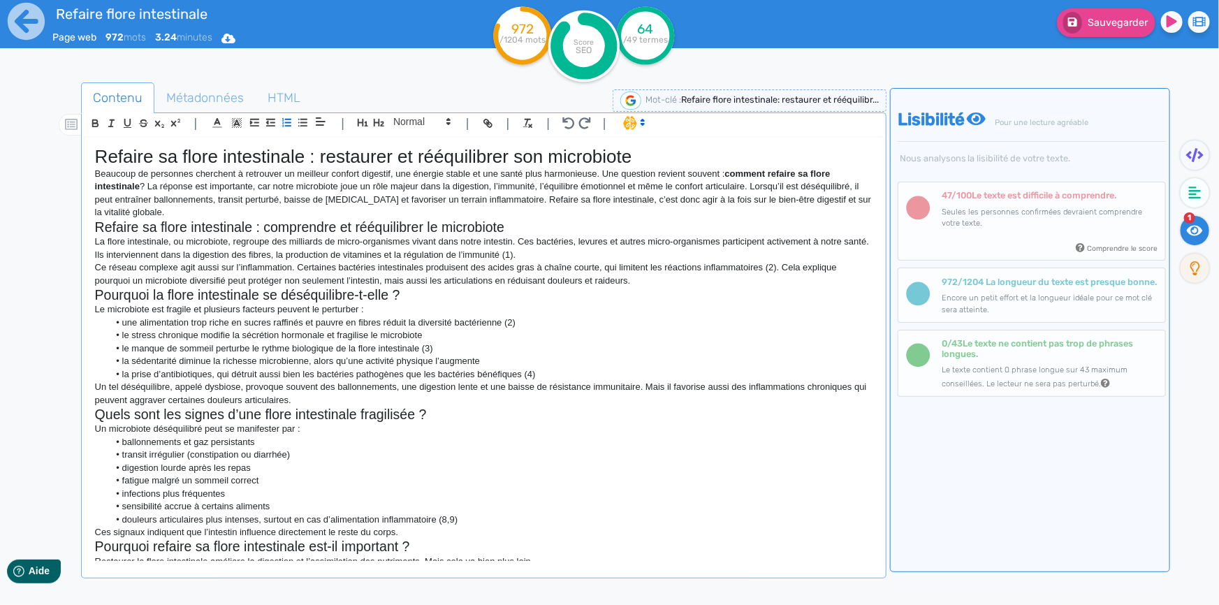
click at [441, 254] on p "La flore intestinale, ou microbiote, regroupe des milliards de micro-organismes…" at bounding box center [483, 248] width 777 height 26
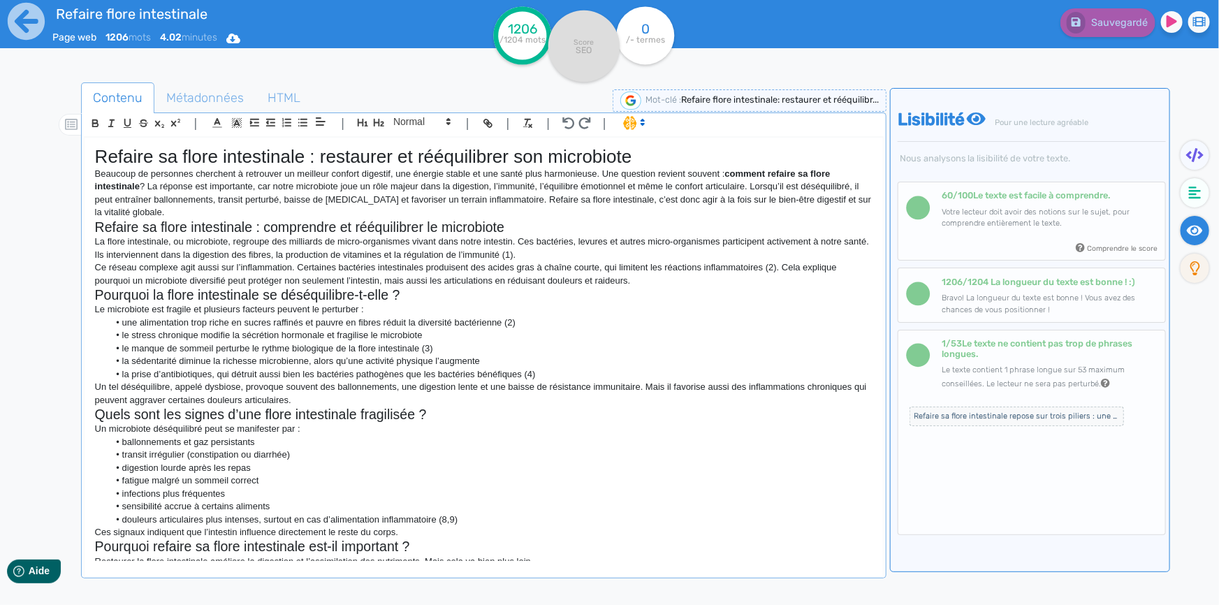
click at [751, 287] on h2 "Pourquoi la flore intestinale se déséquilibre-t-elle ?" at bounding box center [483, 295] width 777 height 16
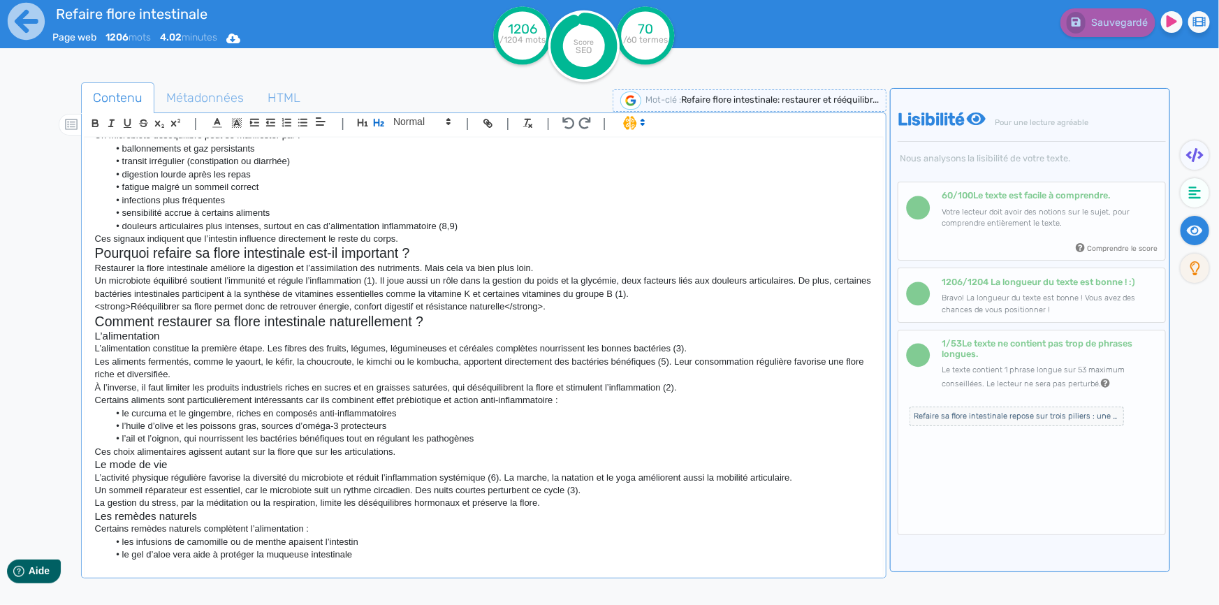
scroll to position [317, 0]
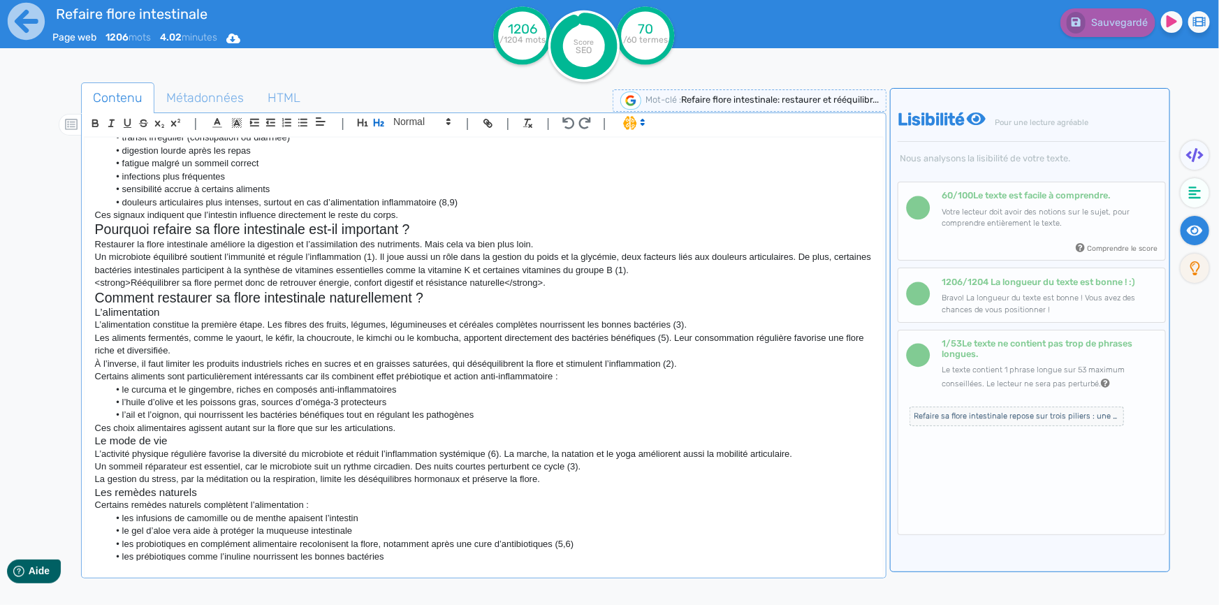
click at [162, 440] on h3 "Le mode de vie" at bounding box center [483, 440] width 777 height 13
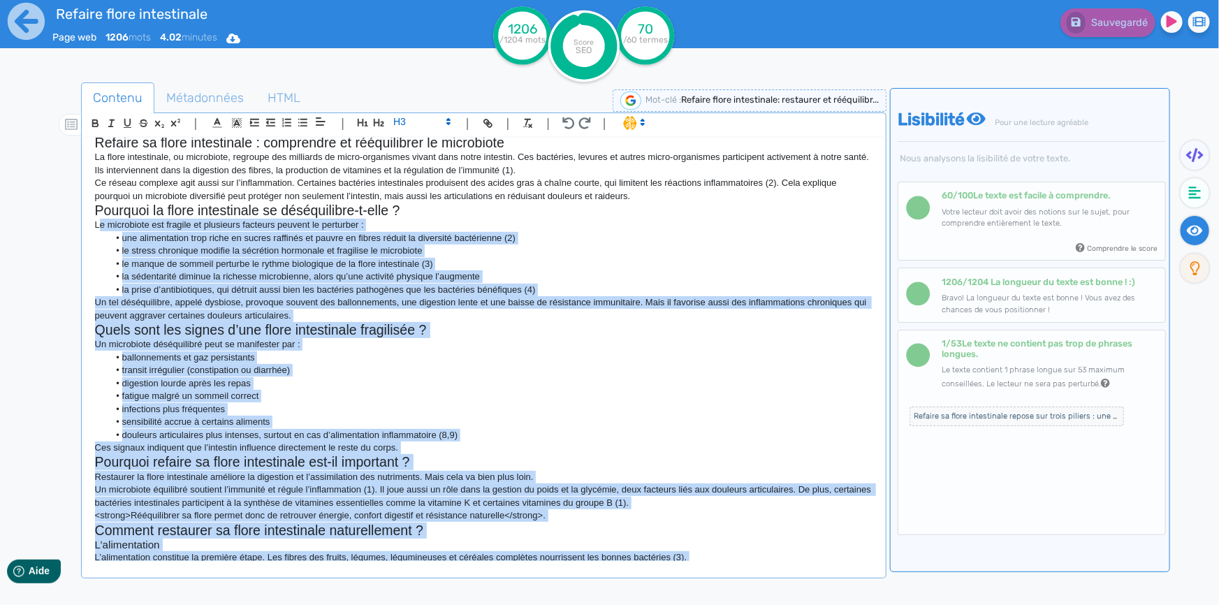
scroll to position [0, 0]
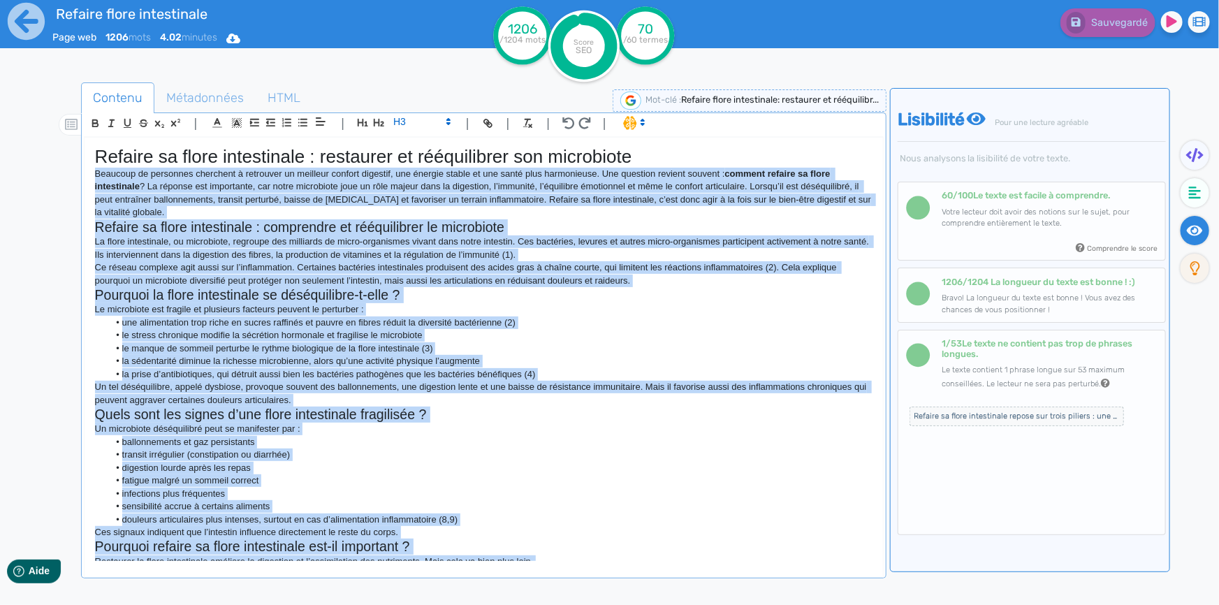
drag, startPoint x: 436, startPoint y: 544, endPoint x: 91, endPoint y: 171, distance: 508.0
click at [91, 171] on div "Refaire sa flore intestinale : restaurer et rééquilibrer son microbiote Beaucou…" at bounding box center [484, 349] width 798 height 423
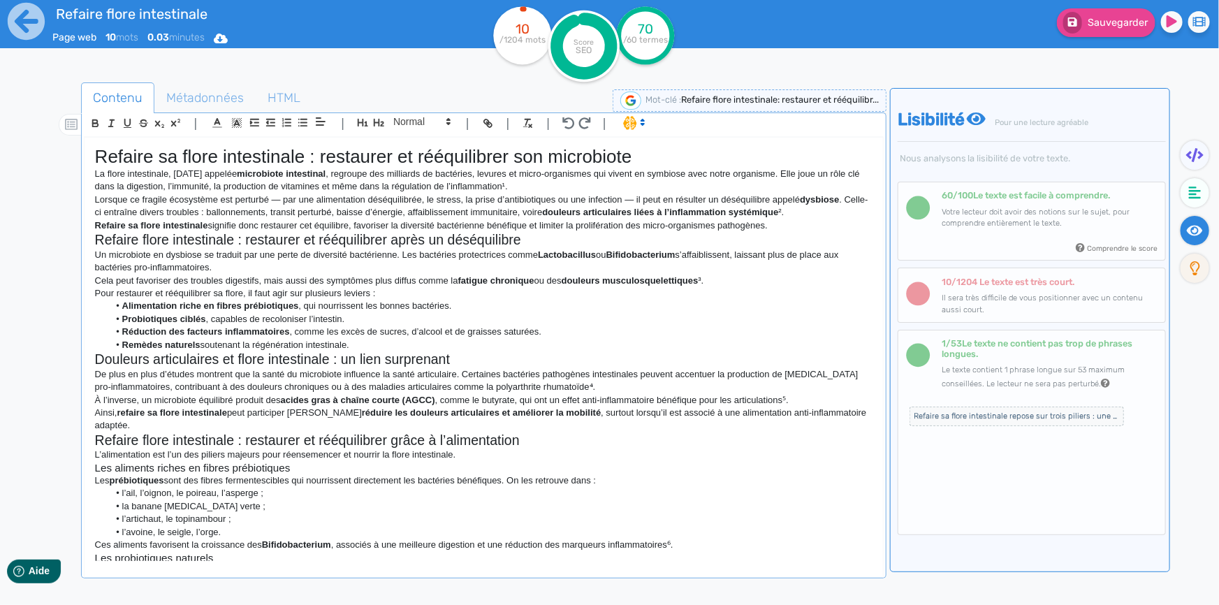
scroll to position [707, 0]
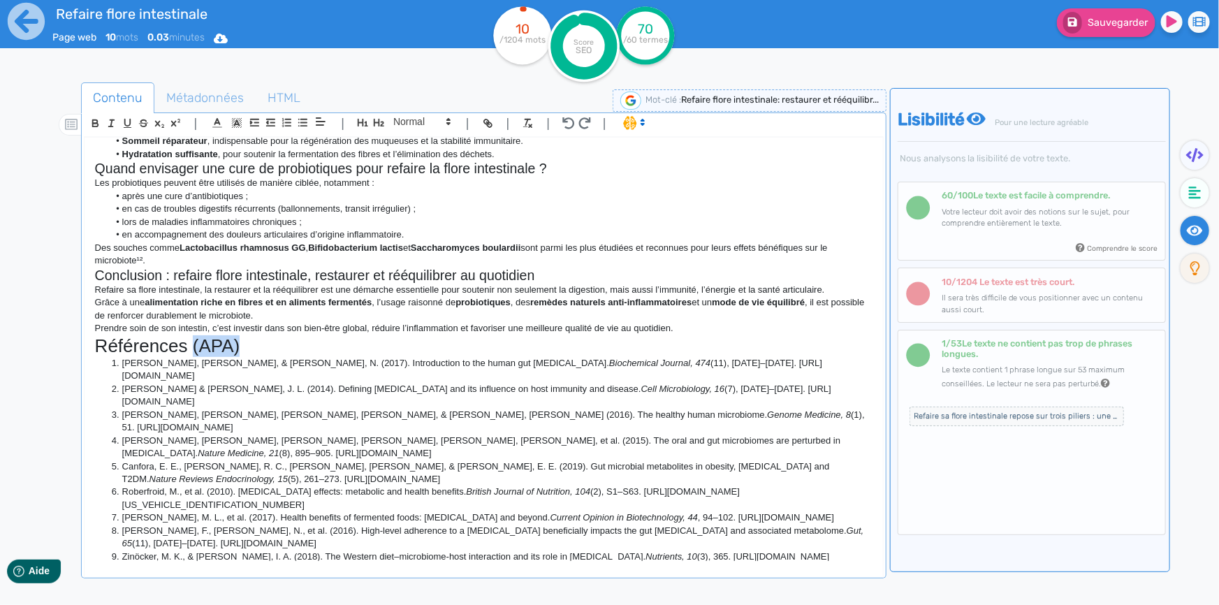
drag, startPoint x: 244, startPoint y: 332, endPoint x: 191, endPoint y: 328, distance: 53.3
click at [191, 335] on h1 "Références (APA)" at bounding box center [483, 346] width 777 height 22
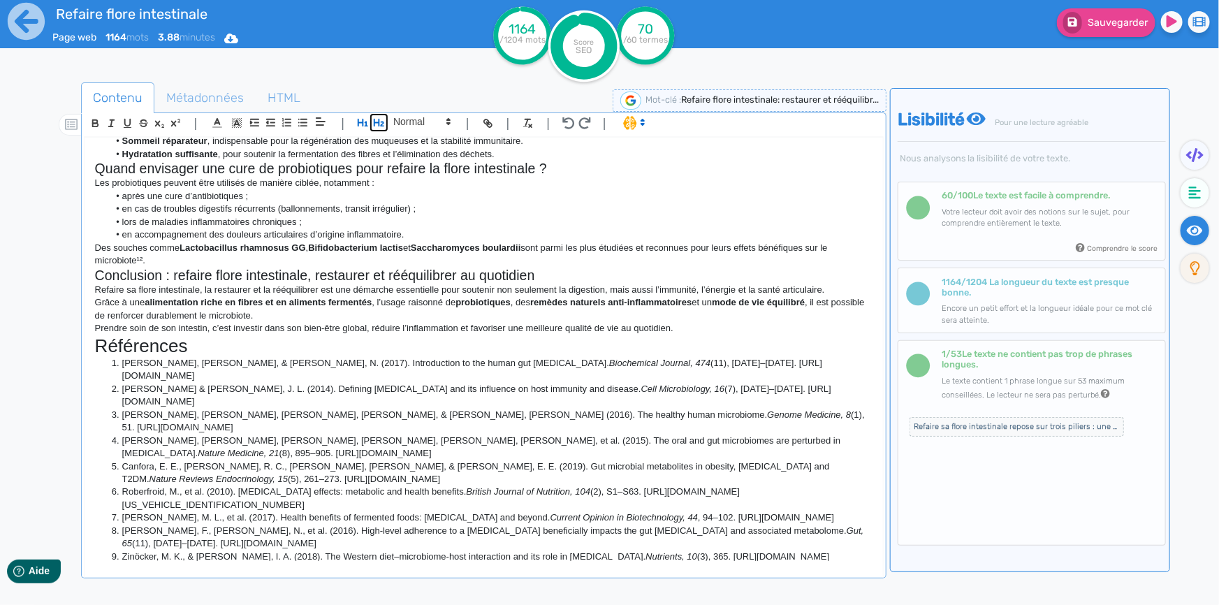
click at [384, 122] on button "button" at bounding box center [379, 123] width 16 height 16
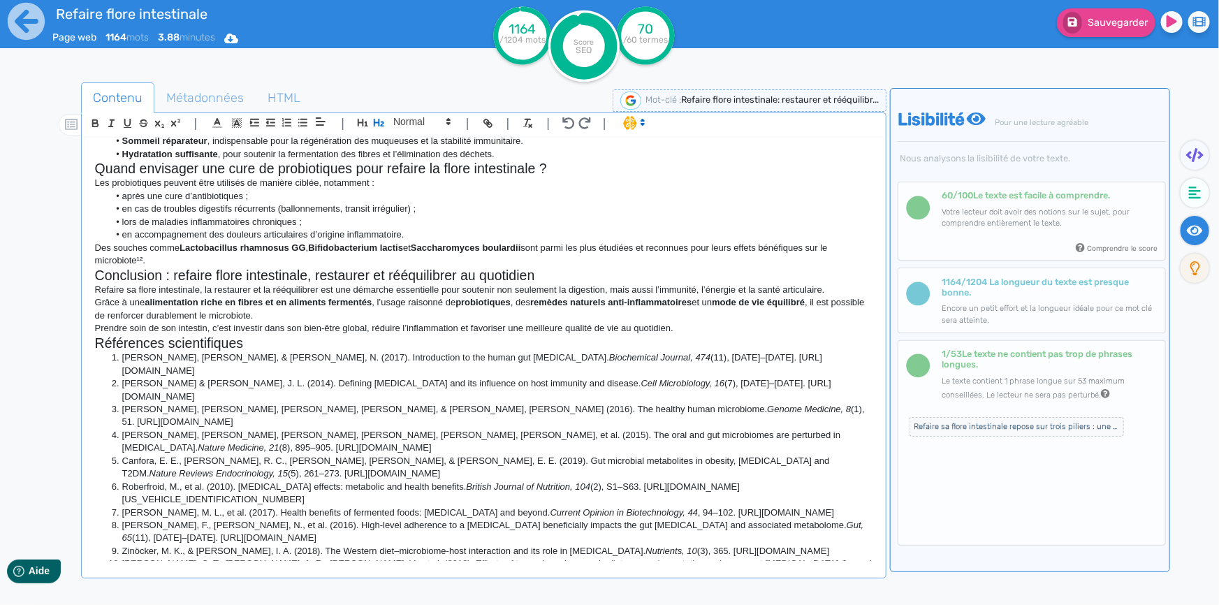
click at [393, 335] on h2 "Références scientifiques" at bounding box center [483, 343] width 777 height 16
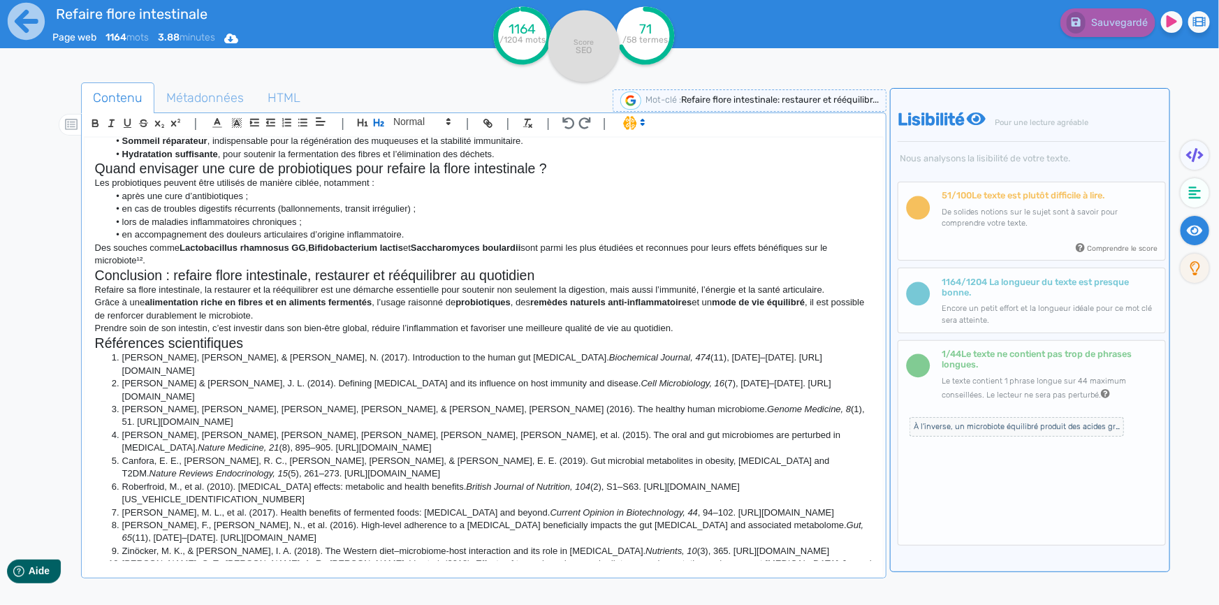
scroll to position [580, 0]
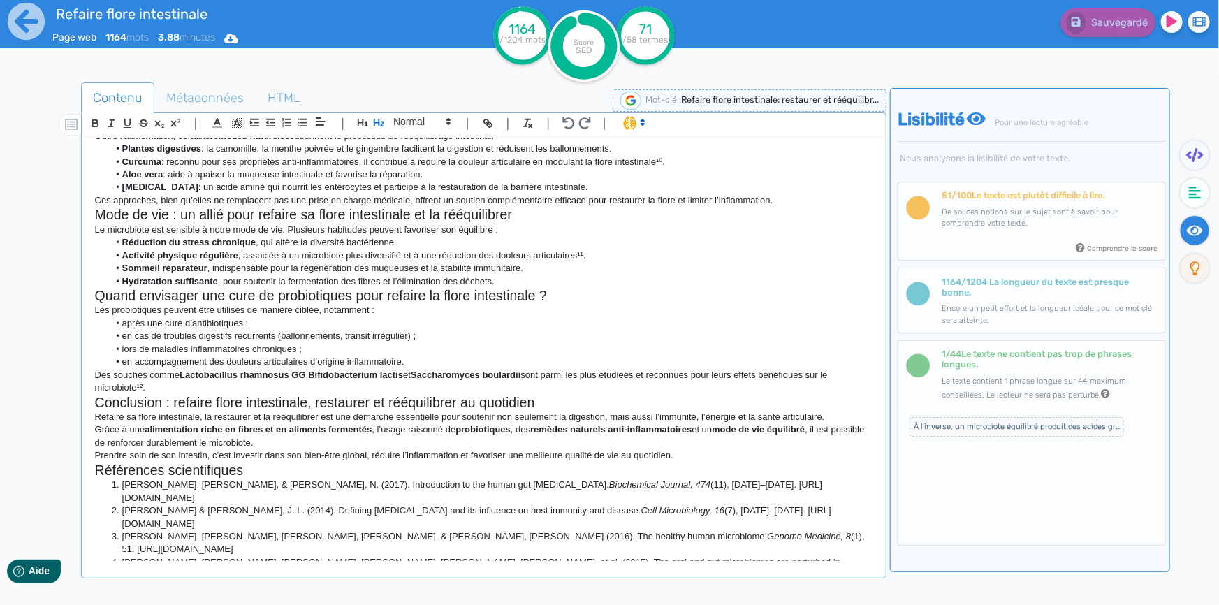
click at [450, 317] on li "après une cure d’antibiotiques ;" at bounding box center [490, 323] width 764 height 13
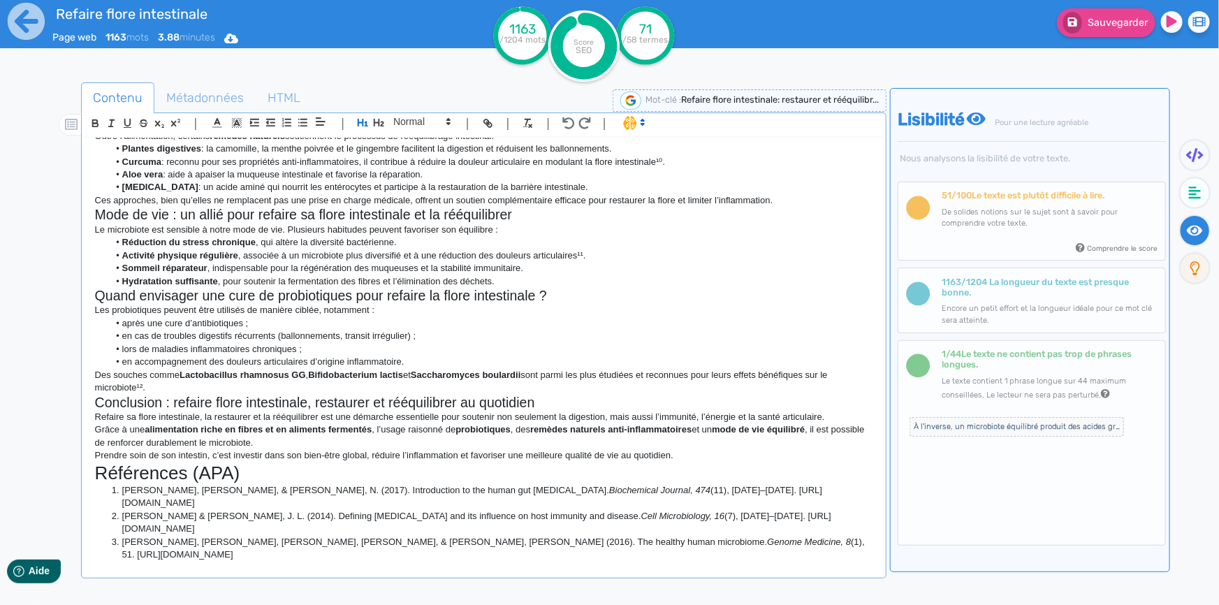
scroll to position [740, 0]
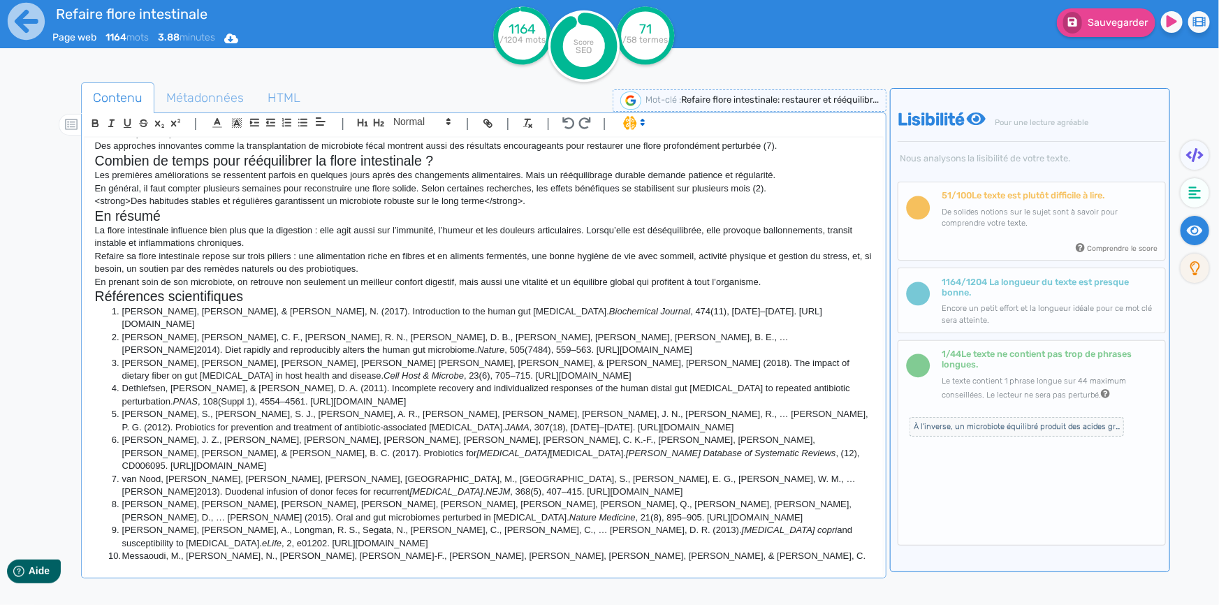
click at [439, 243] on p "La flore intestinale influence bien plus que la digestion : elle agit aussi sur…" at bounding box center [483, 237] width 777 height 26
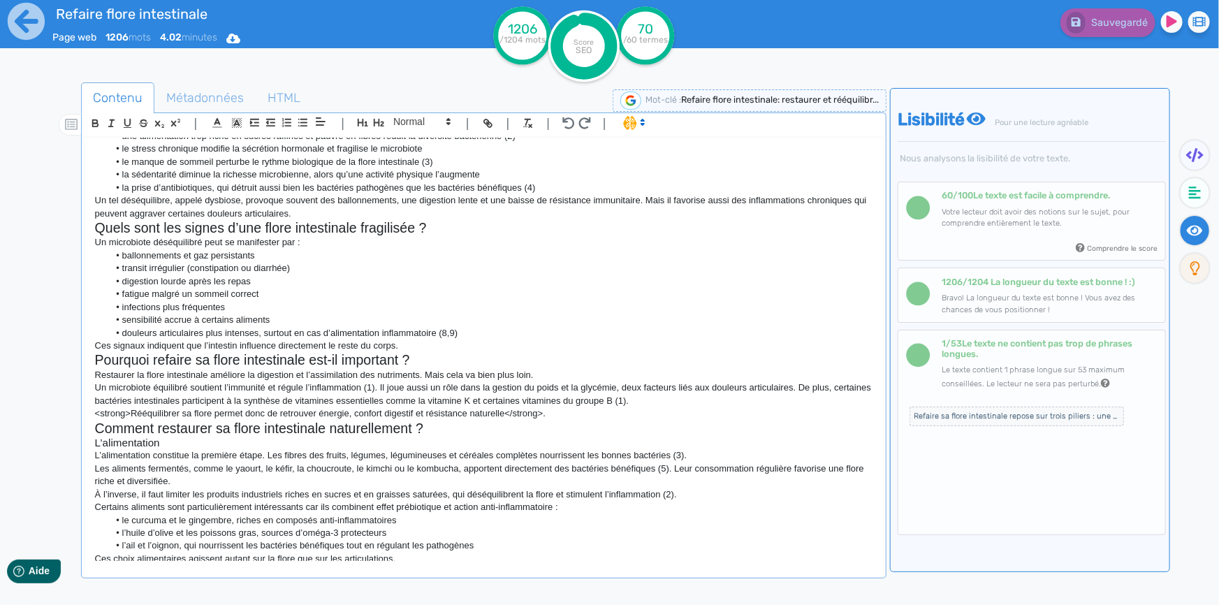
scroll to position [190, 0]
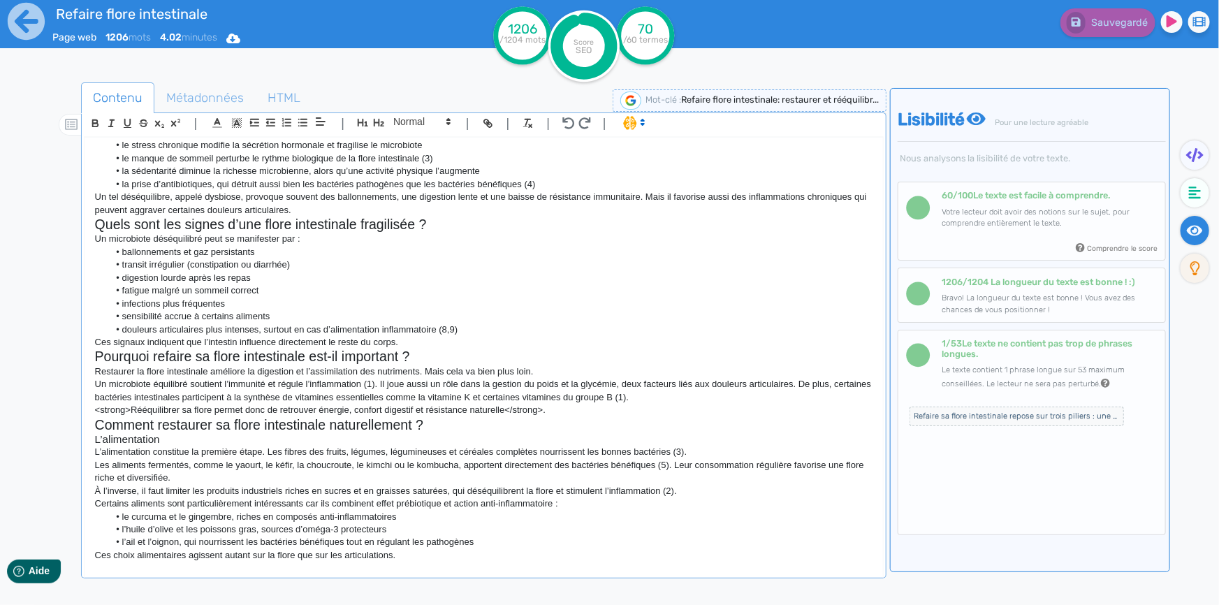
click at [576, 409] on p "<strong>Rééquilibrer sa flore permet donc de retrouver énergie, confort digesti…" at bounding box center [483, 410] width 777 height 13
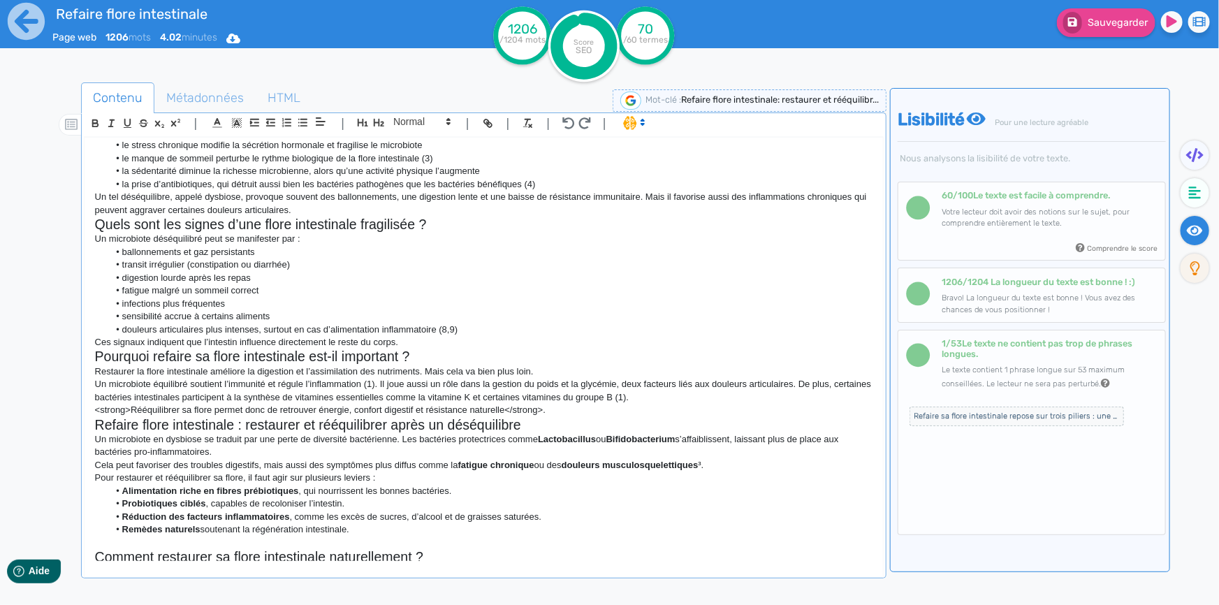
click at [144, 426] on h2 "Refaire flore intestinale : restaurer et rééquilibrer après un déséquilibre" at bounding box center [483, 425] width 777 height 16
click at [98, 469] on p "Cela peut favoriser des troubles digestifs, mais aussi des symptômes plus diffu…" at bounding box center [483, 465] width 777 height 13
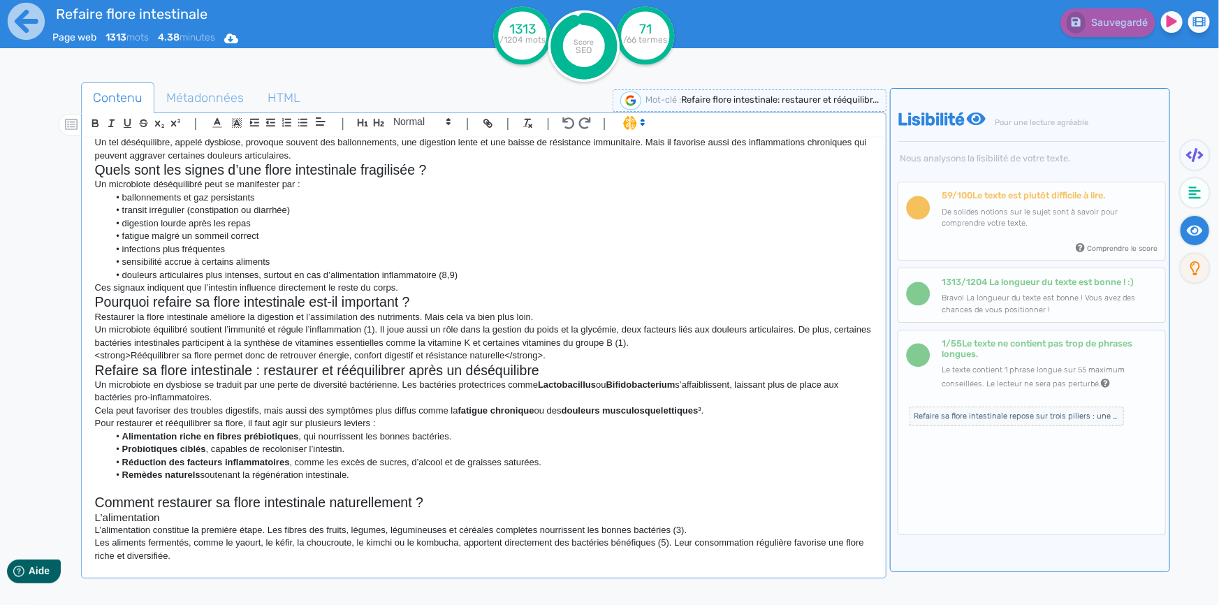
scroll to position [254, 0]
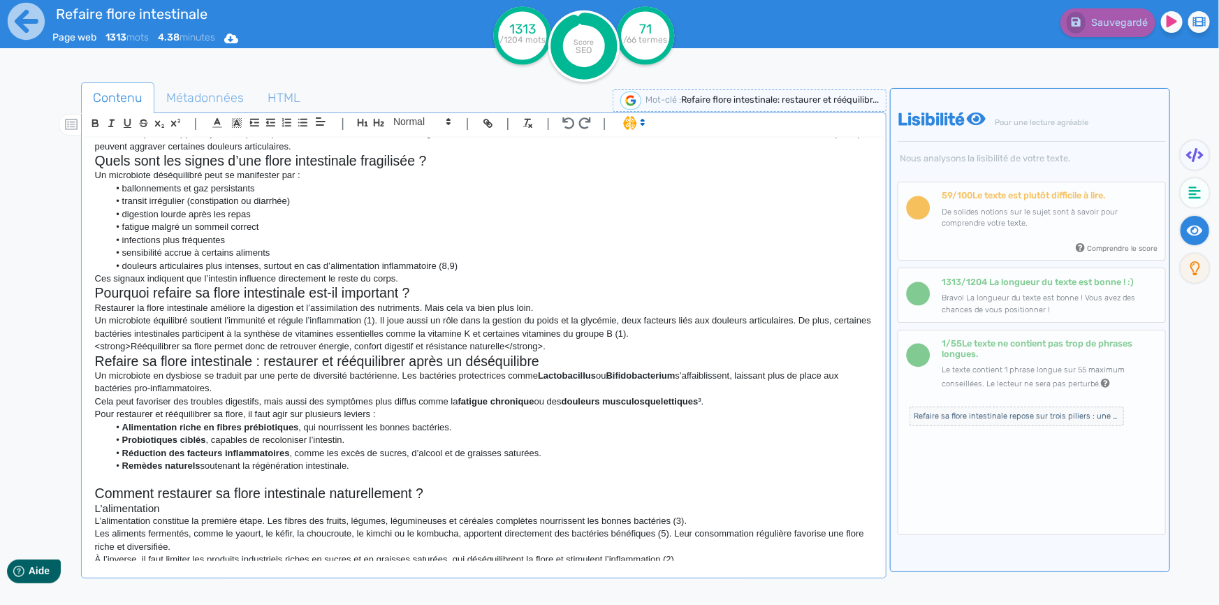
click at [91, 487] on div "Refaire sa flore intestinale : restaurer et rééquilibrer son microbiote Beaucou…" at bounding box center [484, 349] width 798 height 423
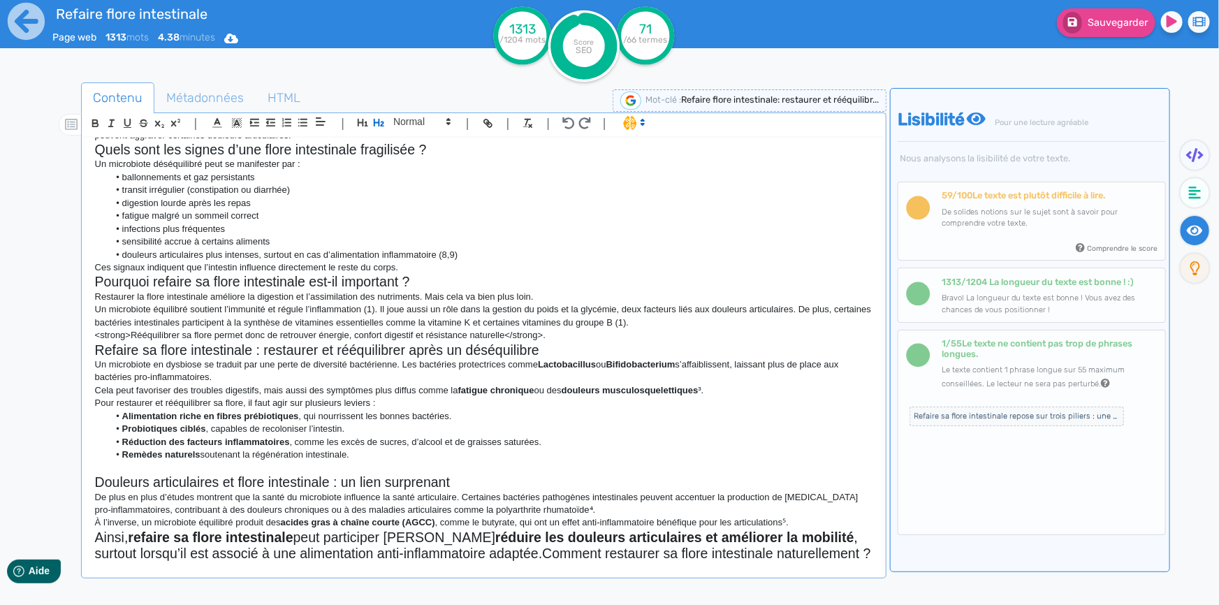
scroll to position [280, 0]
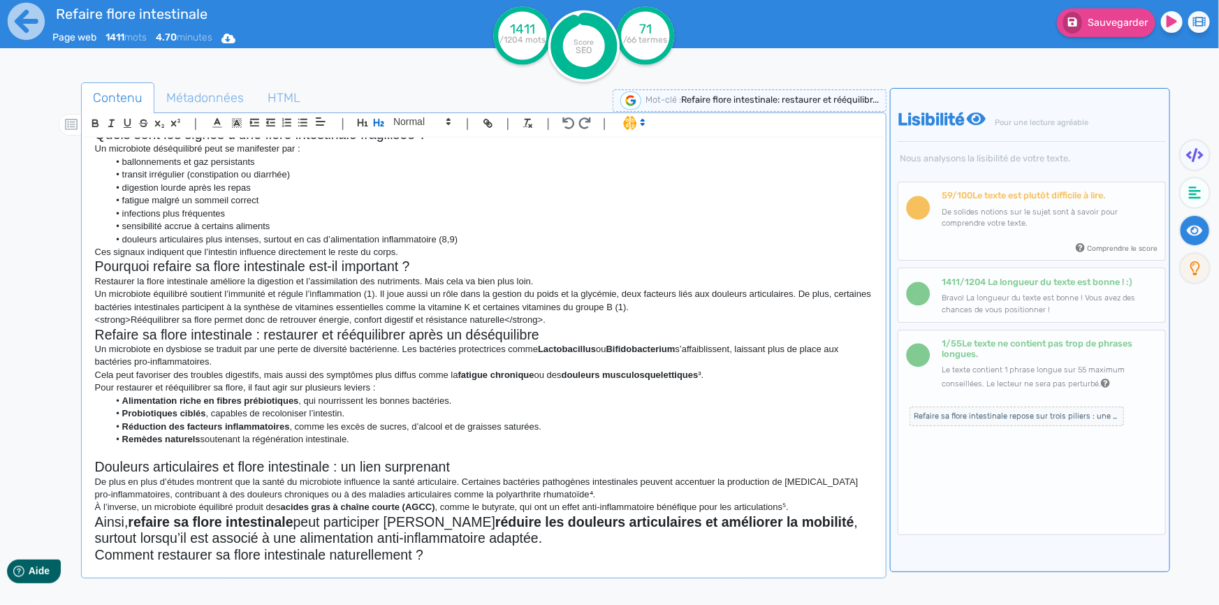
click at [427, 532] on h2 "Ainsi, refaire sa flore intestinale peut participer à réduire les douleurs arti…" at bounding box center [483, 530] width 777 height 33
click at [416, 123] on span at bounding box center [421, 121] width 68 height 17
click at [416, 234] on span at bounding box center [421, 234] width 56 height 22
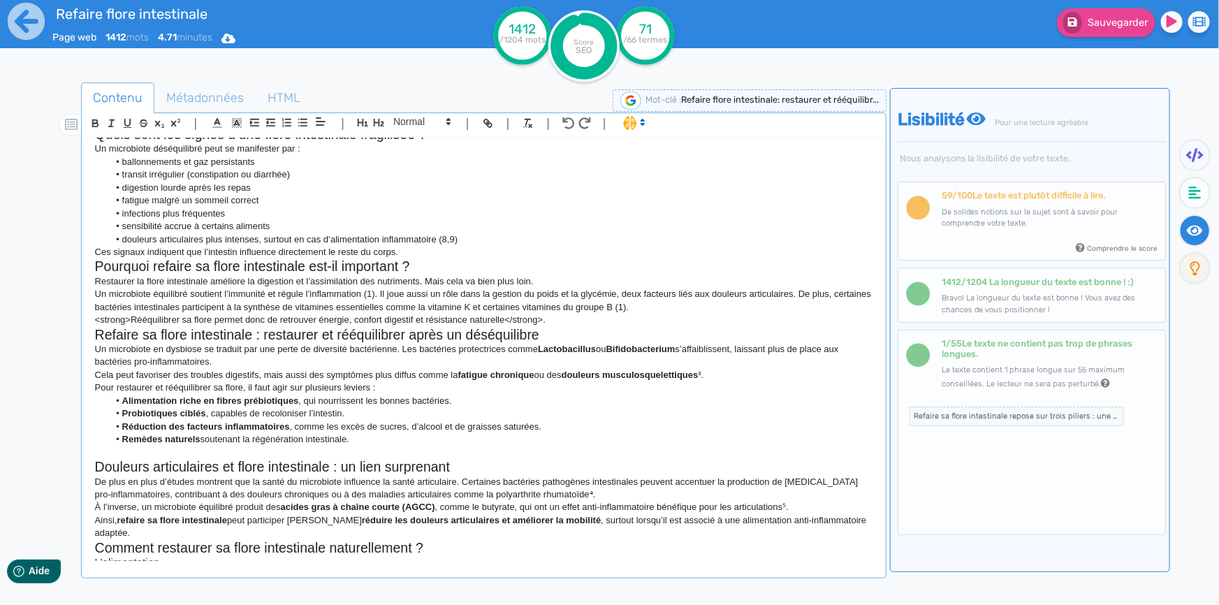
click at [521, 483] on p "De plus en plus d’études montrent que la santé du microbiote influence la santé…" at bounding box center [483, 489] width 777 height 26
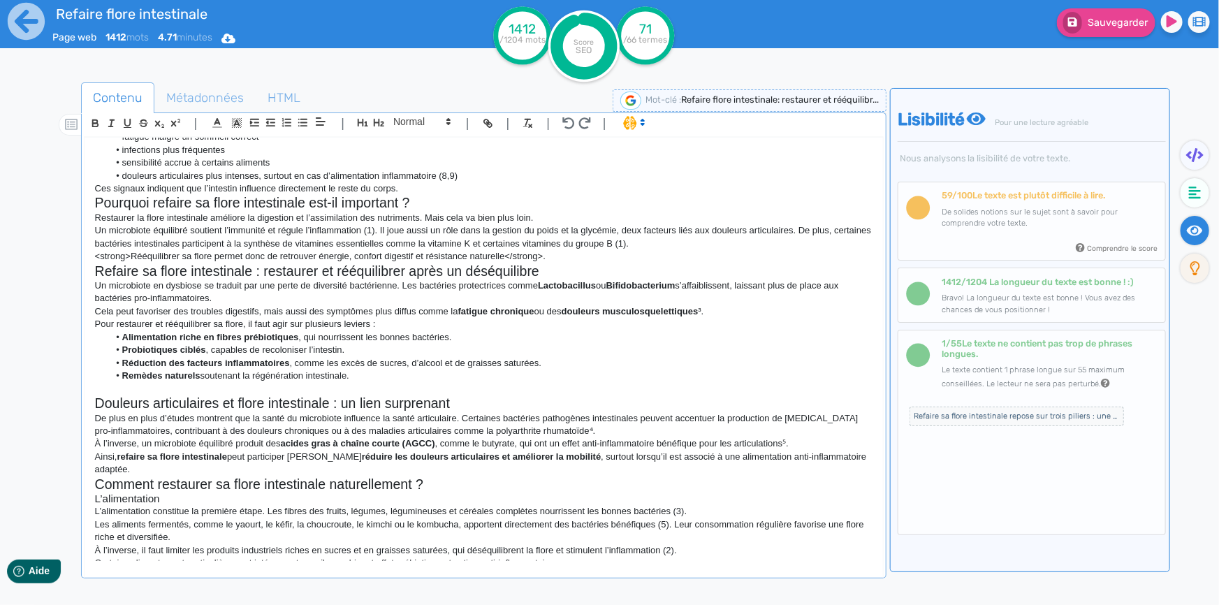
click at [562, 395] on h2 "Douleurs articulaires et flore intestinale : un lien surprenant" at bounding box center [483, 403] width 777 height 16
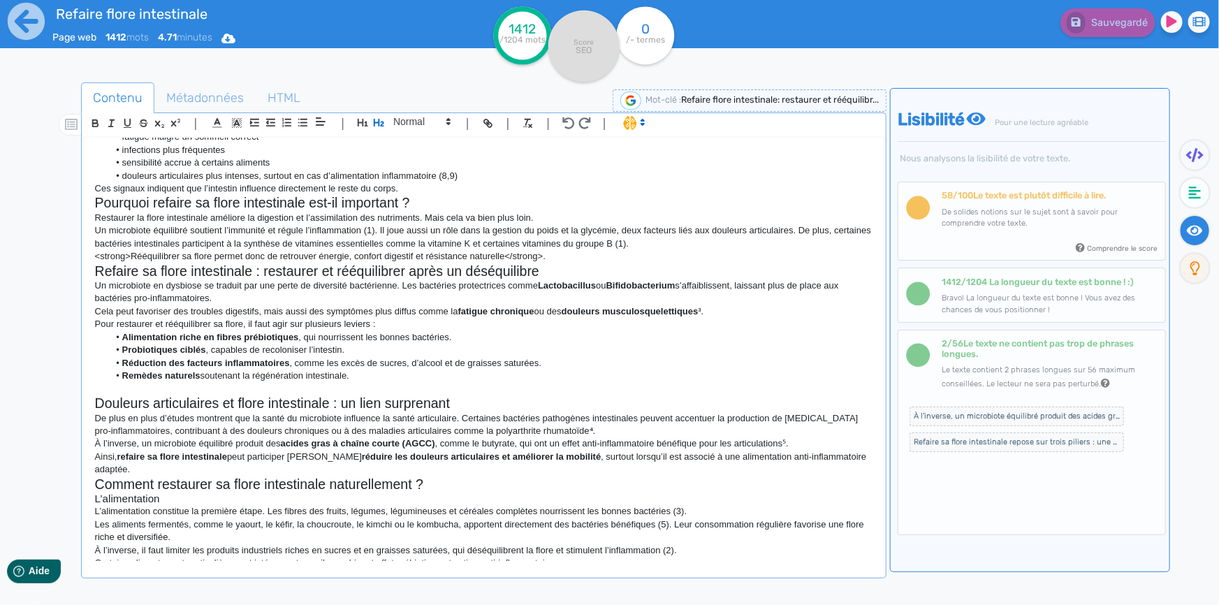
click at [95, 395] on h2 "Douleurs articulaires et flore intestinale : un lien surprenant" at bounding box center [483, 403] width 777 height 16
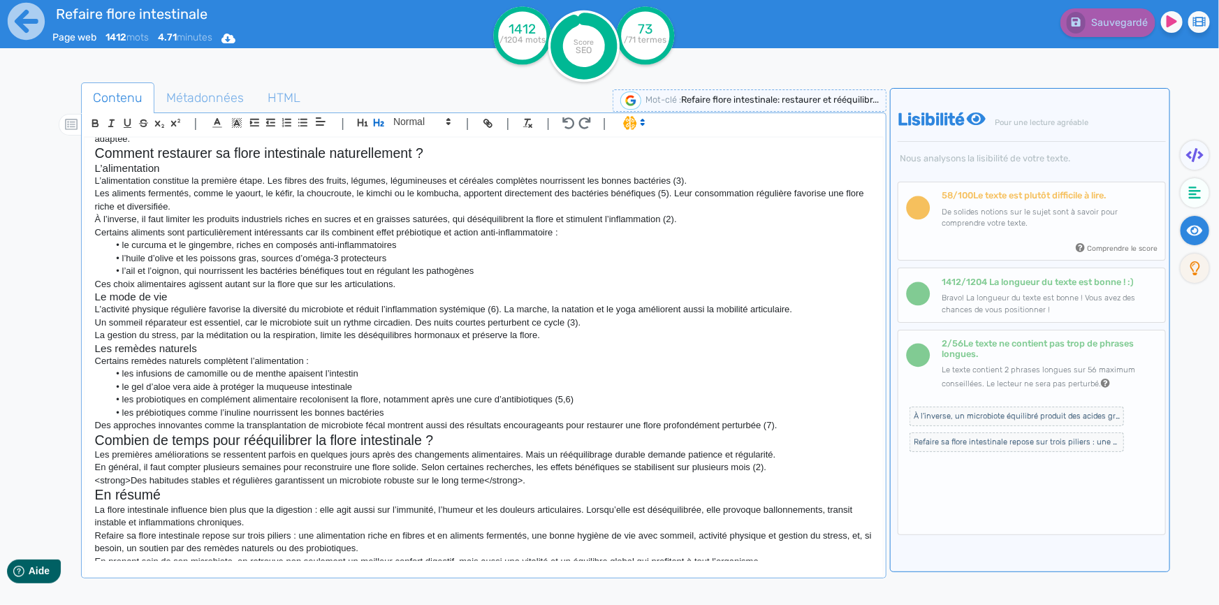
scroll to position [598, 0]
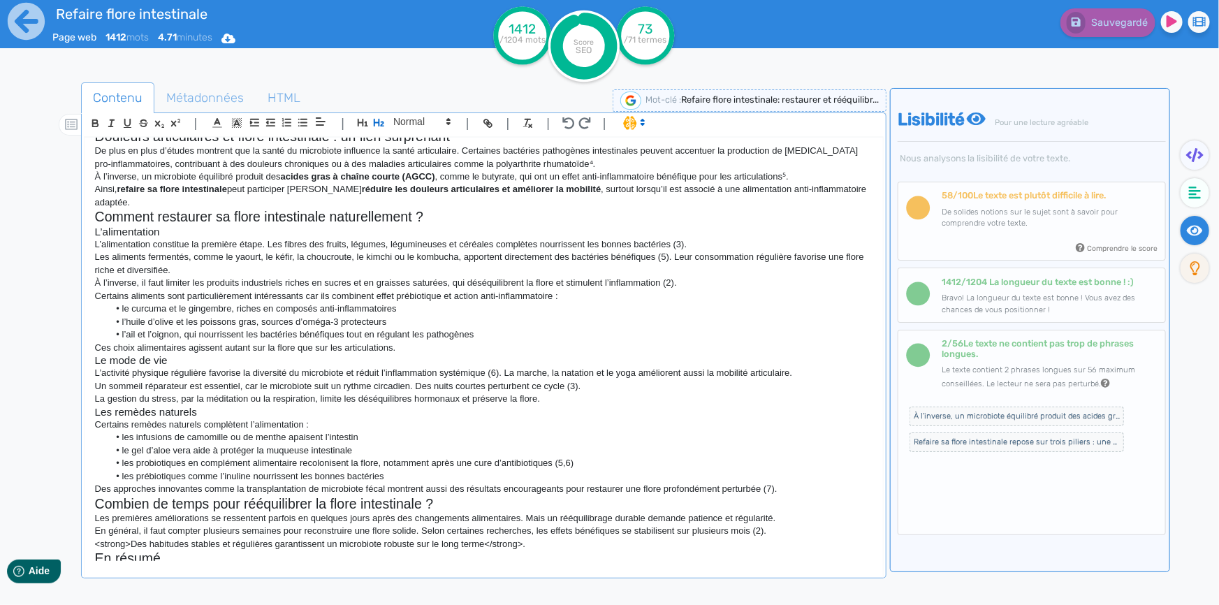
click at [791, 470] on li "les prébiotiques comme l’inuline nourrissent les bonnes bactéries" at bounding box center [490, 476] width 764 height 13
click at [782, 483] on p "Des approches innovantes comme la transplantation de microbiote fécal montrent …" at bounding box center [483, 489] width 777 height 13
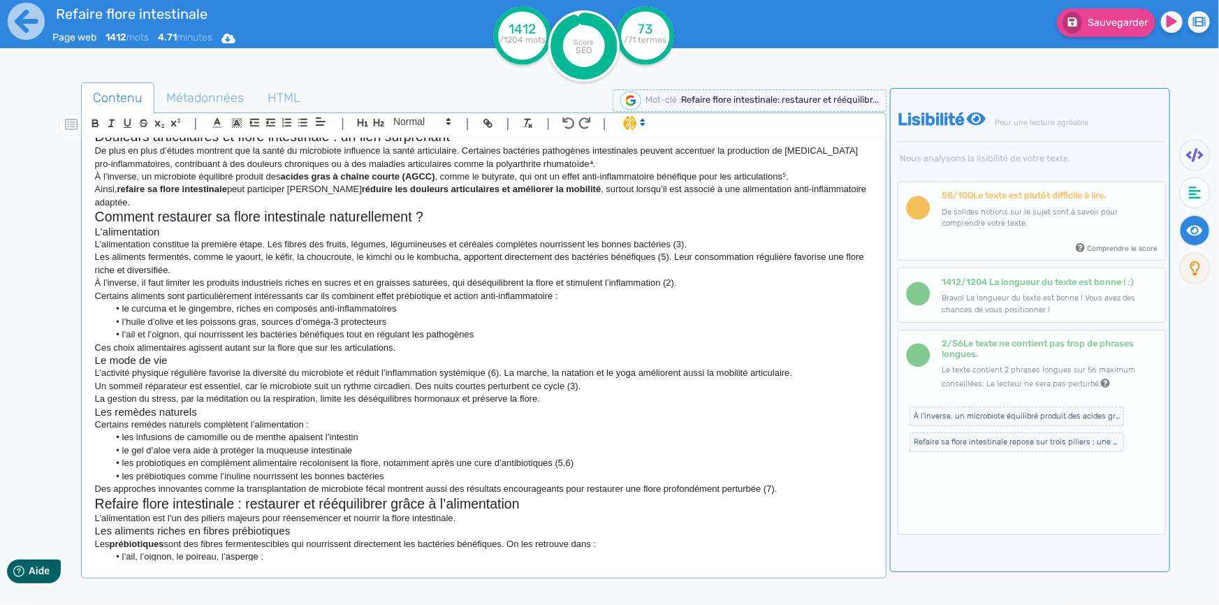
scroll to position [779, 0]
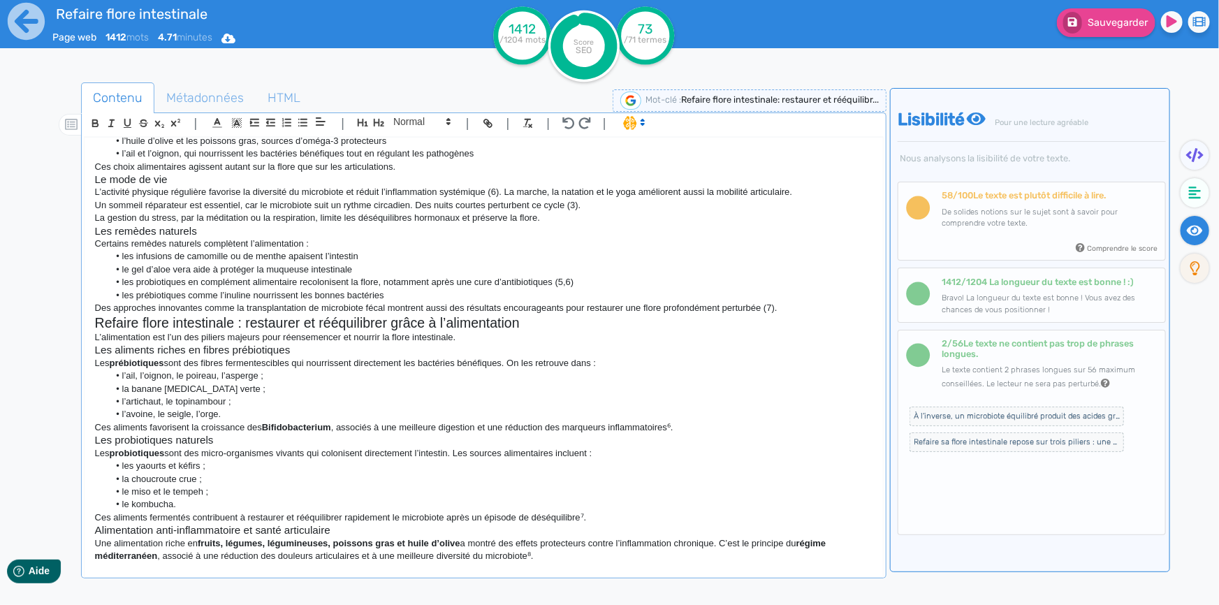
click at [143, 316] on h2 "Refaire flore intestinale : restaurer et rééquilibrer grâce à l’alimentation" at bounding box center [483, 323] width 777 height 16
click at [218, 369] on li "l’ail, l’oignon, le poireau, l’asperge ;" at bounding box center [490, 375] width 764 height 13
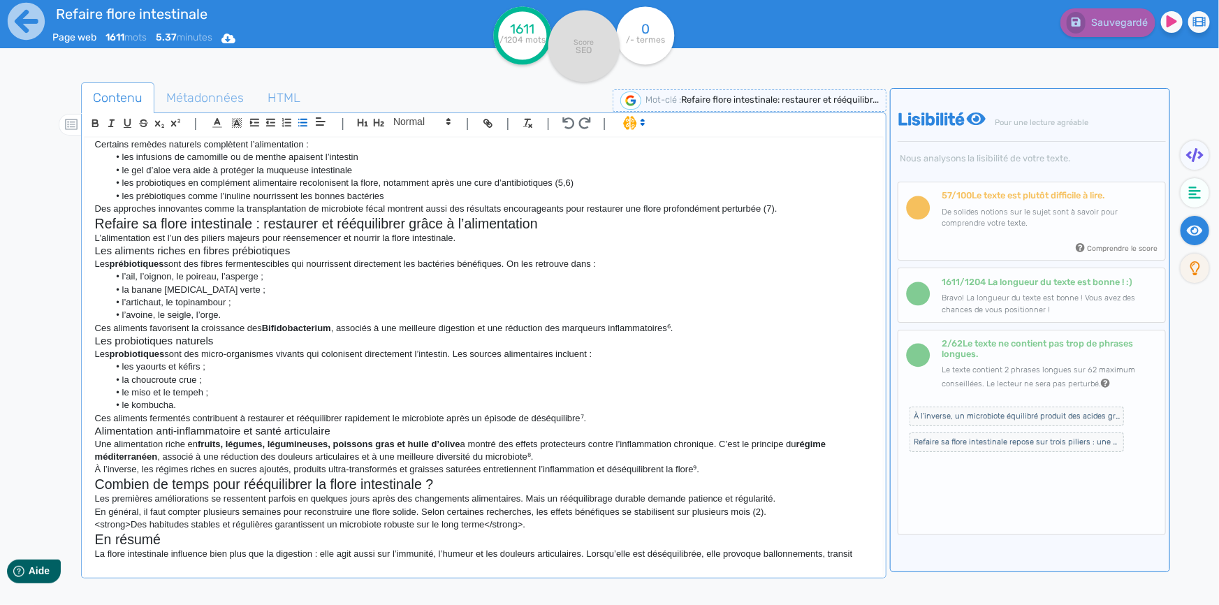
scroll to position [906, 0]
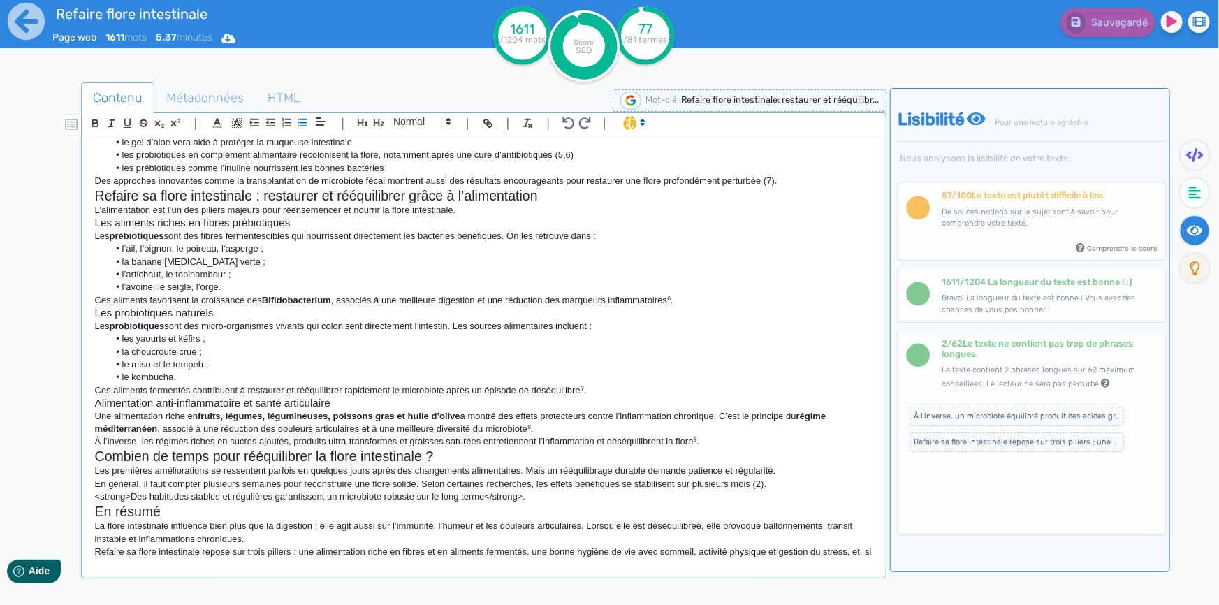
click at [733, 435] on p "À l’inverse, les régimes riches en sucres ajoutés, produits ultra-transformés e…" at bounding box center [483, 441] width 777 height 13
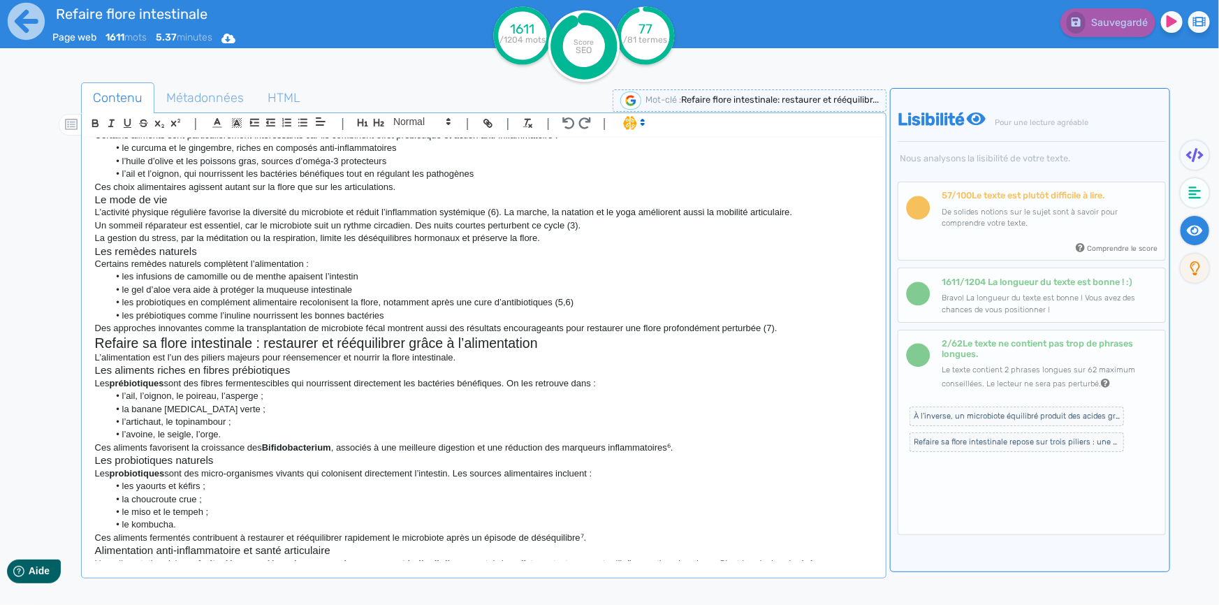
scroll to position [779, 0]
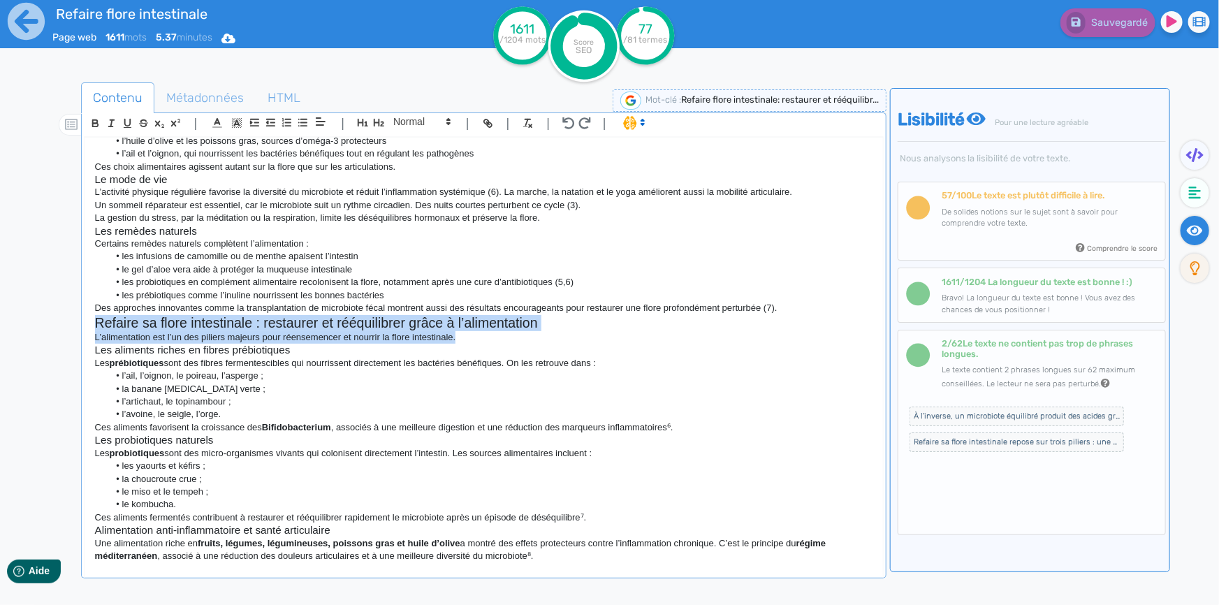
drag, startPoint x: 454, startPoint y: 328, endPoint x: 96, endPoint y: 314, distance: 358.6
click at [96, 314] on div "Refaire sa flore intestinale : restaurer et rééquilibrer son microbiote Beaucou…" at bounding box center [484, 349] width 798 height 423
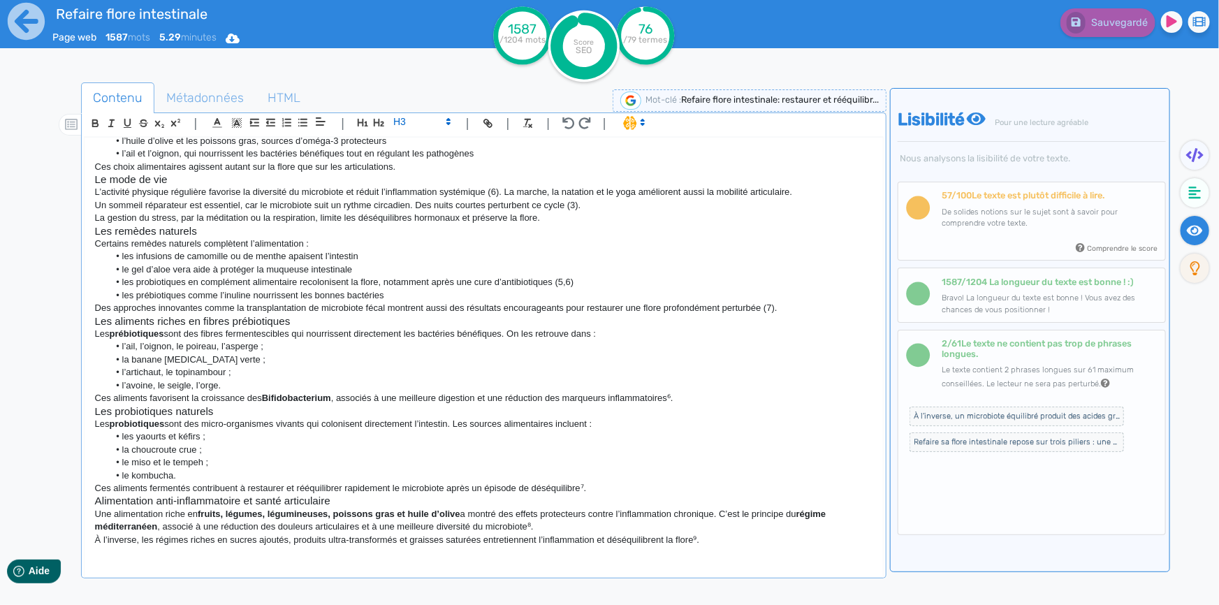
click at [314, 508] on p "Une alimentation riche en fruits, légumes, légumineuses, poissons gras et huile…" at bounding box center [483, 521] width 777 height 26
drag, startPoint x: 709, startPoint y: 527, endPoint x: 94, endPoint y: 493, distance: 616.2
click at [94, 493] on div "Refaire sa flore intestinale : restaurer et rééquilibrer son microbiote Beaucou…" at bounding box center [484, 349] width 798 height 423
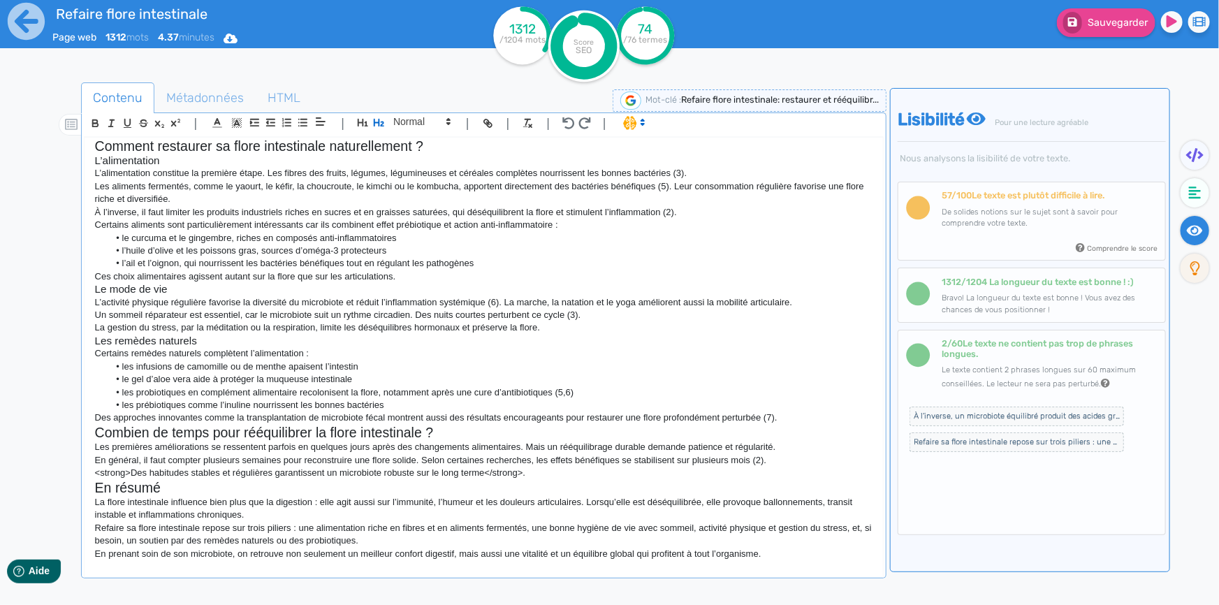
scroll to position [0, 0]
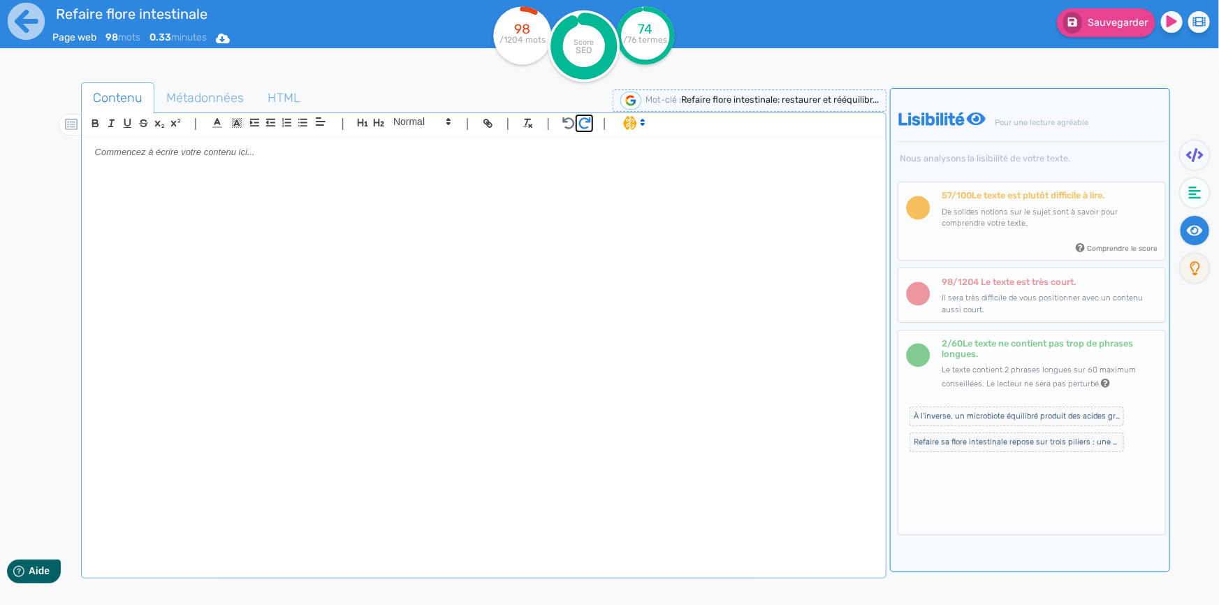
click at [585, 126] on icon "button" at bounding box center [584, 123] width 13 height 12
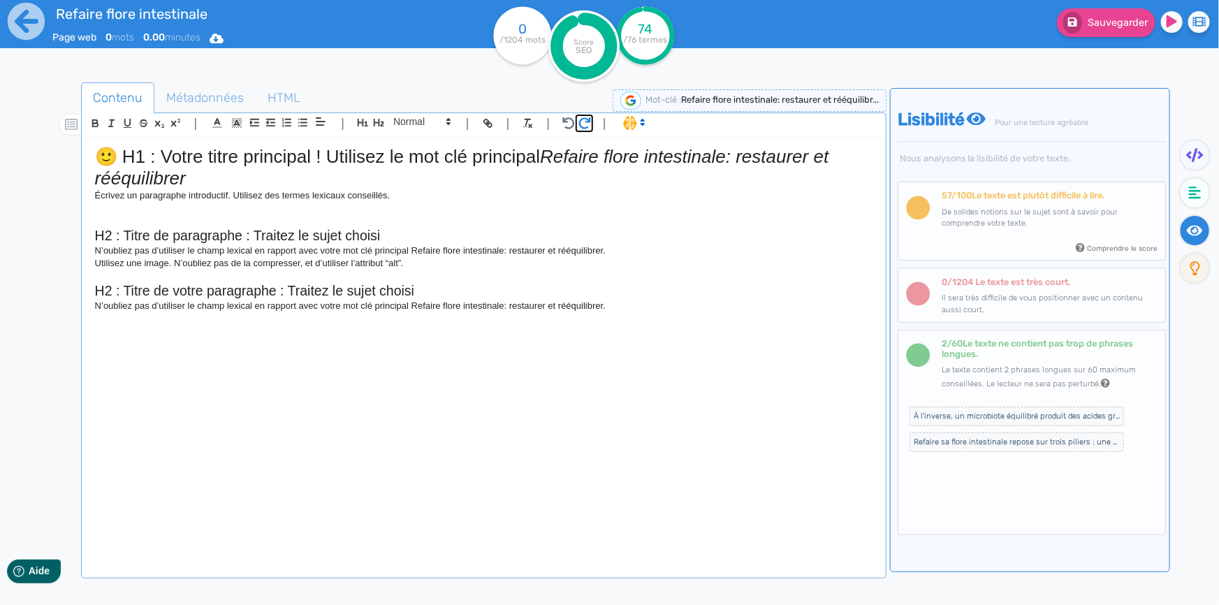
click at [585, 126] on icon "button" at bounding box center [584, 123] width 13 height 12
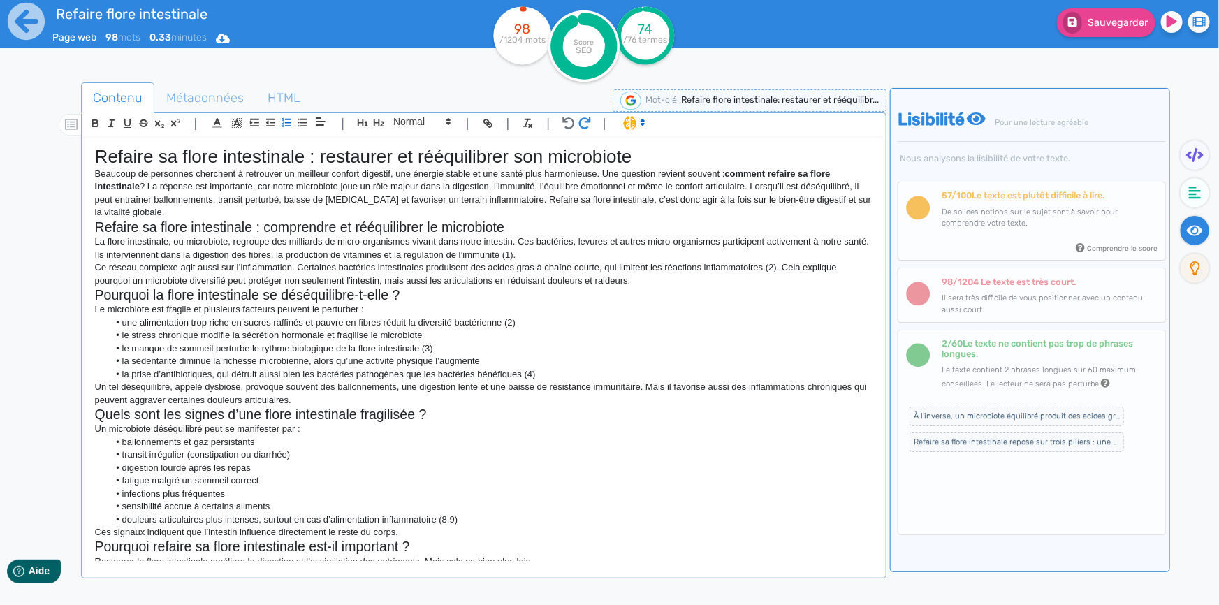
scroll to position [727, 0]
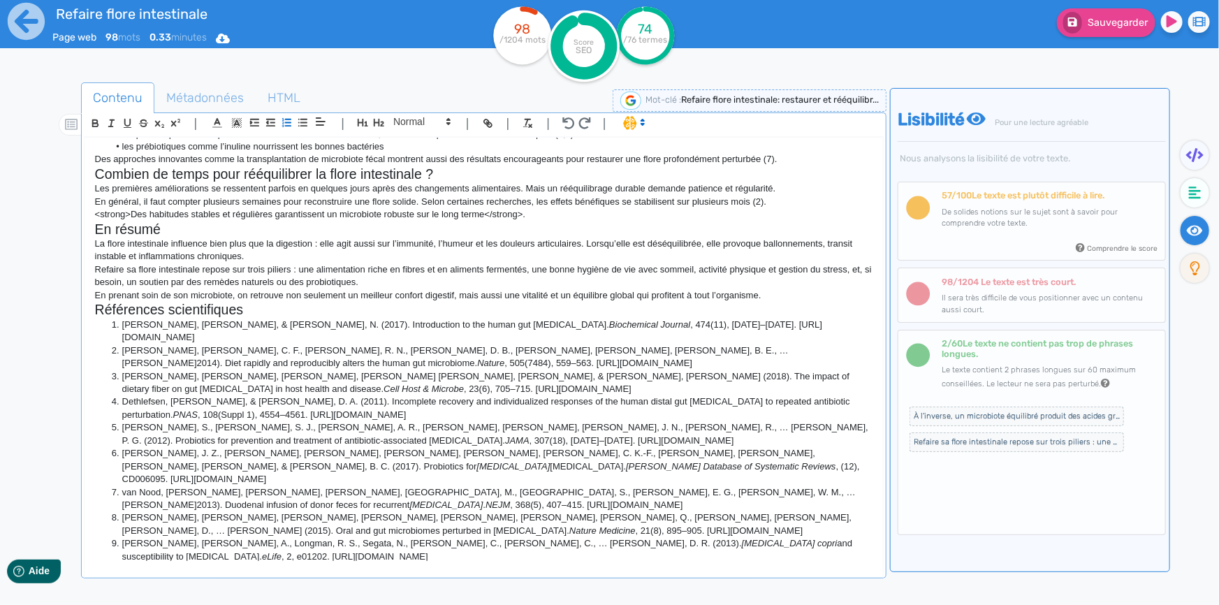
click at [562, 229] on h2 "En résumé" at bounding box center [483, 229] width 777 height 16
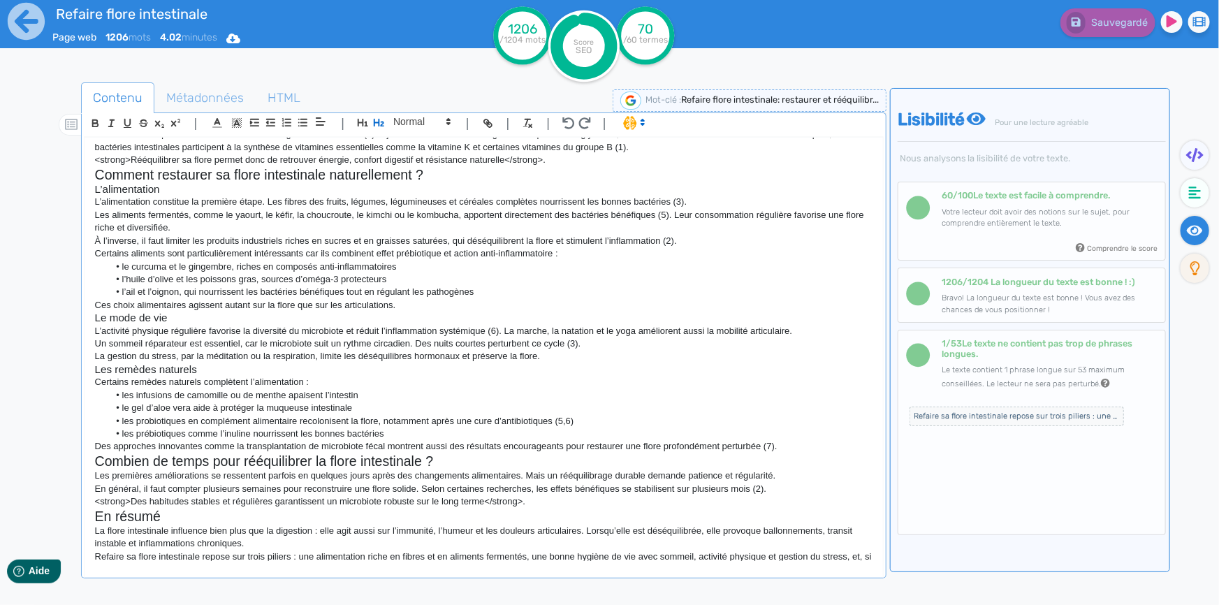
scroll to position [474, 0]
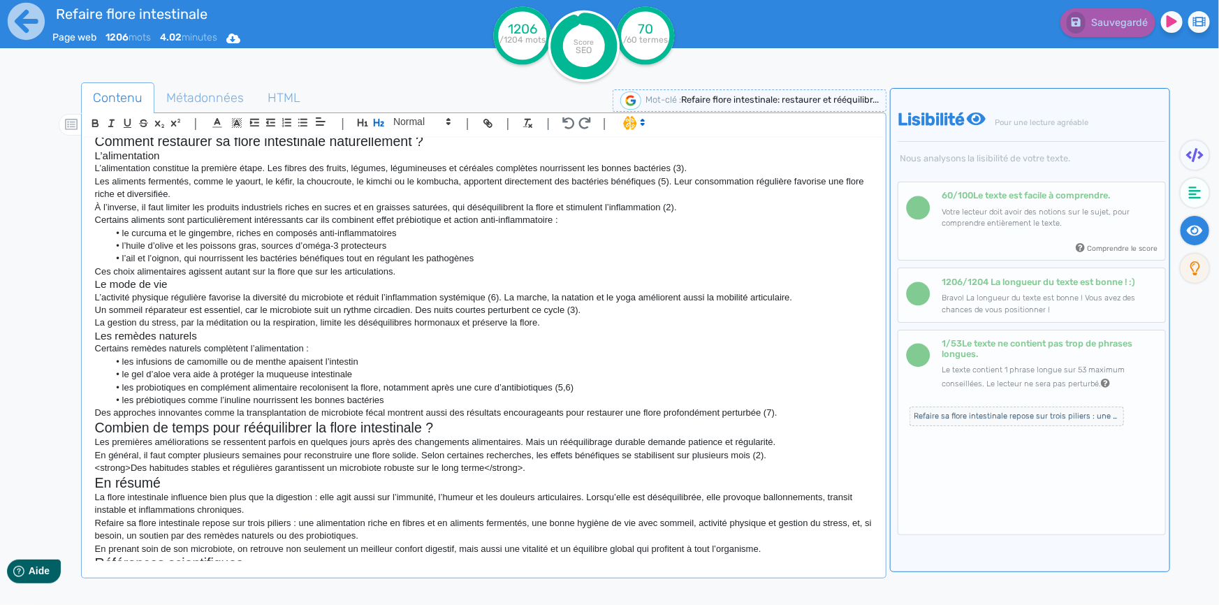
click at [96, 428] on h2 "Combien de temps pour rééquilibrer la flore intestinale ?" at bounding box center [483, 428] width 777 height 16
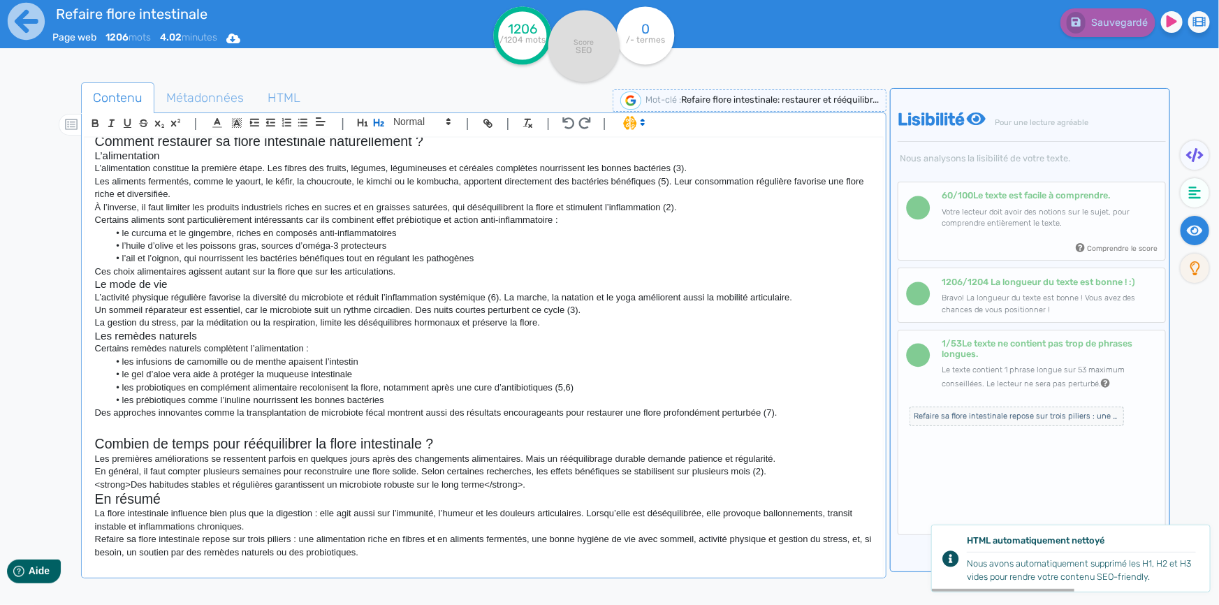
click at [331, 420] on h2 at bounding box center [483, 428] width 777 height 16
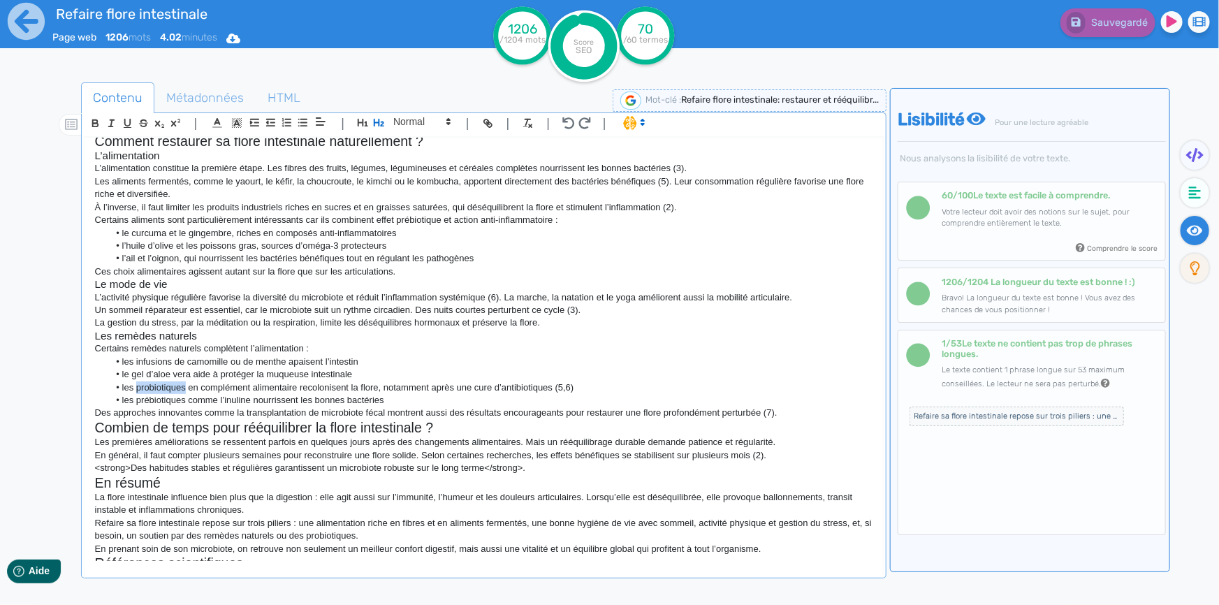
drag, startPoint x: 184, startPoint y: 388, endPoint x: 138, endPoint y: 384, distance: 47.0
click at [138, 384] on li "les probiotiques en complément alimentaire recolonisent la flore, notamment apr…" at bounding box center [490, 387] width 764 height 13
click at [97, 120] on icon "button" at bounding box center [94, 121] width 5 height 3
drag, startPoint x: 184, startPoint y: 402, endPoint x: 137, endPoint y: 403, distance: 47.5
click at [137, 403] on li "les prébiotiques comme l’inuline nourrissent les bonnes bactéries" at bounding box center [490, 400] width 764 height 13
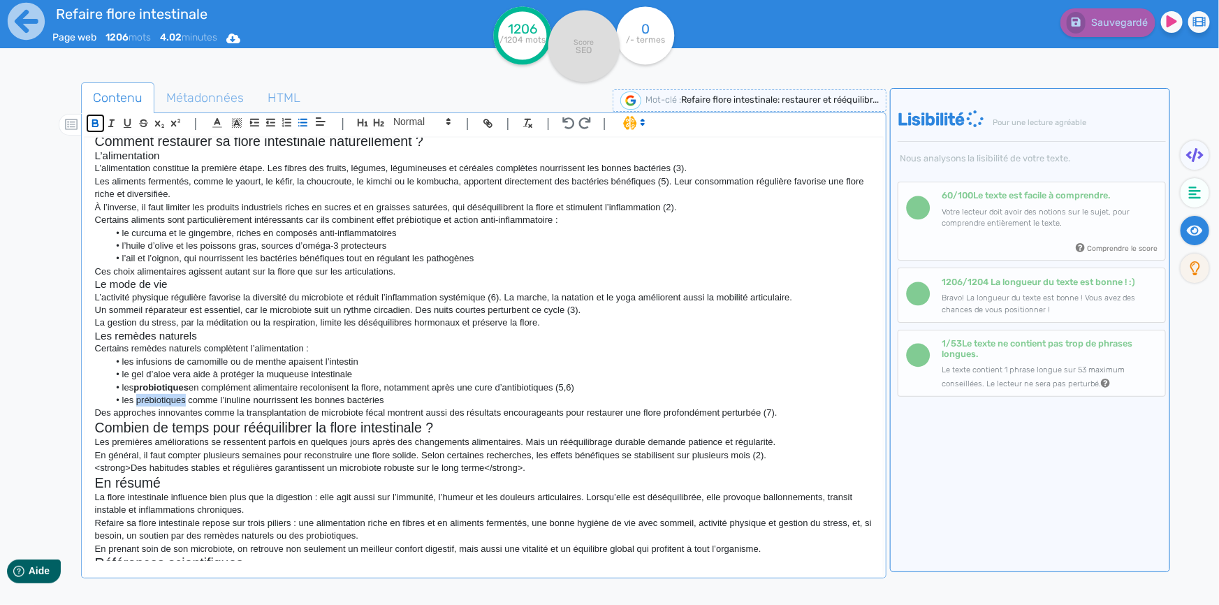
click at [92, 117] on icon "button" at bounding box center [95, 123] width 12 height 12
click at [437, 321] on p "La gestion du stress, par la méditation ou la respiration, limite les déséquili…" at bounding box center [483, 322] width 777 height 13
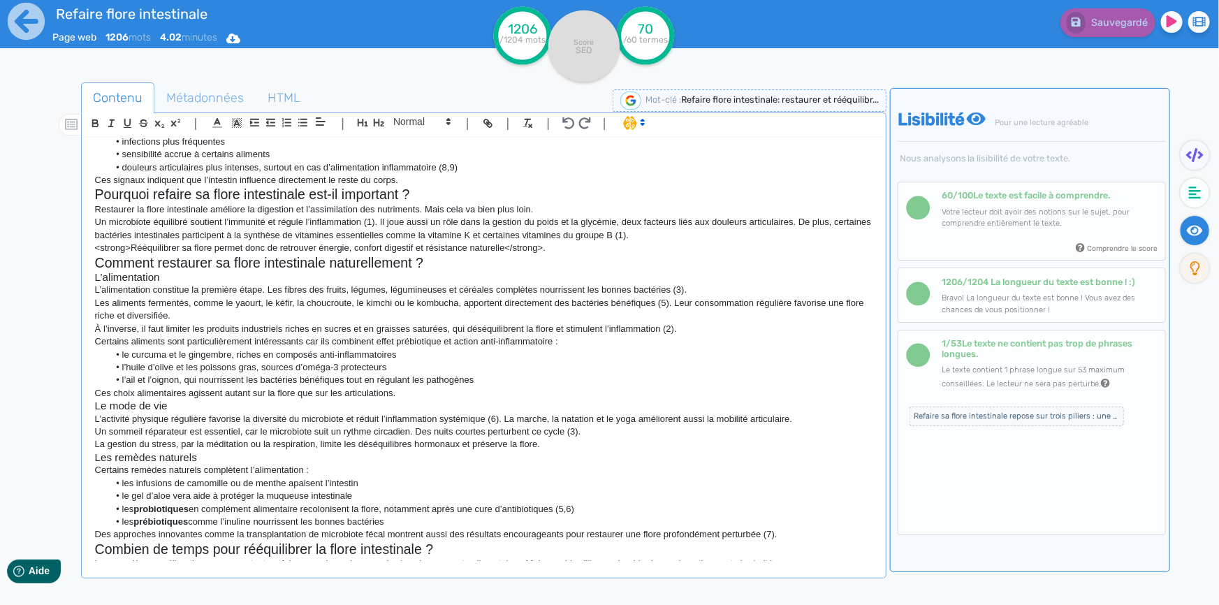
scroll to position [346, 0]
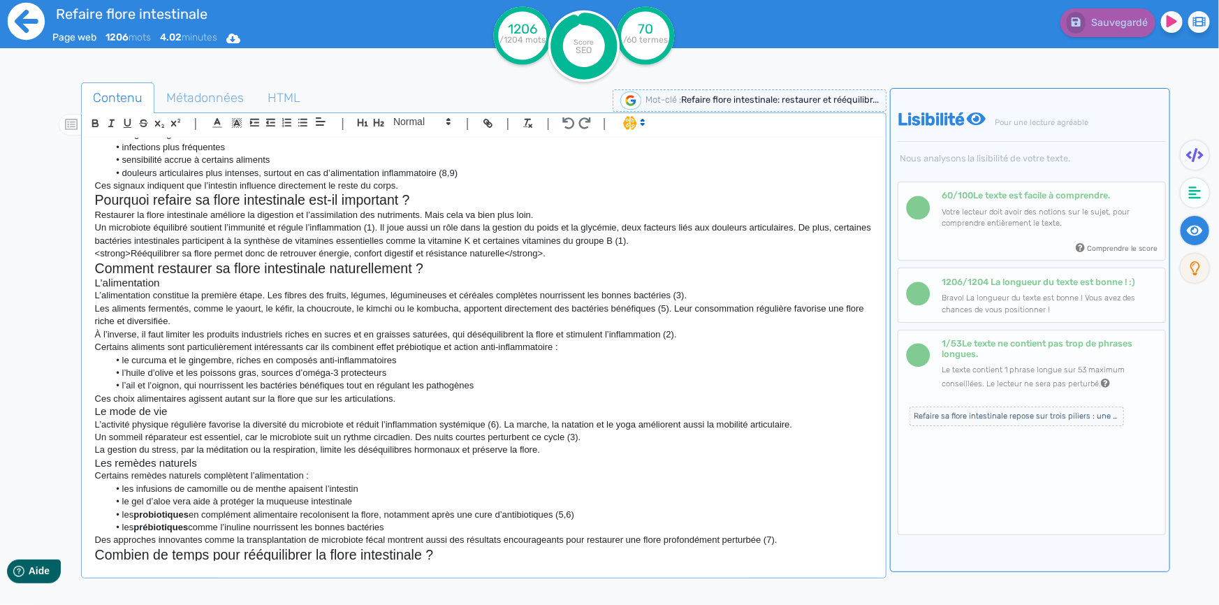
click at [29, 20] on icon at bounding box center [26, 21] width 38 height 38
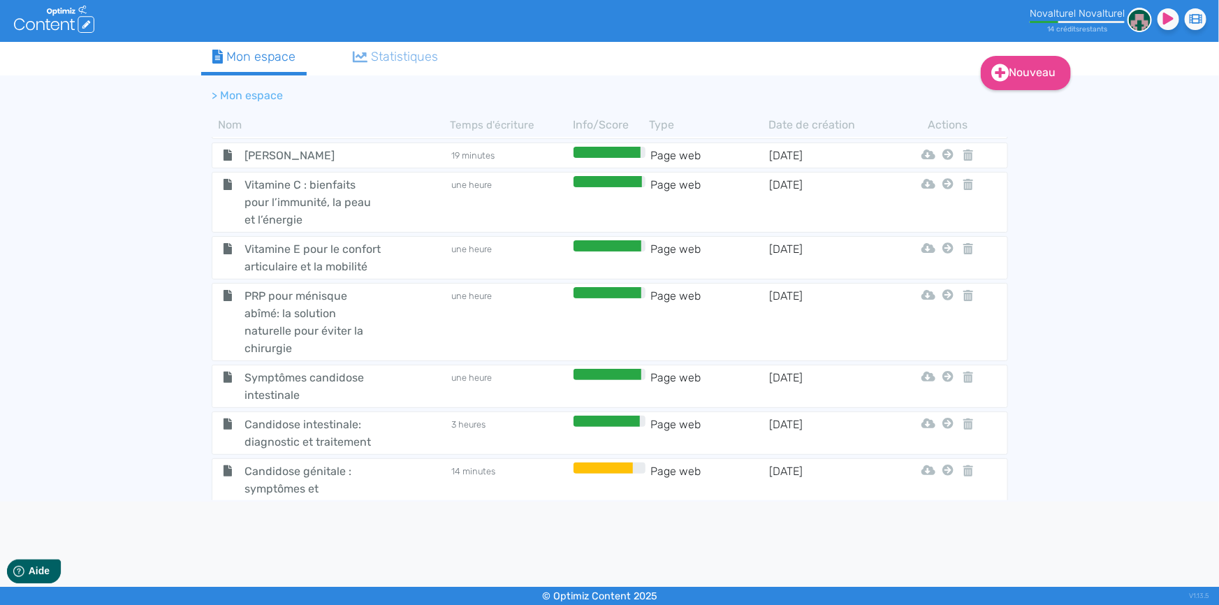
scroll to position [1181, 0]
